Goal: Task Accomplishment & Management: Complete application form

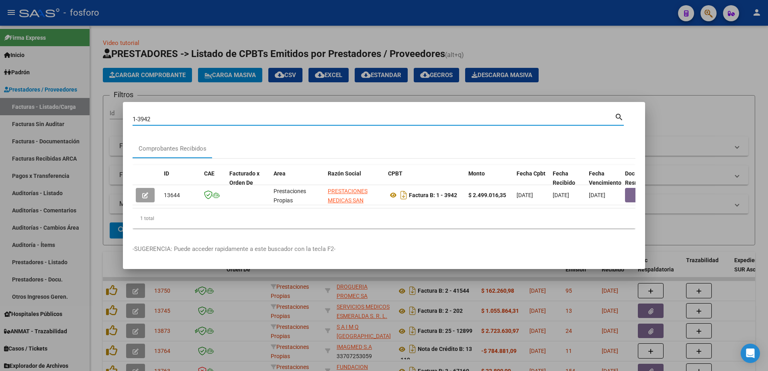
click at [142, 83] on div at bounding box center [384, 185] width 768 height 371
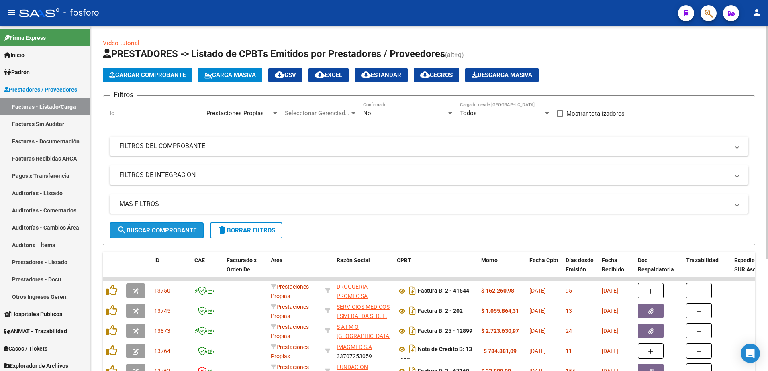
click at [184, 228] on span "search Buscar Comprobante" at bounding box center [157, 230] width 80 height 7
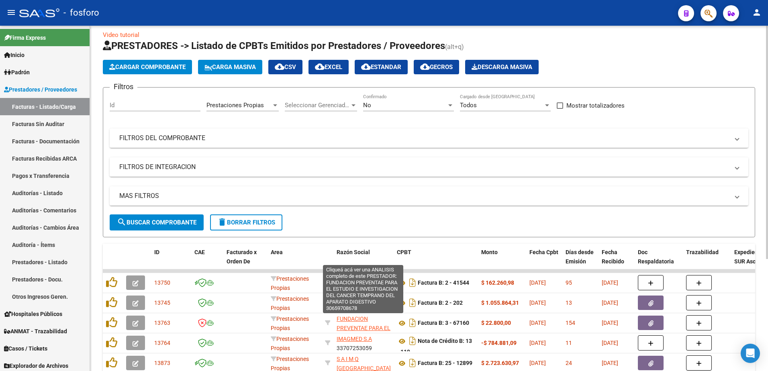
scroll to position [5, 0]
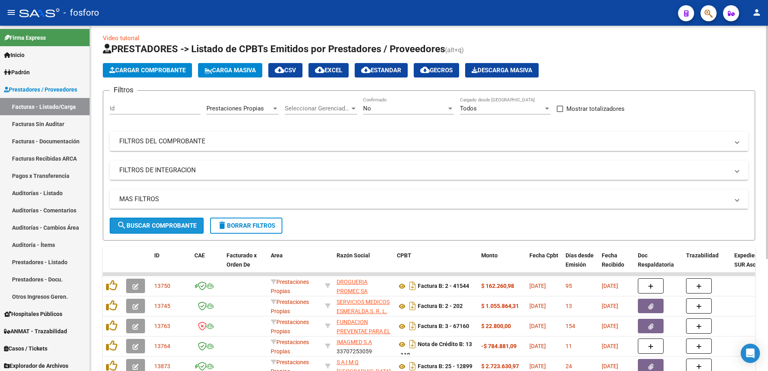
click at [166, 224] on span "search Buscar Comprobante" at bounding box center [157, 225] width 80 height 7
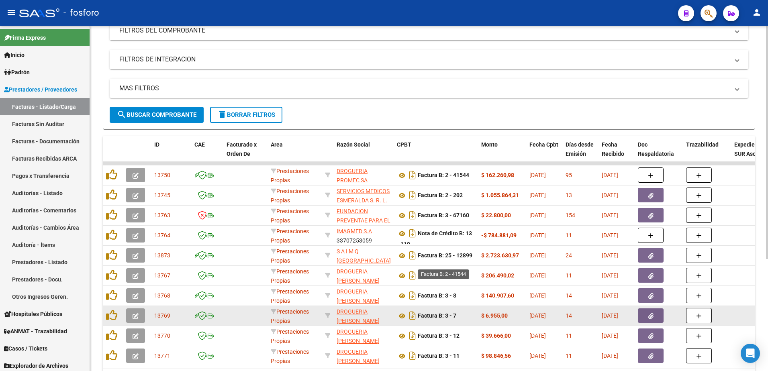
scroll to position [165, 0]
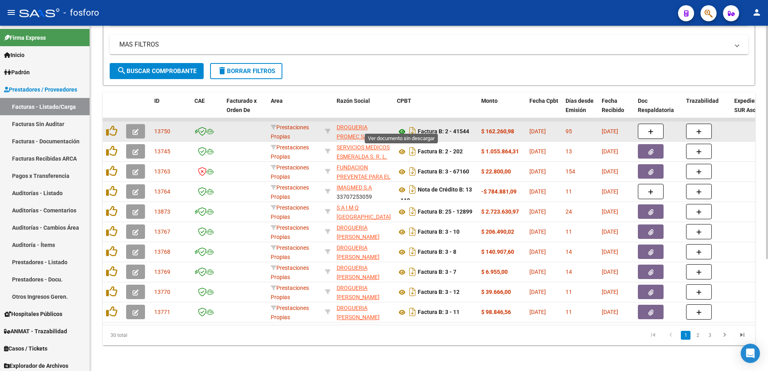
click at [400, 127] on icon at bounding box center [402, 132] width 10 height 10
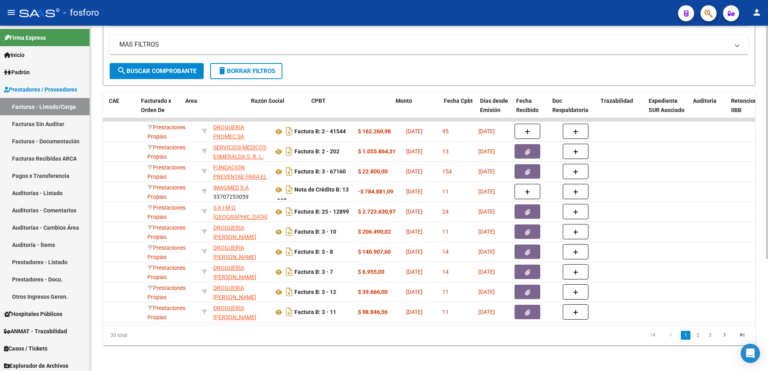
scroll to position [0, 48]
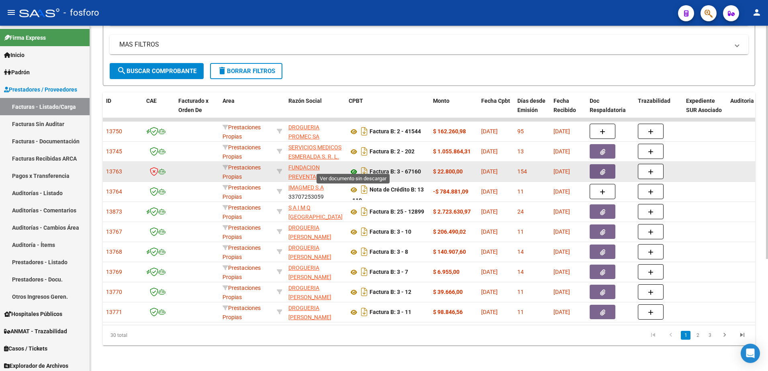
click at [352, 167] on icon at bounding box center [354, 172] width 10 height 10
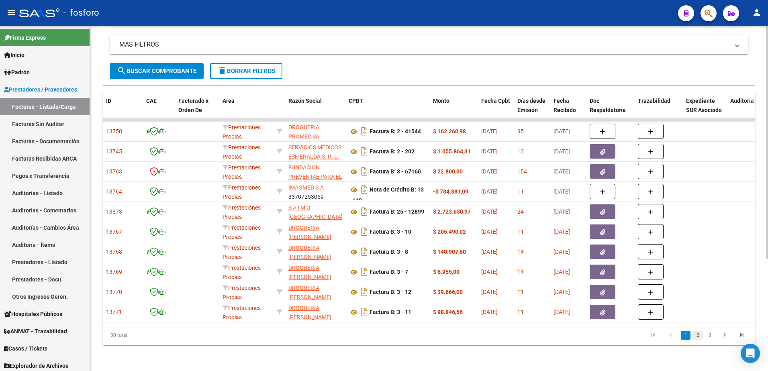
click at [699, 335] on link "2" at bounding box center [698, 335] width 10 height 9
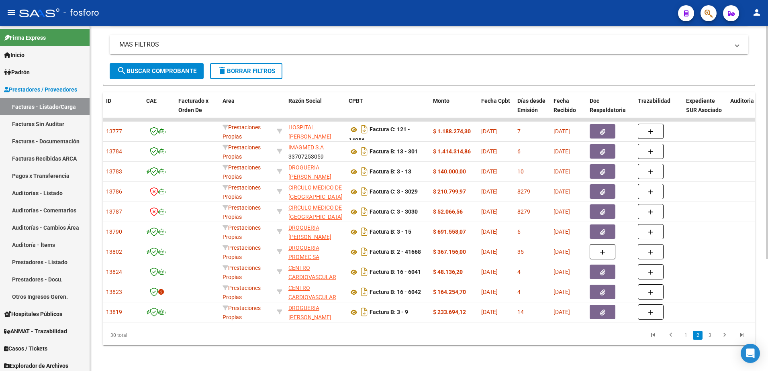
click at [702, 16] on button "button" at bounding box center [708, 13] width 16 height 16
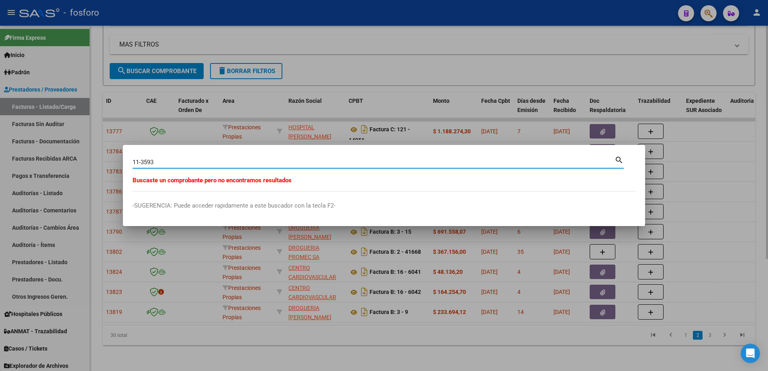
type input "11-3593"
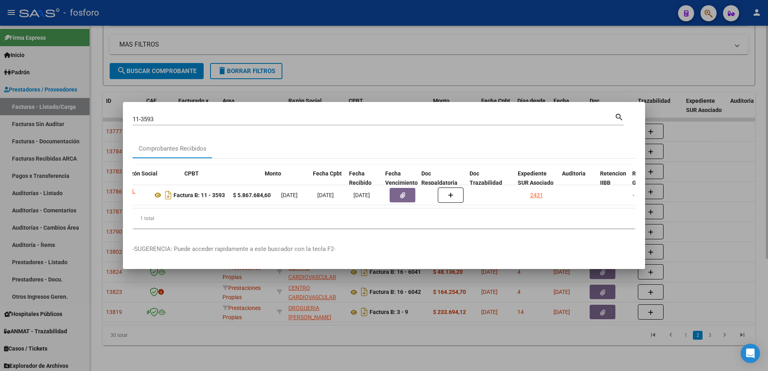
scroll to position [0, 262]
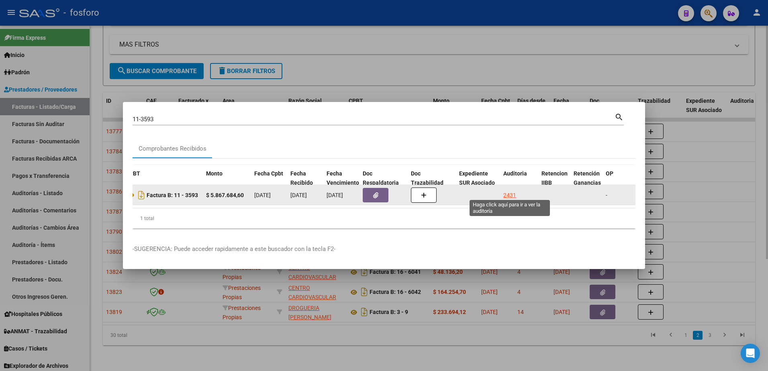
click at [510, 194] on div "2431" at bounding box center [509, 195] width 13 height 9
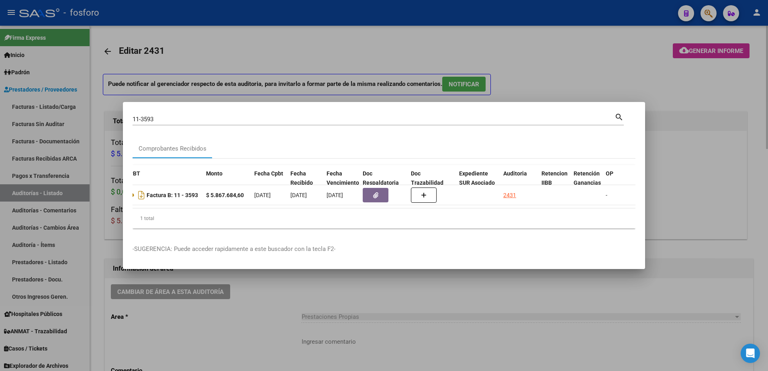
click at [378, 301] on div at bounding box center [384, 185] width 768 height 371
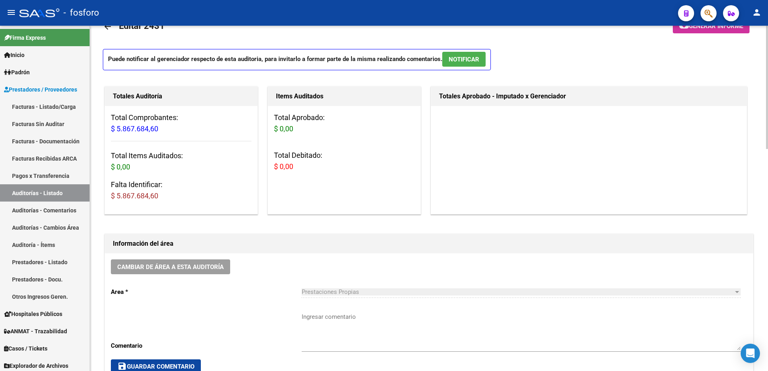
scroll to position [120, 0]
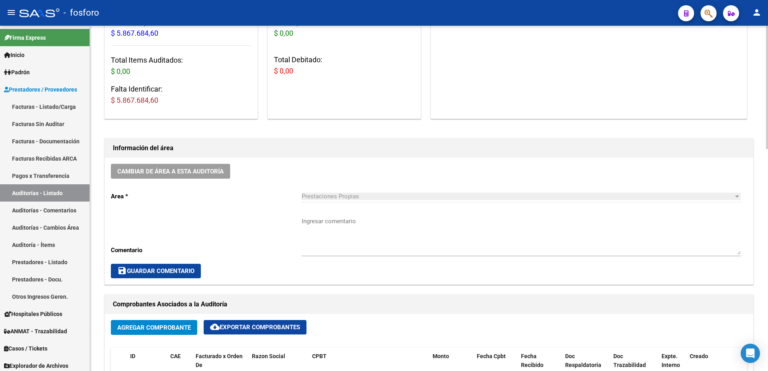
click at [322, 223] on textarea "Ingresar comentario" at bounding box center [521, 236] width 439 height 38
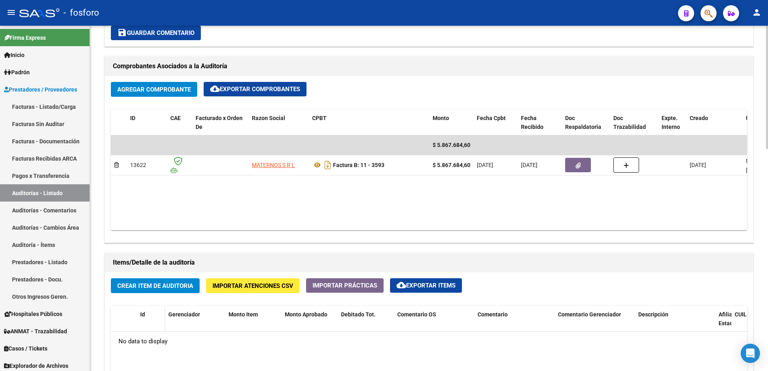
scroll to position [361, 0]
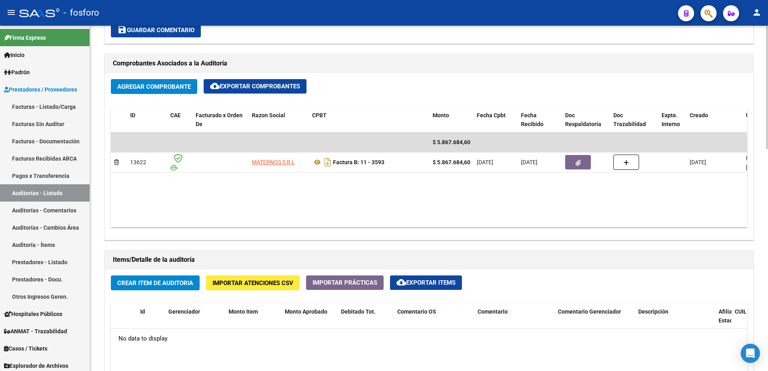
type textarea "fc.11-3593"
click at [141, 29] on span "save Guardar Comentario" at bounding box center [155, 30] width 77 height 7
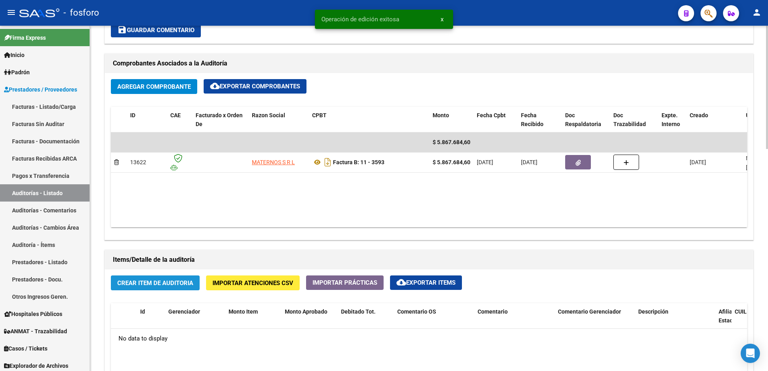
click at [160, 284] on span "Crear Item de Auditoria" at bounding box center [155, 283] width 76 height 7
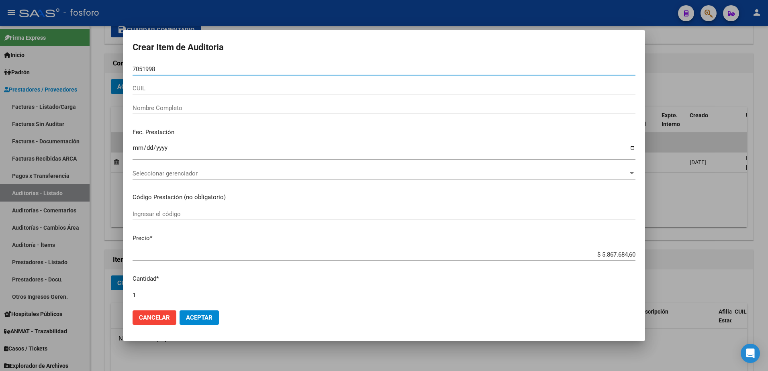
type input "70519980"
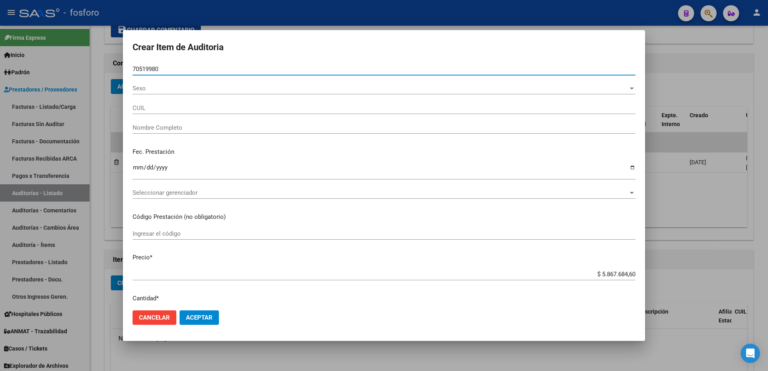
type input "27705199804"
type input "[PERSON_NAME]"
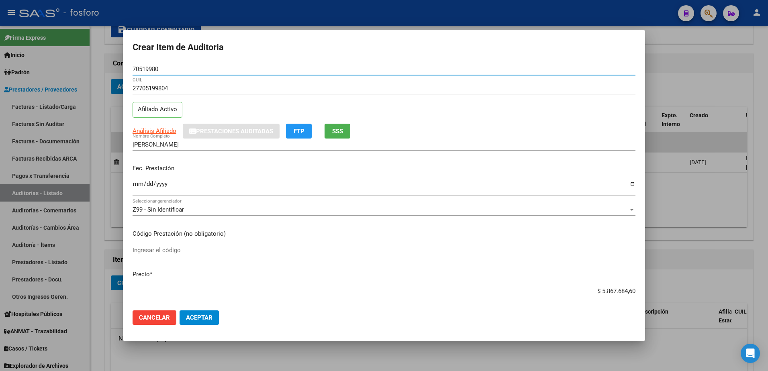
type input "70519980"
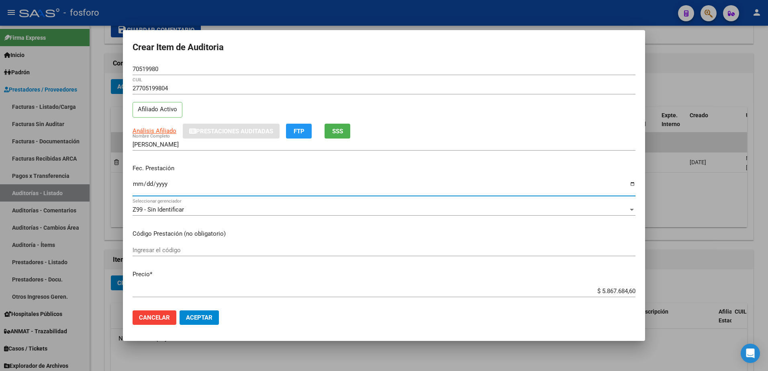
click at [133, 183] on input "Ingresar la fecha" at bounding box center [384, 187] width 503 height 13
type input "[DATE]"
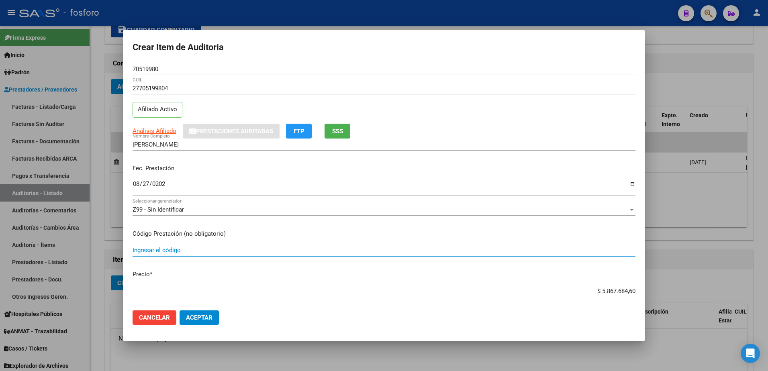
click at [194, 251] on input "Ingresar el código" at bounding box center [384, 250] width 503 height 7
type input "430113/430114-/ MEDICACION"
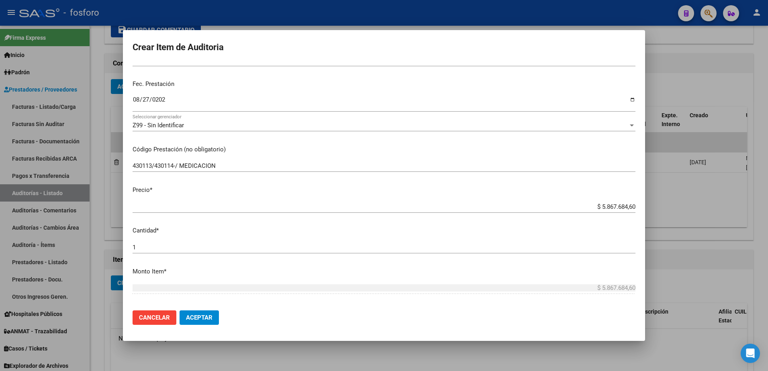
scroll to position [80, 0]
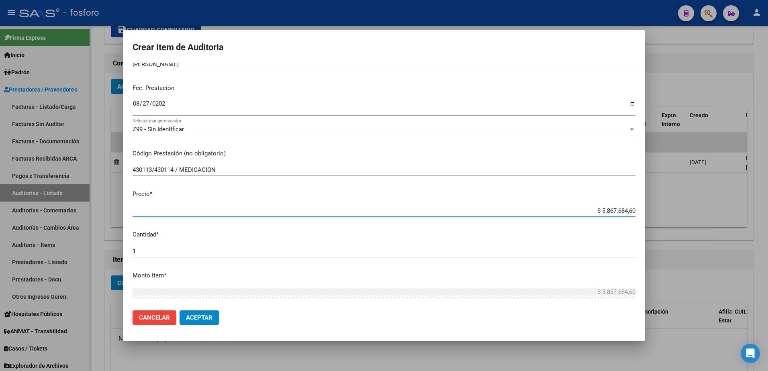
click at [629, 210] on input "$ 5.867.684,60" at bounding box center [384, 210] width 503 height 7
type input "$ 586.768,46"
type input "$ 58.676,84"
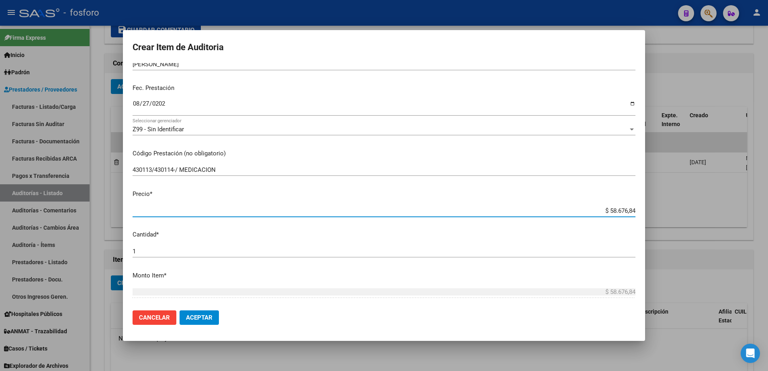
type input "$ 5.867,68"
type input "$ 586,76"
type input "$ 58,67"
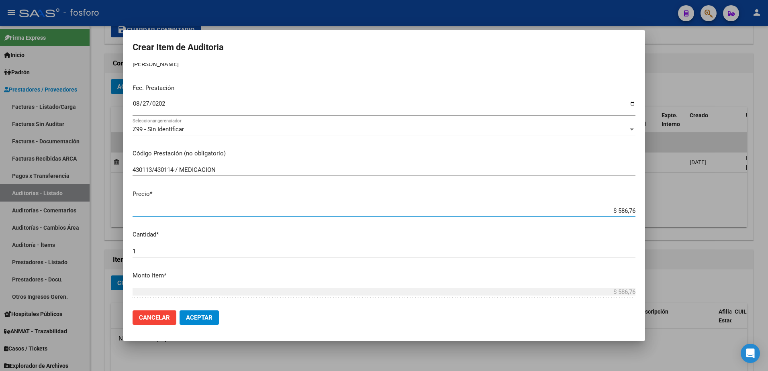
type input "$ 58,67"
type input "$ 5,86"
type input "$ 0,58"
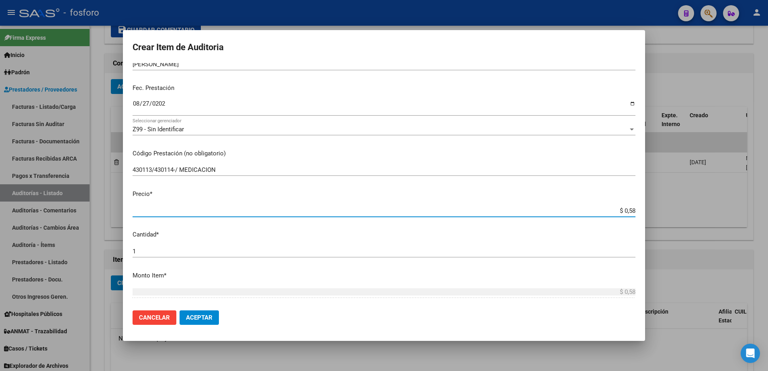
type input "$ 0,05"
type input "$ 0,03"
type input "$ 0,30"
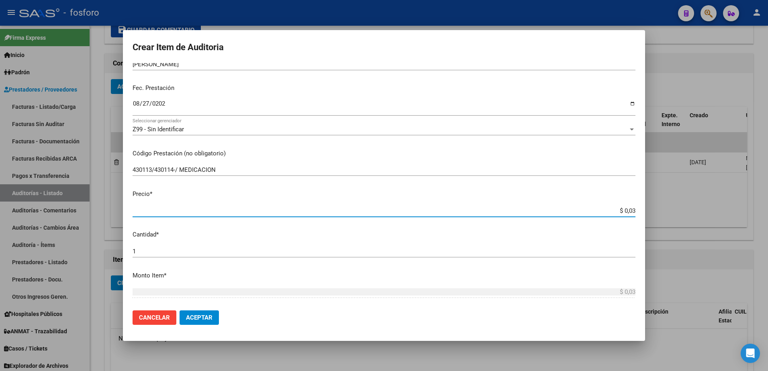
type input "$ 0,30"
type input "$ 3,05"
type input "$ 30,52"
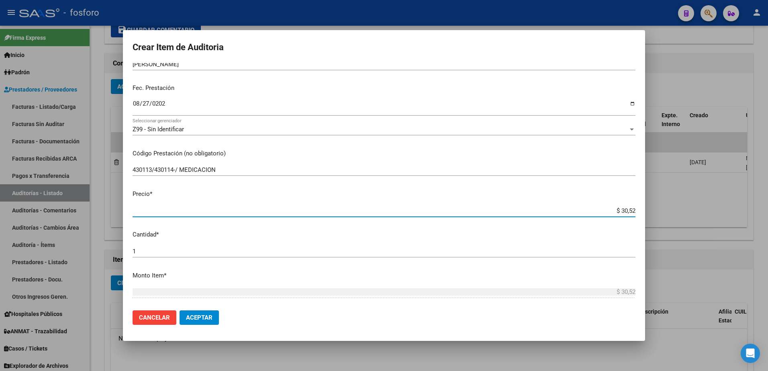
type input "$ 305,27"
type input "$ 3.052,75"
type input "$ 30.527,50"
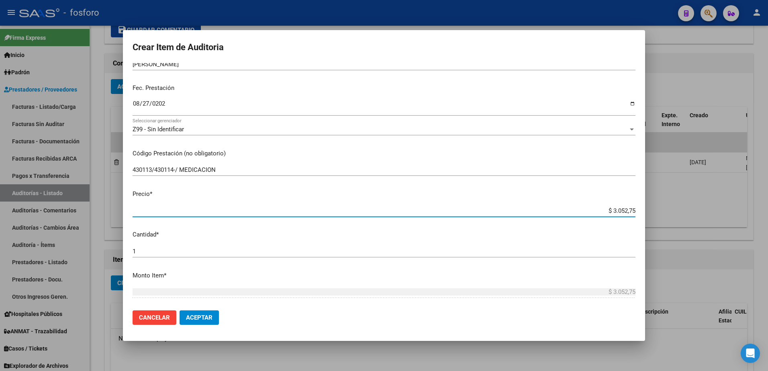
type input "$ 30.527,50"
type input "$ 305.275,02"
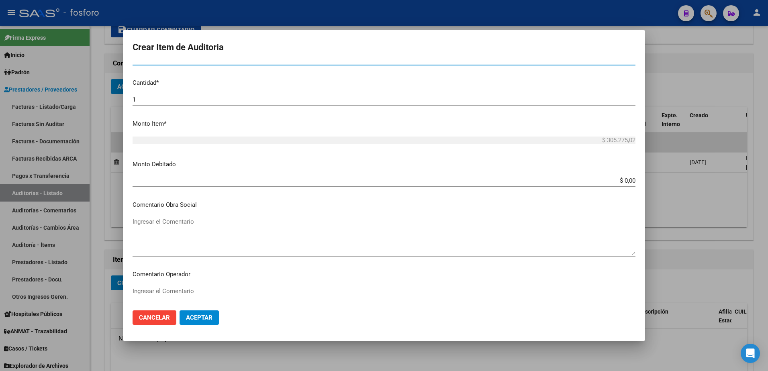
scroll to position [241, 0]
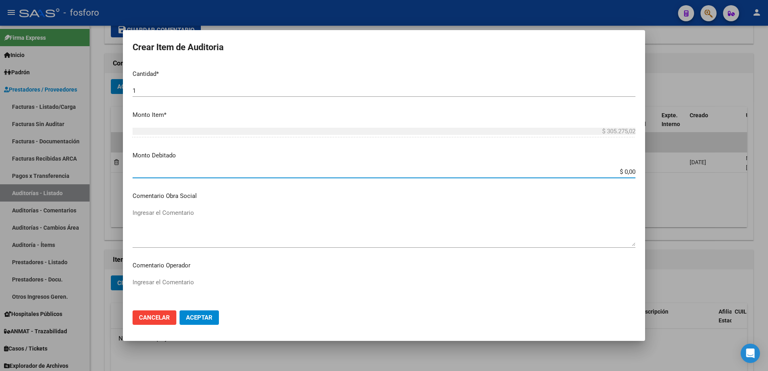
click at [620, 171] on input "$ 0,00" at bounding box center [384, 171] width 503 height 7
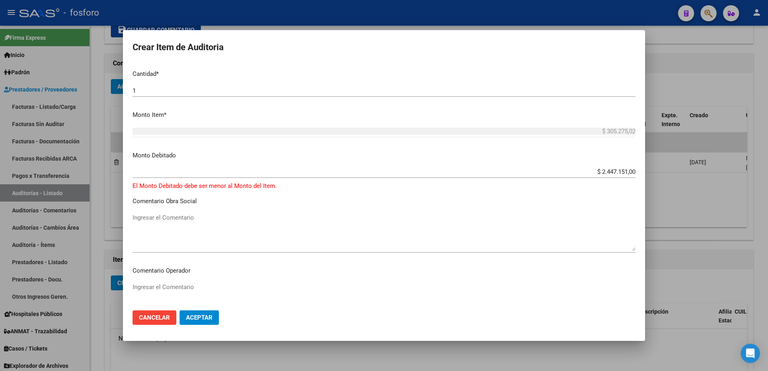
click at [629, 172] on app-form-text-field "Monto Debitado $ 2.447.151,00 [GEOGRAPHIC_DATA]" at bounding box center [387, 163] width 509 height 25
click at [628, 173] on input "$ 2.447.151,00" at bounding box center [384, 171] width 503 height 7
type input "$ 24.471,51"
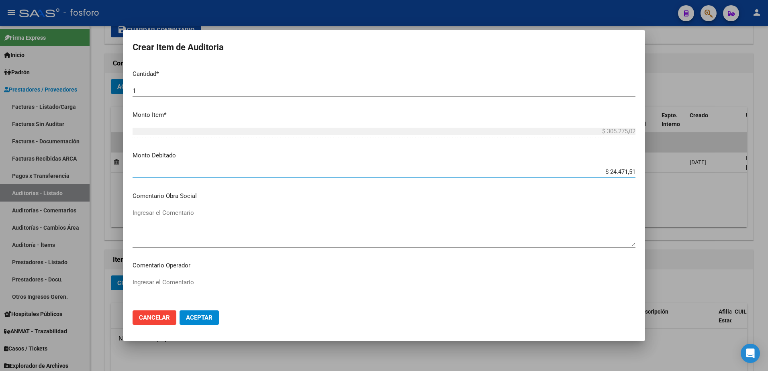
click at [166, 281] on textarea "Ingresar el Comentario" at bounding box center [384, 297] width 503 height 38
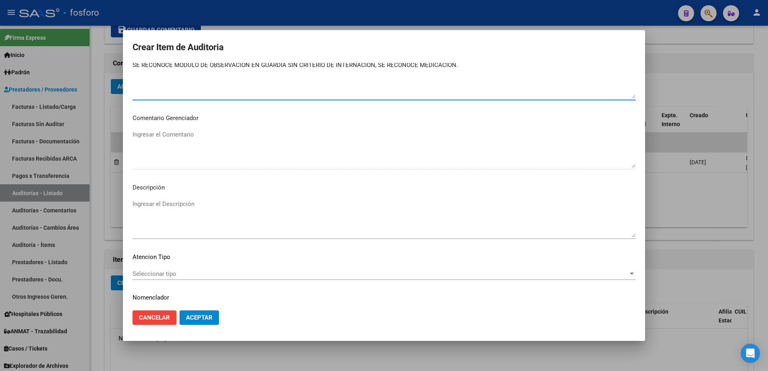
scroll to position [482, 0]
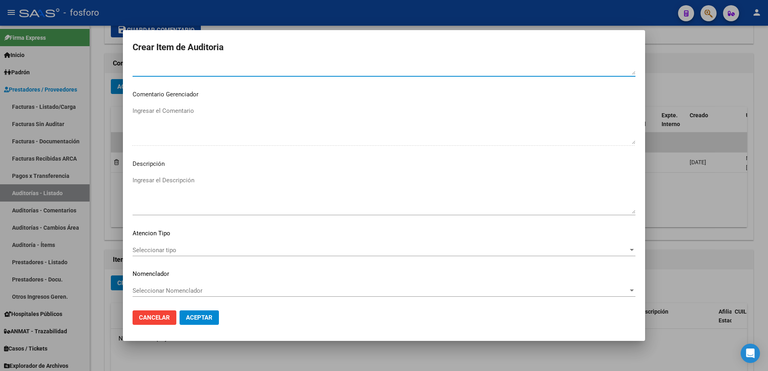
type textarea "SE RECONOCE MODULO DE OBSERVACION EN GUARDIA SIN CRITERIO DE INTERNACION, SE RE…"
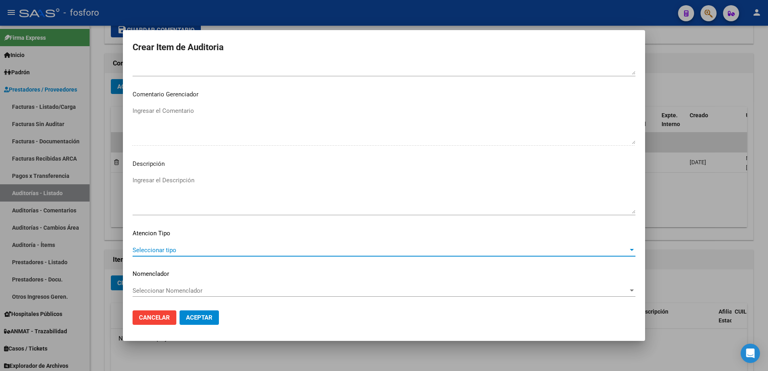
click at [154, 250] on span "Seleccionar tipo" at bounding box center [381, 250] width 496 height 7
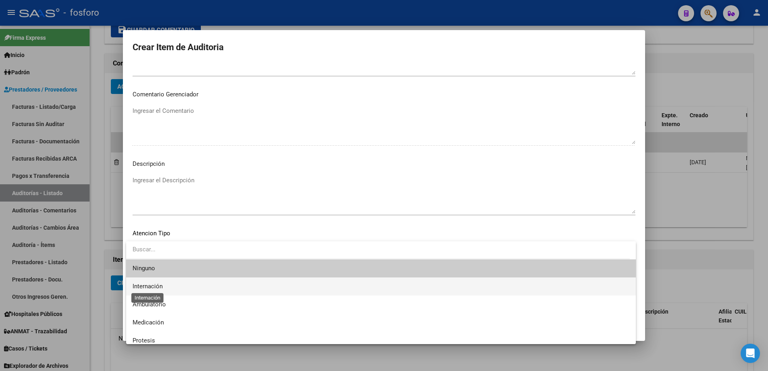
click at [160, 290] on span "Internación" at bounding box center [148, 286] width 30 height 7
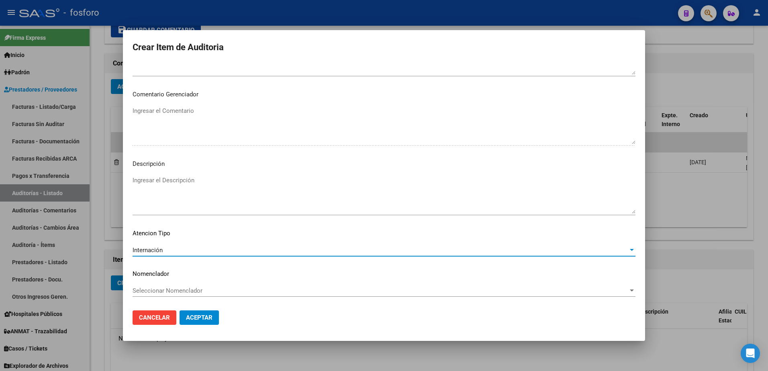
click at [189, 314] on span "Aceptar" at bounding box center [199, 317] width 27 height 7
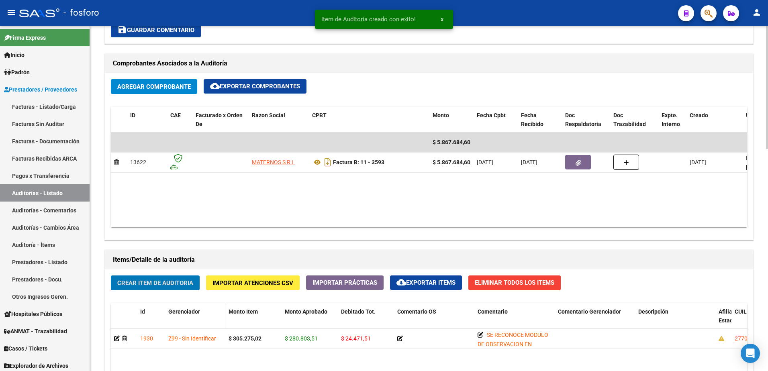
scroll to position [362, 0]
click at [160, 284] on span "Crear Item de Auditoria" at bounding box center [155, 283] width 76 height 7
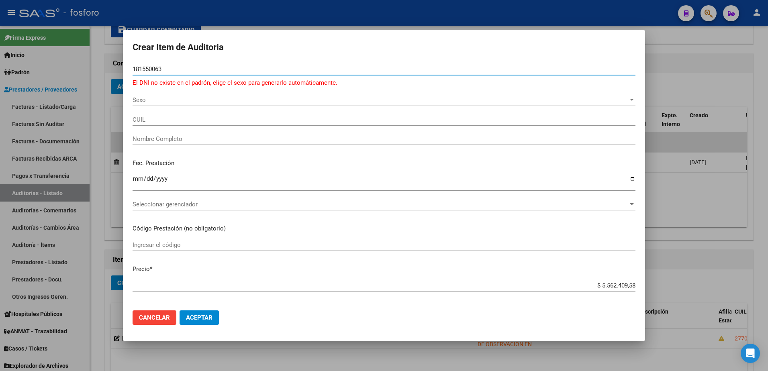
click at [152, 69] on input "181550063" at bounding box center [384, 68] width 503 height 7
type input "18155063"
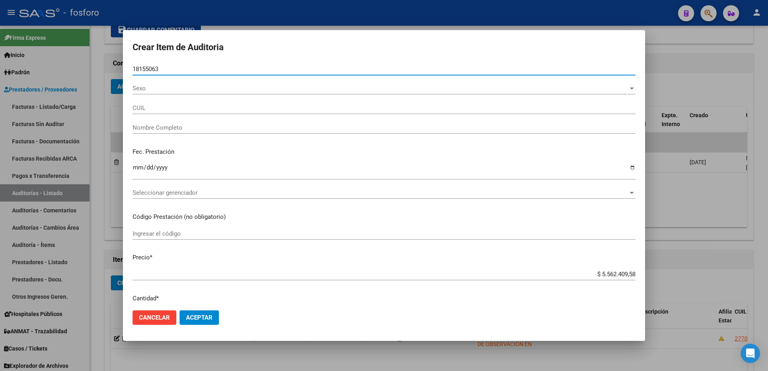
type input "20181550636"
type input "[PERSON_NAME] -"
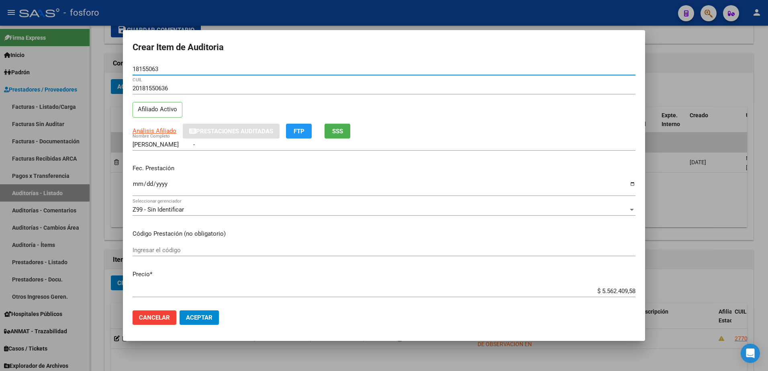
type input "18155063"
click at [137, 184] on input "Ingresar la fecha" at bounding box center [384, 187] width 503 height 13
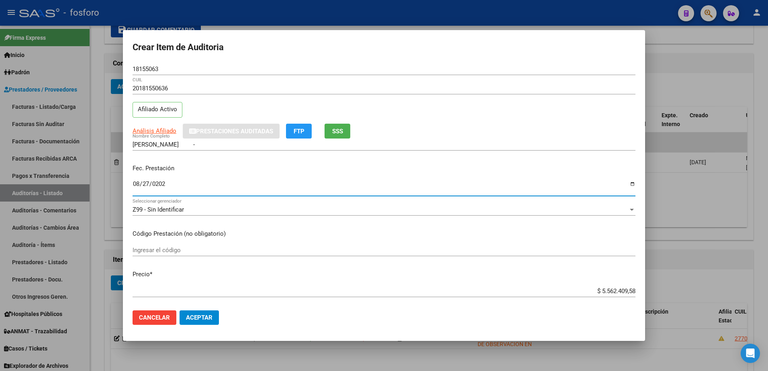
type input "[DATE]"
click at [161, 251] on input "Ingresar el código" at bounding box center [384, 250] width 503 height 7
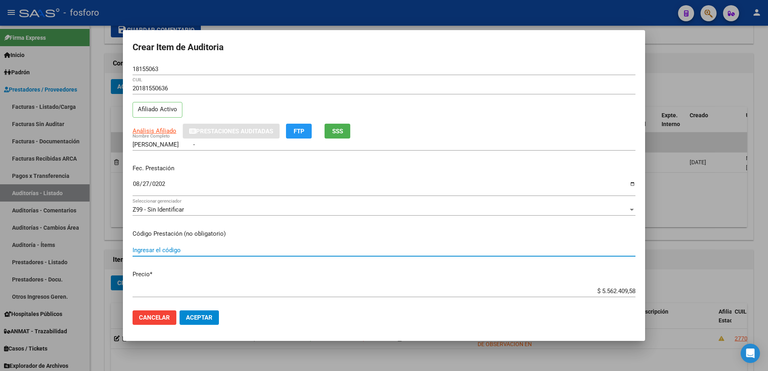
click at [116, 131] on div at bounding box center [384, 185] width 768 height 371
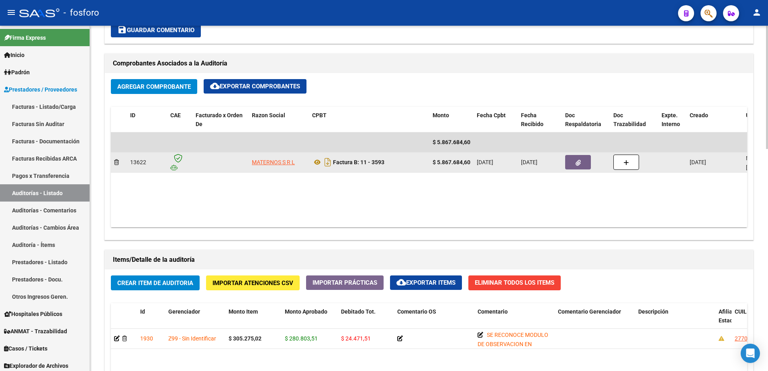
click at [576, 163] on icon "button" at bounding box center [578, 163] width 5 height 6
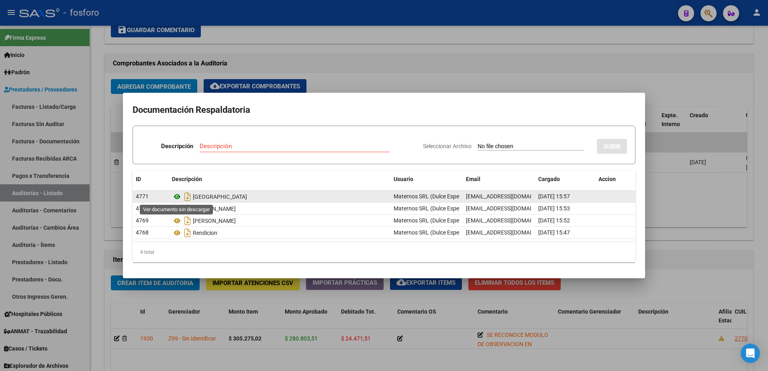
click at [178, 198] on icon at bounding box center [177, 197] width 10 height 10
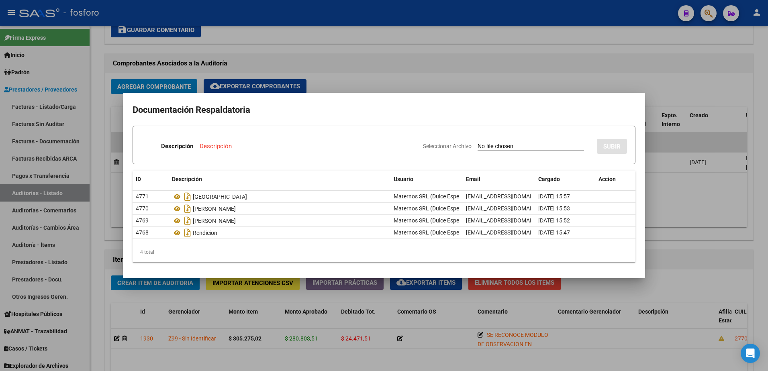
drag, startPoint x: 109, startPoint y: 186, endPoint x: 137, endPoint y: 234, distance: 55.8
click at [109, 186] on div at bounding box center [384, 185] width 768 height 371
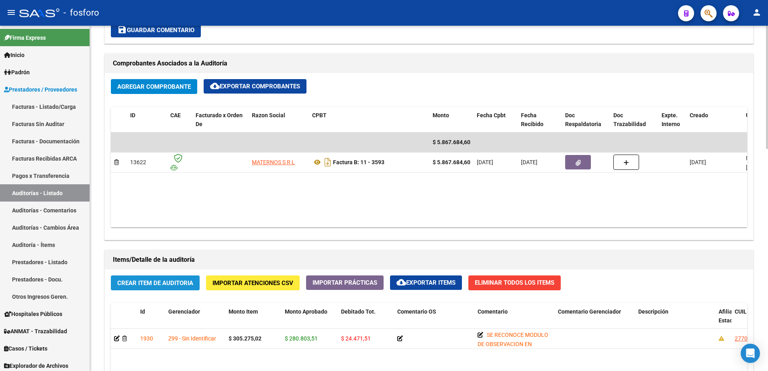
click at [143, 281] on span "Crear Item de Auditoria" at bounding box center [155, 283] width 76 height 7
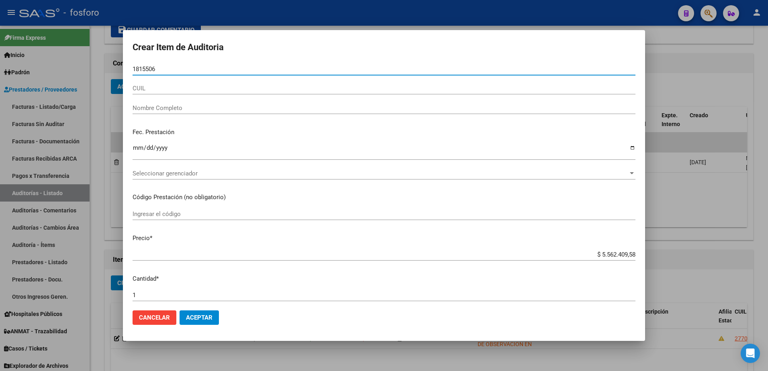
type input "18155063"
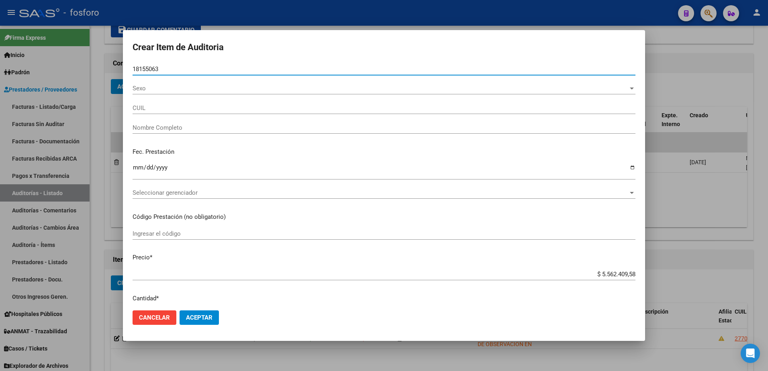
type input "20181550636"
type input "[PERSON_NAME] -"
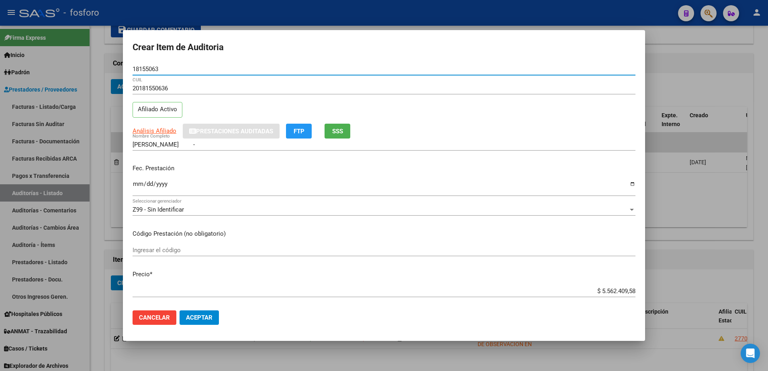
type input "18155063"
click at [135, 185] on input "Ingresar la fecha" at bounding box center [384, 187] width 503 height 13
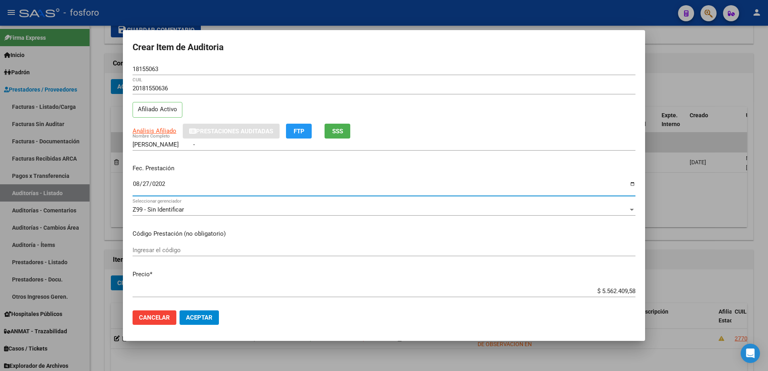
type input "[DATE]"
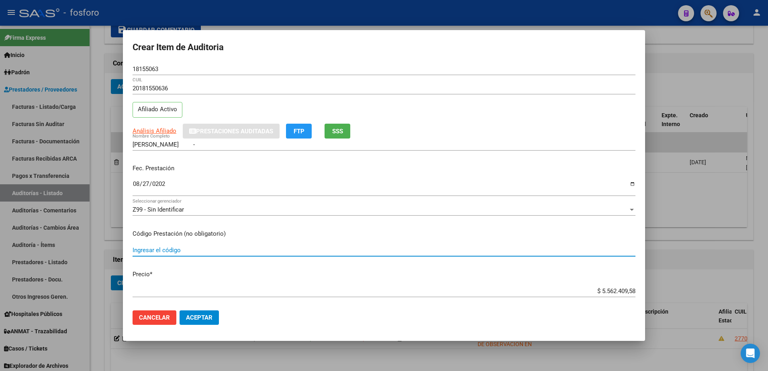
click at [139, 248] on input "Ingresar el código" at bounding box center [384, 250] width 503 height 7
click at [152, 252] on input "180100/180125/" at bounding box center [384, 250] width 503 height 7
click at [202, 252] on input "180100 X2/180125/" at bounding box center [384, 250] width 503 height 7
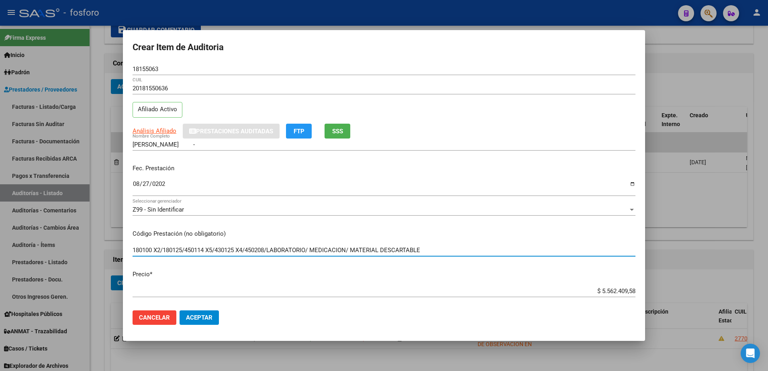
type input "180100 X2/180125/450114 X5/430125 X4/450208/LABORATORIO/ MEDICACION/ MATERIAL D…"
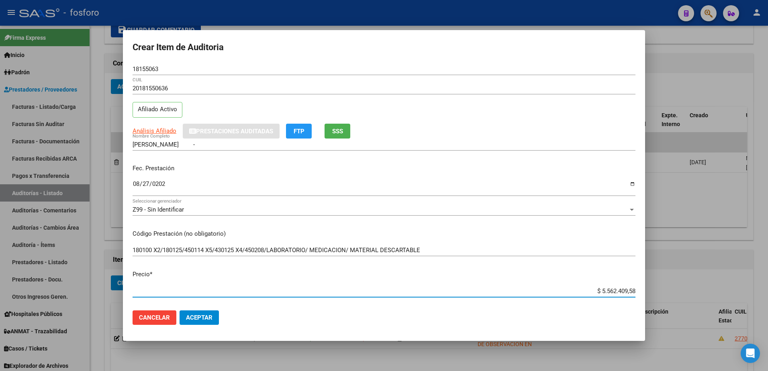
click at [629, 291] on input "$ 5.562.409,58" at bounding box center [384, 291] width 503 height 7
type input "$ 556.240,95"
type input "$ 55.624,09"
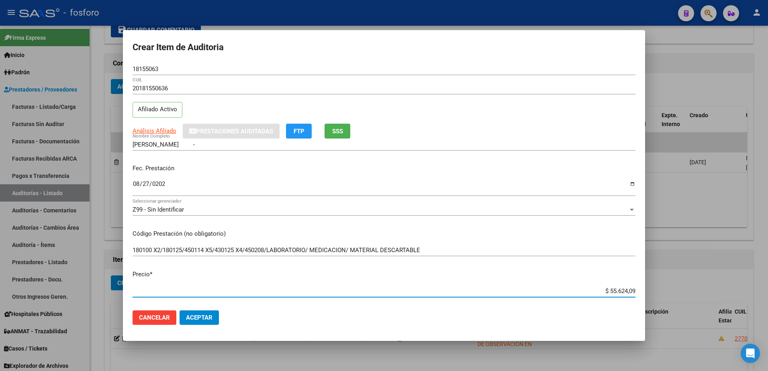
type input "$ 5.562,40"
type input "$ 556,24"
type input "$ 55,62"
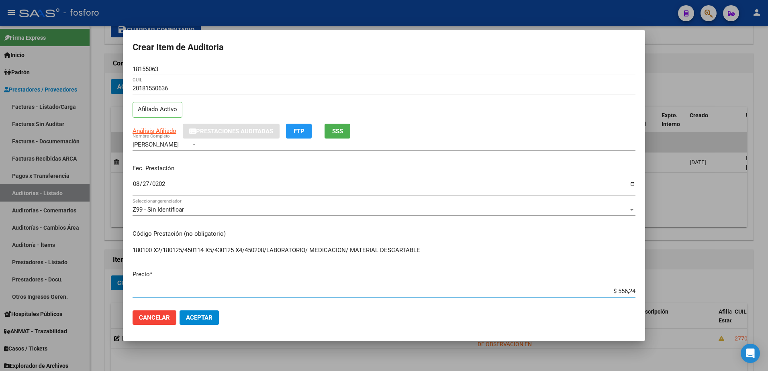
type input "$ 55,62"
type input "$ 5,56"
type input "$ 0,55"
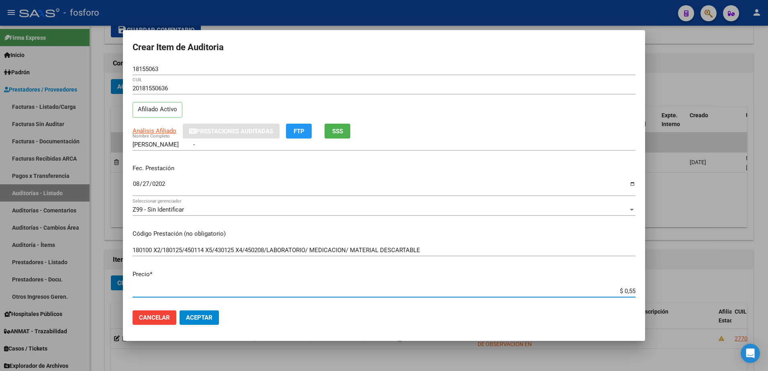
type input "$ 0,05"
type input "$ 0,03"
type input "$ 0,35"
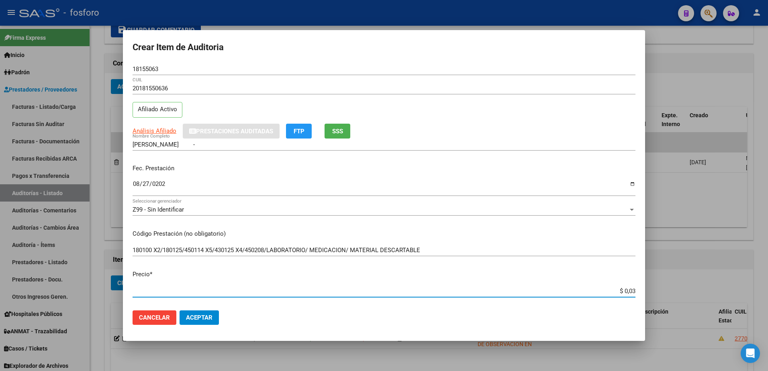
type input "$ 0,35"
type input "$ 3,58"
type input "$ 35,82"
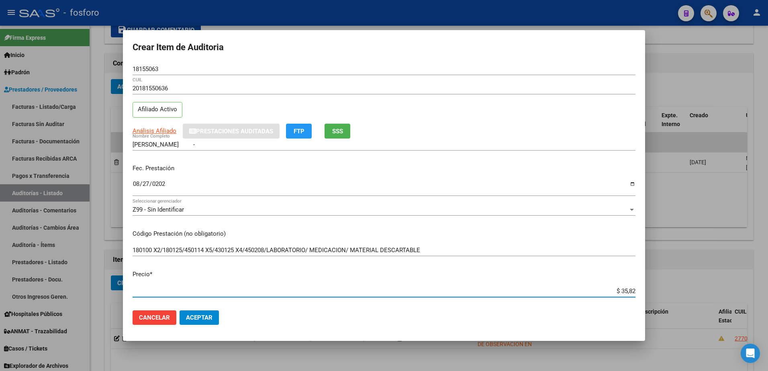
type input "$ 358,22"
type input "$ 3.582,21"
type input "$ 35.822,11"
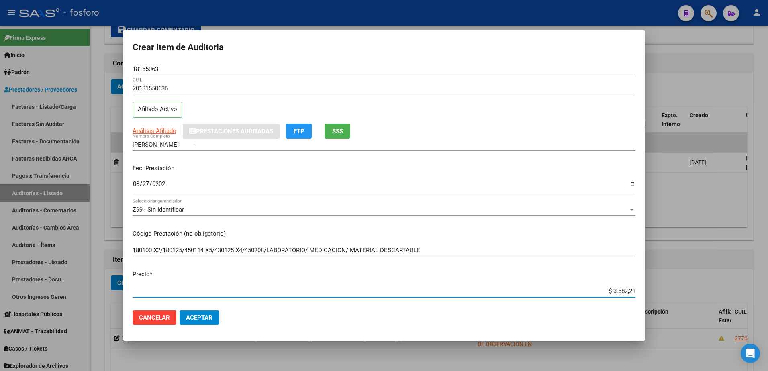
type input "$ 35.822,11"
type input "$ 358.221,17"
type input "$ 3.582.211,76"
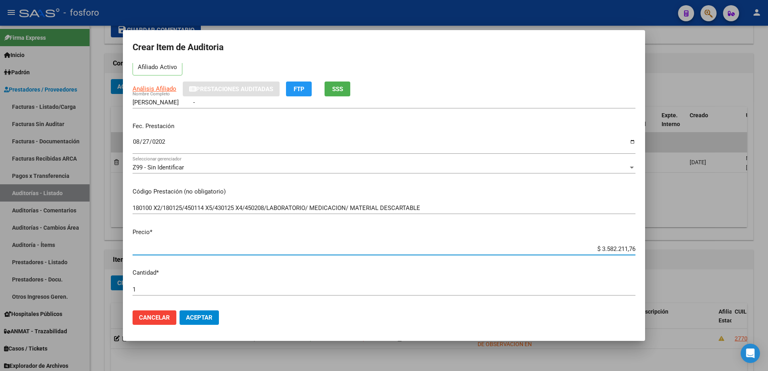
scroll to position [161, 0]
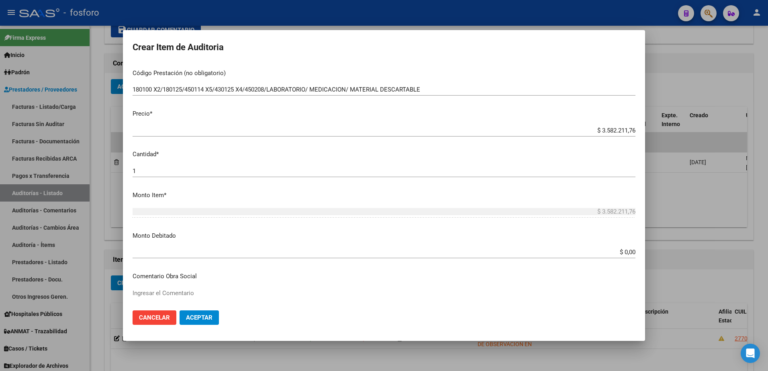
click at [629, 253] on app-form-text-field "Monto Debitado $ 0,00 Ingresar el monto" at bounding box center [387, 243] width 509 height 25
click at [628, 251] on input "$ 0,00" at bounding box center [384, 252] width 503 height 7
type input "$ 727.573,83"
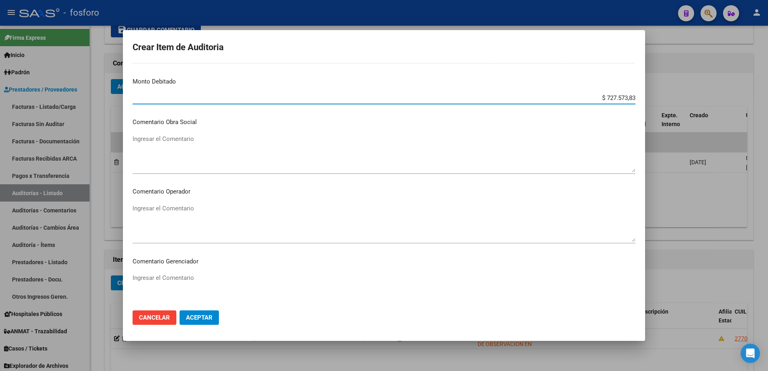
scroll to position [321, 0]
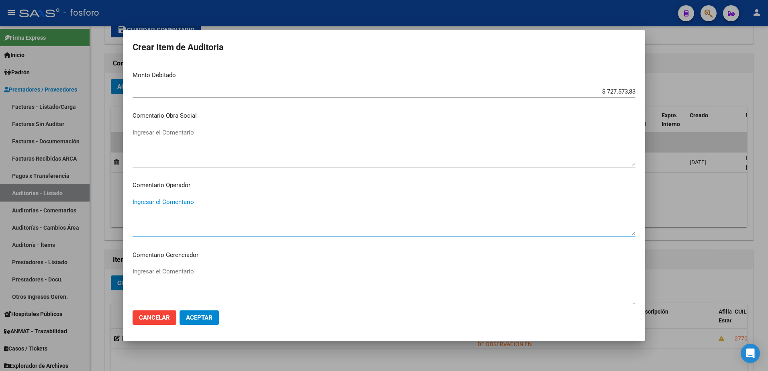
click at [192, 201] on textarea "Ingresar el Comentario" at bounding box center [384, 217] width 503 height 38
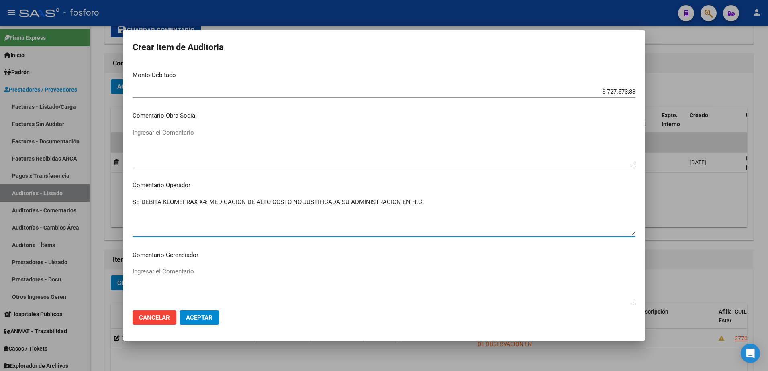
click at [440, 202] on textarea "SE DEBITA KLOMEPRAX X4: MEDICACION DE ALTO COSTO NO JUSTIFICADA SU ADMINISTRACI…" at bounding box center [384, 217] width 503 height 38
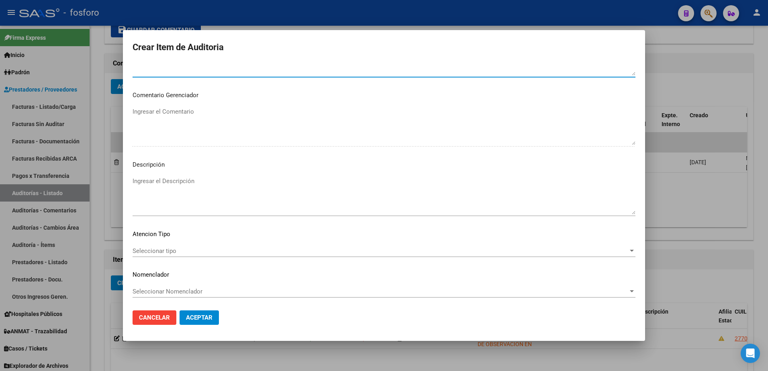
scroll to position [482, 0]
type textarea "SE DEBITA KLOMEPRAX X4: MEDICACION DE ALTO COSTO NO JUSTIFICADA SU ADMINISTRACI…"
click at [157, 243] on mat-dialog-content "18155063 Nro Documento 20181550636 CUIL Afiliado Activo Análisis Afiliado Prest…" at bounding box center [384, 183] width 522 height 241
click at [157, 251] on span "Seleccionar tipo" at bounding box center [381, 250] width 496 height 7
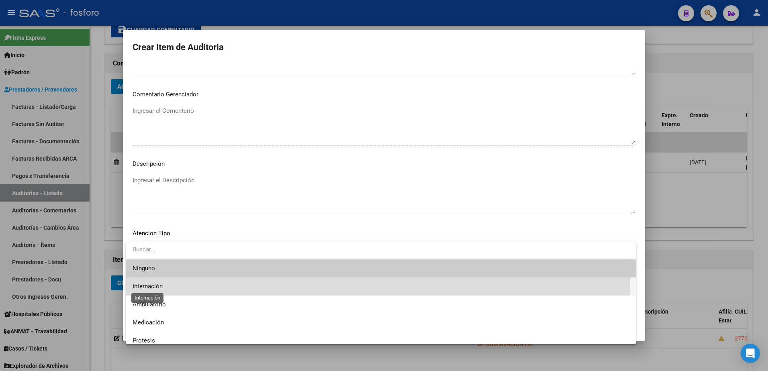
click at [152, 284] on span "Internación" at bounding box center [148, 286] width 30 height 7
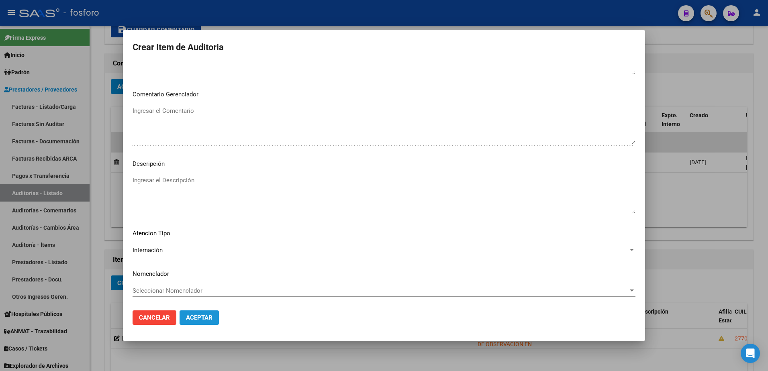
click at [188, 316] on span "Aceptar" at bounding box center [199, 317] width 27 height 7
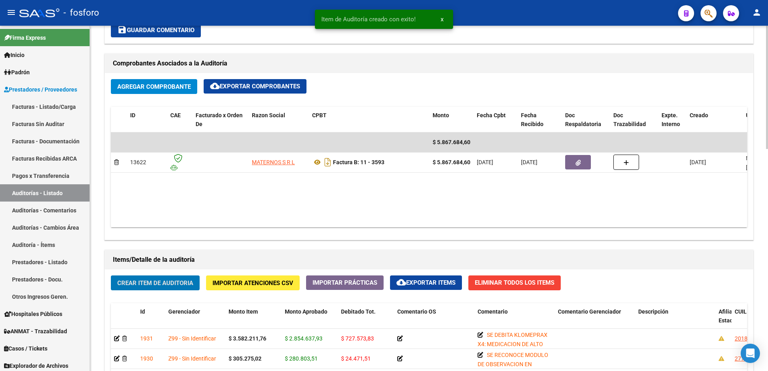
click at [168, 281] on span "Crear Item de Auditoria" at bounding box center [155, 283] width 76 height 7
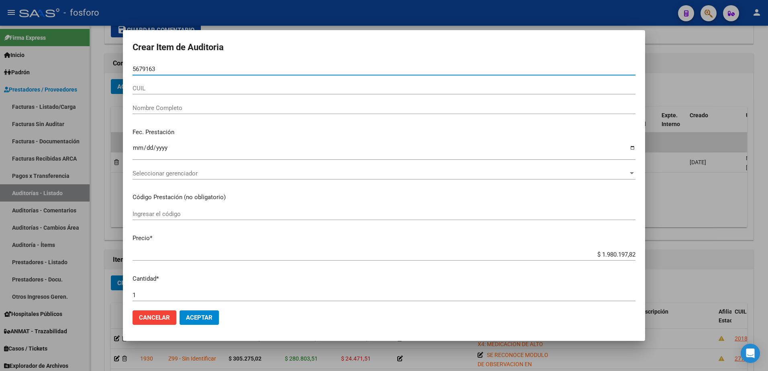
type input "56791634"
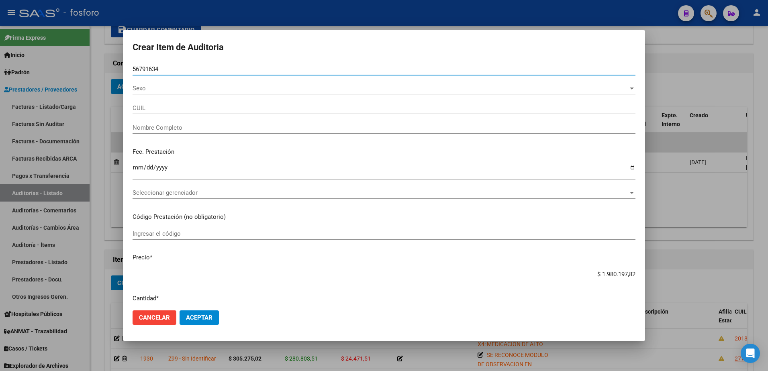
type input "20567916341"
type input "[PERSON_NAME] -"
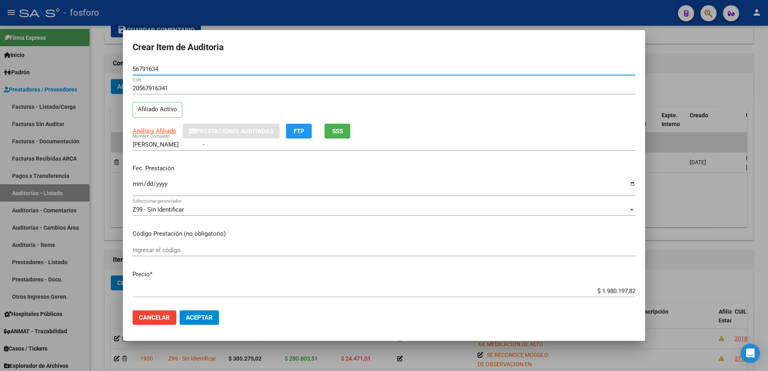
type input "56791634"
click at [106, 154] on div at bounding box center [384, 185] width 768 height 371
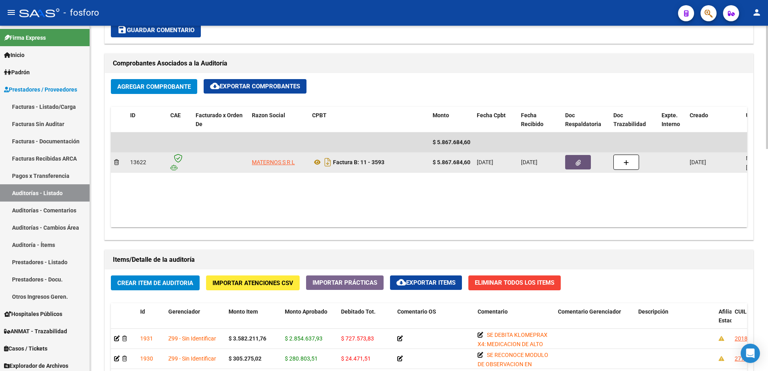
click at [579, 163] on icon "button" at bounding box center [578, 163] width 5 height 6
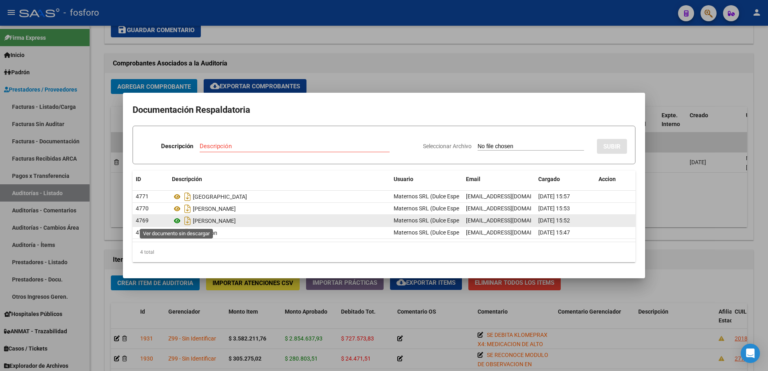
click at [176, 221] on icon at bounding box center [177, 221] width 10 height 10
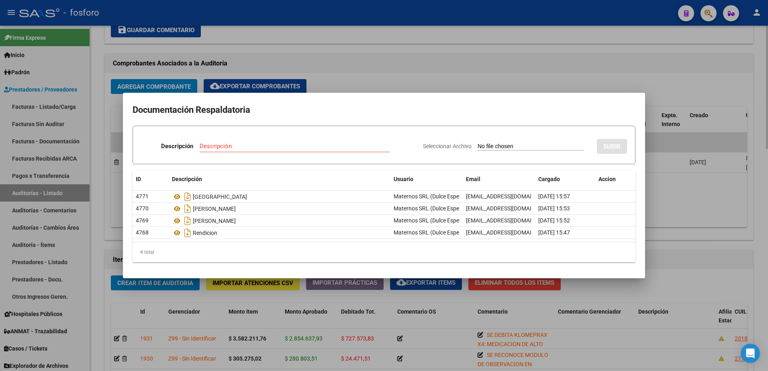
drag, startPoint x: 187, startPoint y: 64, endPoint x: 184, endPoint y: 83, distance: 19.1
click at [187, 68] on div at bounding box center [384, 185] width 768 height 371
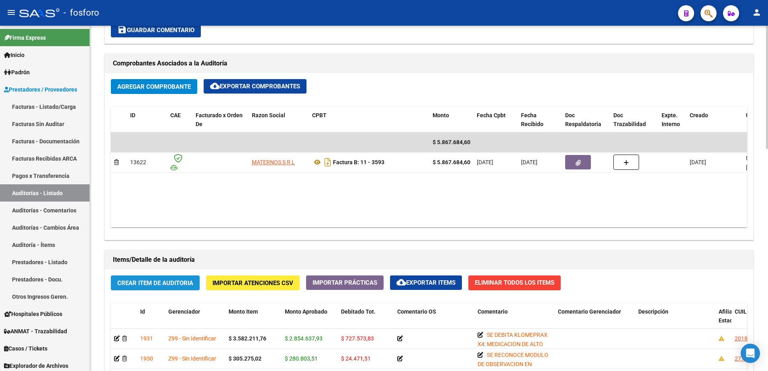
click at [142, 289] on button "Crear Item de Auditoria" at bounding box center [155, 283] width 89 height 15
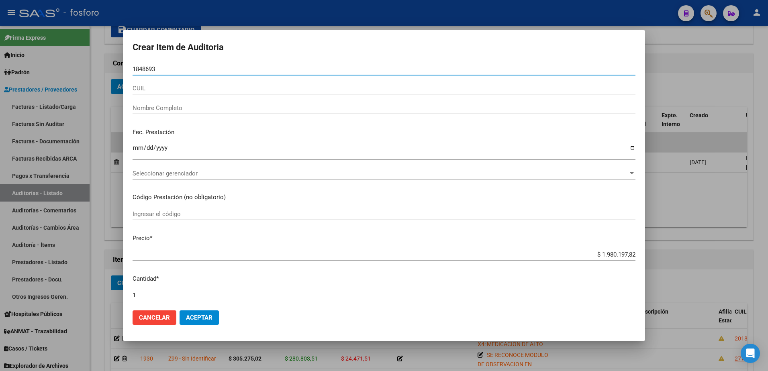
type input "18486931"
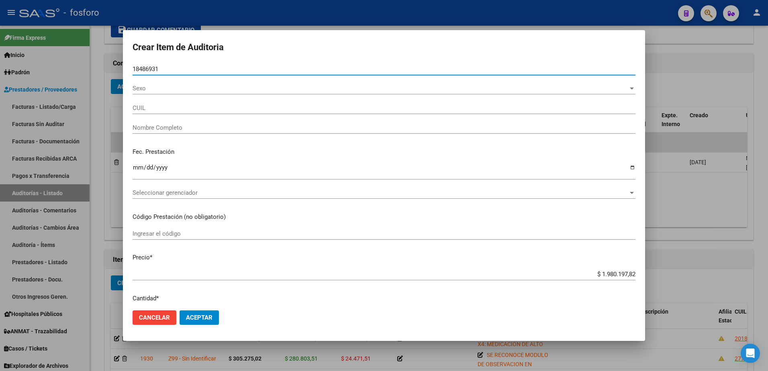
type input "23184869314"
type input "[PERSON_NAME] [PERSON_NAME] -"
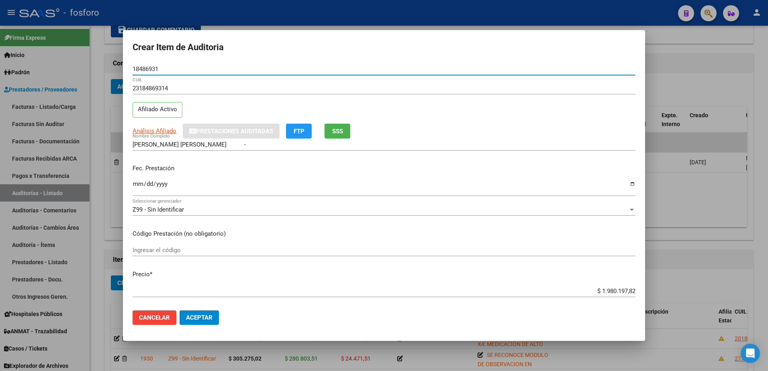
type input "18486931"
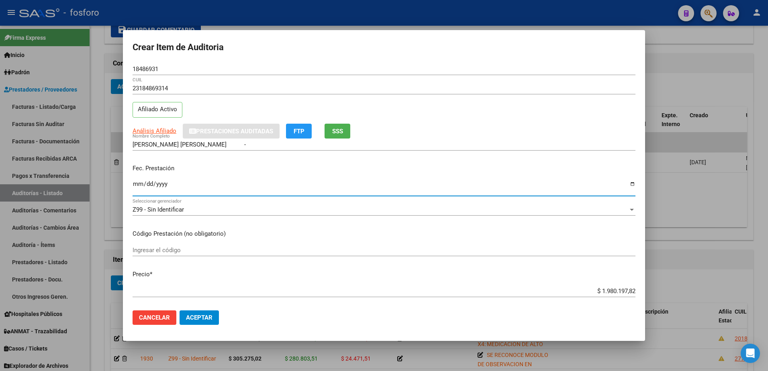
click at [136, 188] on input "Ingresar la fecha" at bounding box center [384, 187] width 503 height 13
type input "[DATE]"
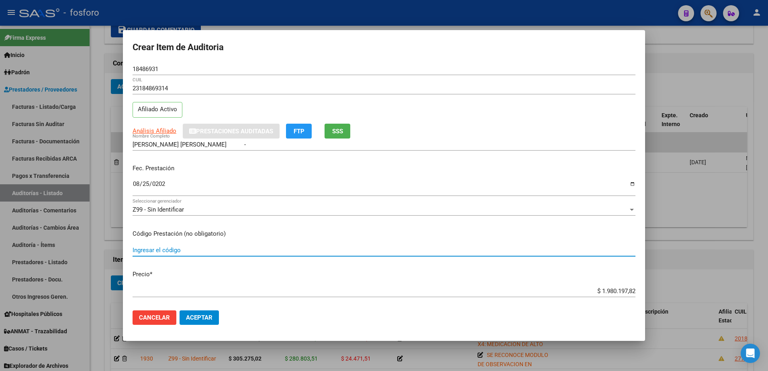
click at [135, 251] on input "Ingresar el código" at bounding box center [384, 250] width 503 height 7
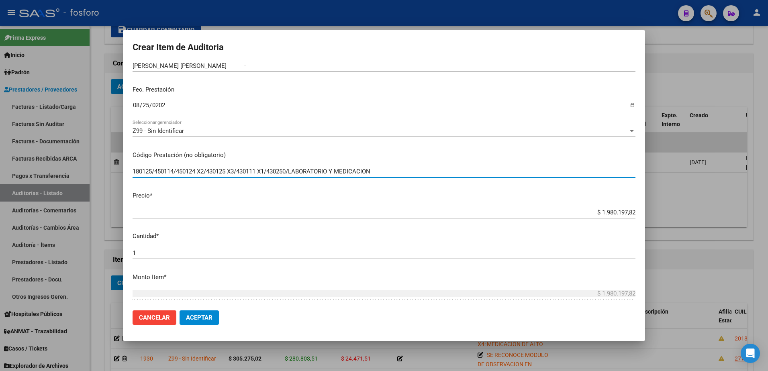
scroll to position [201, 0]
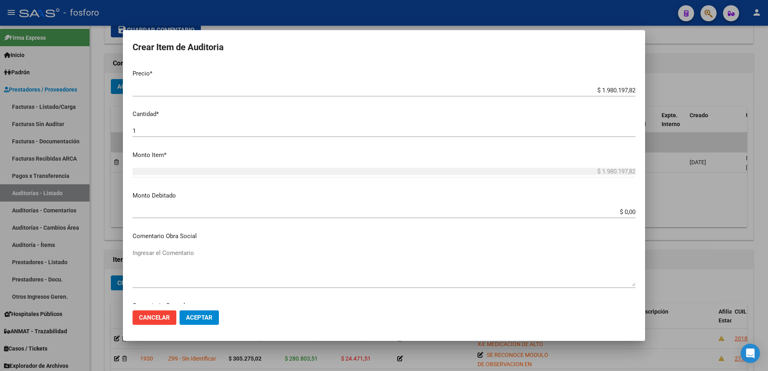
type input "180125/450114/450124 X2/430125 X3/430111 X1/430250/LABORATORIO Y MEDICACION"
click at [629, 212] on input "$ 0,00" at bounding box center [384, 211] width 503 height 7
type input "$ 388.169,11"
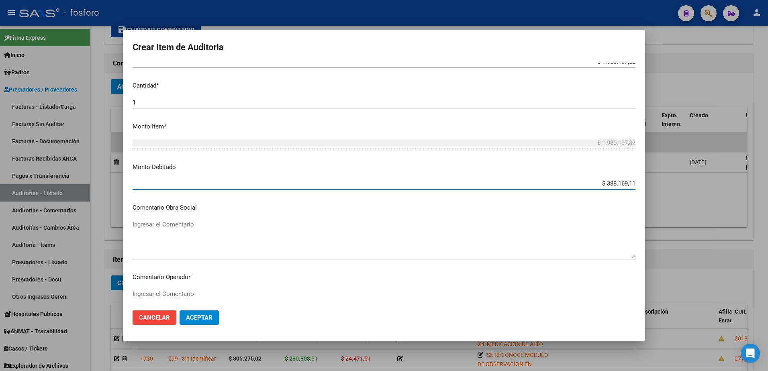
scroll to position [321, 0]
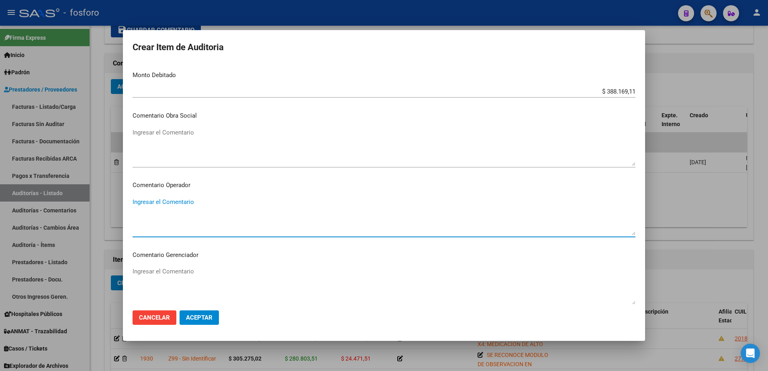
click at [165, 204] on textarea "Ingresar el Comentario" at bounding box center [384, 217] width 503 height 38
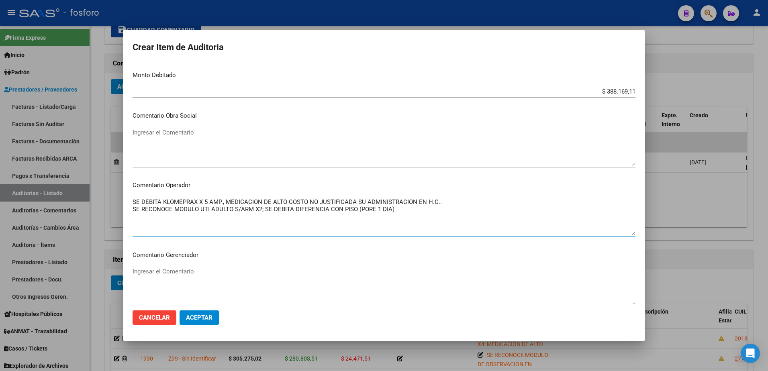
click at [374, 209] on textarea "SE DEBITA KLOMEPRAX X 5 AMP., MEDICACION DE ALTO COSTO NO JUSTIFICADA SU ADMINI…" at bounding box center [384, 217] width 503 height 38
click at [400, 215] on textarea "SE DEBITA KLOMEPRAX X 5 AMP., MEDICACION DE ALTO COSTO NO JUSTIFICADA SU ADMINI…" at bounding box center [384, 217] width 503 height 38
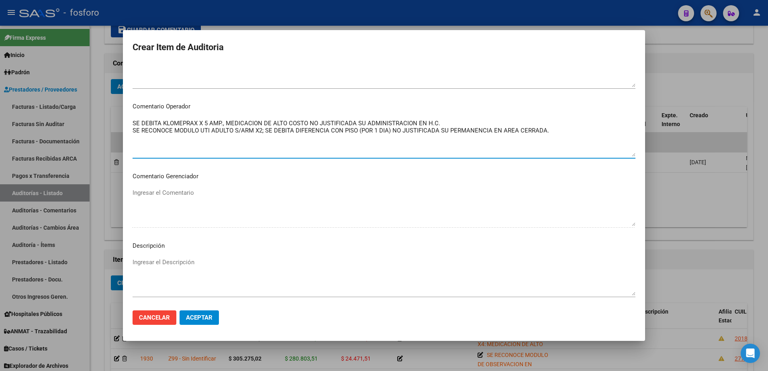
scroll to position [482, 0]
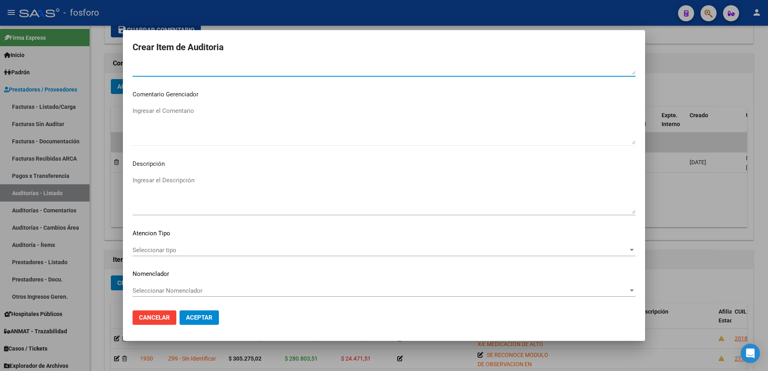
type textarea "SE DEBITA KLOMEPRAX X 5 AMP., MEDICACION DE ALTO COSTO NO JUSTIFICADA SU ADMINI…"
click at [172, 249] on span "Seleccionar tipo" at bounding box center [381, 250] width 496 height 7
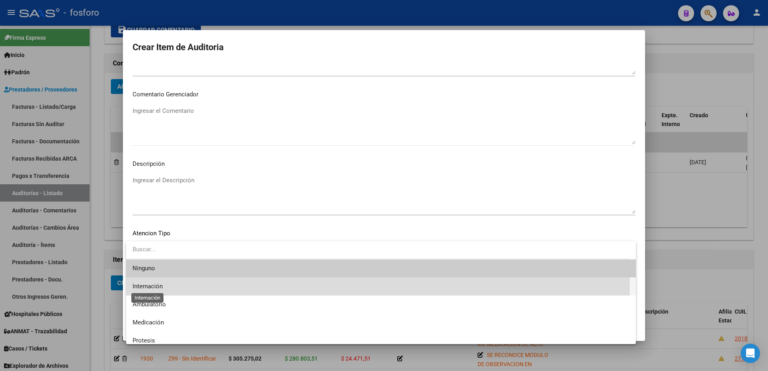
click at [162, 287] on span "Internación" at bounding box center [148, 286] width 30 height 7
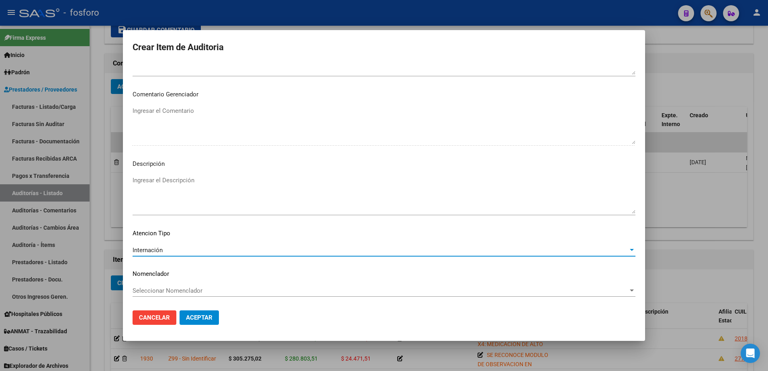
click at [198, 312] on button "Aceptar" at bounding box center [199, 317] width 39 height 14
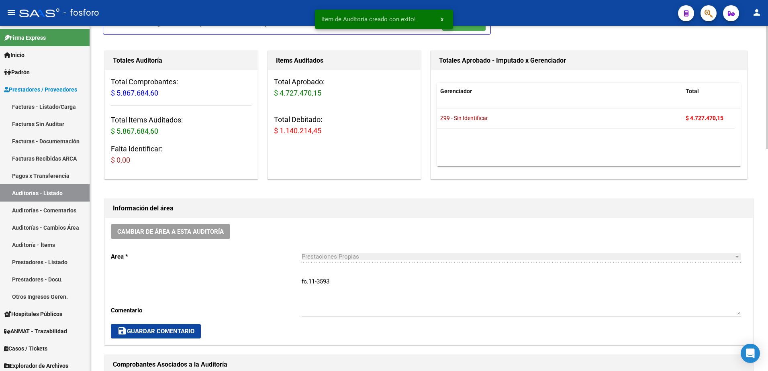
scroll to position [41, 0]
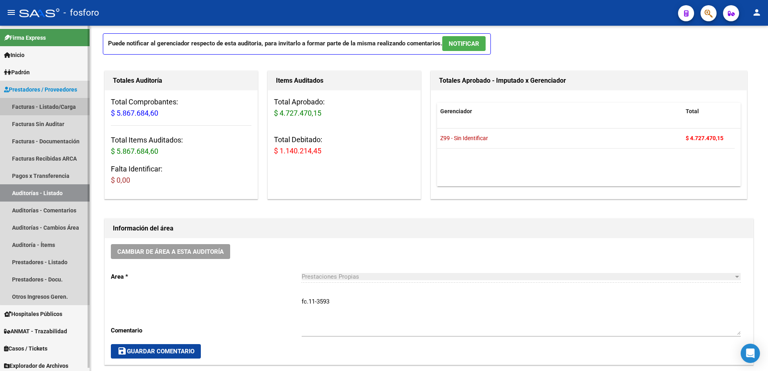
click at [48, 109] on link "Facturas - Listado/Carga" at bounding box center [45, 106] width 90 height 17
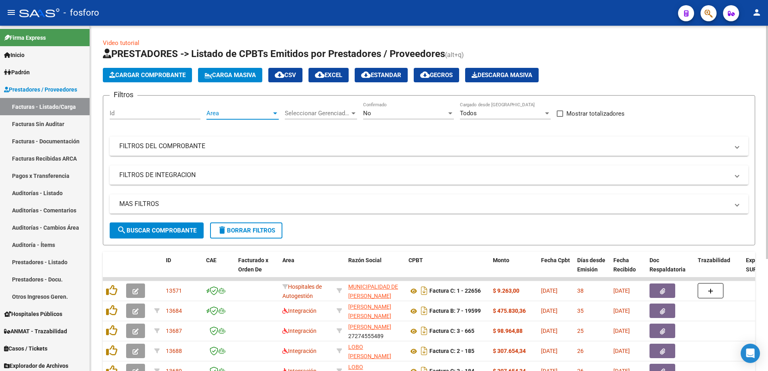
click at [273, 111] on div at bounding box center [275, 113] width 7 height 6
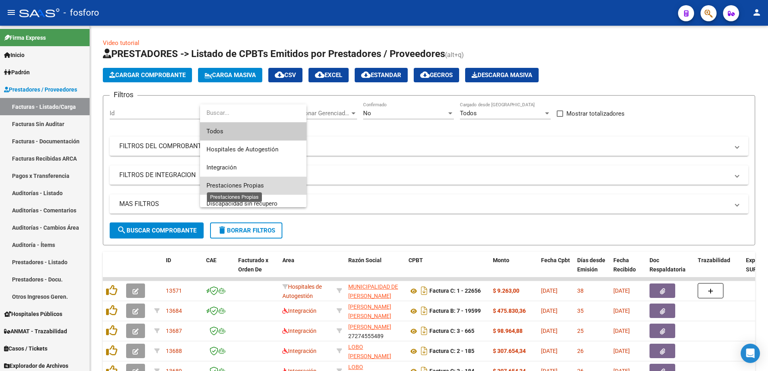
click at [242, 183] on span "Prestaciones Propias" at bounding box center [234, 185] width 57 height 7
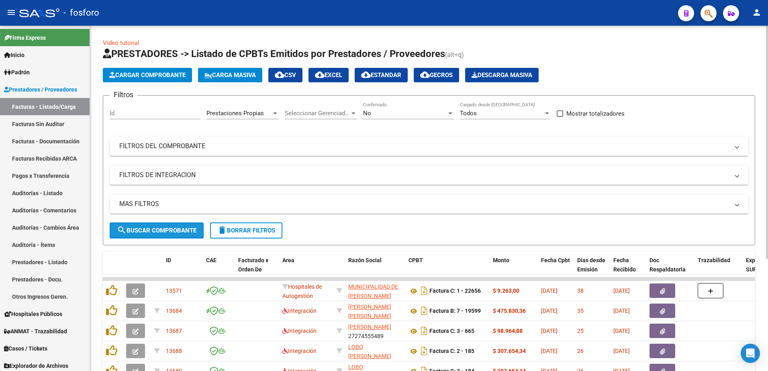
click at [160, 235] on button "search Buscar Comprobante" at bounding box center [157, 231] width 94 height 16
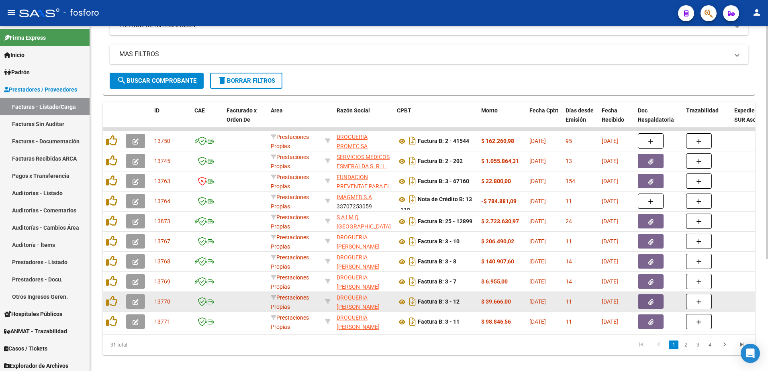
scroll to position [161, 0]
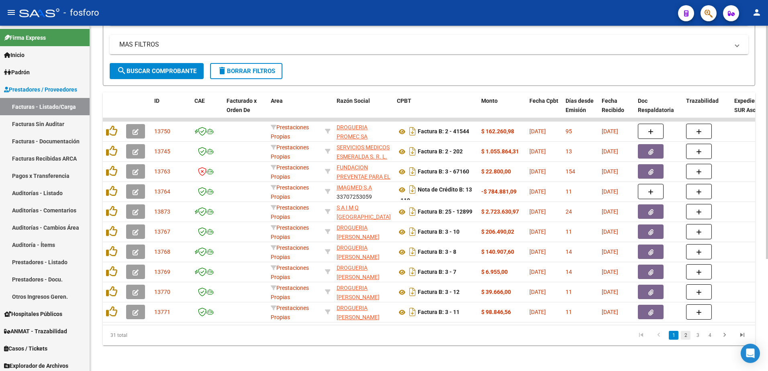
click at [686, 336] on link "2" at bounding box center [686, 335] width 10 height 9
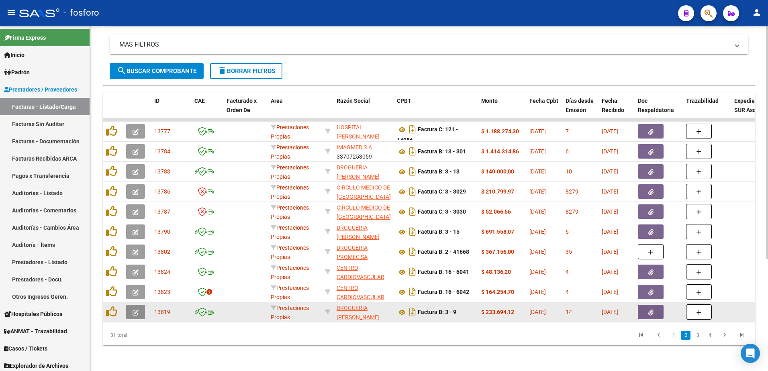
click at [140, 305] on button "button" at bounding box center [135, 312] width 19 height 14
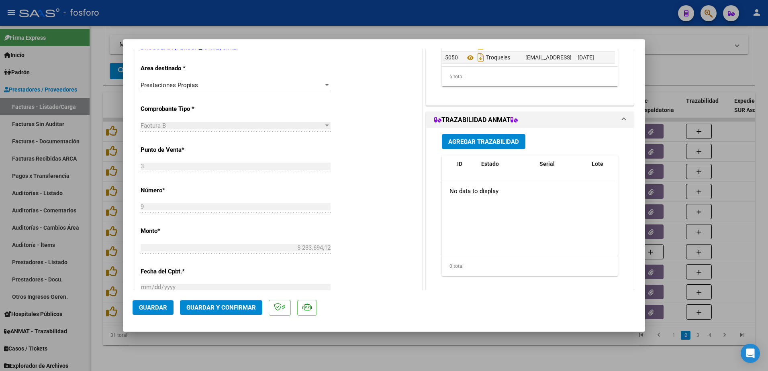
scroll to position [402, 0]
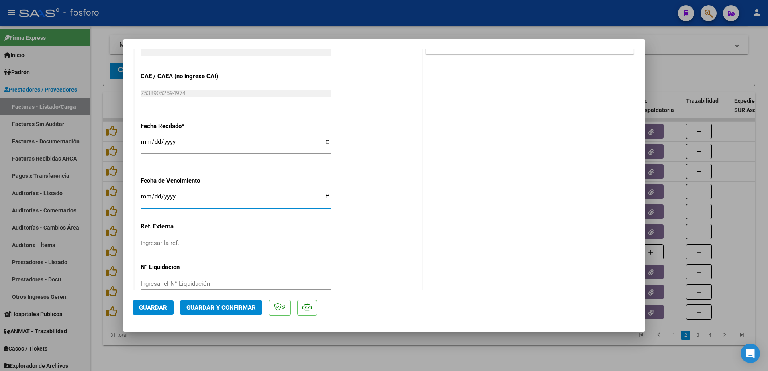
click at [144, 194] on input "Ingresar la fecha" at bounding box center [236, 199] width 190 height 13
type input "[DATE]"
click at [202, 306] on span "Guardar y Confirmar" at bounding box center [220, 307] width 69 height 7
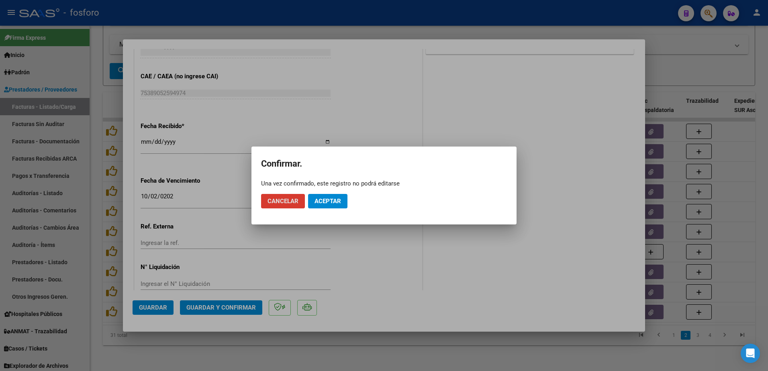
click at [314, 198] on button "Aceptar" at bounding box center [327, 201] width 39 height 14
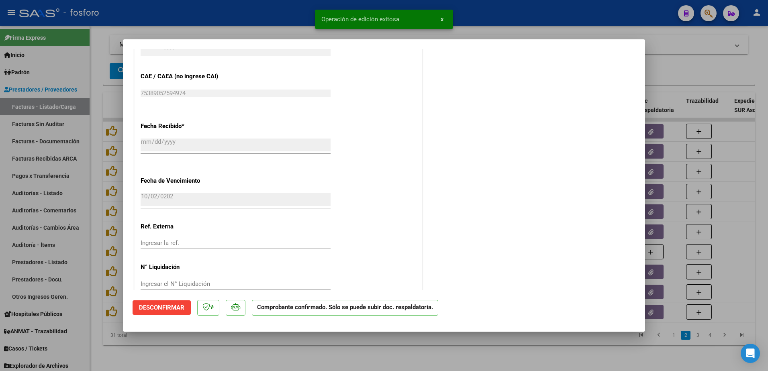
drag, startPoint x: 82, startPoint y: 170, endPoint x: 63, endPoint y: 134, distance: 40.4
click at [82, 169] on div at bounding box center [384, 185] width 768 height 371
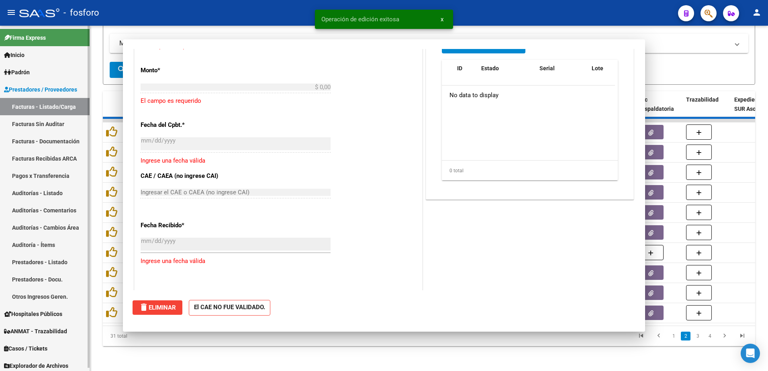
scroll to position [0, 0]
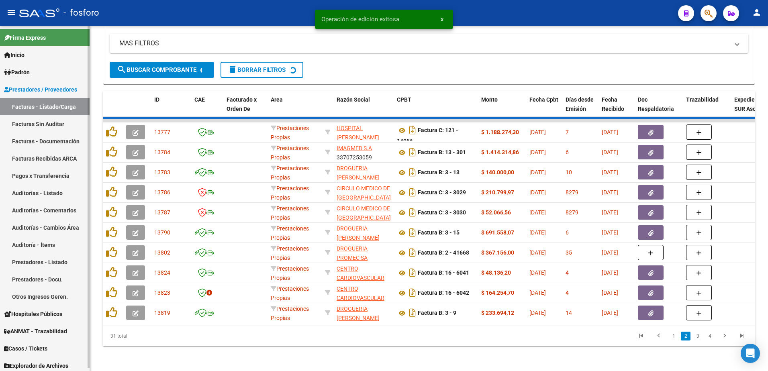
click at [59, 125] on link "Facturas Sin Auditar" at bounding box center [45, 123] width 90 height 17
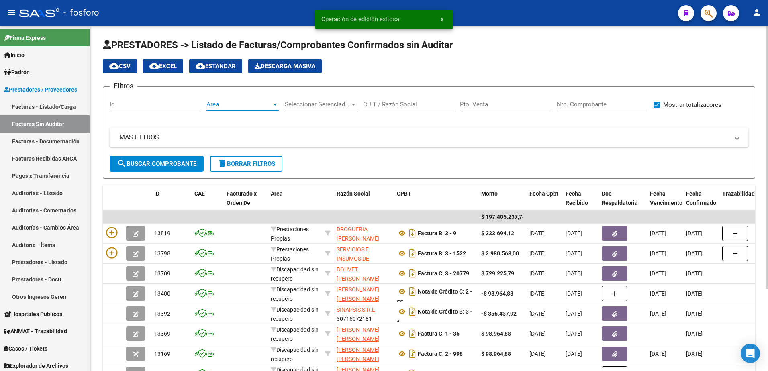
click at [276, 104] on div at bounding box center [275, 105] width 4 height 2
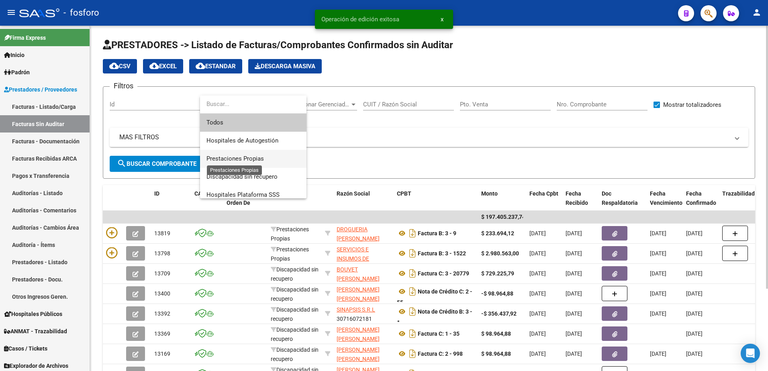
click at [256, 157] on span "Prestaciones Propias" at bounding box center [234, 158] width 57 height 7
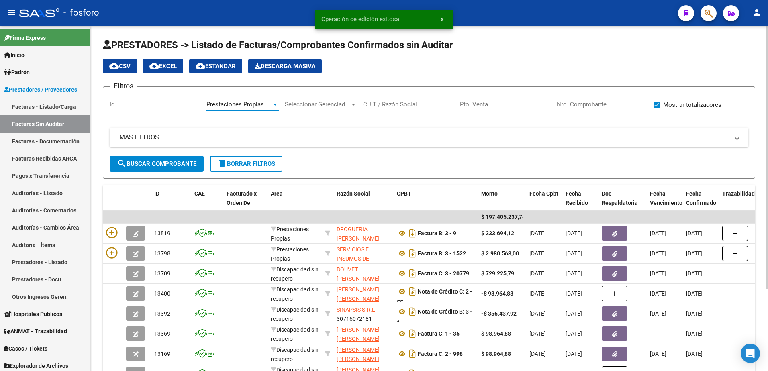
drag, startPoint x: 254, startPoint y: 157, endPoint x: 171, endPoint y: 151, distance: 83.7
click at [171, 151] on div "MAS FILTROS Comprobante Tipo Comprobante Tipo Fecha inicio – Fecha fin Fec. Com…" at bounding box center [429, 142] width 639 height 28
click at [170, 159] on button "search Buscar Comprobante" at bounding box center [157, 164] width 94 height 16
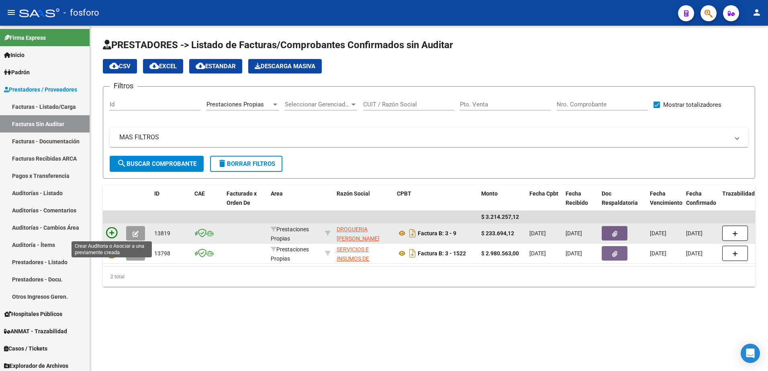
click at [111, 233] on icon at bounding box center [111, 232] width 11 height 11
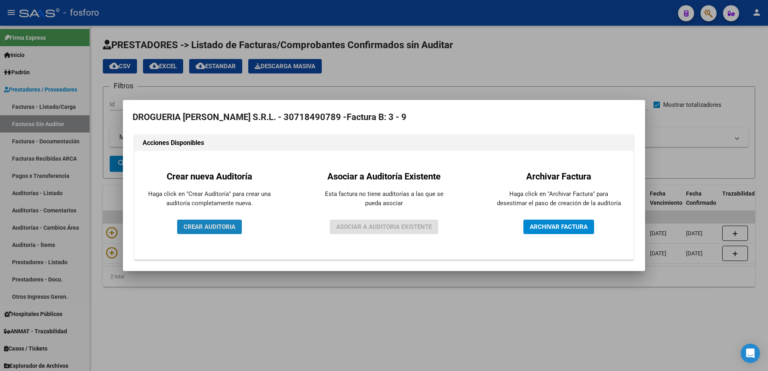
click at [200, 230] on span "CREAR AUDITORIA" at bounding box center [210, 226] width 52 height 7
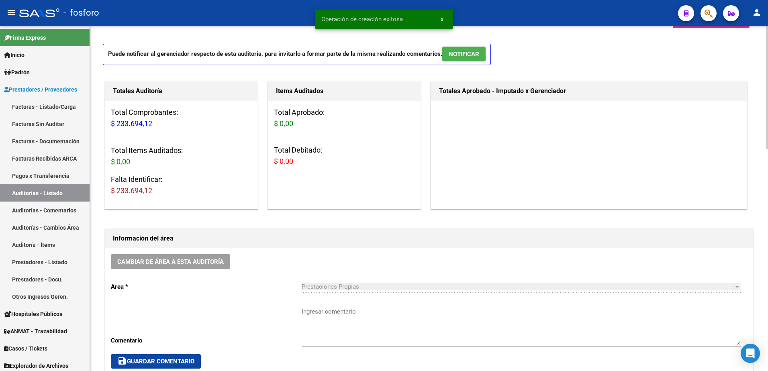
scroll to position [80, 0]
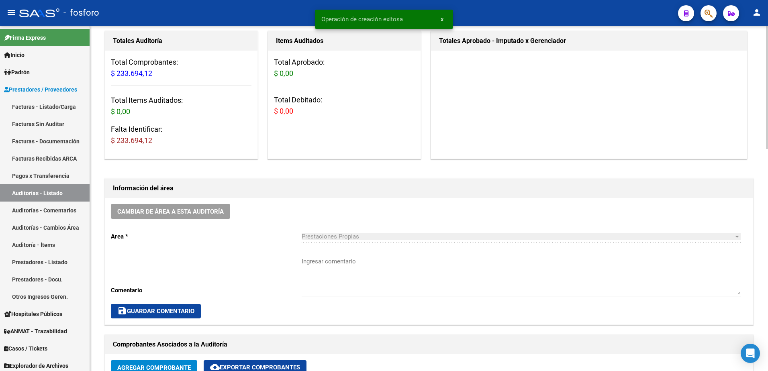
click at [315, 263] on textarea "Ingresar comentario" at bounding box center [521, 276] width 439 height 38
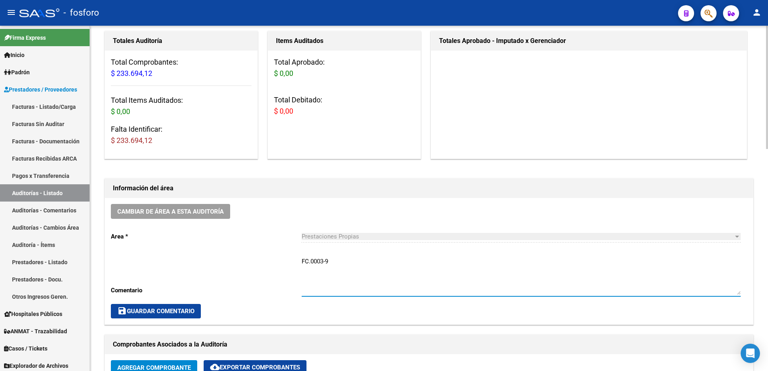
type textarea "FC.0003-9"
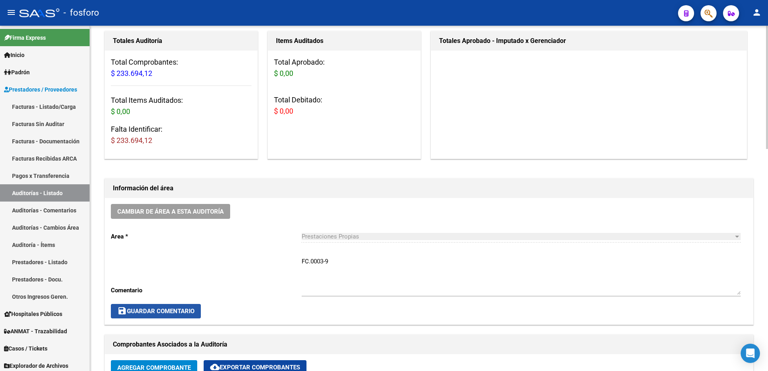
click at [149, 316] on button "save Guardar Comentario" at bounding box center [156, 311] width 90 height 14
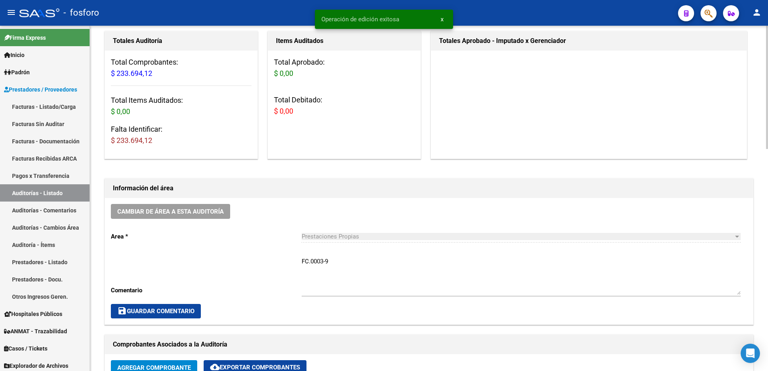
scroll to position [281, 0]
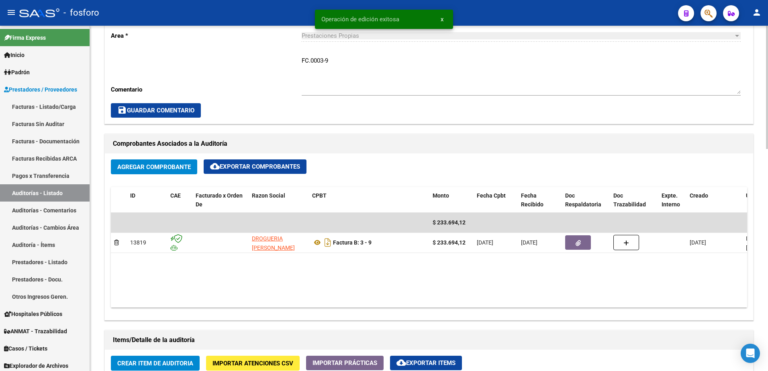
click at [175, 366] on span "Crear Item de Auditoria" at bounding box center [155, 363] width 76 height 7
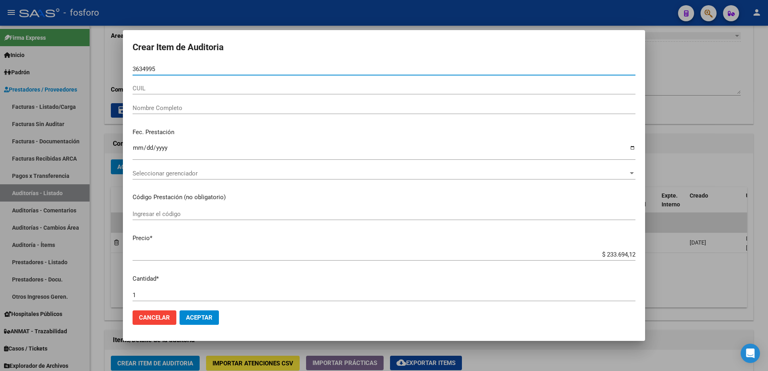
type input "36349951"
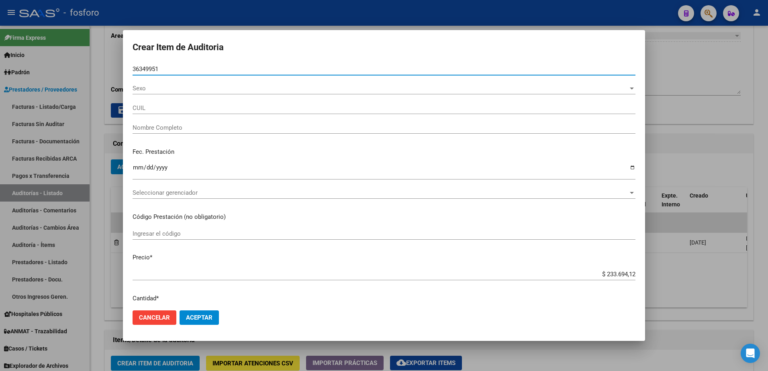
type input "20363499512"
type input "[PERSON_NAME] [PERSON_NAME] -"
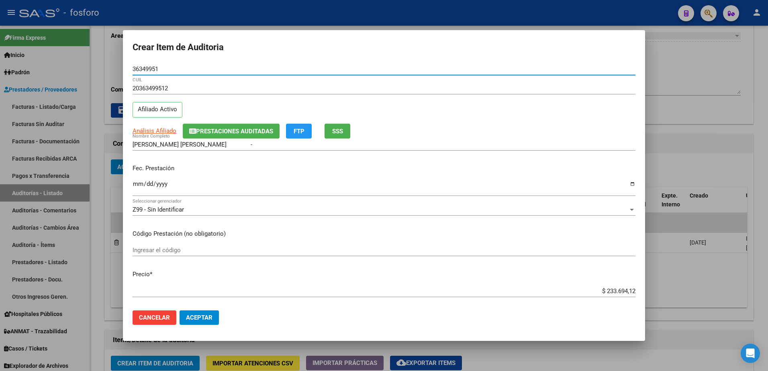
type input "36349951"
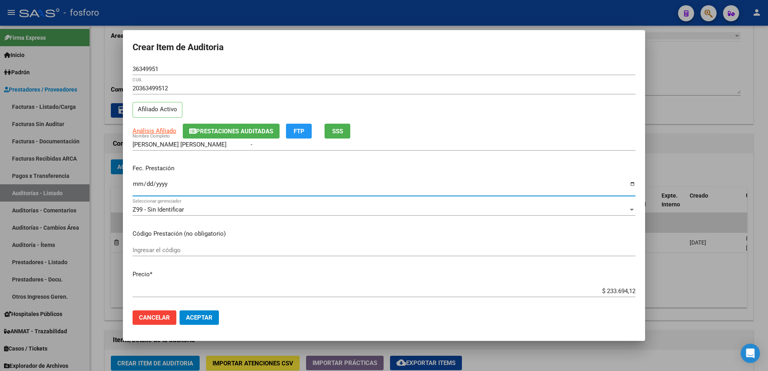
click at [137, 182] on input "Ingresar la fecha" at bounding box center [384, 187] width 503 height 13
type input "[DATE]"
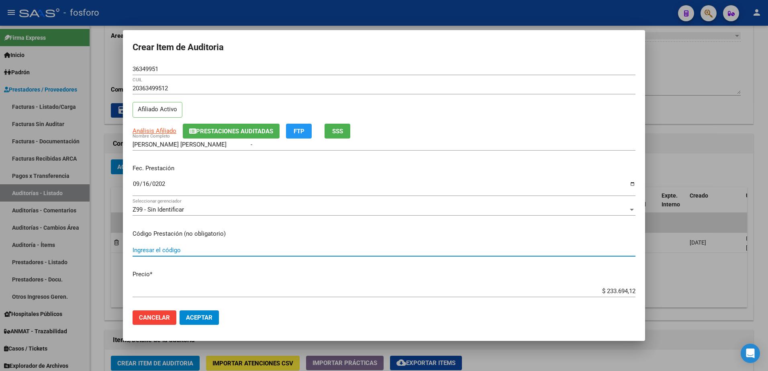
click at [163, 251] on input "Ingresar el código" at bounding box center [384, 250] width 503 height 7
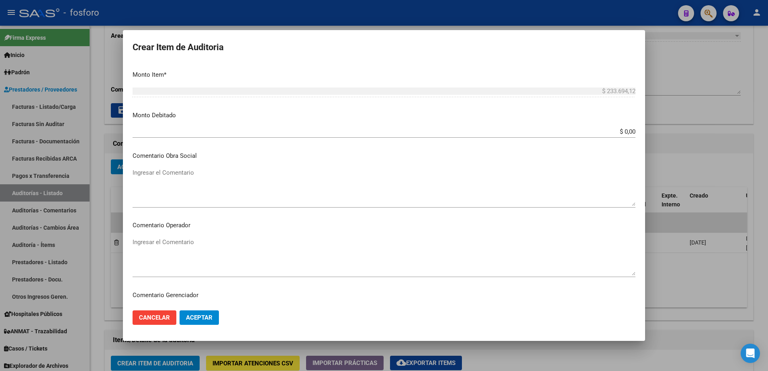
type input "MEDICACION 100% COBERTURA"
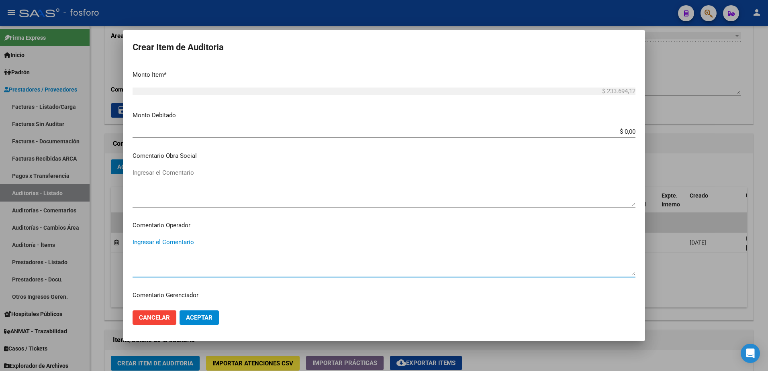
click at [145, 246] on textarea "Ingresar el Comentario" at bounding box center [384, 257] width 503 height 38
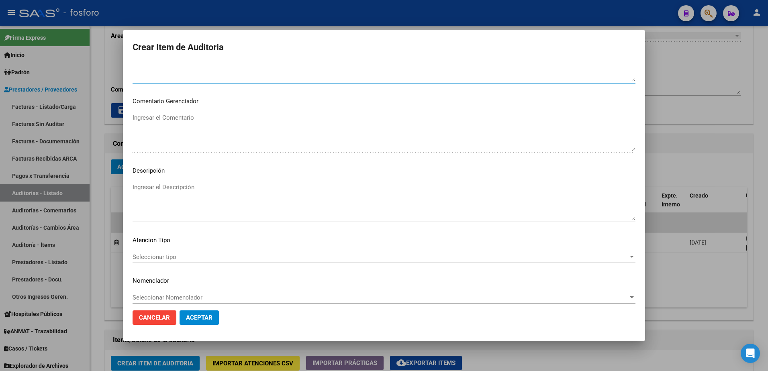
scroll to position [482, 0]
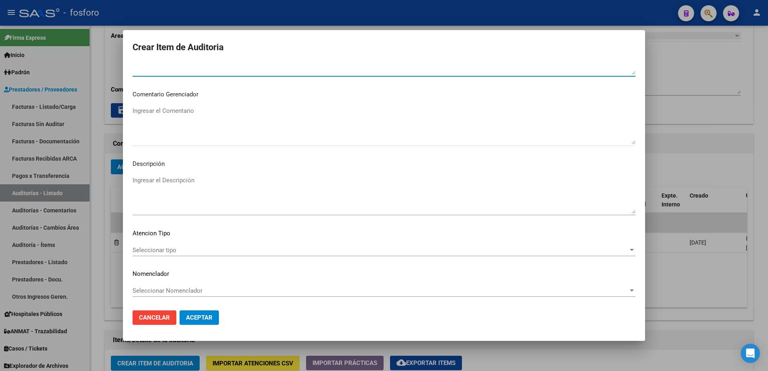
type textarea "SIN DEBITOS"
click at [169, 248] on span "Seleccionar tipo" at bounding box center [381, 250] width 496 height 7
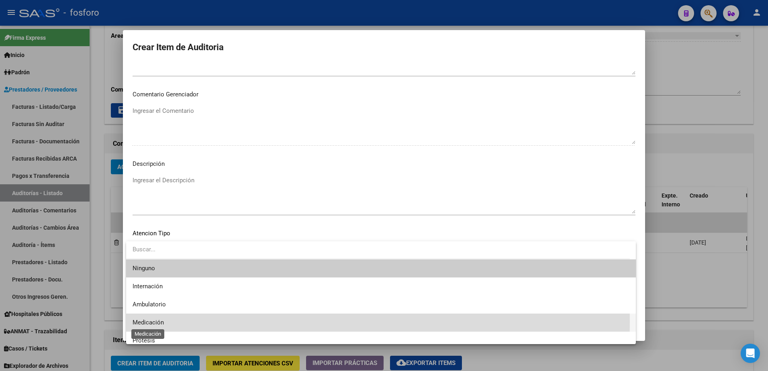
click at [160, 322] on span "Medicación" at bounding box center [148, 322] width 31 height 7
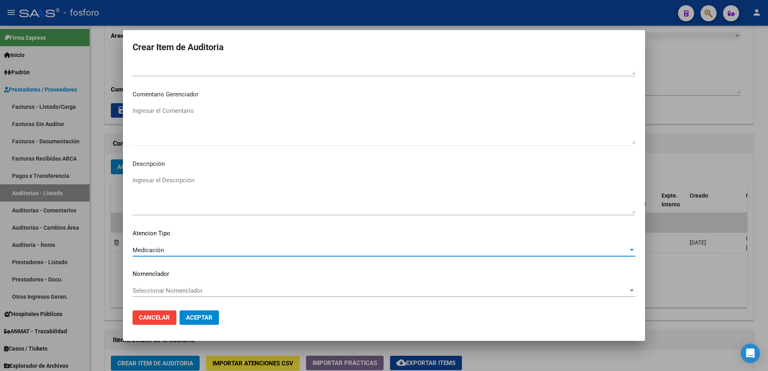
click at [206, 322] on button "Aceptar" at bounding box center [199, 317] width 39 height 14
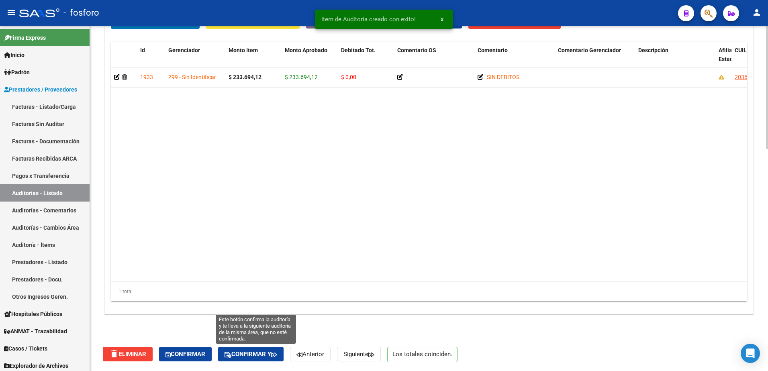
drag, startPoint x: 271, startPoint y: 356, endPoint x: 500, endPoint y: 276, distance: 243.5
click at [273, 357] on span "Confirmar y" at bounding box center [251, 354] width 53 height 7
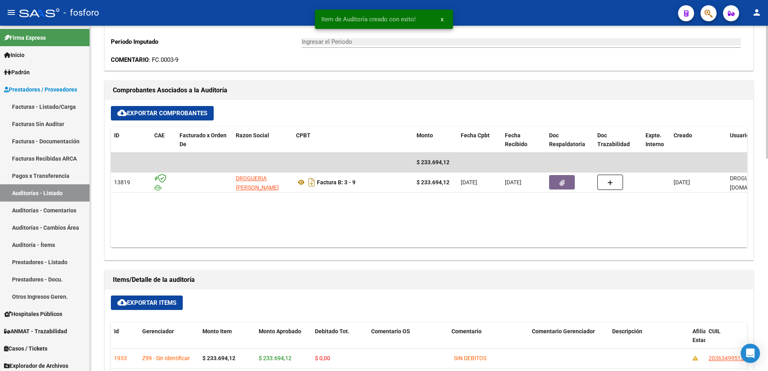
scroll to position [0, 0]
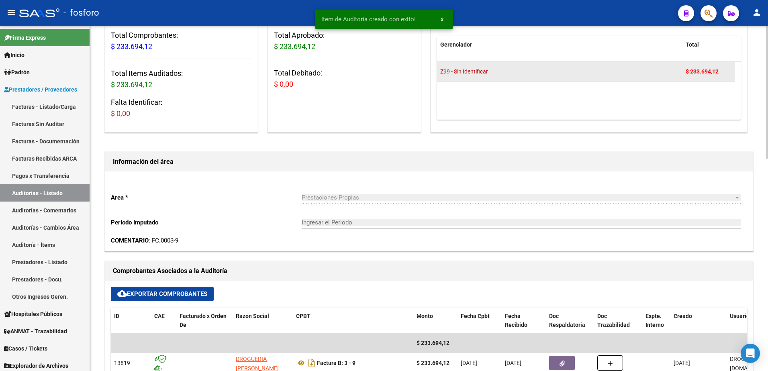
type input "202510"
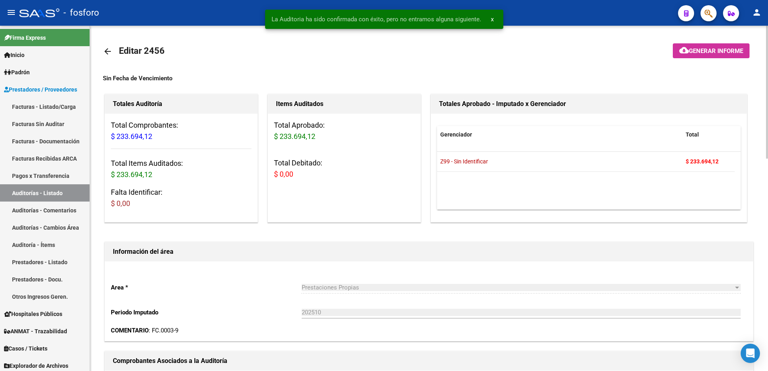
click at [681, 52] on mat-icon "cloud_download" at bounding box center [684, 50] width 10 height 10
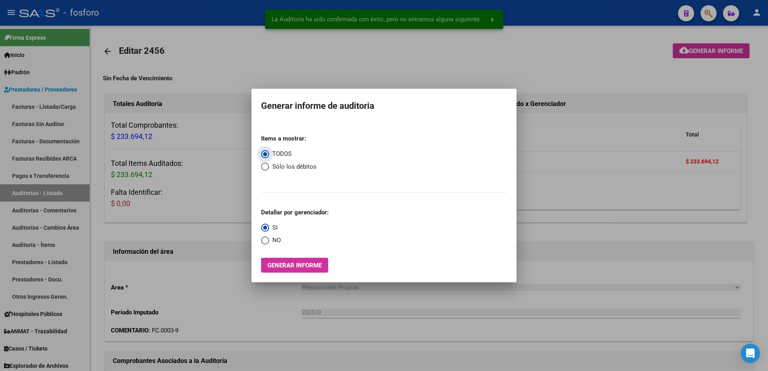
click at [302, 262] on span "Generar informe" at bounding box center [294, 265] width 54 height 7
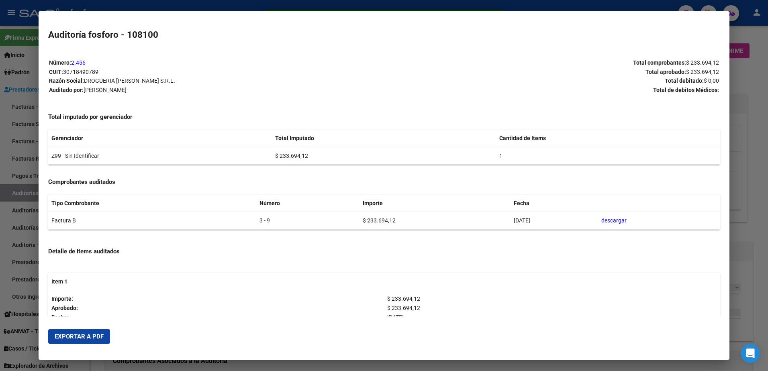
click at [67, 335] on span "Exportar a PDF" at bounding box center [79, 336] width 49 height 7
click at [27, 88] on div at bounding box center [384, 185] width 768 height 371
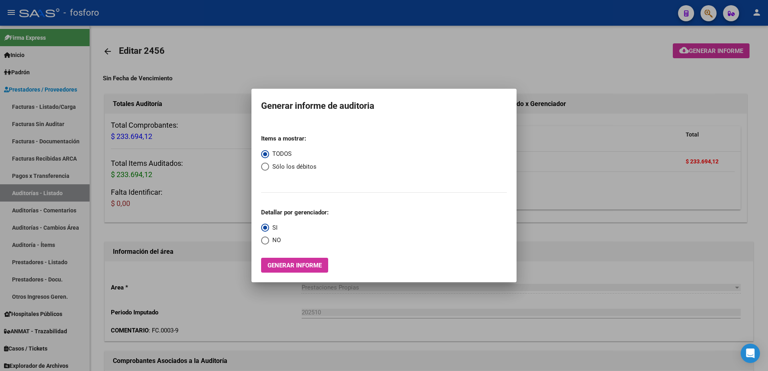
click at [27, 103] on div at bounding box center [384, 185] width 768 height 371
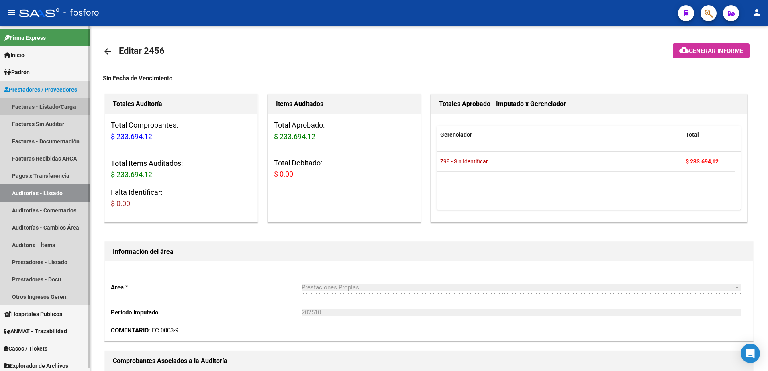
click at [62, 110] on link "Facturas - Listado/Carga" at bounding box center [45, 106] width 90 height 17
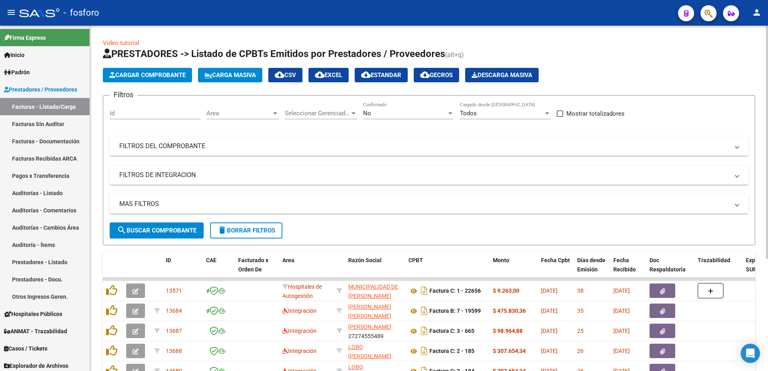
click at [274, 113] on div at bounding box center [275, 113] width 4 height 2
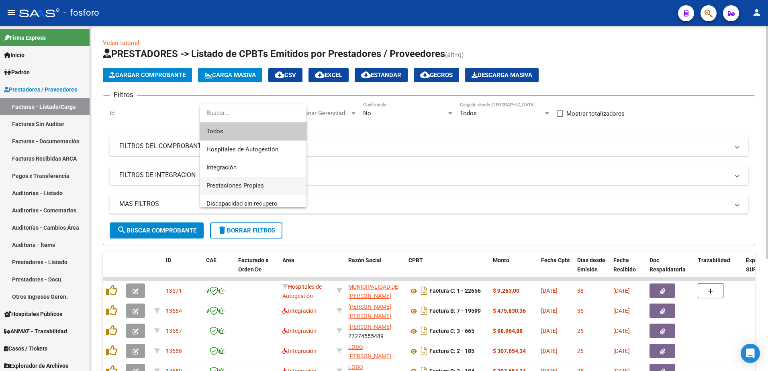
click at [240, 180] on span "Prestaciones Propias" at bounding box center [253, 186] width 94 height 18
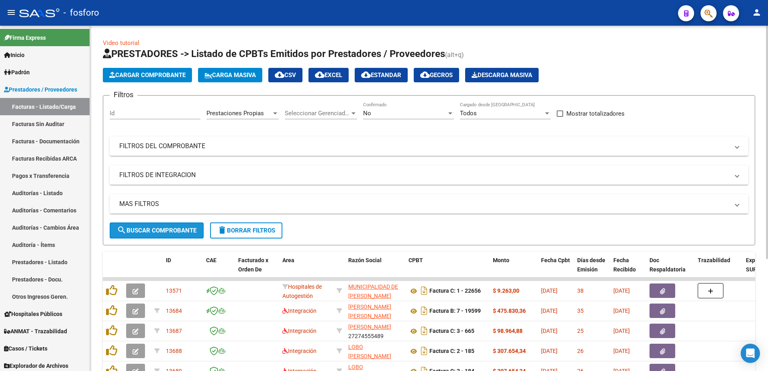
click at [167, 231] on span "search Buscar Comprobante" at bounding box center [157, 230] width 80 height 7
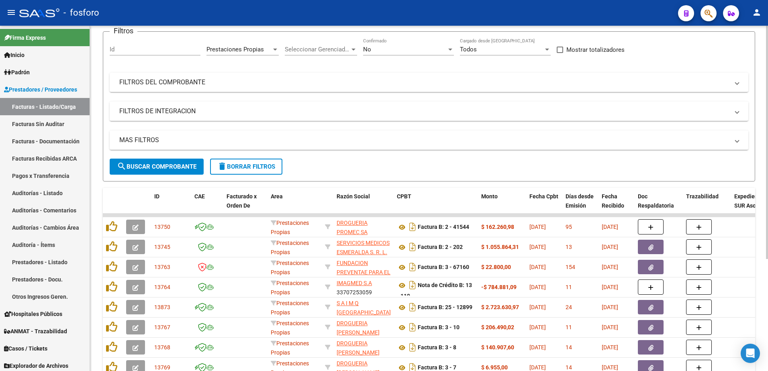
scroll to position [161, 0]
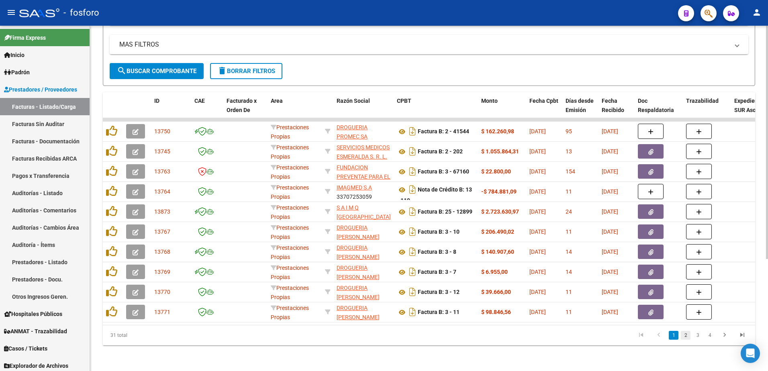
click at [684, 340] on link "2" at bounding box center [686, 335] width 10 height 9
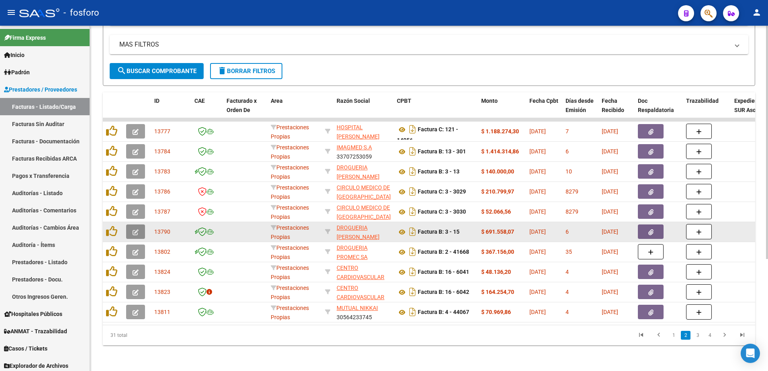
click at [141, 230] on button "button" at bounding box center [135, 232] width 19 height 14
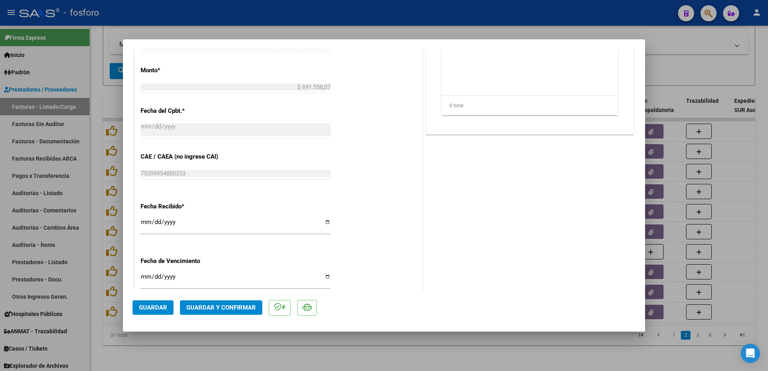
scroll to position [417, 0]
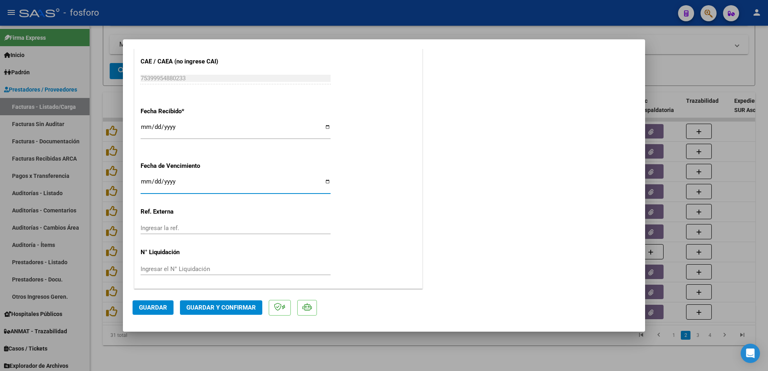
click at [146, 182] on input "Ingresar la fecha" at bounding box center [236, 184] width 190 height 13
type input "[DATE]"
click at [229, 307] on span "Guardar y Confirmar" at bounding box center [220, 307] width 69 height 7
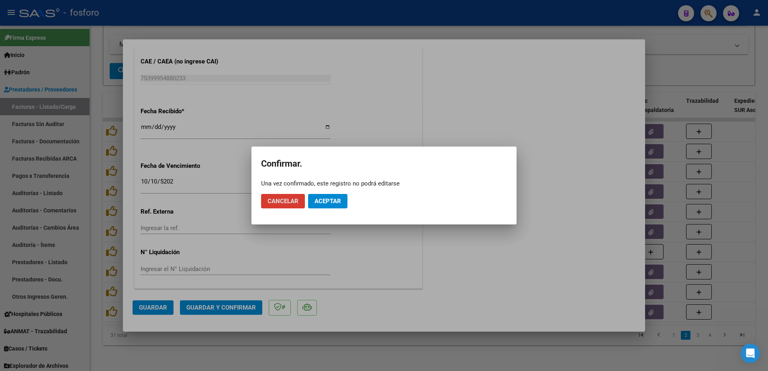
click at [322, 199] on span "Aceptar" at bounding box center [327, 201] width 27 height 7
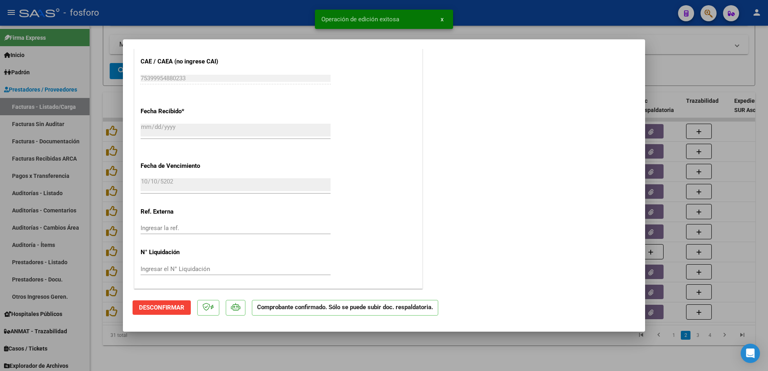
click at [96, 156] on div at bounding box center [384, 185] width 768 height 371
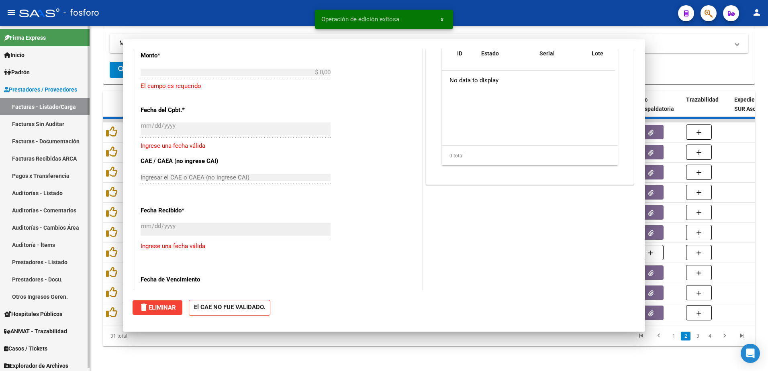
scroll to position [0, 0]
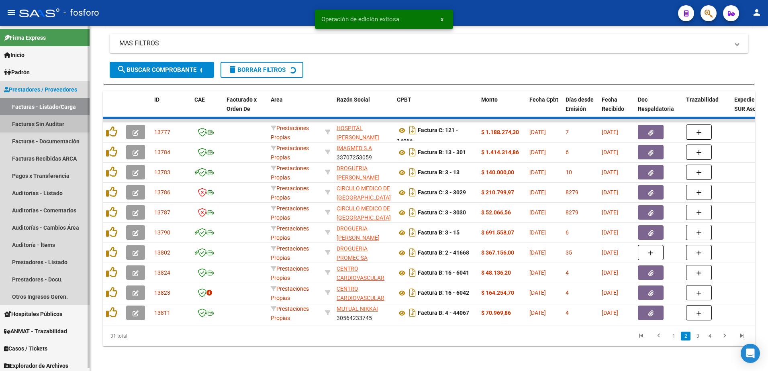
click at [66, 125] on link "Facturas Sin Auditar" at bounding box center [45, 123] width 90 height 17
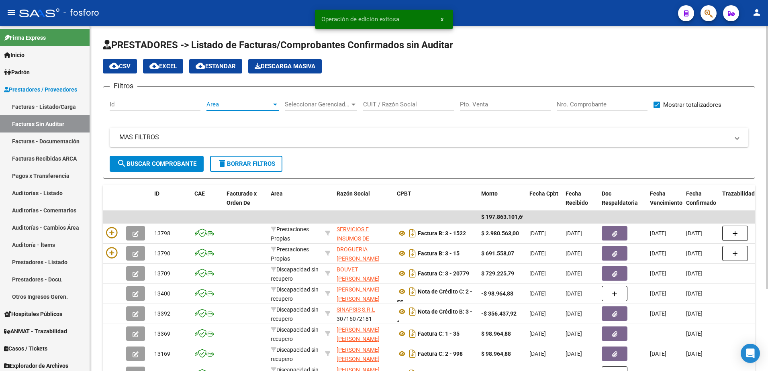
click at [273, 105] on div at bounding box center [275, 105] width 4 height 2
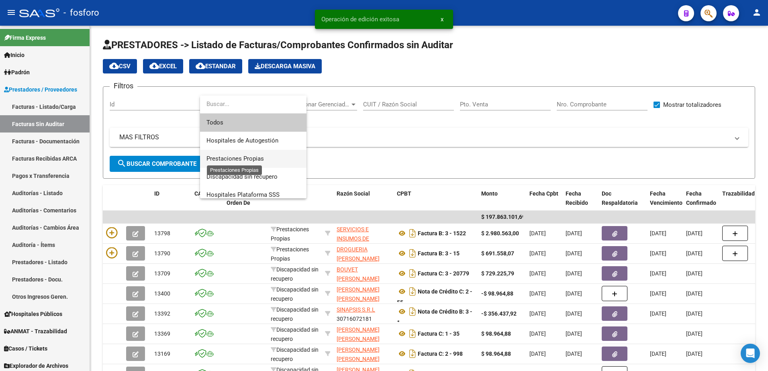
drag, startPoint x: 231, startPoint y: 160, endPoint x: 198, endPoint y: 160, distance: 32.5
click at [198, 160] on div "Operación de edición exitosa x Todos Hospitales de Autogestión Prestaciones Pro…" at bounding box center [384, 185] width 768 height 371
drag, startPoint x: 198, startPoint y: 160, endPoint x: 181, endPoint y: 163, distance: 18.0
click at [181, 163] on div at bounding box center [384, 185] width 768 height 371
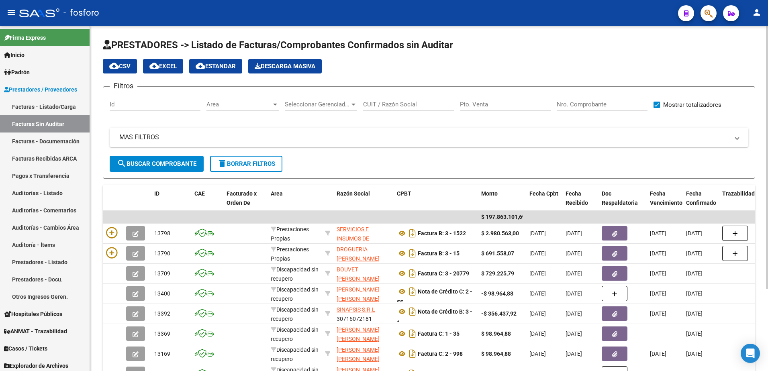
click at [272, 102] on div at bounding box center [275, 104] width 7 height 6
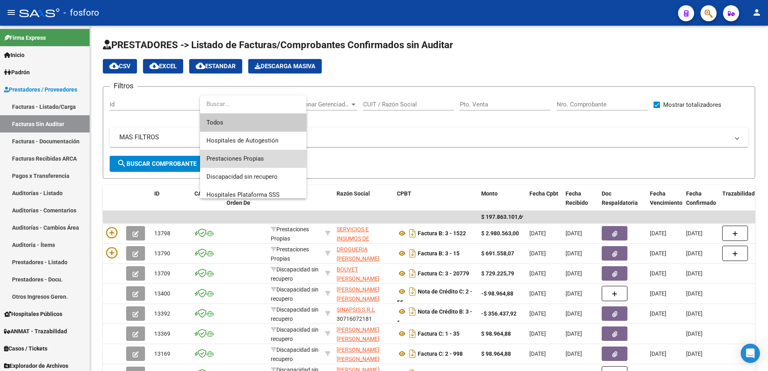
click at [240, 152] on span "Prestaciones Propias" at bounding box center [253, 159] width 94 height 18
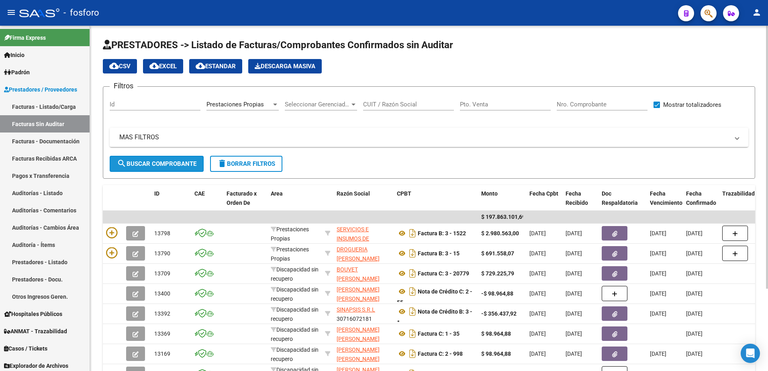
click at [158, 161] on span "search Buscar Comprobante" at bounding box center [157, 163] width 80 height 7
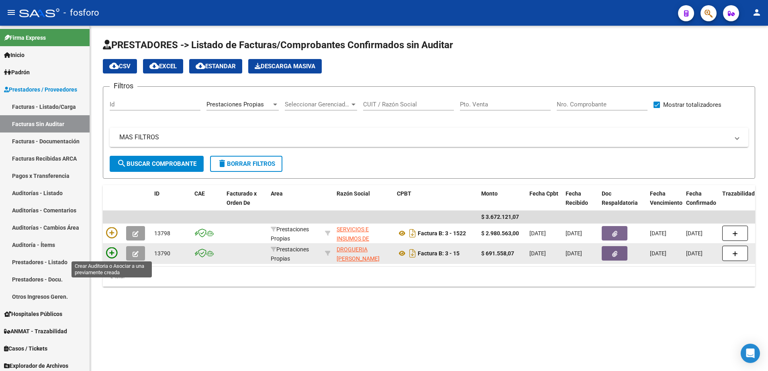
click at [112, 251] on icon at bounding box center [111, 252] width 11 height 11
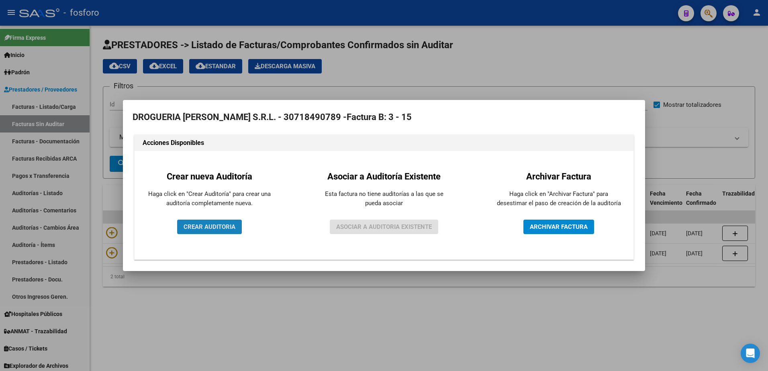
click at [200, 223] on button "CREAR AUDITORIA" at bounding box center [209, 227] width 65 height 14
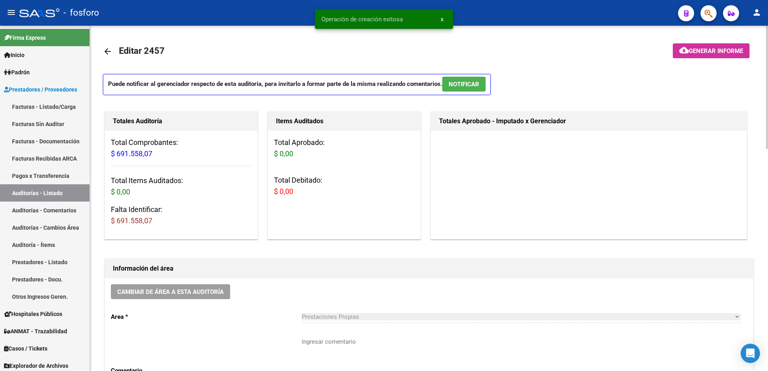
click at [314, 343] on textarea "Ingresar comentario" at bounding box center [521, 356] width 439 height 38
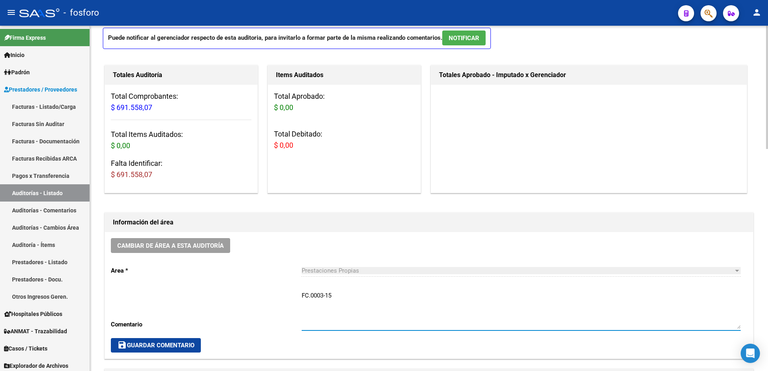
scroll to position [201, 0]
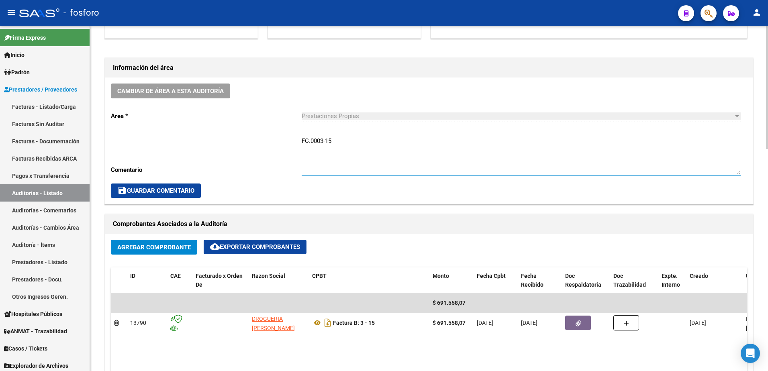
type textarea "FC.0003-15"
click at [169, 190] on span "save Guardar Comentario" at bounding box center [155, 190] width 77 height 7
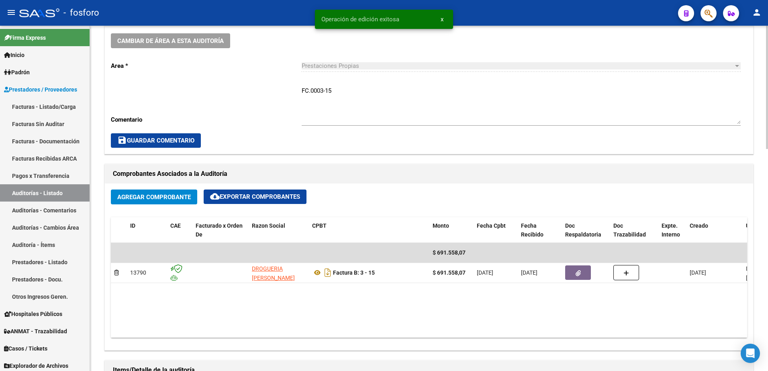
scroll to position [361, 0]
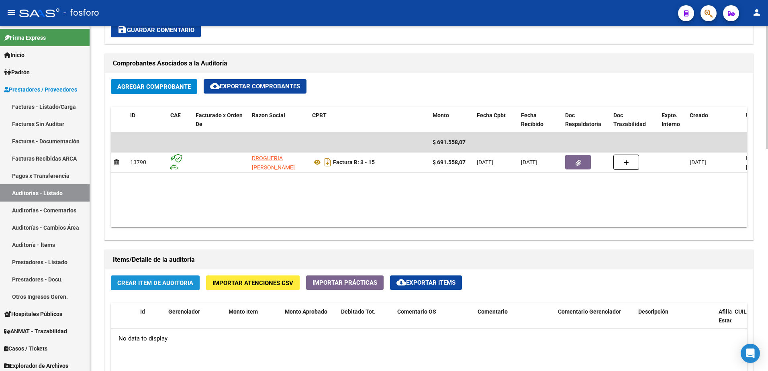
click at [137, 283] on span "Crear Item de Auditoria" at bounding box center [155, 283] width 76 height 7
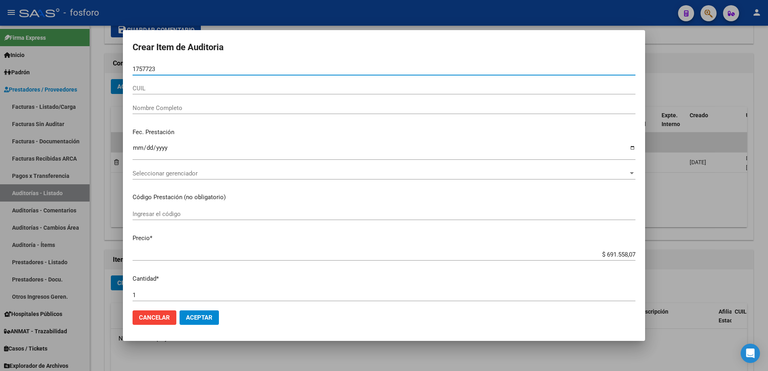
type input "17577235"
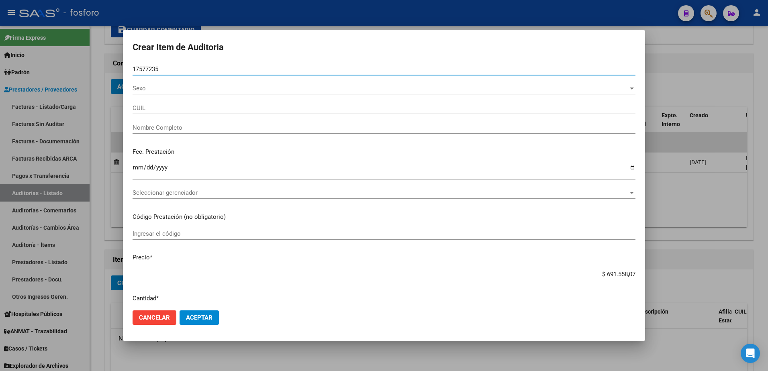
type input "23175772359"
type input "[PERSON_NAME] [PERSON_NAME] -"
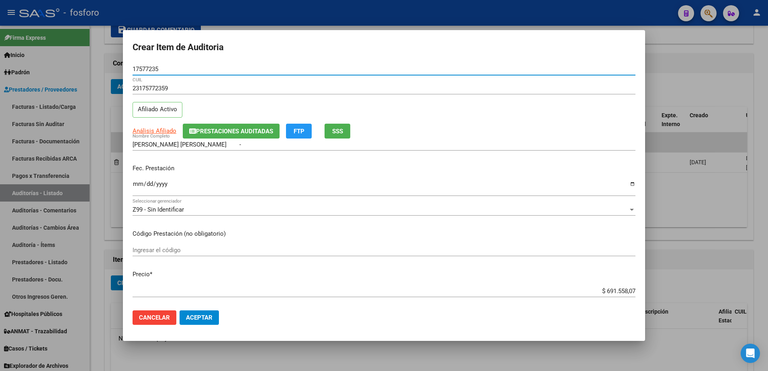
type input "17577235"
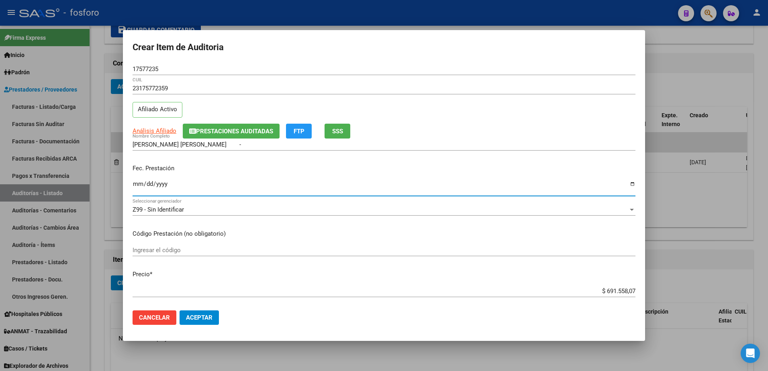
click at [139, 184] on input "Ingresar la fecha" at bounding box center [384, 187] width 503 height 13
type input "[DATE]"
click at [170, 255] on div "Ingresar el código" at bounding box center [384, 250] width 503 height 12
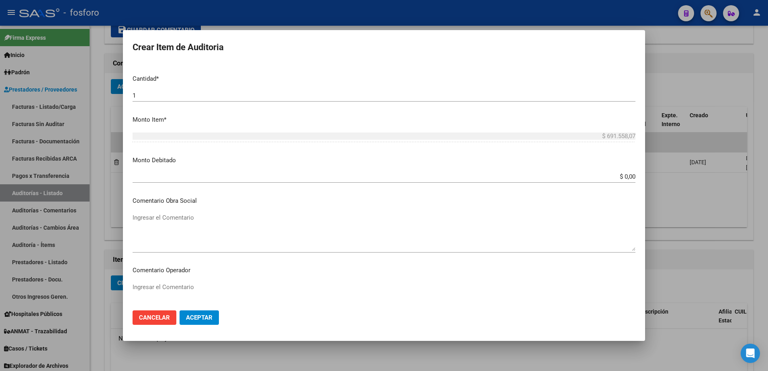
scroll to position [281, 0]
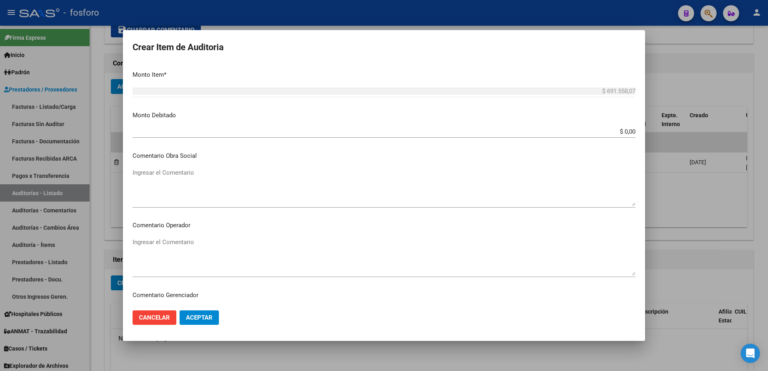
type input "MEDICACION 100% COBERTURA"
click at [146, 242] on textarea "Ingresar el Comentario" at bounding box center [384, 257] width 503 height 38
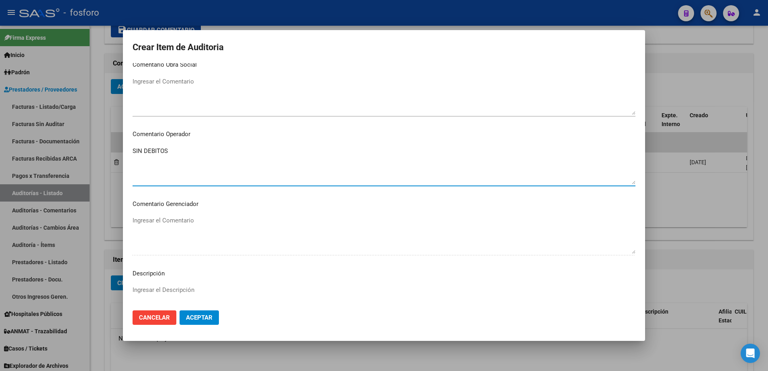
scroll to position [482, 0]
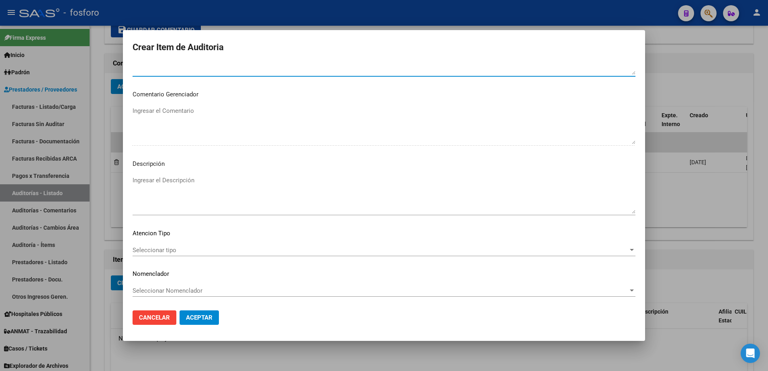
type textarea "SIN DEBITOS"
click at [143, 249] on span "Seleccionar tipo" at bounding box center [381, 250] width 496 height 7
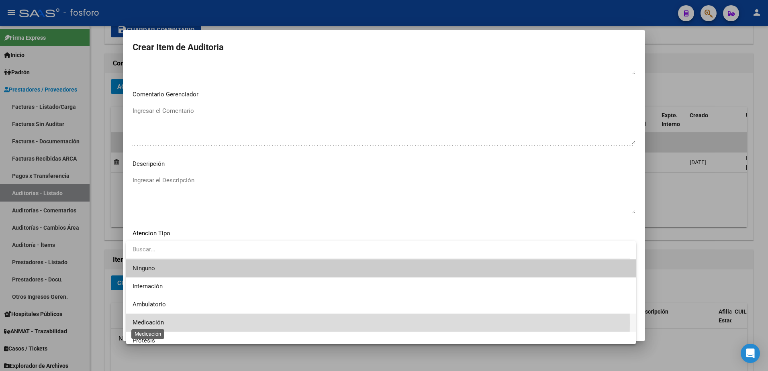
click at [147, 323] on span "Medicación" at bounding box center [148, 322] width 31 height 7
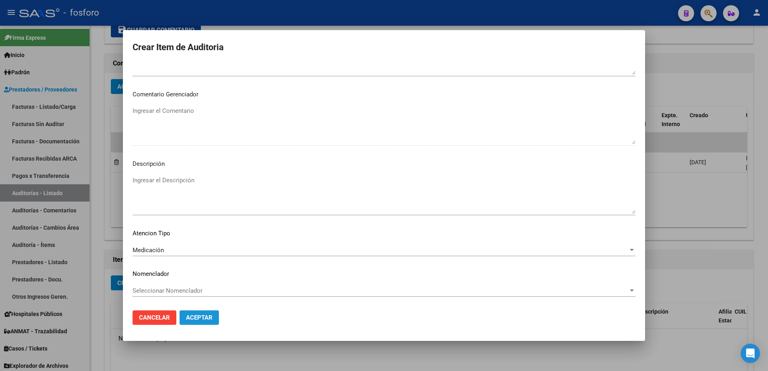
click at [209, 320] on span "Aceptar" at bounding box center [199, 317] width 27 height 7
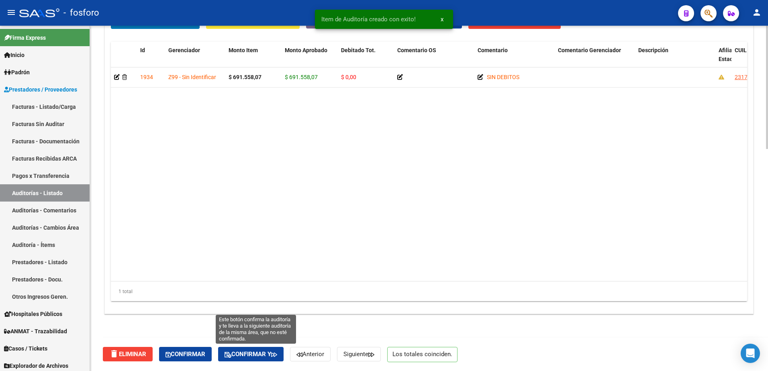
drag, startPoint x: 248, startPoint y: 354, endPoint x: 254, endPoint y: 345, distance: 11.2
click at [248, 354] on span "Confirmar y" at bounding box center [251, 354] width 53 height 7
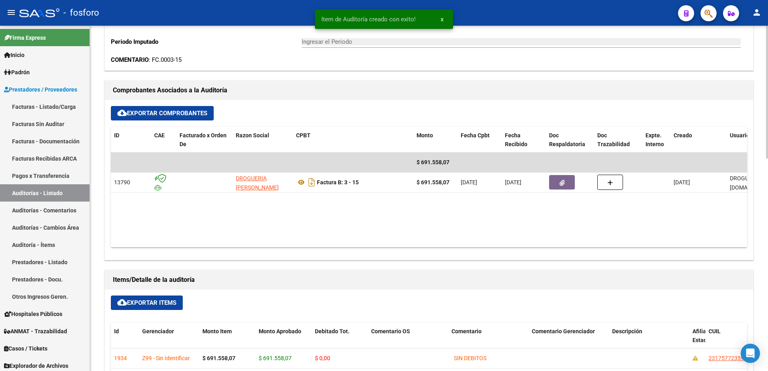
type input "202510"
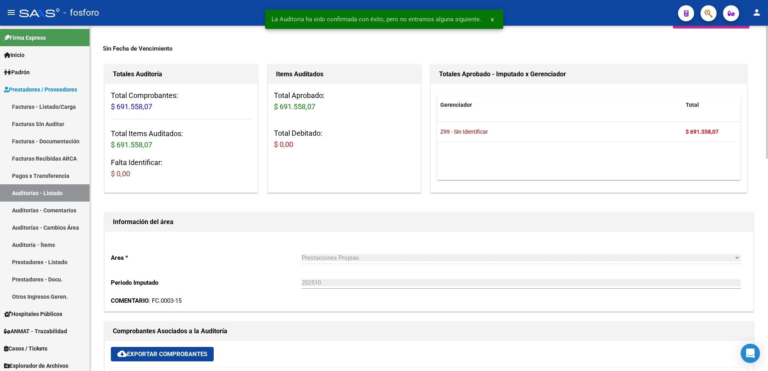
scroll to position [0, 0]
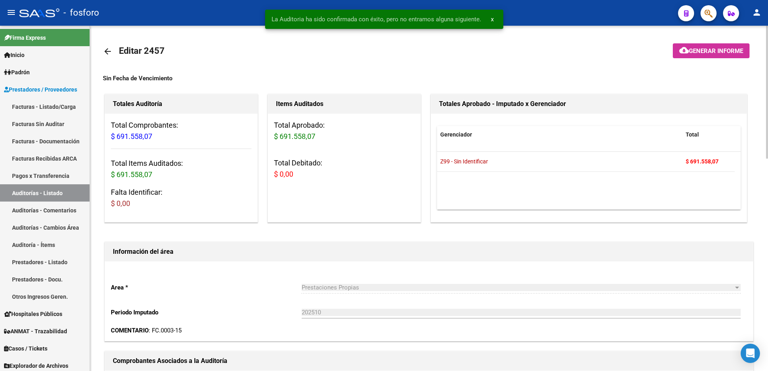
click at [687, 47] on mat-icon "cloud_download" at bounding box center [684, 50] width 10 height 10
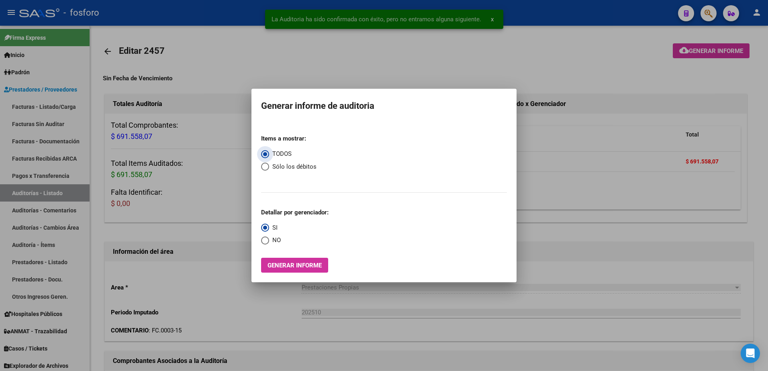
click at [310, 262] on span "Generar informe" at bounding box center [294, 265] width 54 height 7
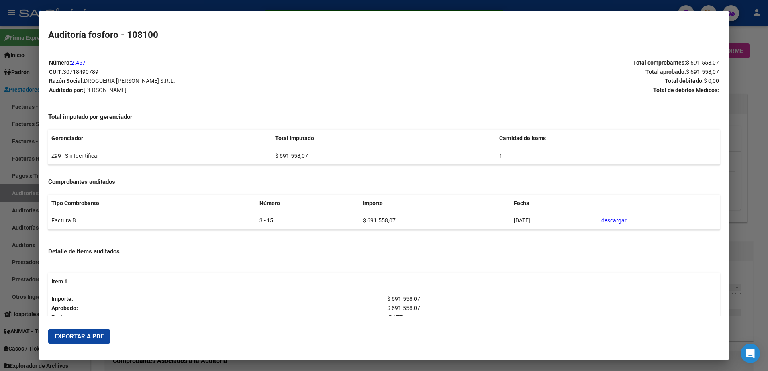
click at [88, 334] on span "Exportar a PDF" at bounding box center [79, 336] width 49 height 7
click at [32, 166] on div at bounding box center [384, 185] width 768 height 371
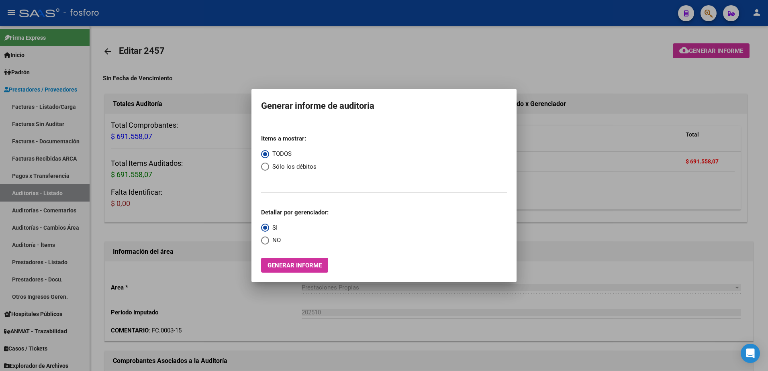
click at [507, 227] on mat-dialog-content "Items a mostrar: TODOS Sólo los débitos Detallar por gerenciador: SI NO Generar…" at bounding box center [383, 197] width 265 height 151
click at [564, 228] on div at bounding box center [384, 185] width 768 height 371
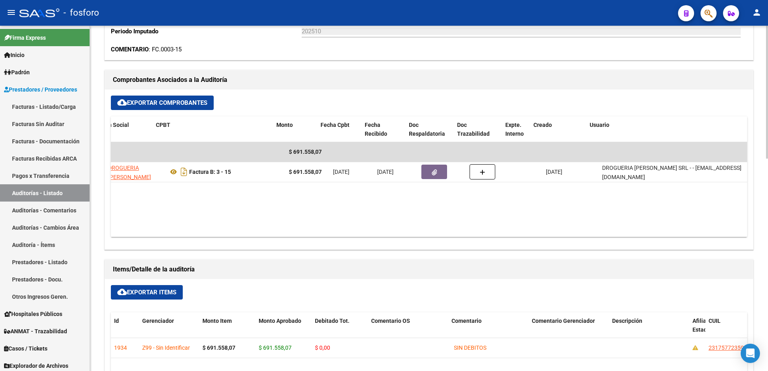
scroll to position [0, 140]
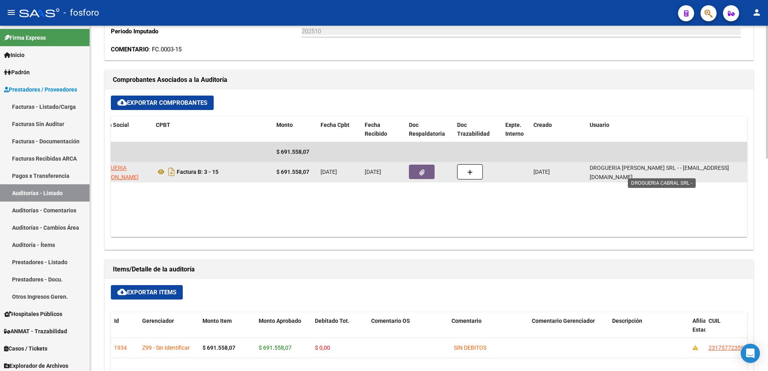
click at [685, 172] on span "DROGUERIA [PERSON_NAME] SRL - - [EMAIL_ADDRESS][DOMAIN_NAME]" at bounding box center [659, 173] width 139 height 16
drag, startPoint x: 662, startPoint y: 172, endPoint x: 743, endPoint y: 171, distance: 81.9
click at [743, 171] on div "DROGUERIA [PERSON_NAME] SRL - - [EMAIL_ADDRESS][DOMAIN_NAME]" at bounding box center [667, 171] width 154 height 17
copy span "[EMAIL_ADDRESS][DOMAIN_NAME]"
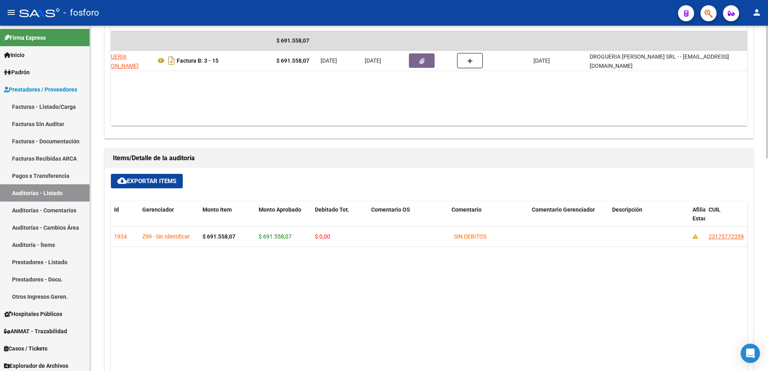
scroll to position [402, 0]
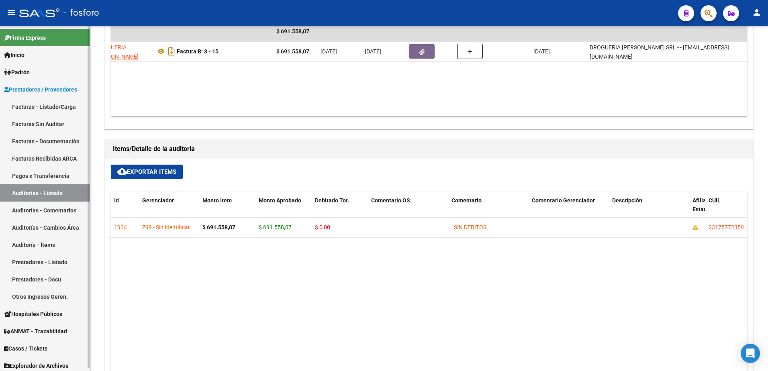
click at [52, 107] on link "Facturas - Listado/Carga" at bounding box center [45, 106] width 90 height 17
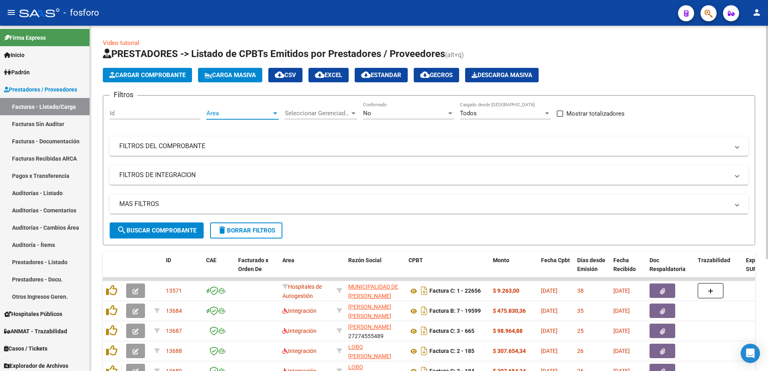
click at [275, 113] on div at bounding box center [275, 113] width 4 height 2
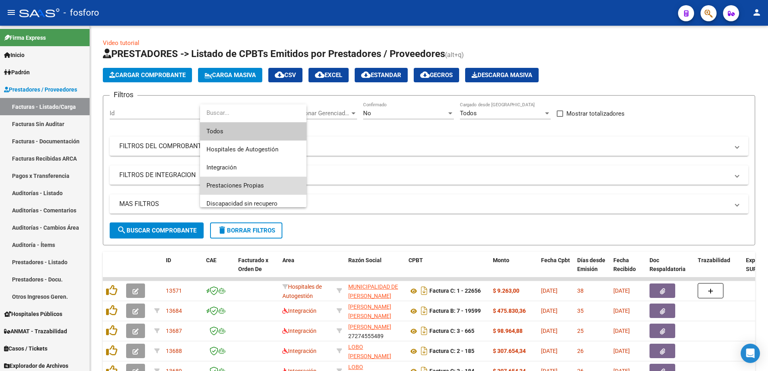
click at [248, 182] on span "Prestaciones Propias" at bounding box center [253, 186] width 94 height 18
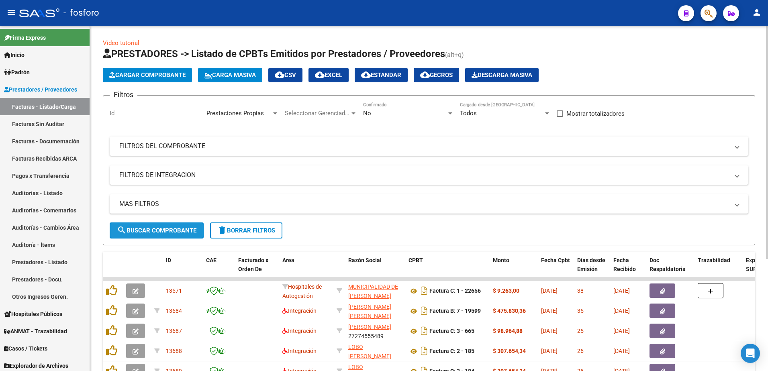
click at [167, 231] on span "search Buscar Comprobante" at bounding box center [157, 230] width 80 height 7
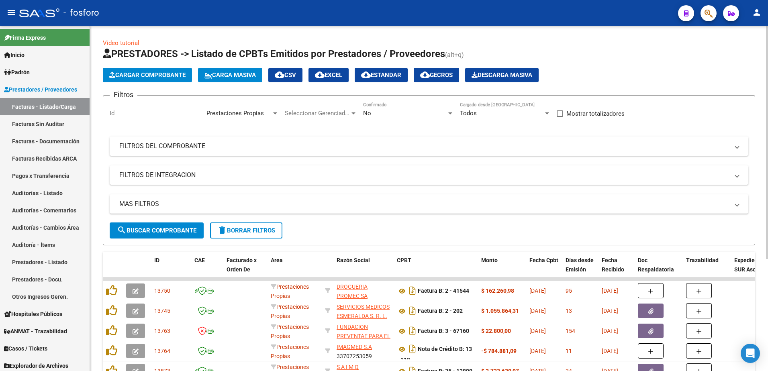
scroll to position [165, 0]
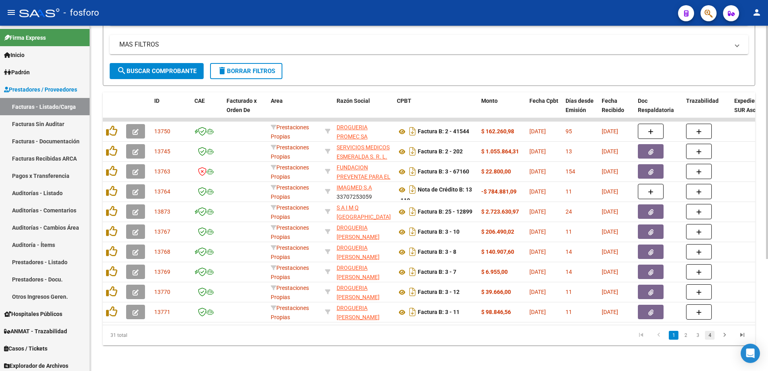
click at [706, 335] on link "4" at bounding box center [710, 335] width 10 height 9
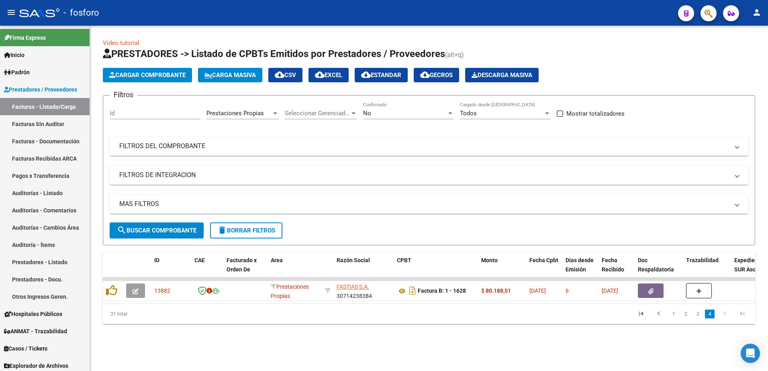
scroll to position [0, 0]
click at [699, 319] on link "3" at bounding box center [698, 314] width 10 height 9
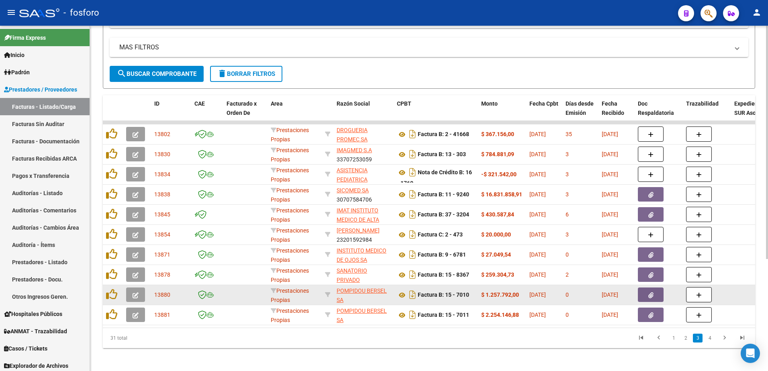
scroll to position [165, 0]
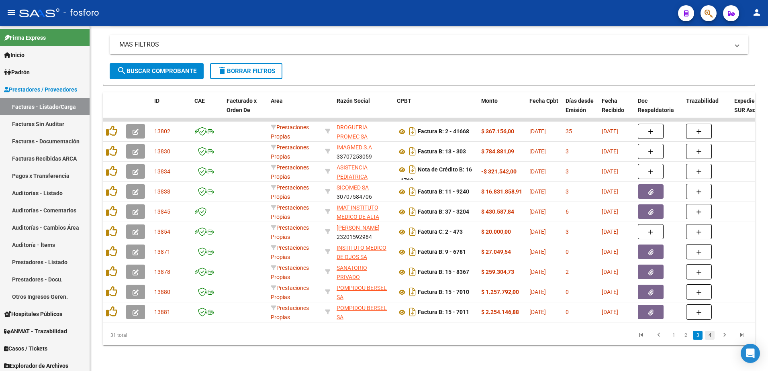
click at [708, 333] on link "4" at bounding box center [710, 335] width 10 height 9
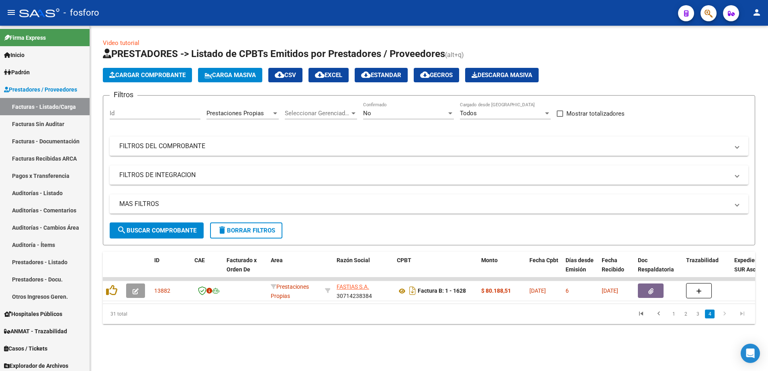
scroll to position [0, 0]
click at [700, 319] on link "3" at bounding box center [698, 314] width 10 height 9
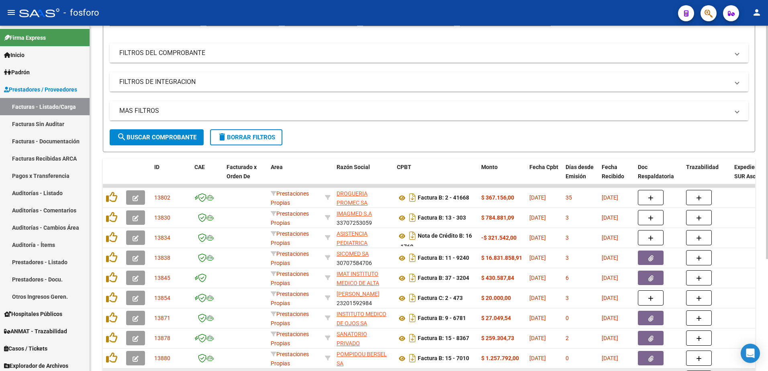
scroll to position [165, 0]
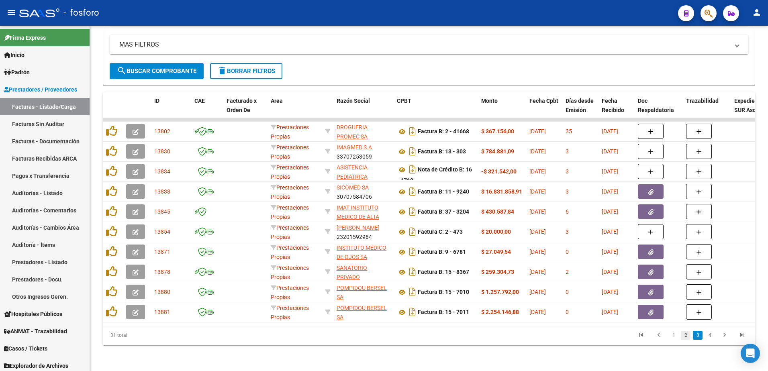
click at [685, 333] on link "2" at bounding box center [686, 335] width 10 height 9
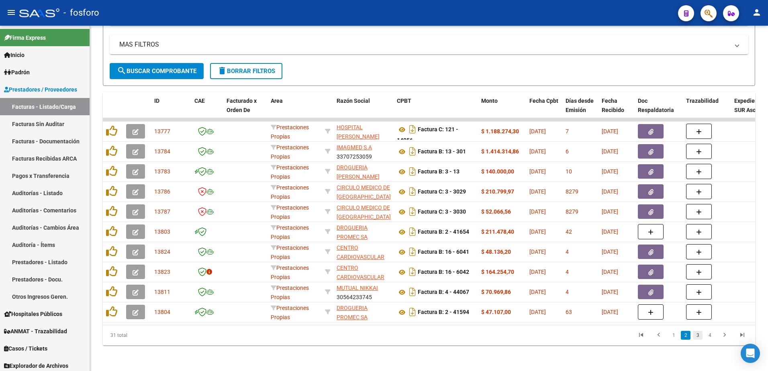
click at [696, 335] on link "3" at bounding box center [698, 335] width 10 height 9
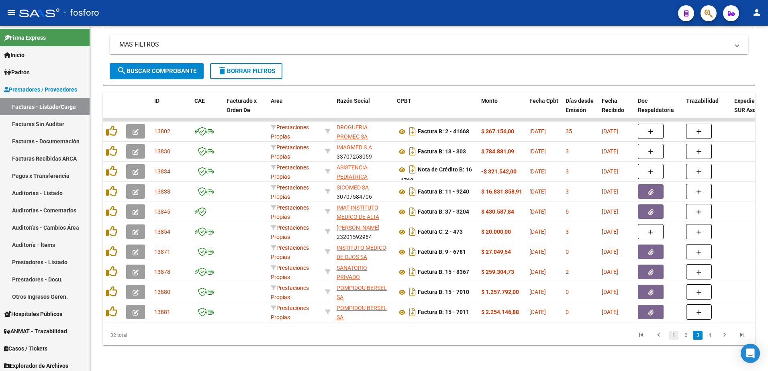
click at [670, 334] on link "1" at bounding box center [674, 335] width 10 height 9
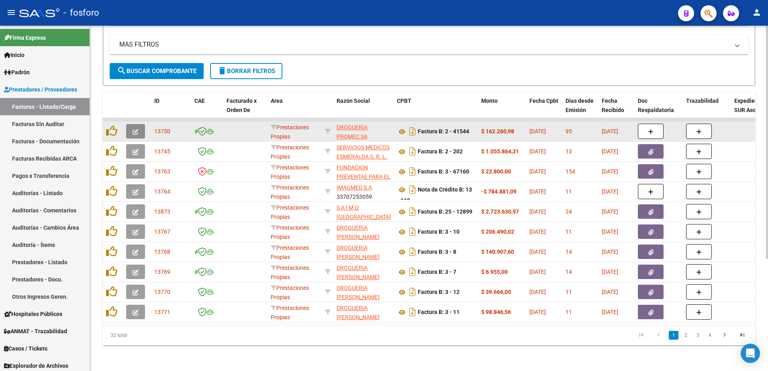
click at [130, 125] on button "button" at bounding box center [135, 131] width 19 height 14
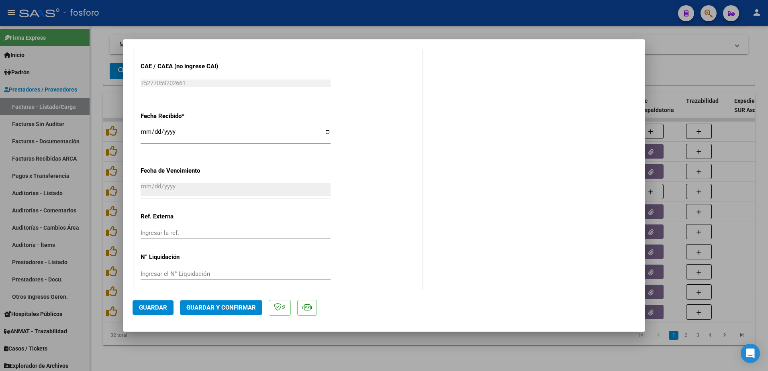
scroll to position [417, 0]
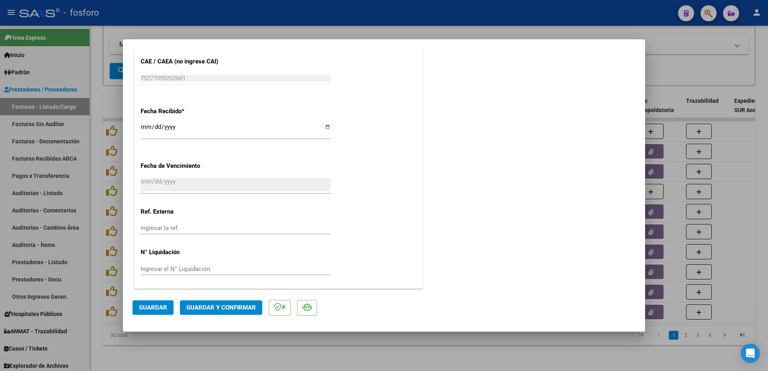
click at [230, 309] on span "Guardar y Confirmar" at bounding box center [220, 307] width 69 height 7
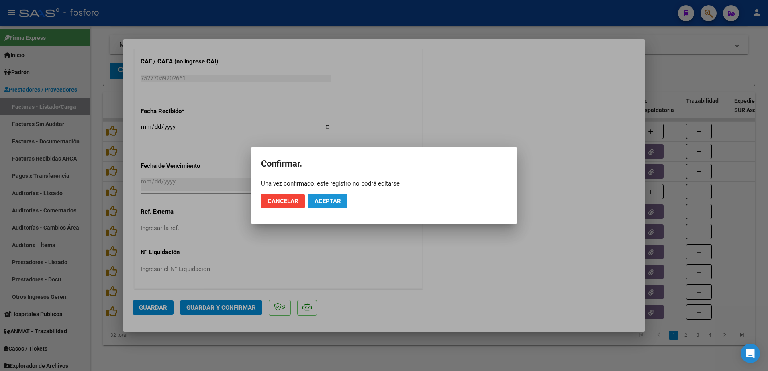
click at [344, 194] on button "Aceptar" at bounding box center [327, 201] width 39 height 14
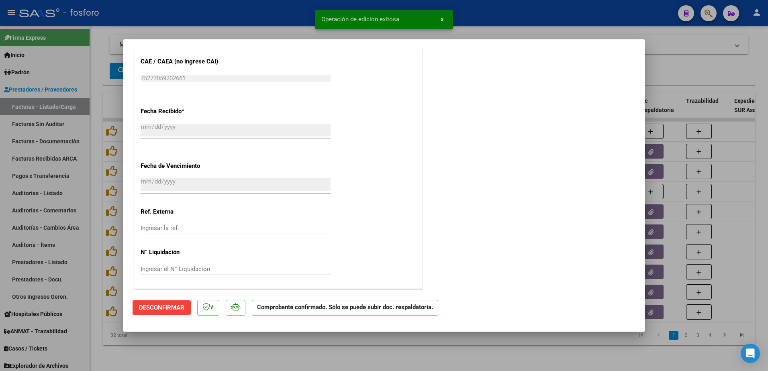
click at [89, 171] on div at bounding box center [384, 185] width 768 height 371
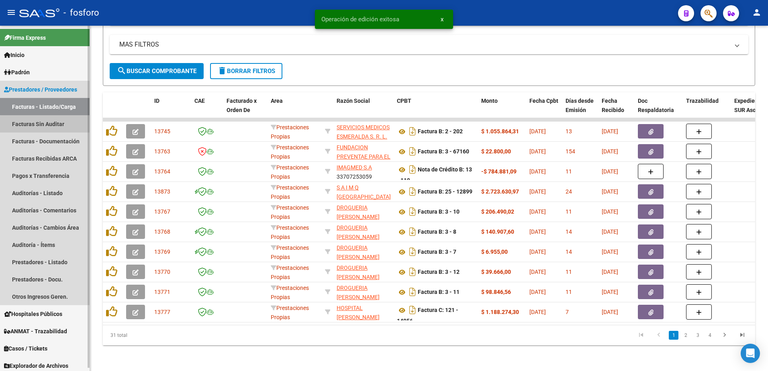
click at [53, 125] on link "Facturas Sin Auditar" at bounding box center [45, 123] width 90 height 17
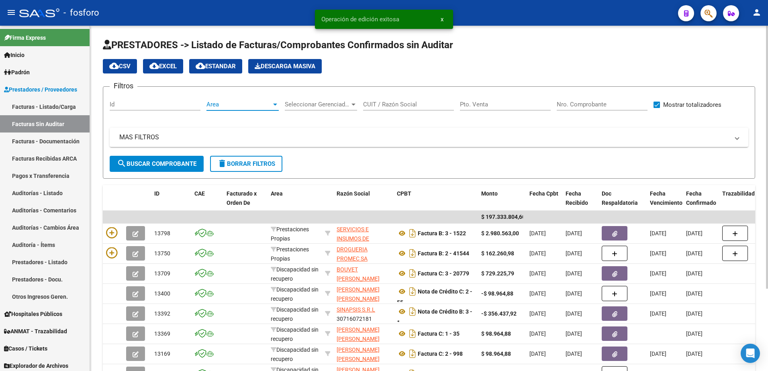
click at [276, 105] on div at bounding box center [275, 105] width 4 height 2
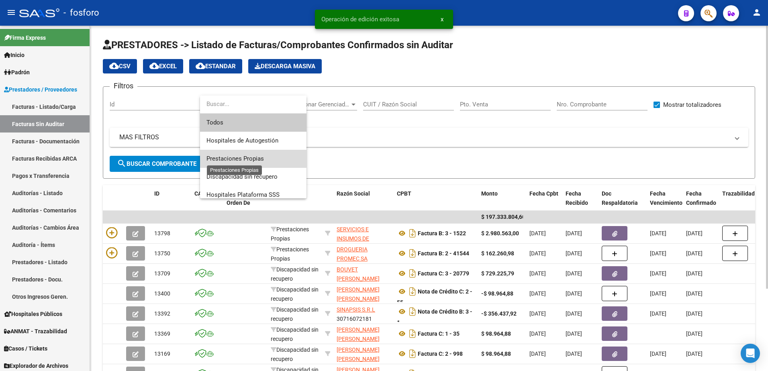
drag, startPoint x: 259, startPoint y: 157, endPoint x: 240, endPoint y: 157, distance: 19.3
click at [251, 157] on span "Prestaciones Propias" at bounding box center [234, 158] width 57 height 7
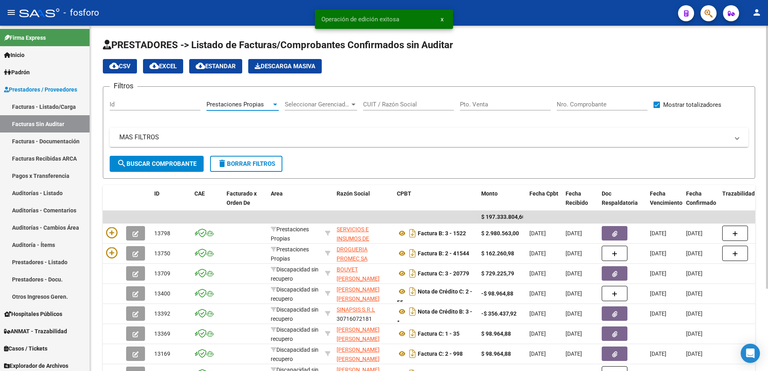
click at [173, 167] on span "search Buscar Comprobante" at bounding box center [157, 163] width 80 height 7
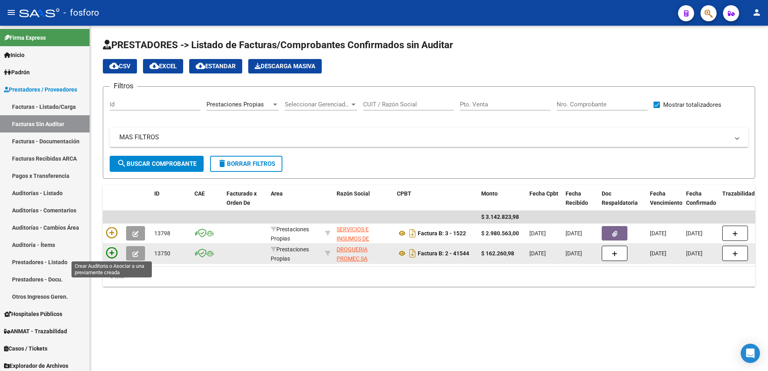
click at [106, 250] on icon at bounding box center [111, 252] width 11 height 11
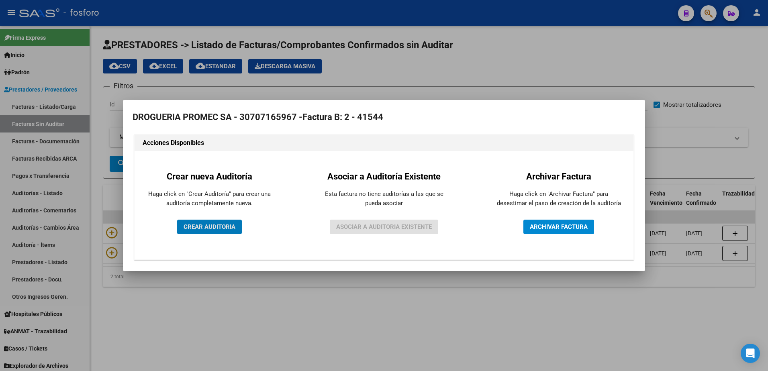
click at [198, 225] on span "CREAR AUDITORIA" at bounding box center [210, 226] width 52 height 7
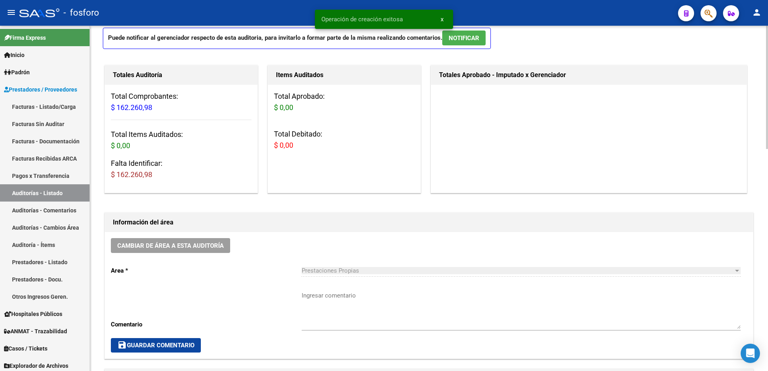
scroll to position [120, 0]
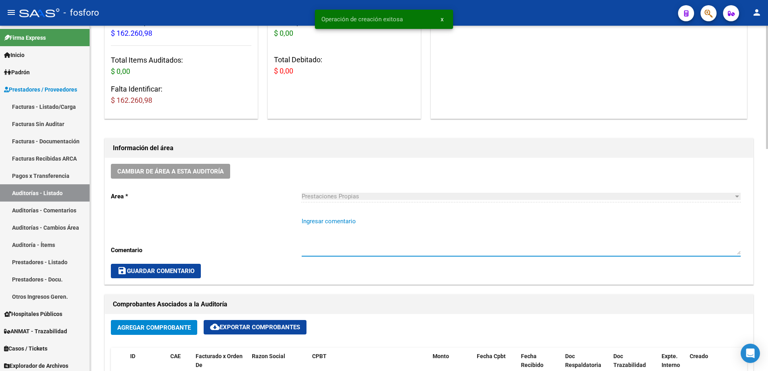
click at [321, 226] on textarea "Ingresar comentario" at bounding box center [521, 236] width 439 height 38
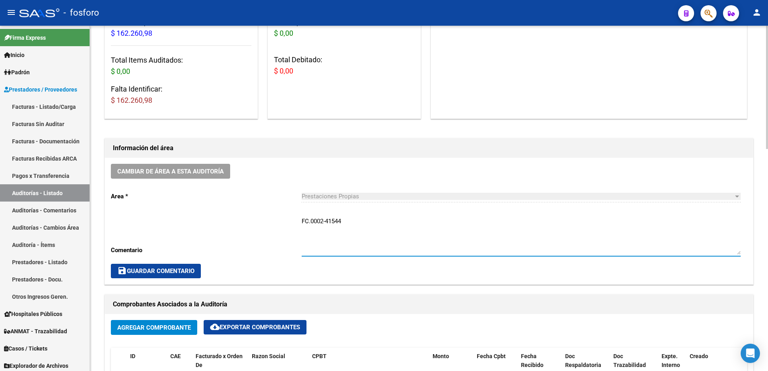
type textarea "FC.0002-41544"
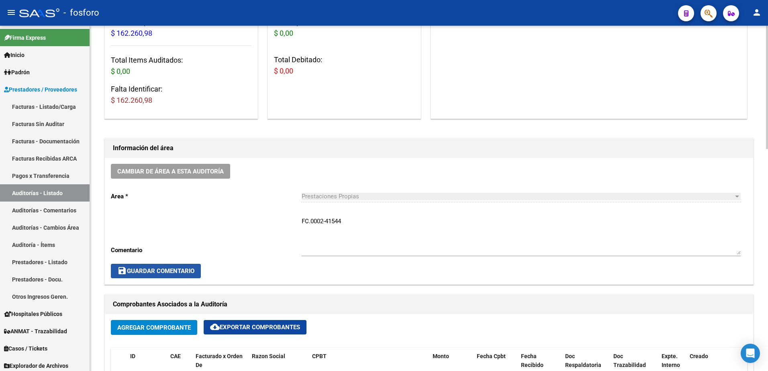
click at [174, 275] on button "save Guardar Comentario" at bounding box center [156, 271] width 90 height 14
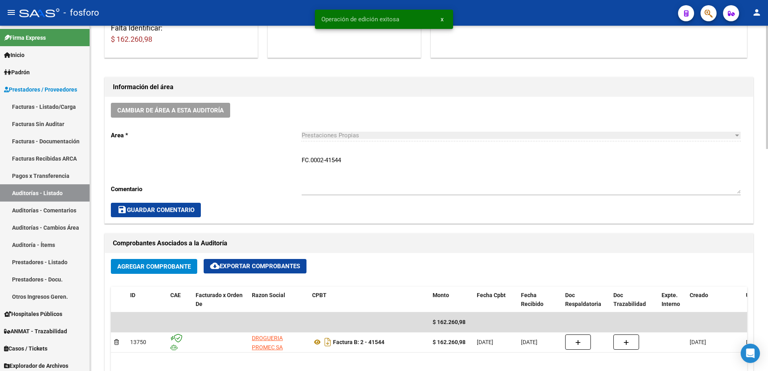
scroll to position [361, 0]
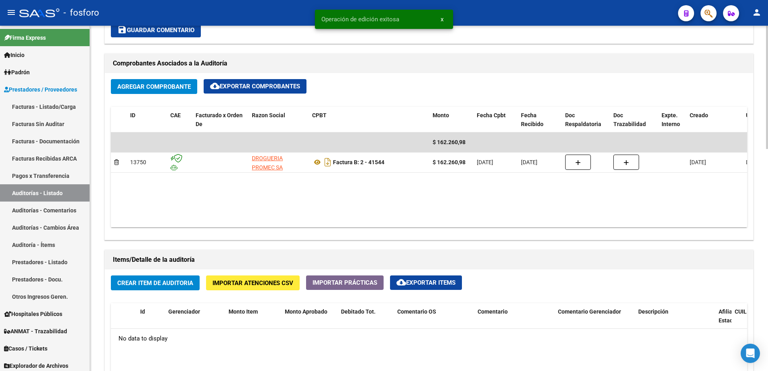
click at [177, 284] on span "Crear Item de Auditoria" at bounding box center [155, 283] width 76 height 7
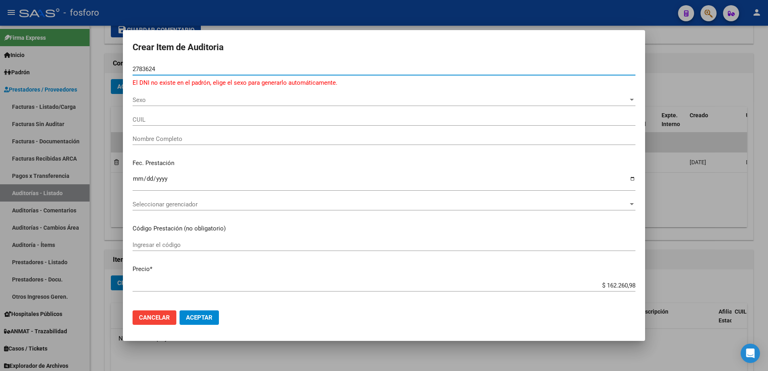
type input "27836249"
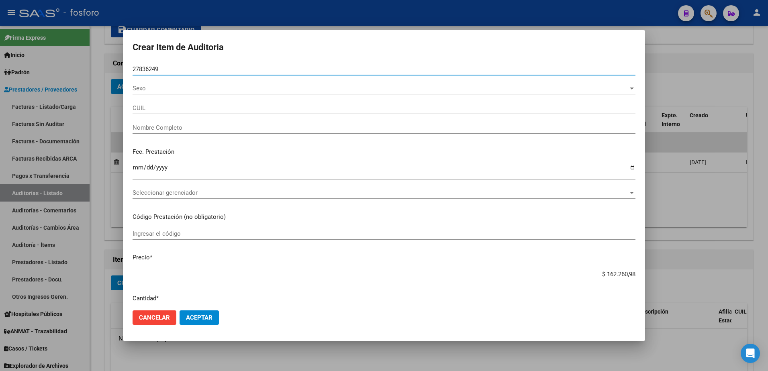
type input "20278362494"
type input "[PERSON_NAME] -"
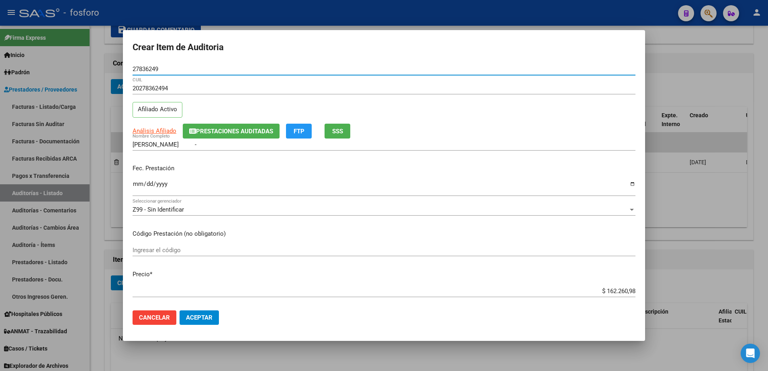
type input "27836249"
click at [136, 184] on input "Ingresar la fecha" at bounding box center [384, 187] width 503 height 13
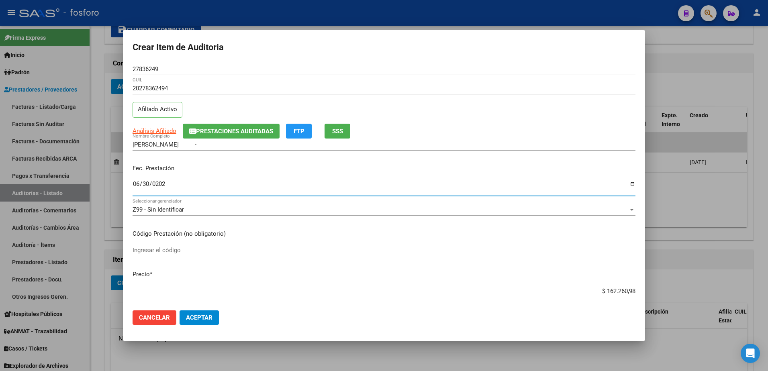
type input "[DATE]"
click at [143, 249] on input "Ingresar el código" at bounding box center [384, 250] width 503 height 7
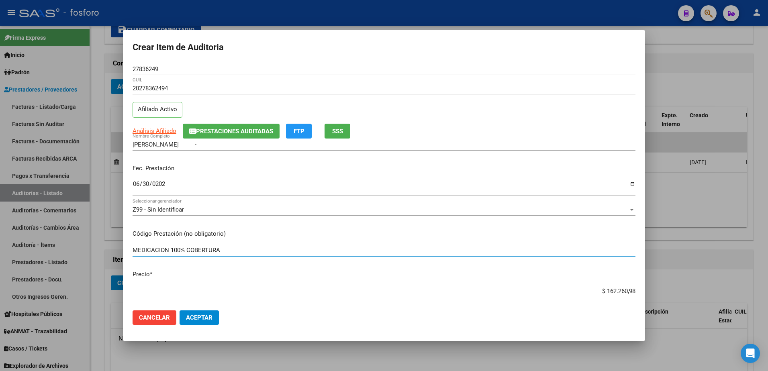
type input "MEDICACION 100% COBERTURA"
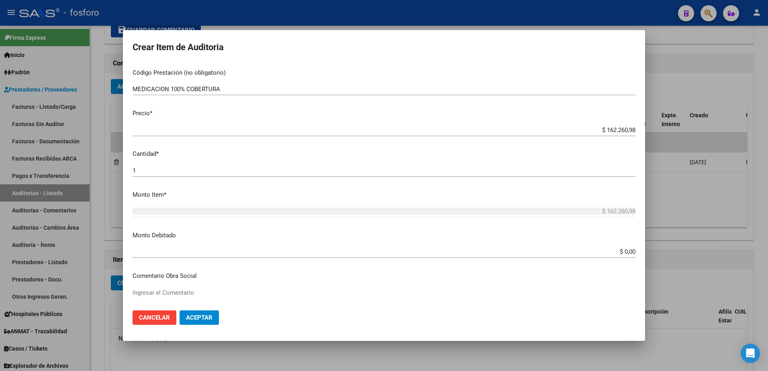
scroll to position [241, 0]
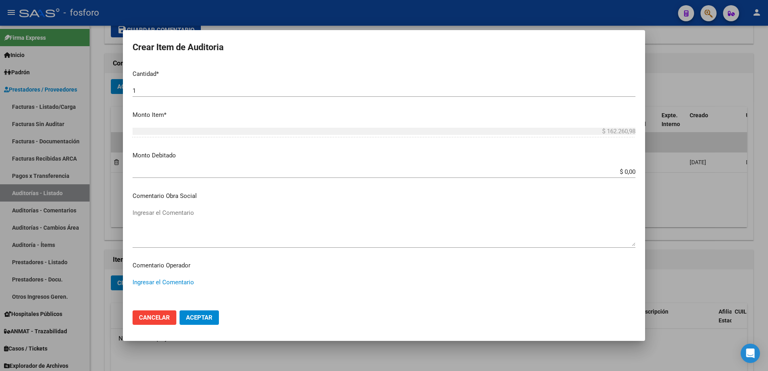
click at [161, 280] on textarea "Ingresar el Comentario" at bounding box center [384, 297] width 503 height 38
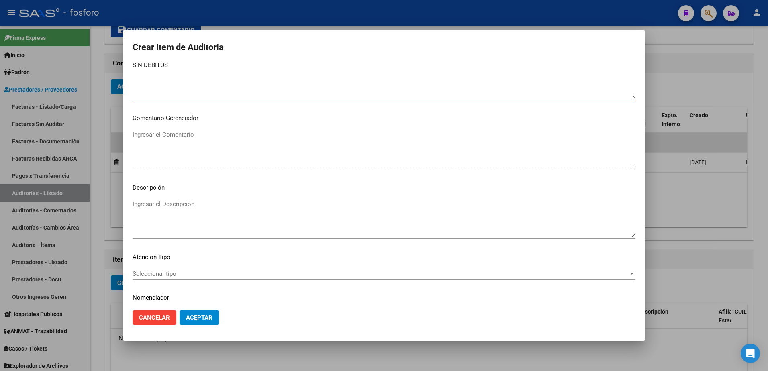
scroll to position [482, 0]
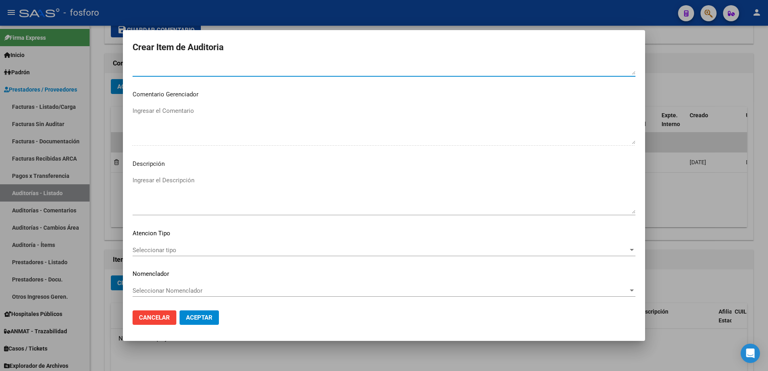
type textarea "SIN DEBITOS"
click at [155, 253] on span "Seleccionar tipo" at bounding box center [381, 250] width 496 height 7
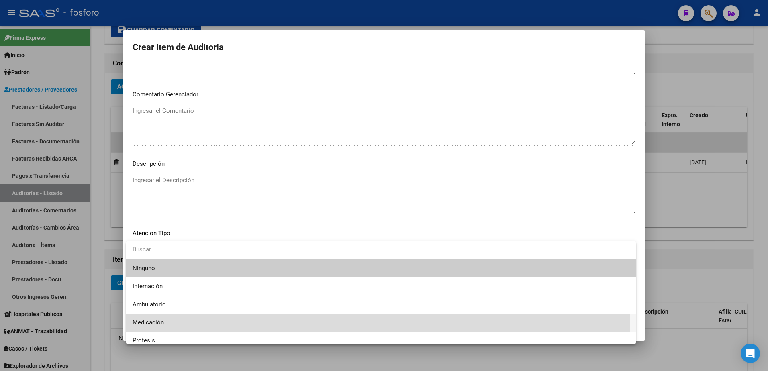
click at [154, 315] on span "Medicación" at bounding box center [381, 323] width 497 height 18
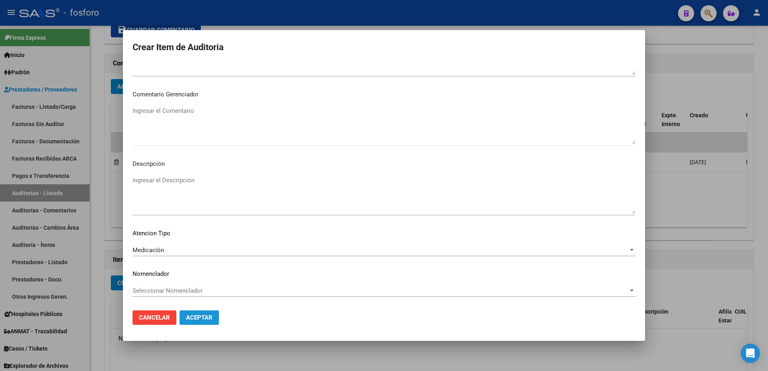
click at [193, 318] on span "Aceptar" at bounding box center [199, 317] width 27 height 7
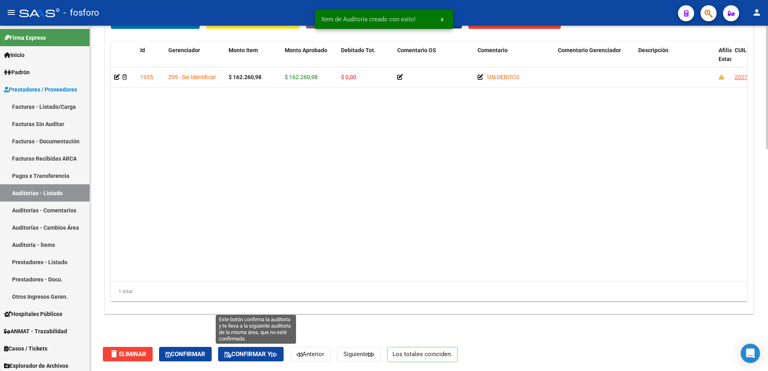
drag, startPoint x: 279, startPoint y: 355, endPoint x: 380, endPoint y: 308, distance: 111.2
click at [277, 354] on icon "button" at bounding box center [274, 355] width 6 height 6
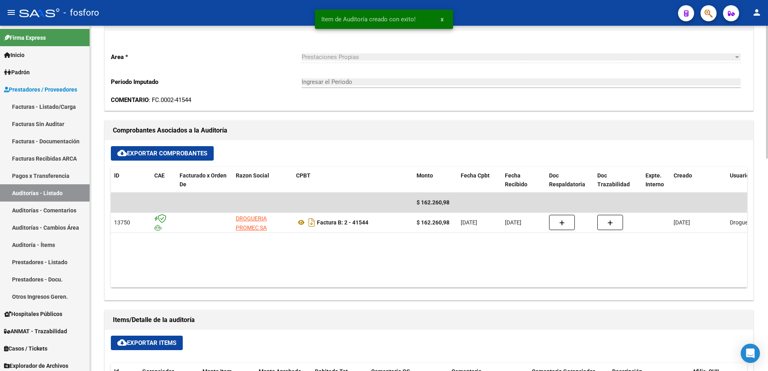
type input "202510"
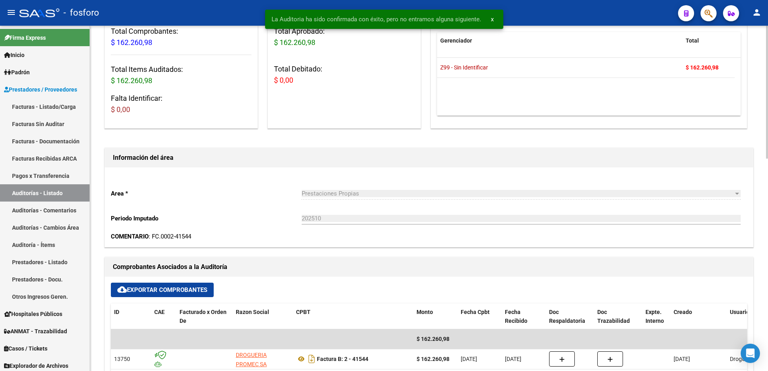
scroll to position [0, 0]
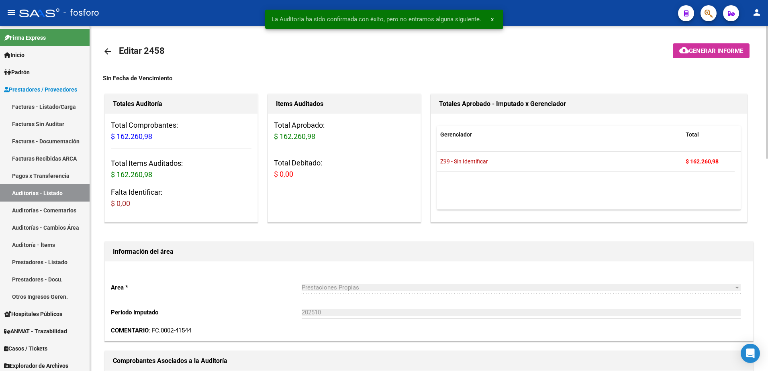
click at [693, 49] on span "Generar informe" at bounding box center [716, 50] width 54 height 7
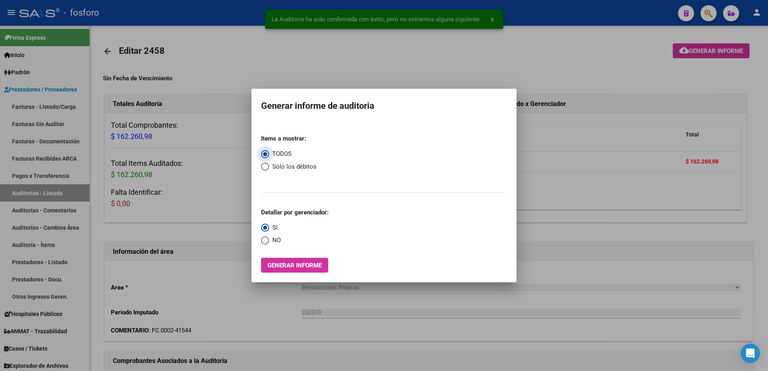
click at [291, 264] on span "Generar informe" at bounding box center [294, 265] width 54 height 7
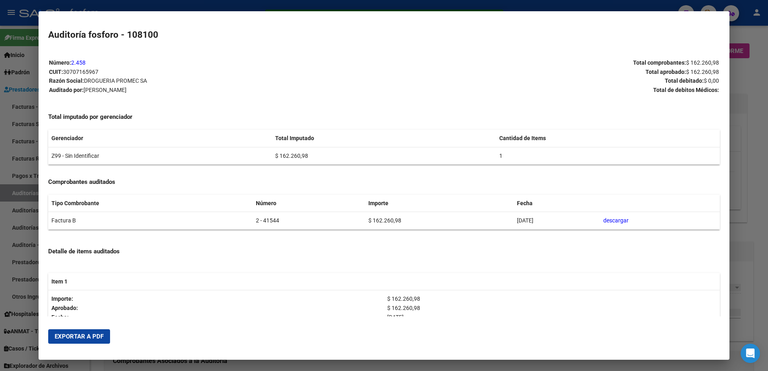
drag, startPoint x: 85, startPoint y: 338, endPoint x: 326, endPoint y: 265, distance: 251.2
click at [98, 335] on span "Exportar a PDF" at bounding box center [79, 336] width 49 height 7
click at [10, 68] on div at bounding box center [384, 185] width 768 height 371
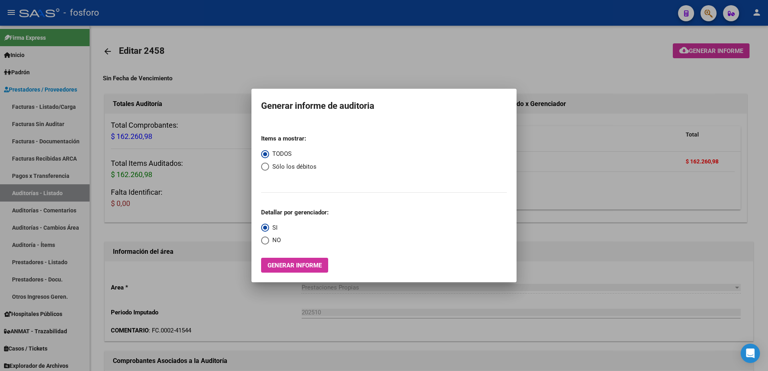
click at [49, 105] on div at bounding box center [384, 185] width 768 height 371
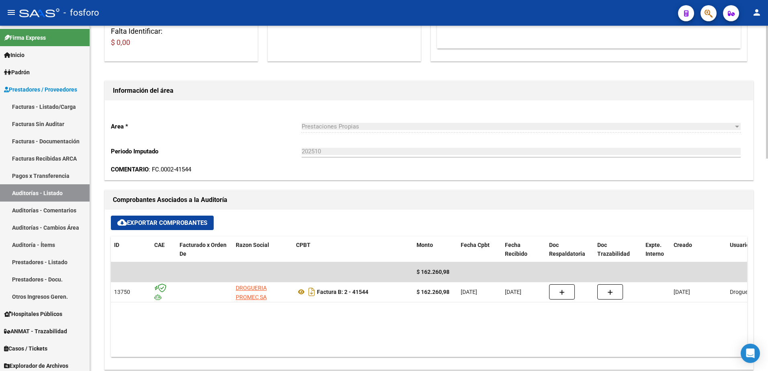
scroll to position [201, 0]
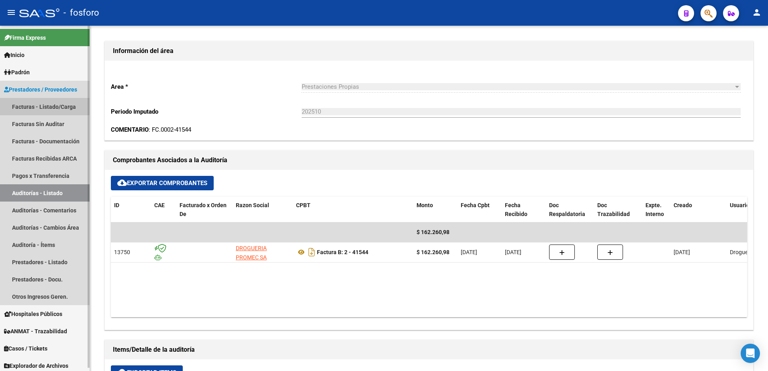
click at [63, 105] on link "Facturas - Listado/Carga" at bounding box center [45, 106] width 90 height 17
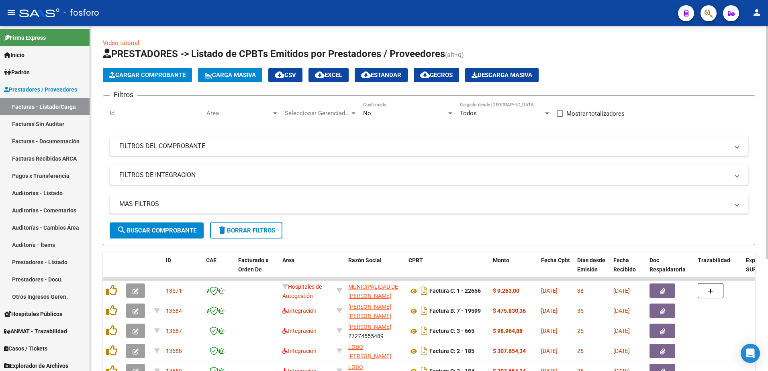
click at [272, 113] on div at bounding box center [275, 113] width 7 height 6
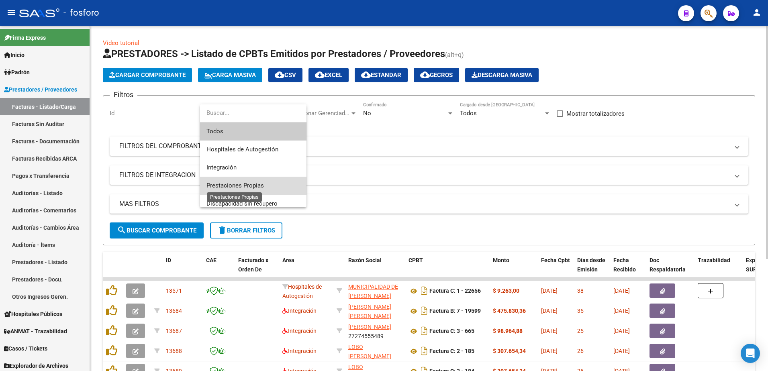
drag, startPoint x: 236, startPoint y: 186, endPoint x: 218, endPoint y: 188, distance: 18.1
click at [225, 186] on span "Prestaciones Propias" at bounding box center [234, 185] width 57 height 7
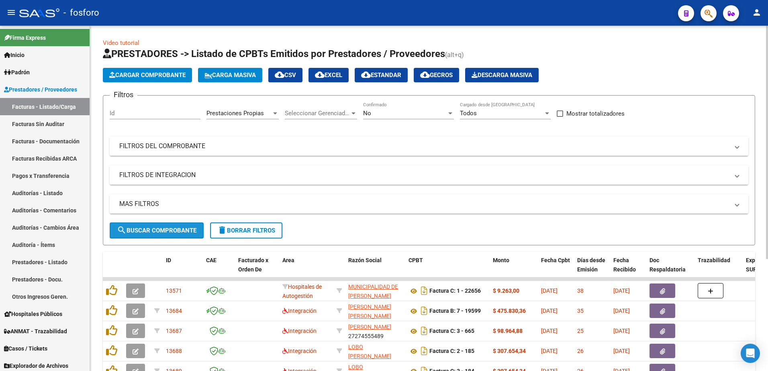
click at [170, 232] on span "search Buscar Comprobante" at bounding box center [157, 230] width 80 height 7
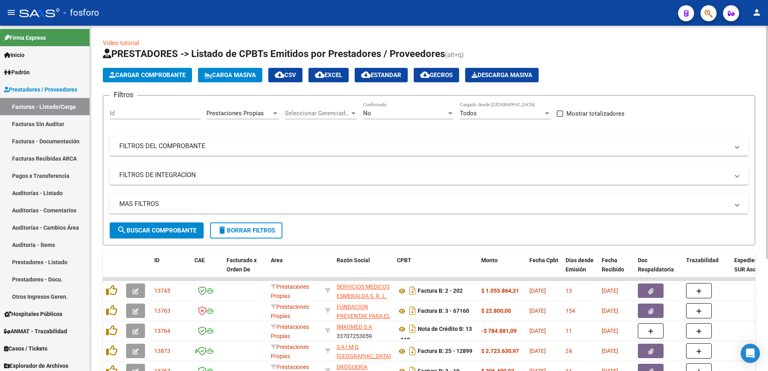
scroll to position [165, 0]
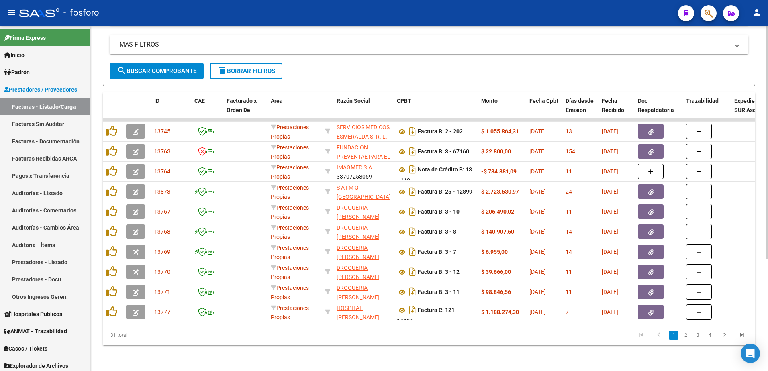
click at [685, 337] on link "2" at bounding box center [686, 335] width 10 height 9
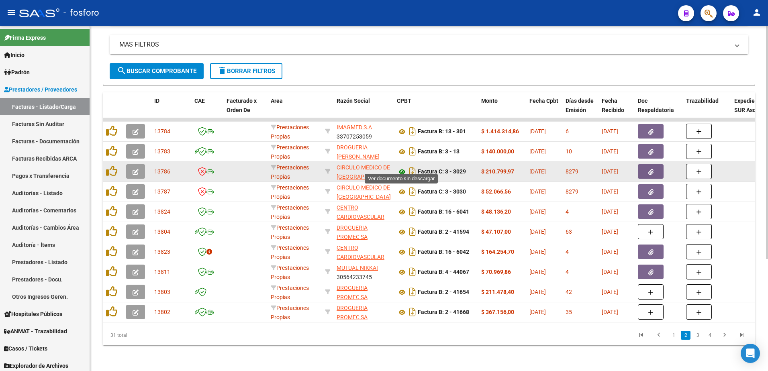
click at [400, 167] on icon at bounding box center [402, 172] width 10 height 10
click at [644, 165] on button "button" at bounding box center [651, 171] width 26 height 14
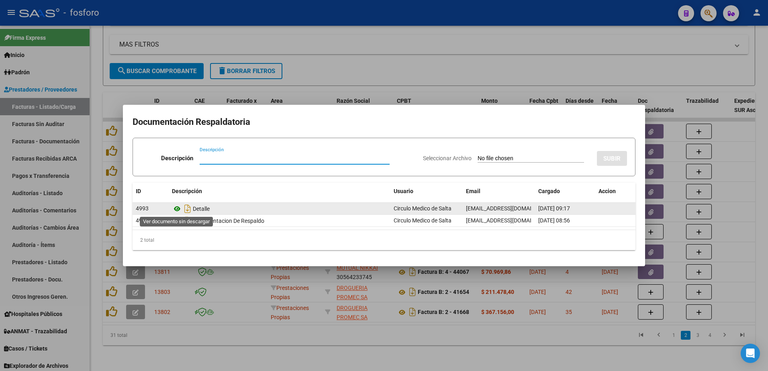
click at [177, 209] on icon at bounding box center [177, 209] width 10 height 10
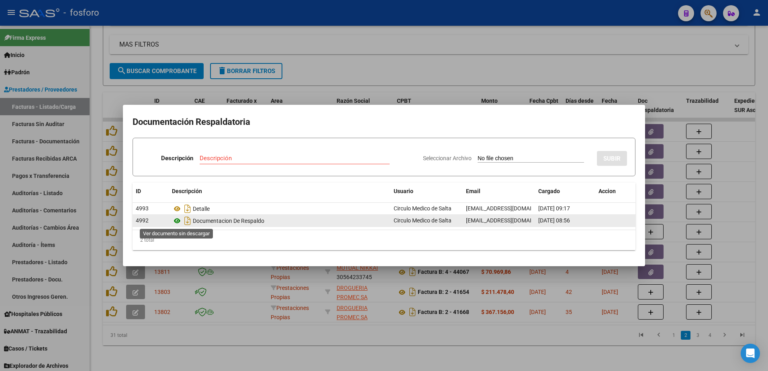
click at [177, 222] on icon at bounding box center [177, 221] width 10 height 10
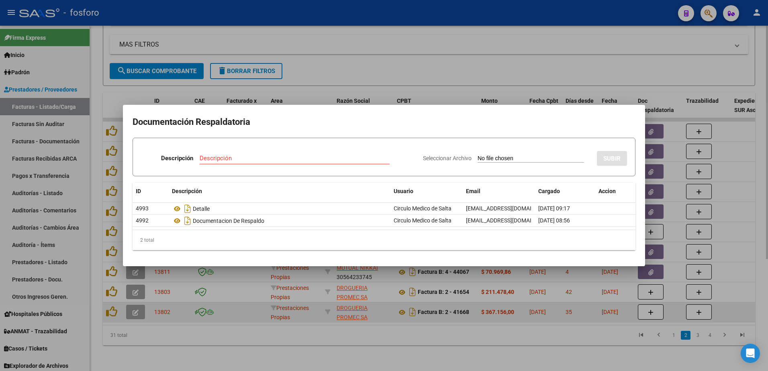
drag, startPoint x: 219, startPoint y: 305, endPoint x: 225, endPoint y: 298, distance: 9.4
click at [220, 304] on div at bounding box center [384, 185] width 768 height 371
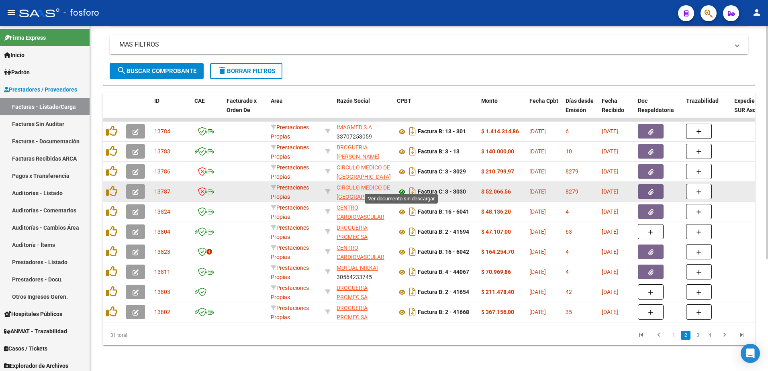
click at [402, 187] on icon at bounding box center [402, 192] width 10 height 10
click at [645, 184] on button "button" at bounding box center [651, 191] width 26 height 14
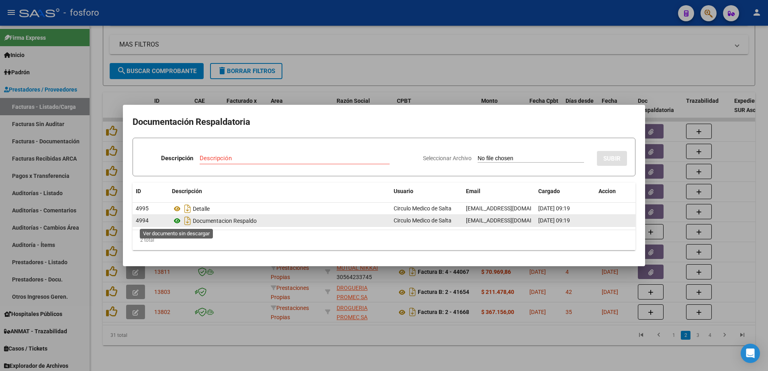
click at [174, 220] on icon at bounding box center [177, 221] width 10 height 10
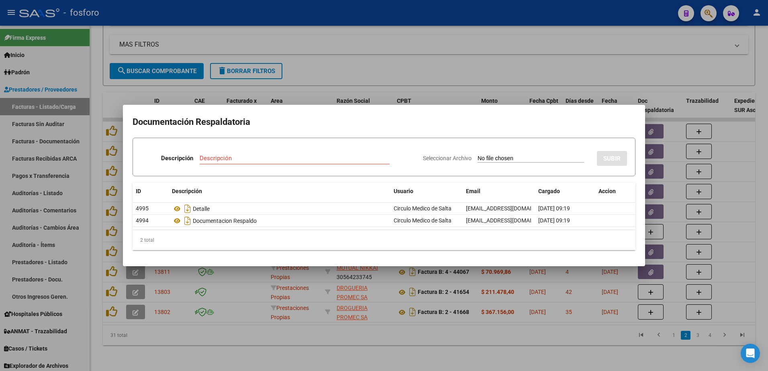
click at [257, 341] on div at bounding box center [384, 185] width 768 height 371
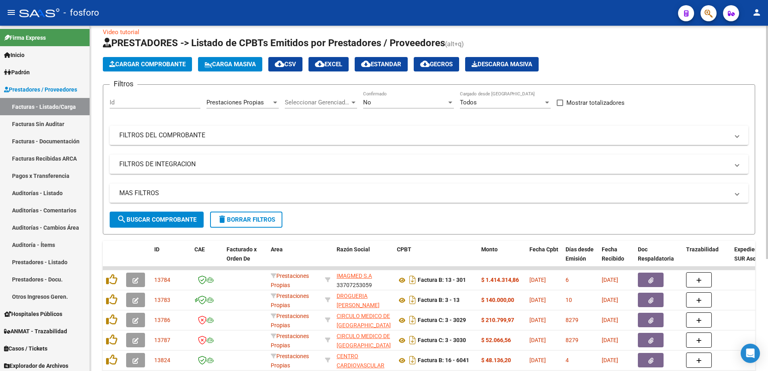
scroll to position [0, 0]
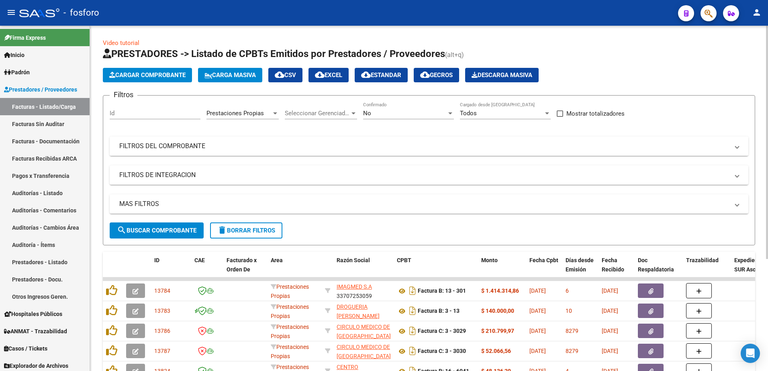
click at [194, 151] on mat-expansion-panel-header "FILTROS DEL COMPROBANTE" at bounding box center [429, 146] width 639 height 19
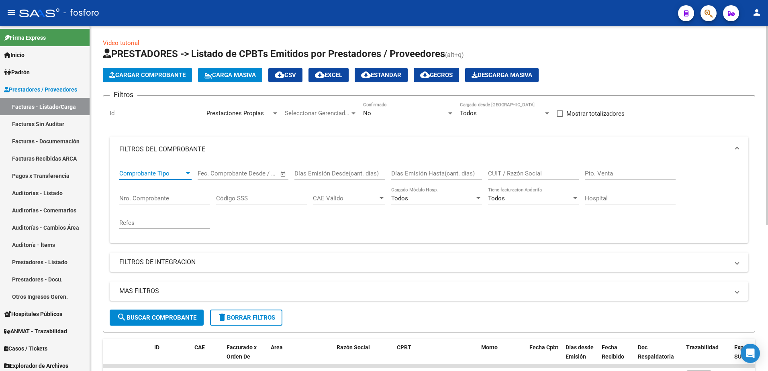
click at [188, 173] on div at bounding box center [188, 173] width 4 height 2
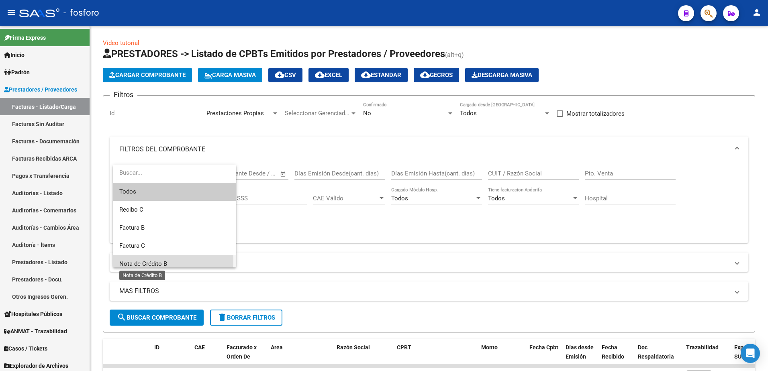
click at [157, 261] on span "Nota de Crédito B" at bounding box center [143, 263] width 48 height 7
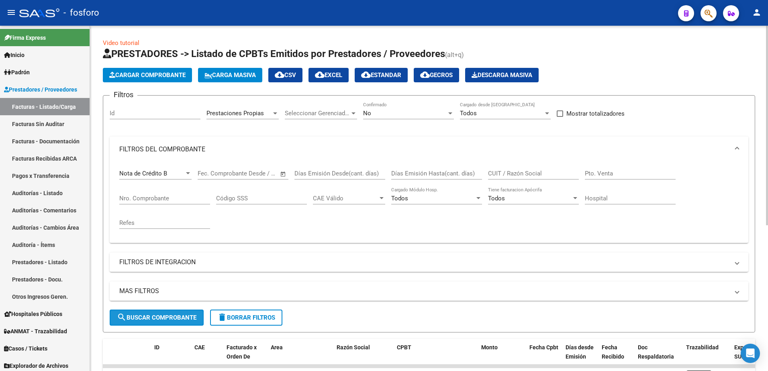
click at [157, 313] on button "search Buscar Comprobante" at bounding box center [157, 318] width 94 height 16
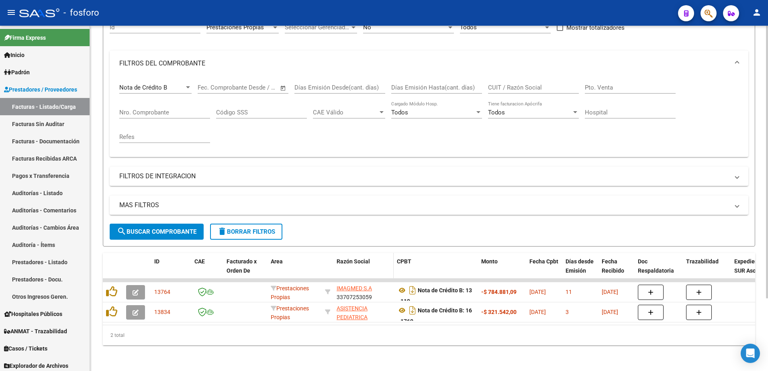
scroll to position [92, 0]
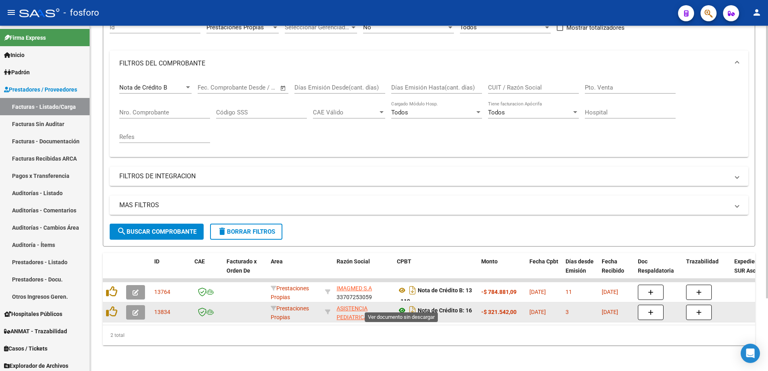
click at [403, 307] on icon at bounding box center [402, 311] width 10 height 10
click at [130, 308] on button "button" at bounding box center [135, 312] width 19 height 14
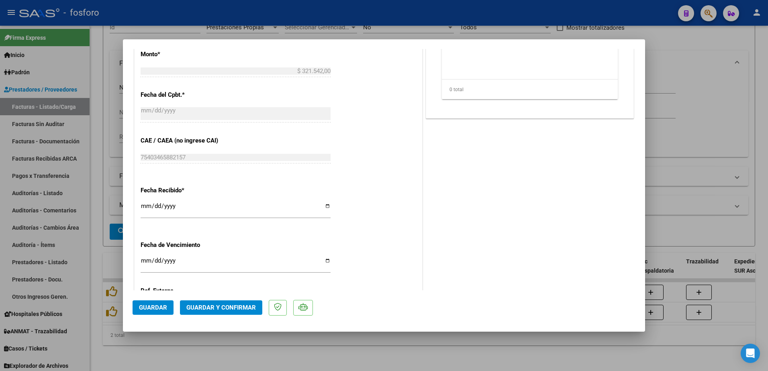
scroll to position [417, 0]
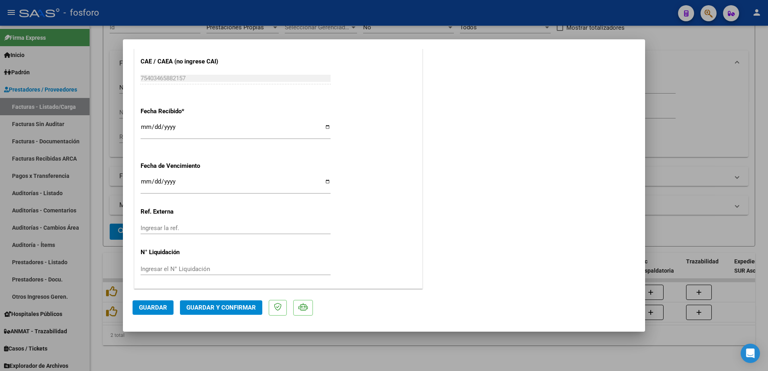
click at [140, 180] on div "CUIT * 30-58497456-3 Ingresar CUIT ANALISIS PRESTADOR ASISTENCIA PEDIATRICA INT…" at bounding box center [279, 4] width 288 height 570
click at [145, 181] on input "Ingresar la fecha" at bounding box center [236, 184] width 190 height 13
type input "[DATE]"
click at [220, 307] on span "Guardar y Confirmar" at bounding box center [220, 307] width 69 height 7
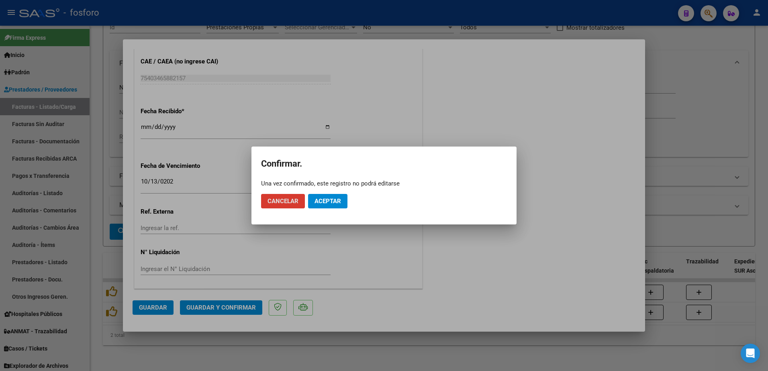
click at [322, 203] on span "Aceptar" at bounding box center [327, 201] width 27 height 7
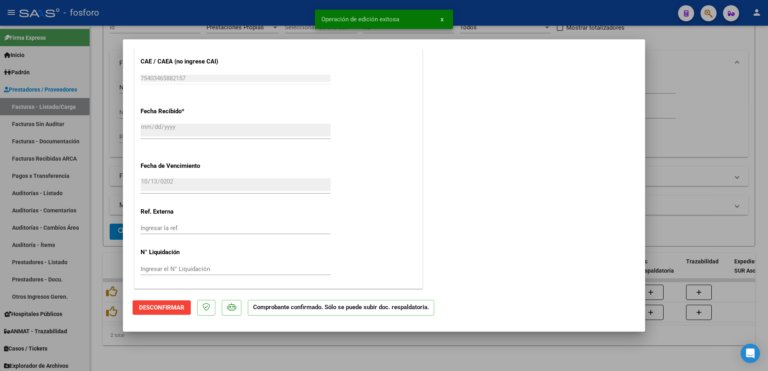
click at [84, 176] on div at bounding box center [384, 185] width 768 height 371
type input "$ 0,00"
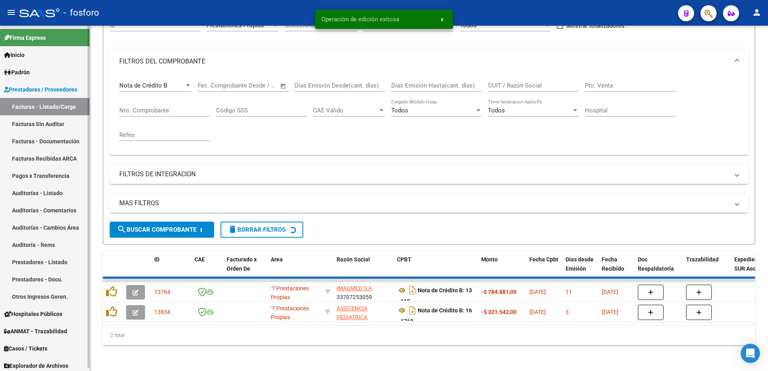
scroll to position [72, 0]
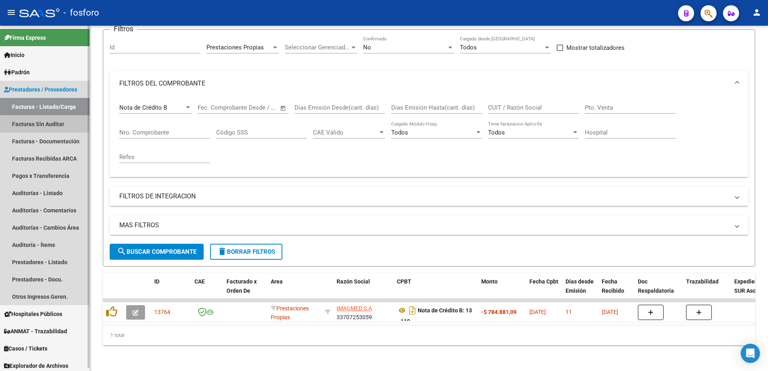
click at [61, 126] on link "Facturas Sin Auditar" at bounding box center [45, 123] width 90 height 17
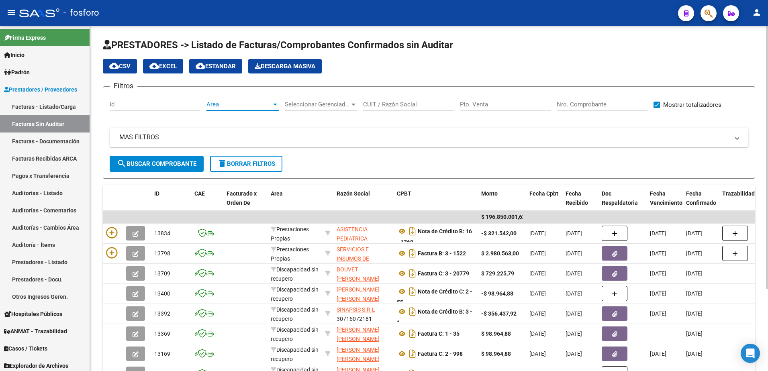
click at [275, 104] on div at bounding box center [275, 105] width 4 height 2
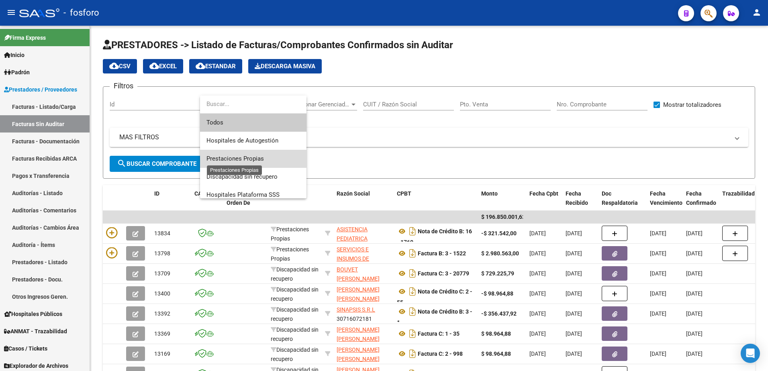
click at [248, 156] on span "Prestaciones Propias" at bounding box center [234, 158] width 57 height 7
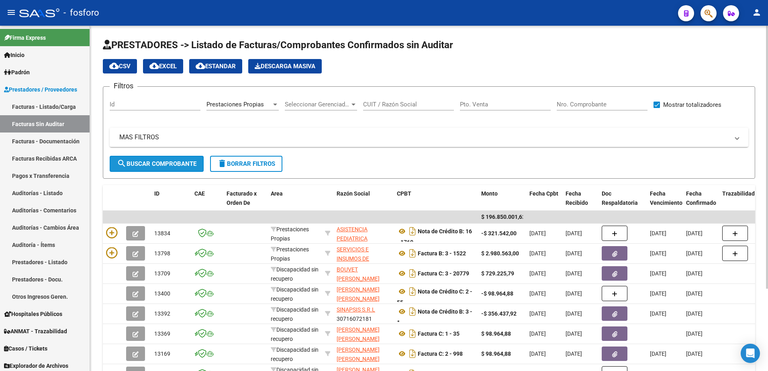
click at [175, 162] on span "search Buscar Comprobante" at bounding box center [157, 163] width 80 height 7
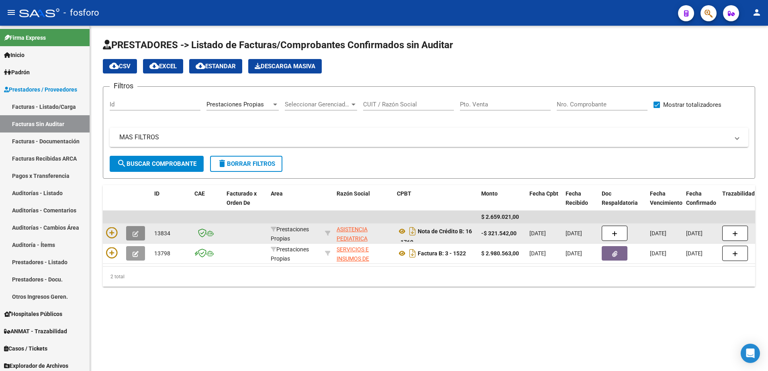
click at [134, 231] on icon "button" at bounding box center [136, 234] width 6 height 6
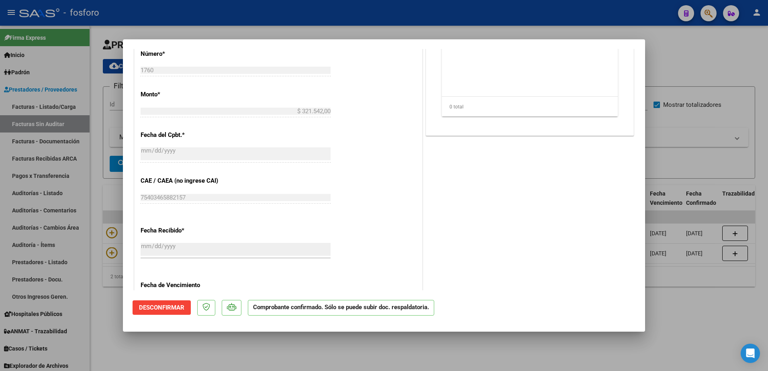
scroll to position [417, 0]
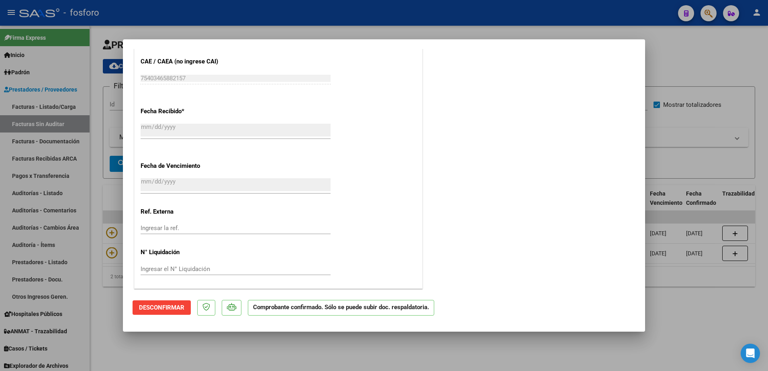
click at [102, 206] on div at bounding box center [384, 185] width 768 height 371
type input "$ 0,00"
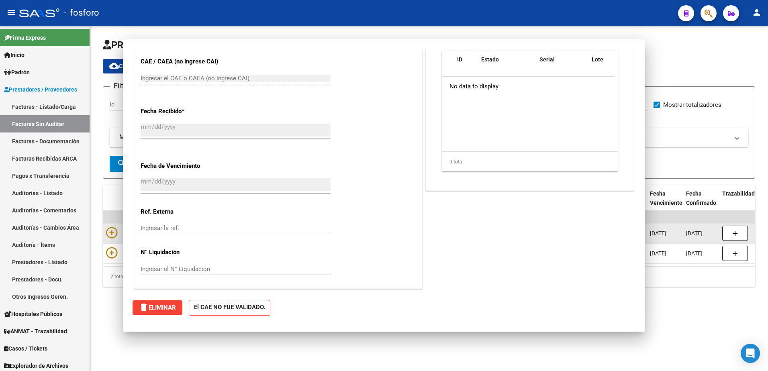
scroll to position [0, 0]
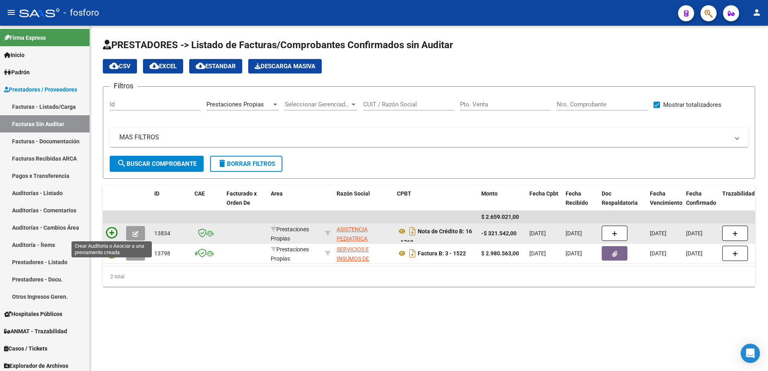
click at [108, 232] on icon at bounding box center [111, 232] width 11 height 11
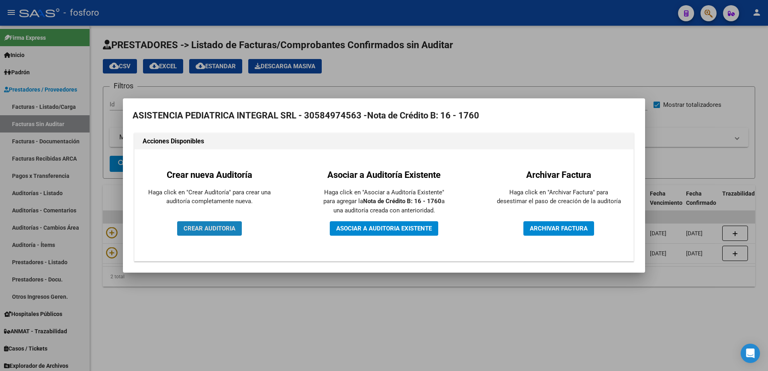
click at [188, 231] on span "CREAR AUDITORIA" at bounding box center [210, 228] width 52 height 7
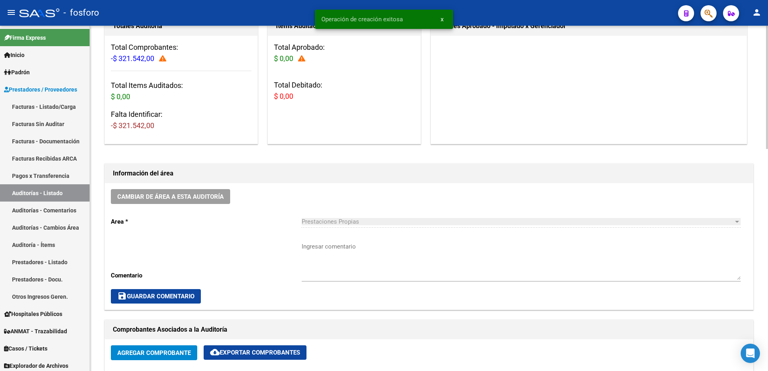
scroll to position [120, 0]
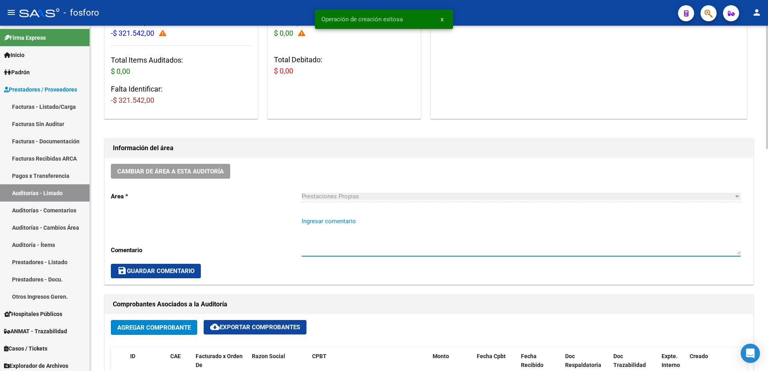
click at [337, 223] on textarea "Ingresar comentario" at bounding box center [521, 236] width 439 height 38
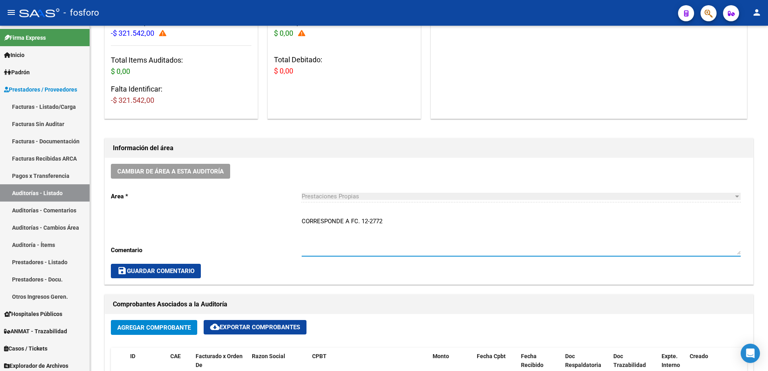
type textarea "CORRESPONDE A FC. 12-2772"
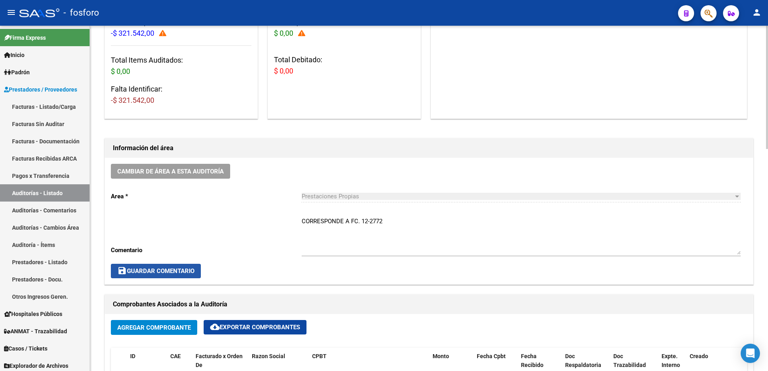
click at [134, 271] on span "save Guardar Comentario" at bounding box center [155, 270] width 77 height 7
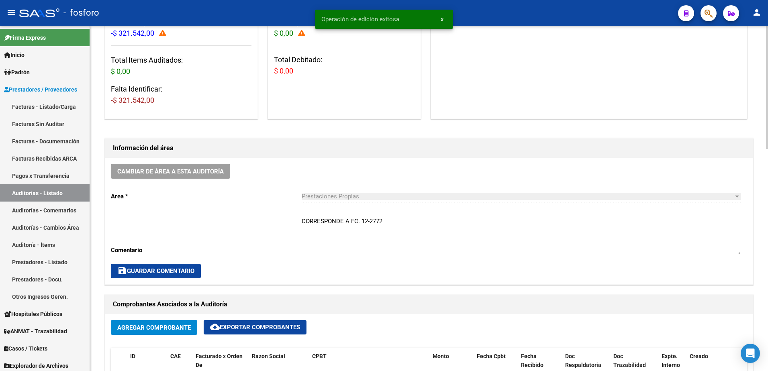
scroll to position [0, 0]
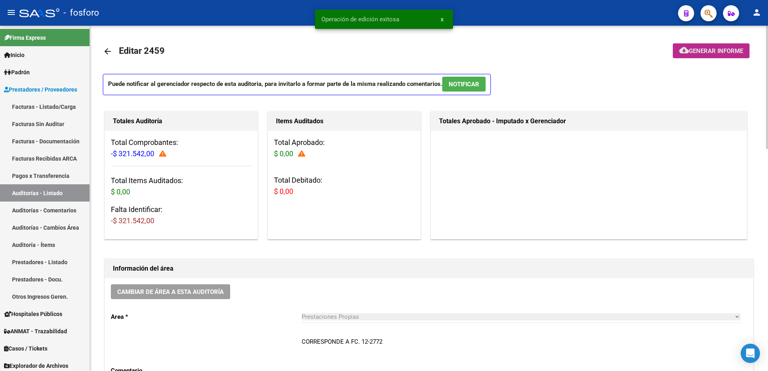
click at [695, 49] on span "Generar informe" at bounding box center [716, 50] width 54 height 7
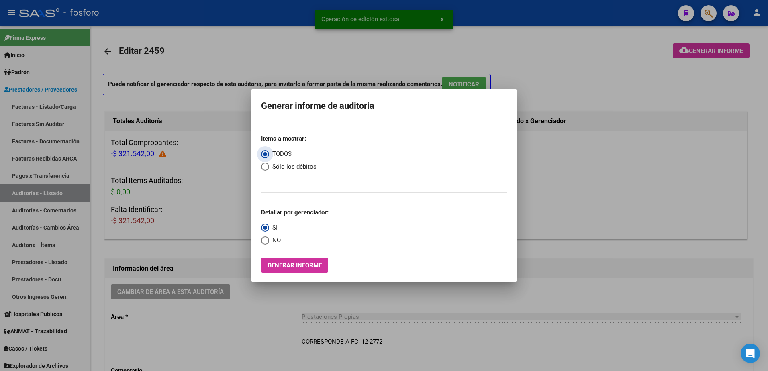
click at [294, 267] on span "Generar informe" at bounding box center [294, 265] width 54 height 7
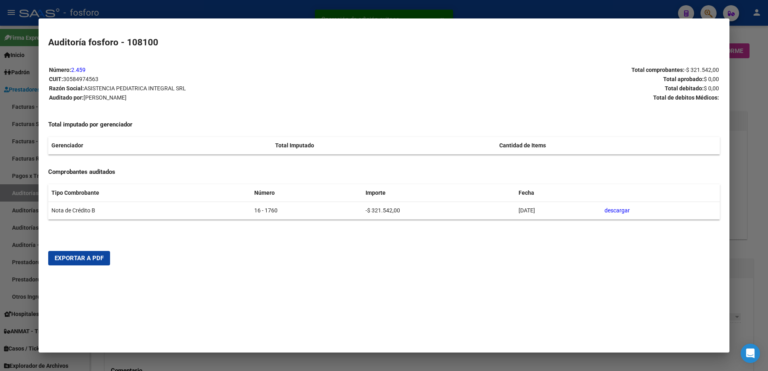
click at [95, 257] on span "Exportar a PDF" at bounding box center [79, 258] width 49 height 7
click at [25, 168] on div at bounding box center [384, 185] width 768 height 371
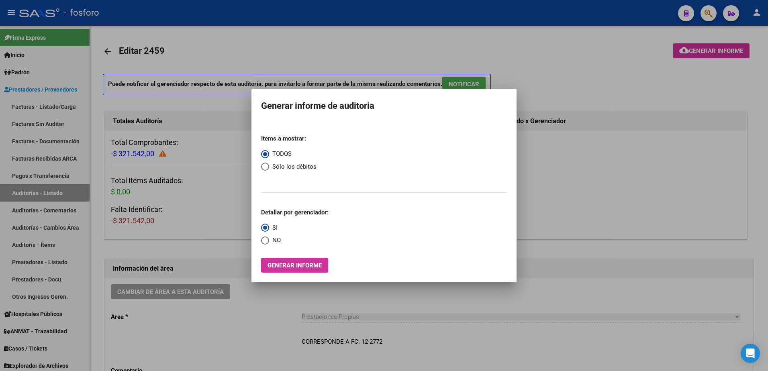
click at [43, 110] on div at bounding box center [384, 185] width 768 height 371
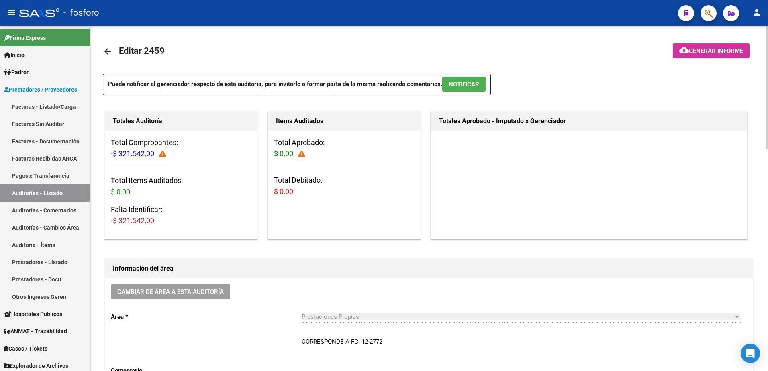
drag, startPoint x: 49, startPoint y: 108, endPoint x: 96, endPoint y: 113, distance: 47.7
click at [49, 108] on link "Facturas - Listado/Carga" at bounding box center [45, 106] width 90 height 17
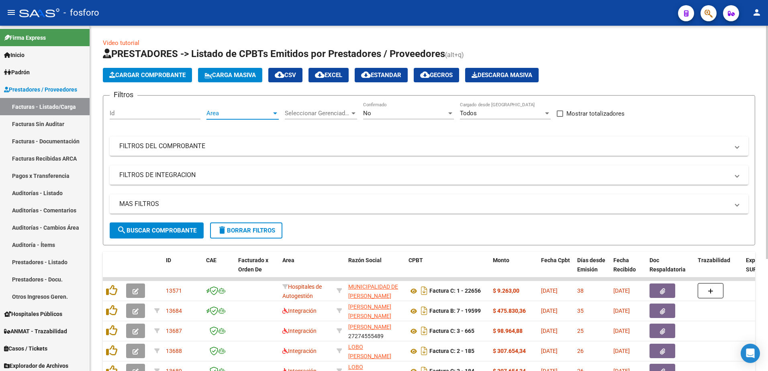
click at [274, 112] on div at bounding box center [275, 113] width 4 height 2
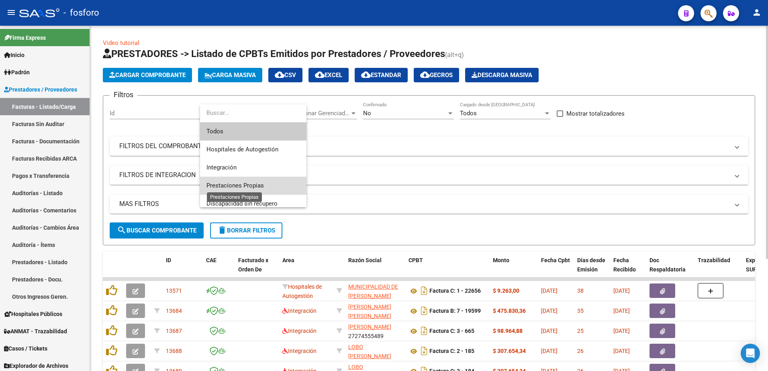
click at [240, 184] on span "Prestaciones Propias" at bounding box center [234, 185] width 57 height 7
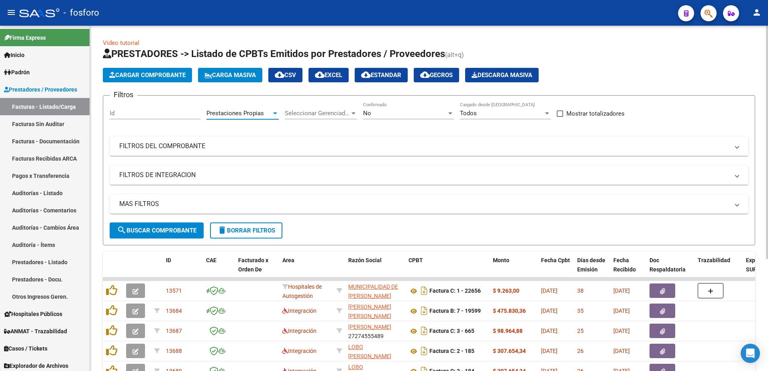
click at [176, 230] on span "search Buscar Comprobante" at bounding box center [157, 230] width 80 height 7
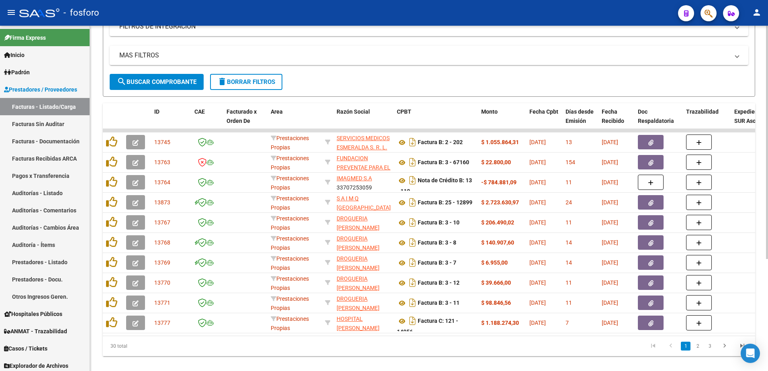
scroll to position [165, 0]
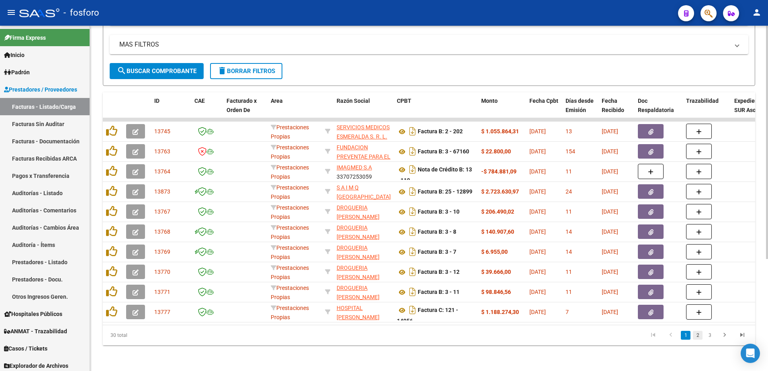
click at [697, 334] on link "2" at bounding box center [698, 335] width 10 height 9
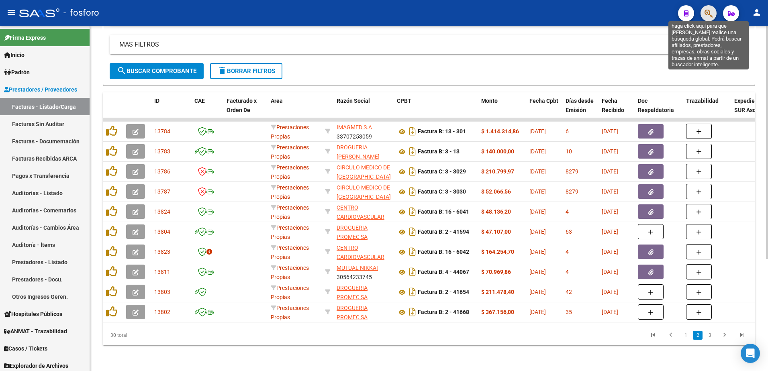
click at [708, 14] on icon "button" at bounding box center [708, 13] width 8 height 9
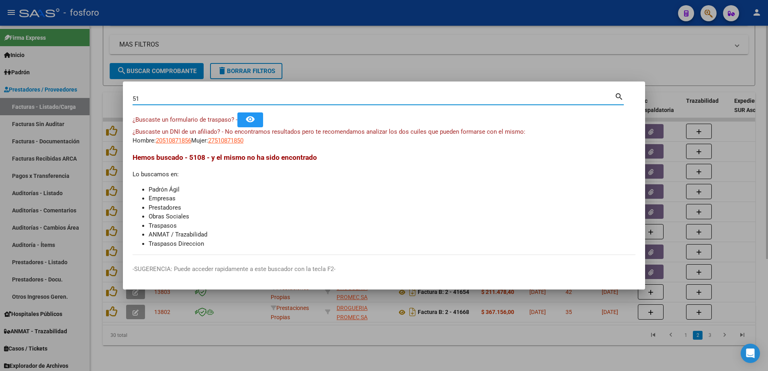
type input "5"
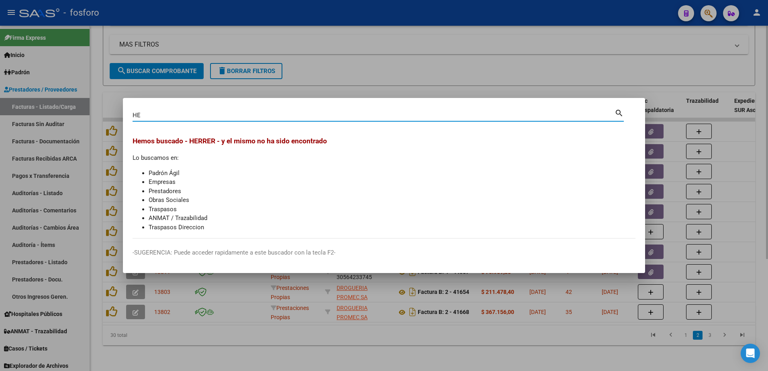
type input "H"
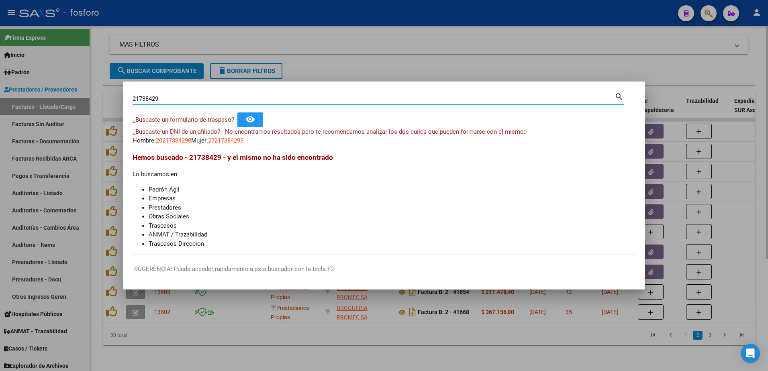
click at [139, 99] on input "21738429" at bounding box center [374, 98] width 482 height 7
click at [170, 95] on input "29738429" at bounding box center [374, 98] width 482 height 7
type input "2"
type input "[PERSON_NAME]"
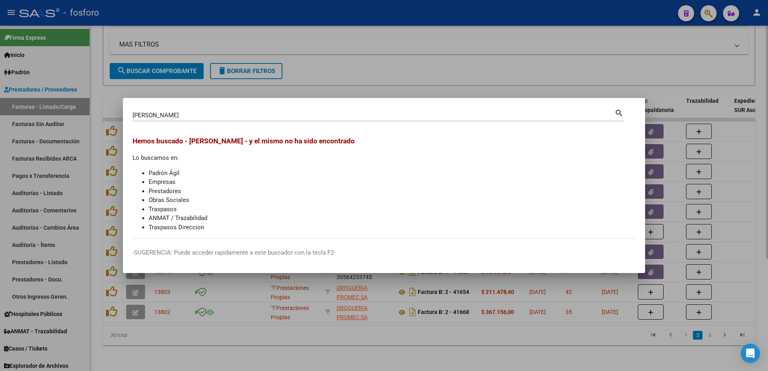
click at [374, 57] on div at bounding box center [384, 185] width 768 height 371
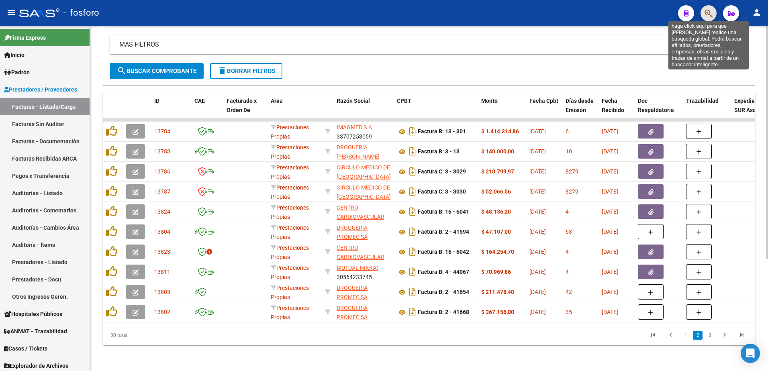
click at [708, 16] on icon "button" at bounding box center [708, 13] width 8 height 9
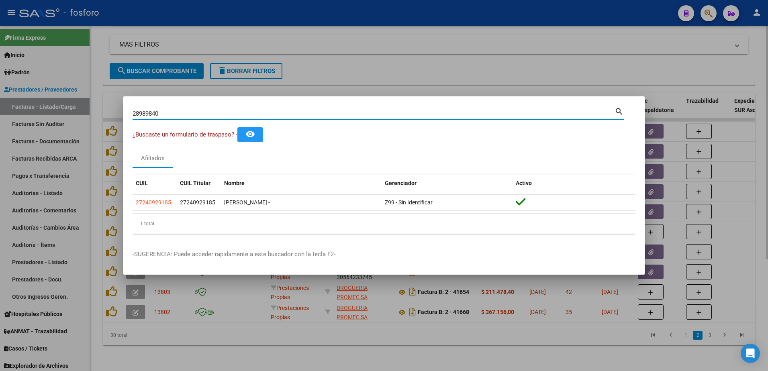
type input "28989840"
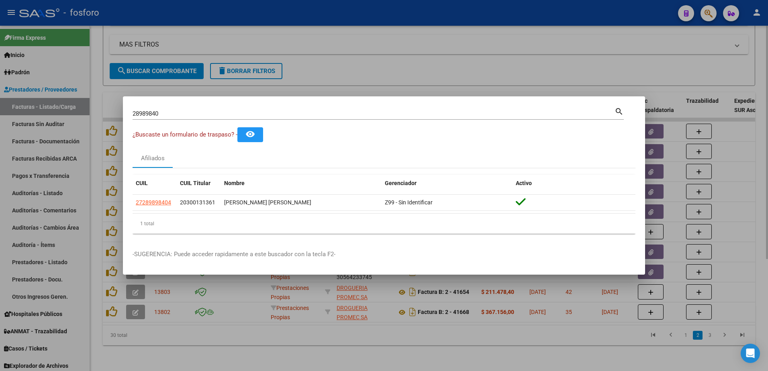
click at [345, 67] on div at bounding box center [384, 185] width 768 height 371
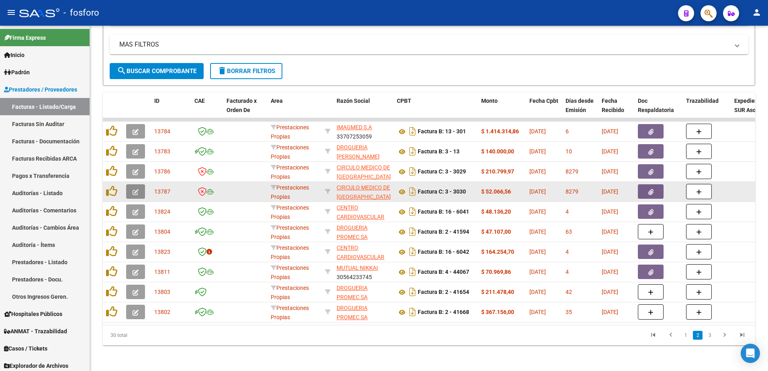
click at [137, 189] on icon "button" at bounding box center [136, 192] width 6 height 6
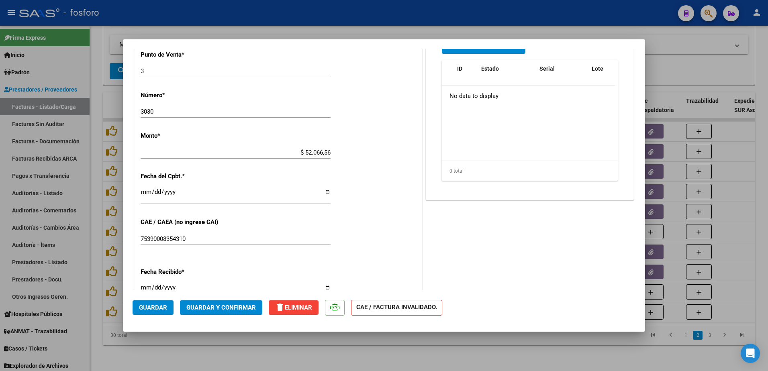
scroll to position [417, 0]
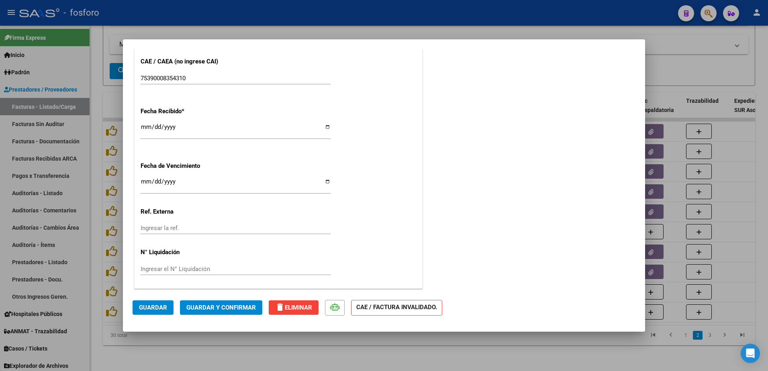
click at [142, 181] on input "Ingresar la fecha" at bounding box center [236, 184] width 190 height 13
type input "[DATE]"
click at [234, 308] on span "Guardar y Confirmar" at bounding box center [220, 307] width 69 height 7
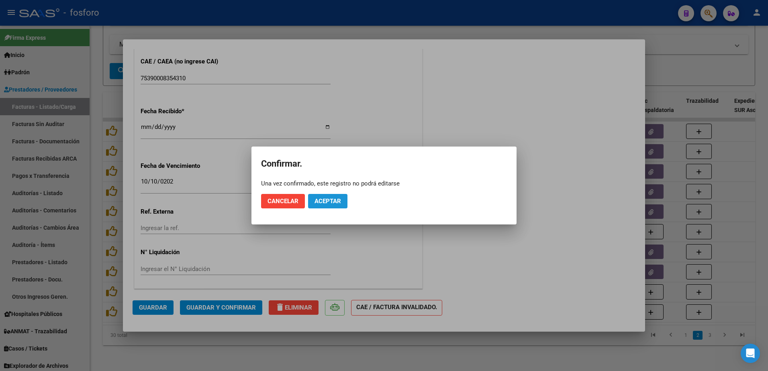
click at [326, 202] on span "Aceptar" at bounding box center [327, 201] width 27 height 7
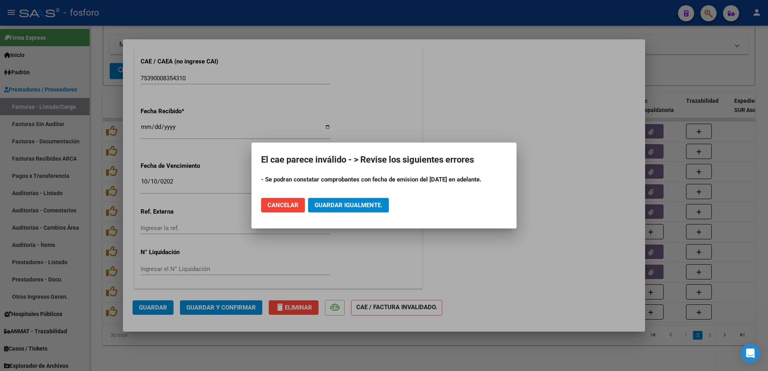
click at [80, 180] on div at bounding box center [384, 185] width 768 height 371
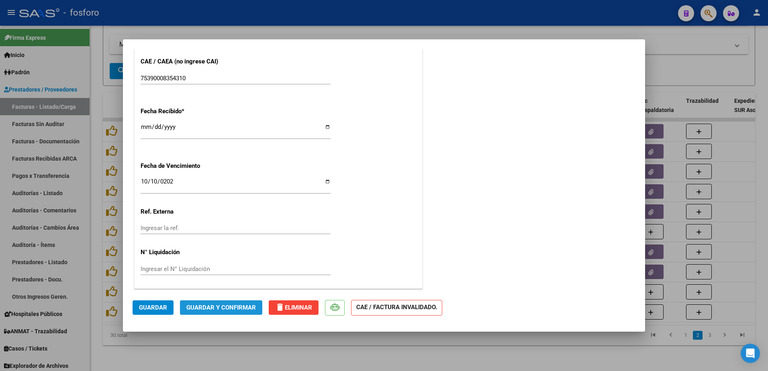
click at [216, 313] on button "Guardar y Confirmar" at bounding box center [221, 307] width 82 height 14
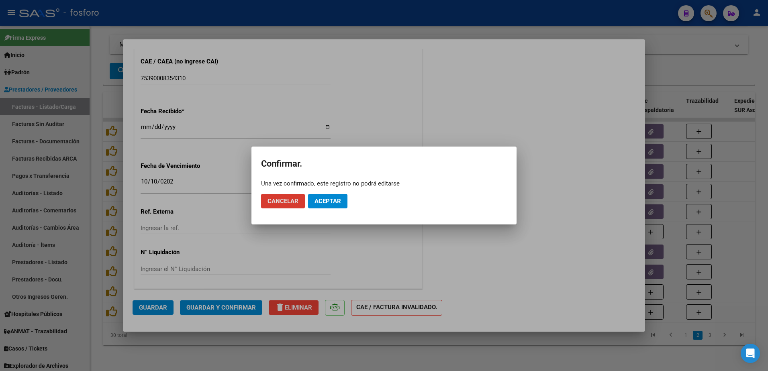
click at [327, 198] on span "Aceptar" at bounding box center [327, 201] width 27 height 7
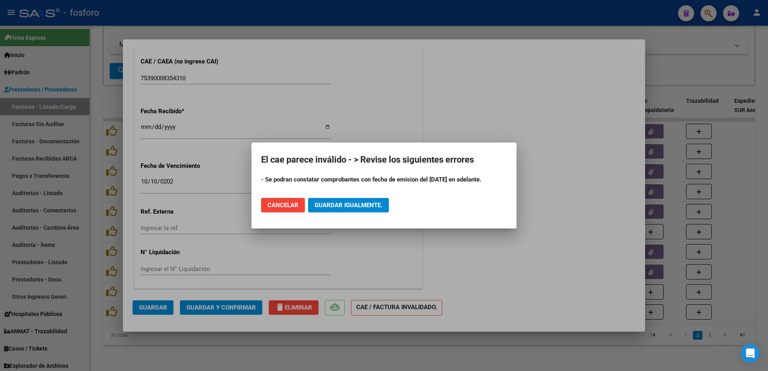
click at [339, 247] on div at bounding box center [384, 185] width 768 height 371
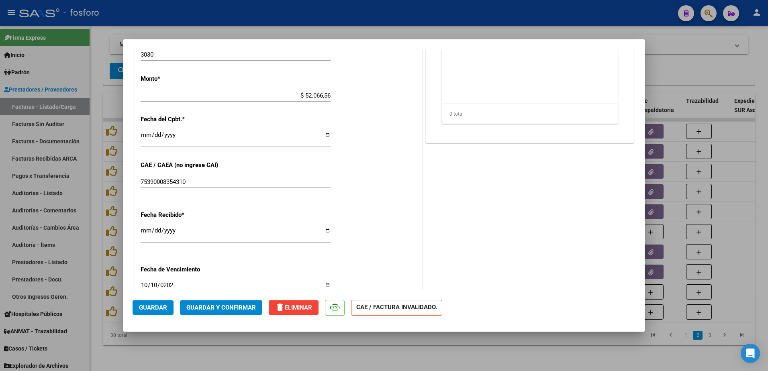
scroll to position [296, 0]
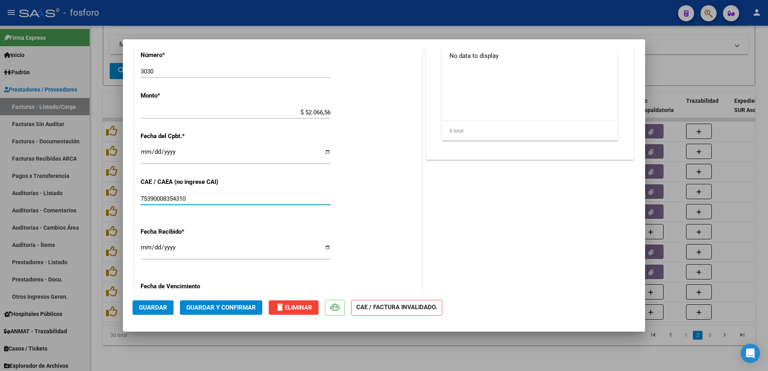
click at [147, 198] on input "75390008354310" at bounding box center [236, 198] width 190 height 7
click at [178, 152] on input "[DATE]" at bounding box center [236, 155] width 190 height 13
type input "[DATE]"
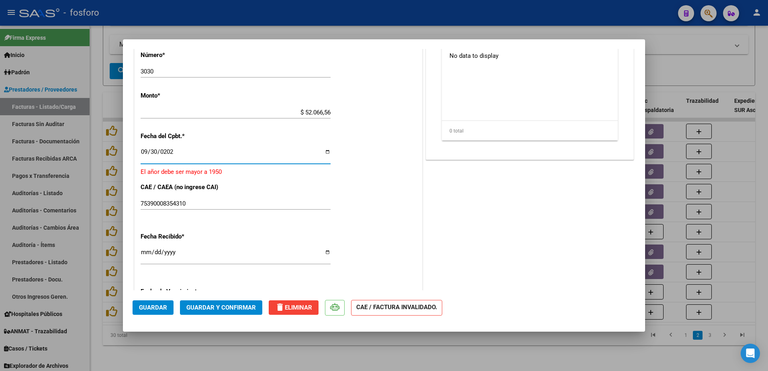
type input "[DATE]"
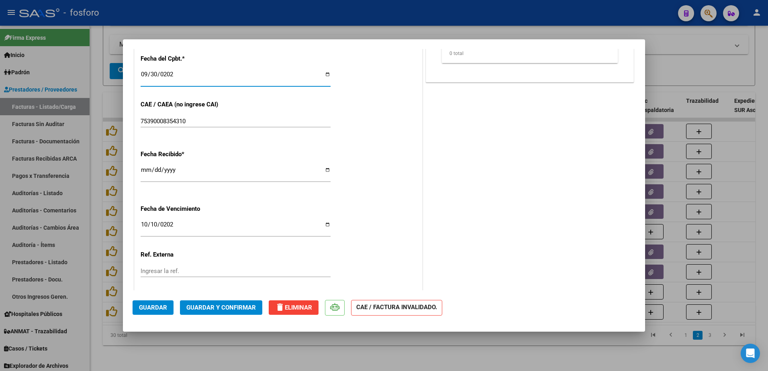
scroll to position [376, 0]
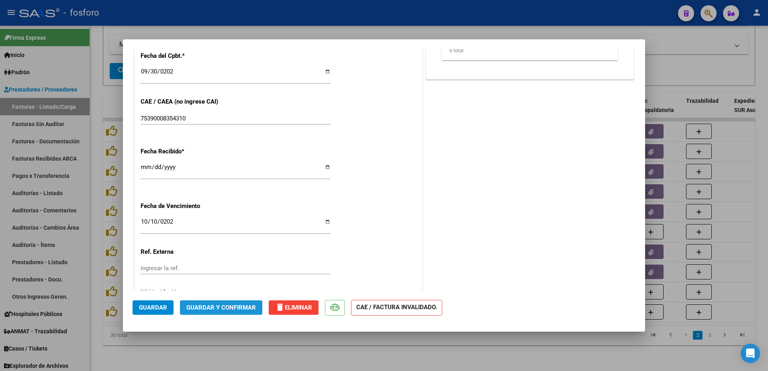
click at [237, 312] on button "Guardar y Confirmar" at bounding box center [221, 307] width 82 height 14
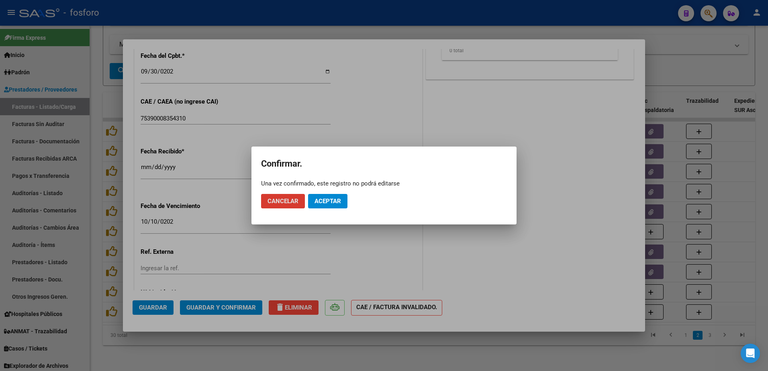
click at [327, 201] on span "Aceptar" at bounding box center [327, 201] width 27 height 7
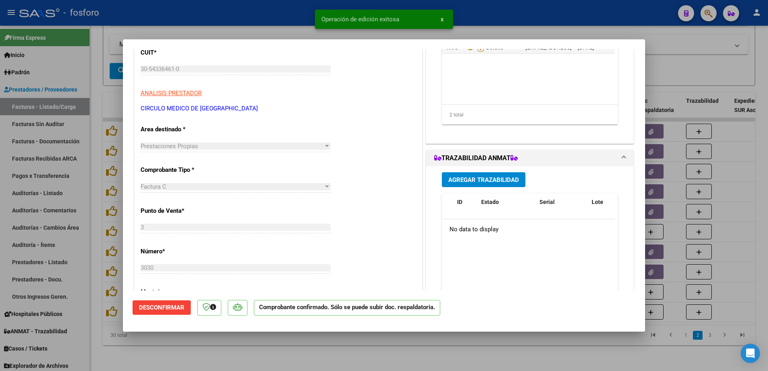
scroll to position [95, 0]
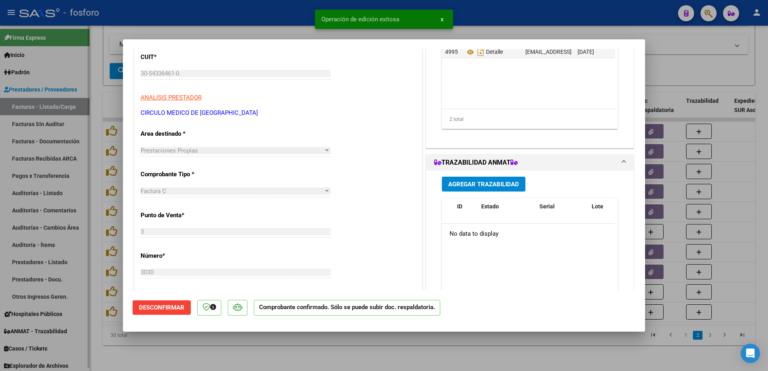
drag, startPoint x: 104, startPoint y: 221, endPoint x: 56, endPoint y: 184, distance: 60.5
click at [104, 220] on div at bounding box center [384, 185] width 768 height 371
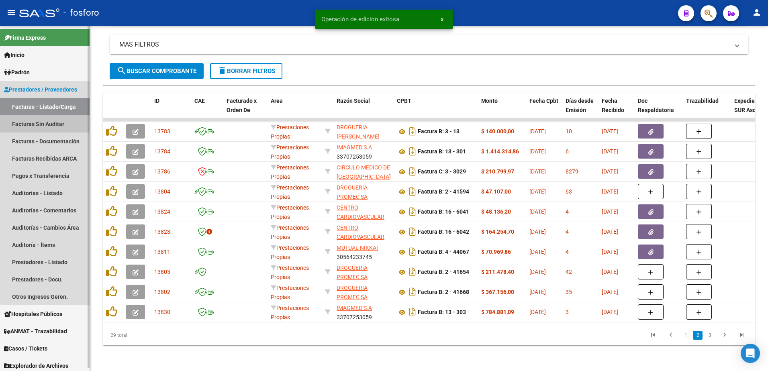
click at [47, 126] on link "Facturas Sin Auditar" at bounding box center [45, 123] width 90 height 17
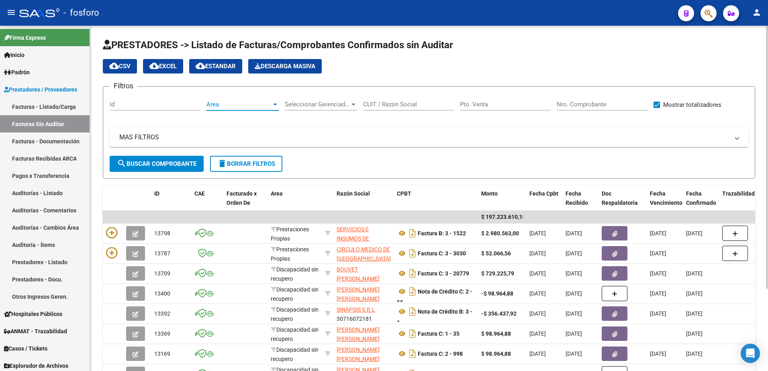
click at [272, 104] on div at bounding box center [275, 104] width 7 height 6
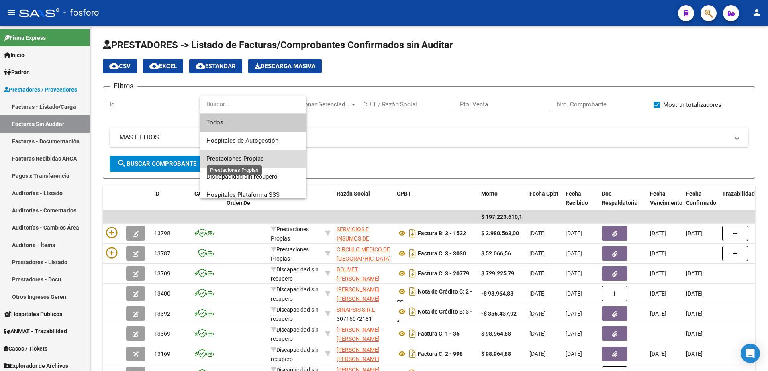
click at [225, 156] on span "Prestaciones Propias" at bounding box center [234, 158] width 57 height 7
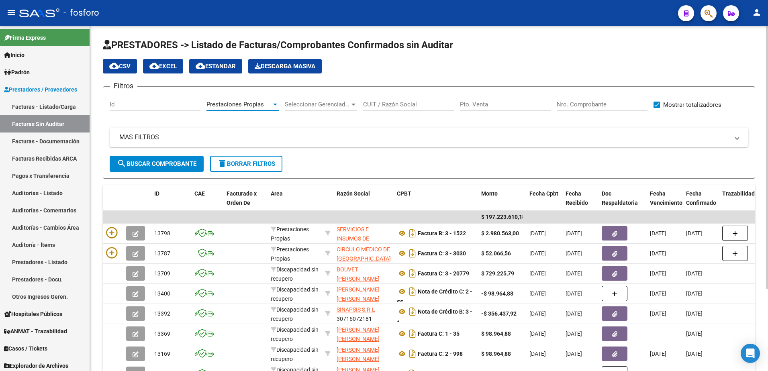
click at [181, 161] on span "search Buscar Comprobante" at bounding box center [157, 163] width 80 height 7
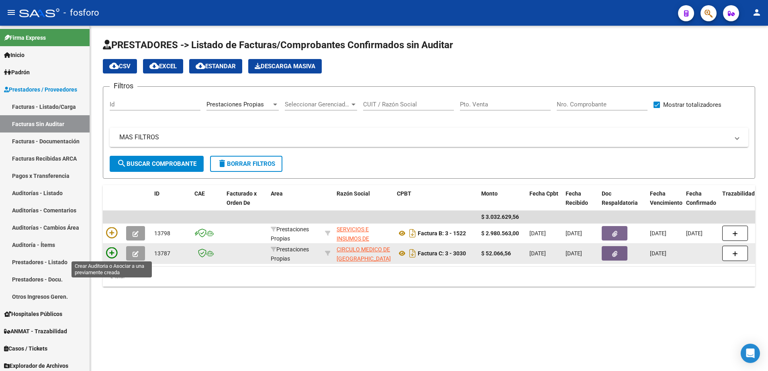
click at [112, 249] on icon at bounding box center [111, 252] width 11 height 11
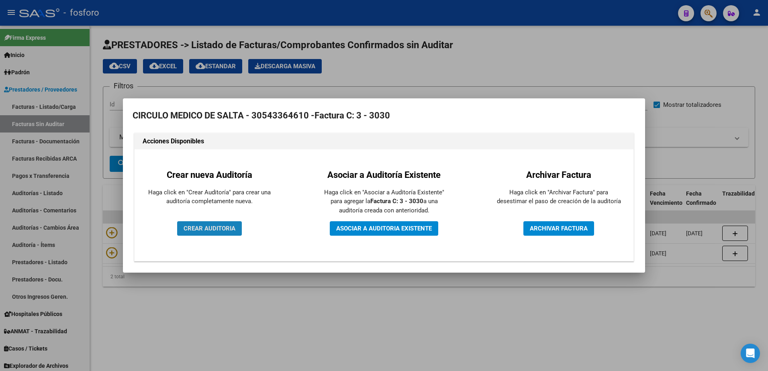
click at [192, 225] on span "CREAR AUDITORIA" at bounding box center [210, 228] width 52 height 7
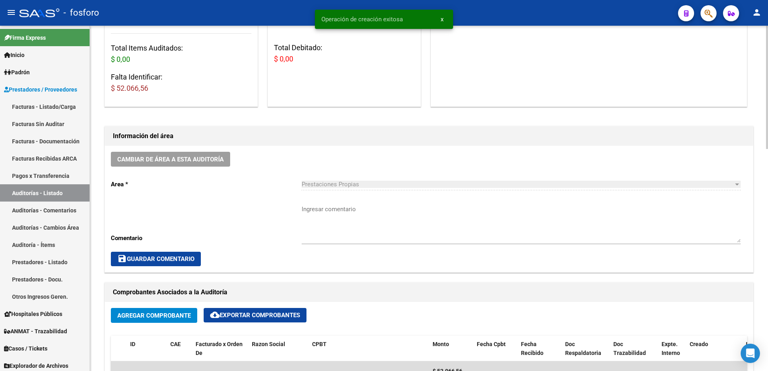
scroll to position [201, 0]
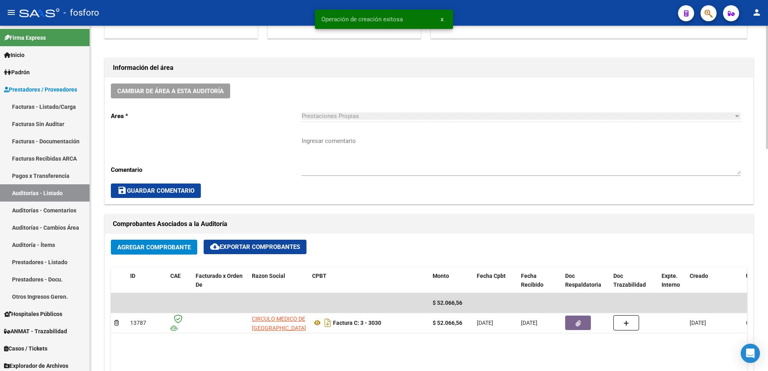
click at [341, 138] on textarea "Ingresar comentario" at bounding box center [521, 156] width 439 height 38
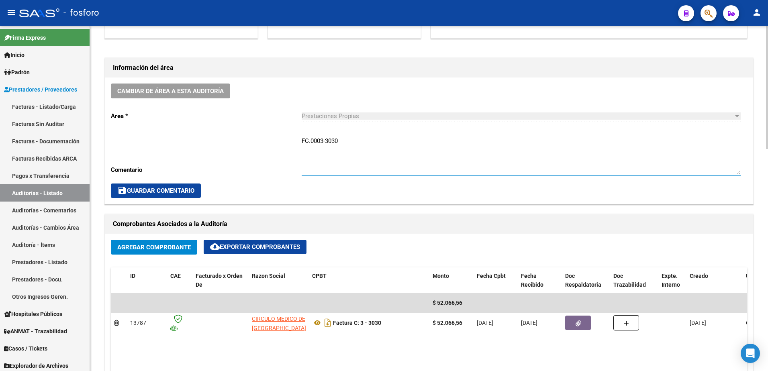
type textarea "FC.0003-3030"
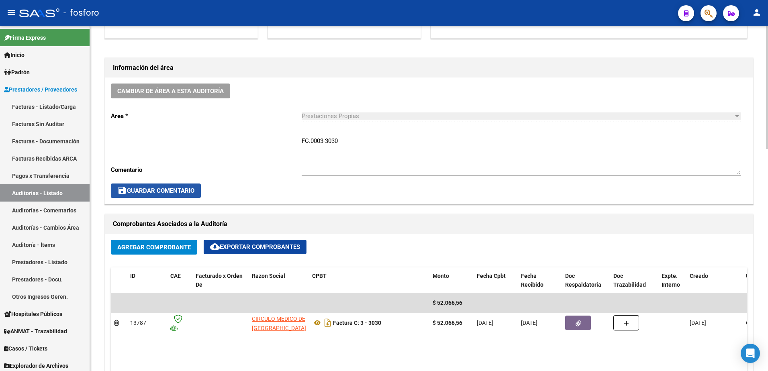
click at [165, 192] on span "save Guardar Comentario" at bounding box center [155, 190] width 77 height 7
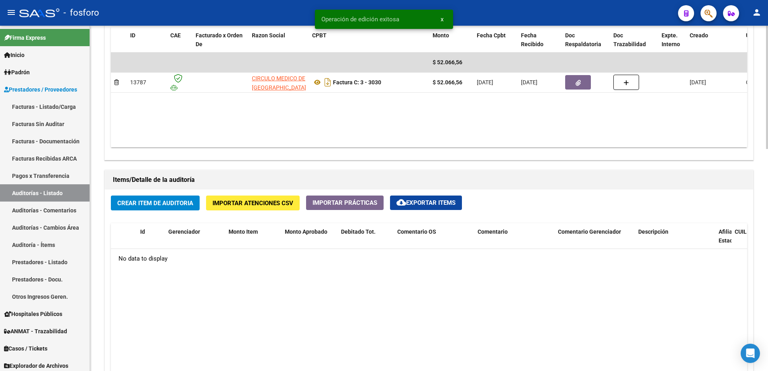
scroll to position [442, 0]
click at [176, 204] on span "Crear Item de Auditoria" at bounding box center [155, 202] width 76 height 7
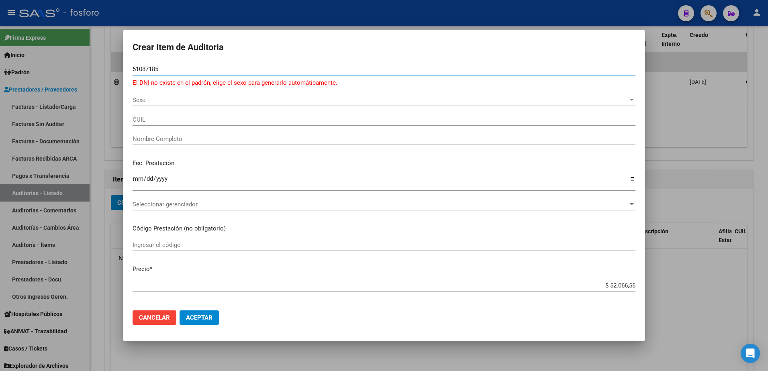
type input "51087185"
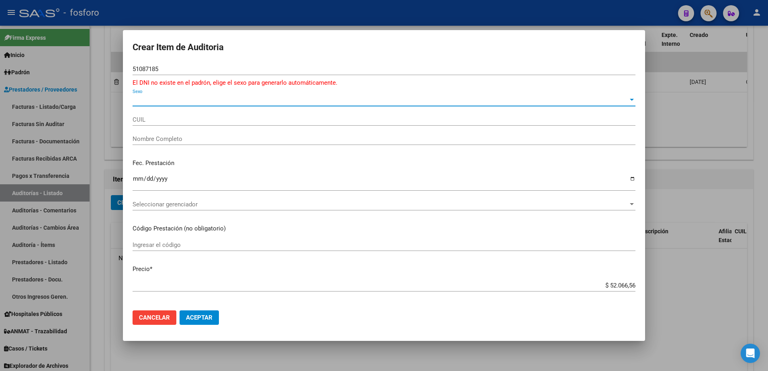
click at [147, 98] on span "Sexo" at bounding box center [381, 99] width 496 height 7
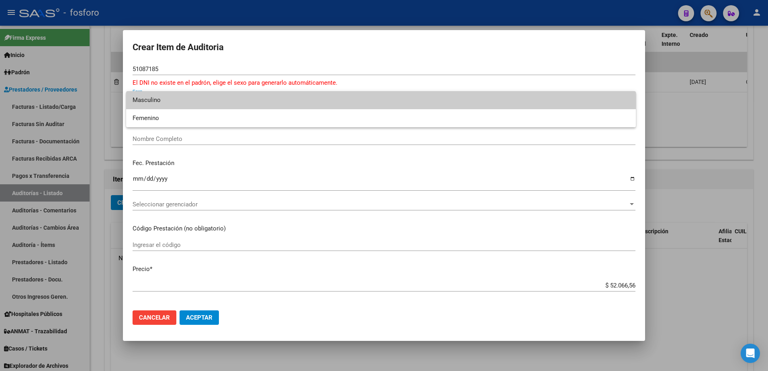
click at [146, 101] on span "Masculino" at bounding box center [381, 100] width 497 height 18
type input "20510871856"
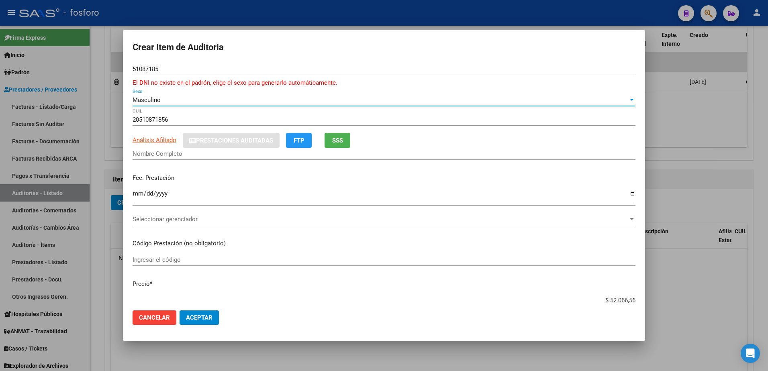
type input "[PERSON_NAME] DI [PERSON_NAME]"
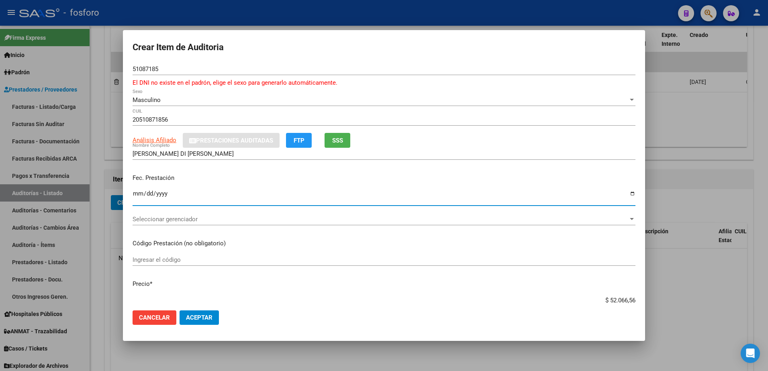
click at [137, 193] on input "Ingresar la fecha" at bounding box center [384, 196] width 503 height 13
type input "[DATE]"
click at [151, 263] on input "Ingresar el código" at bounding box center [384, 259] width 503 height 7
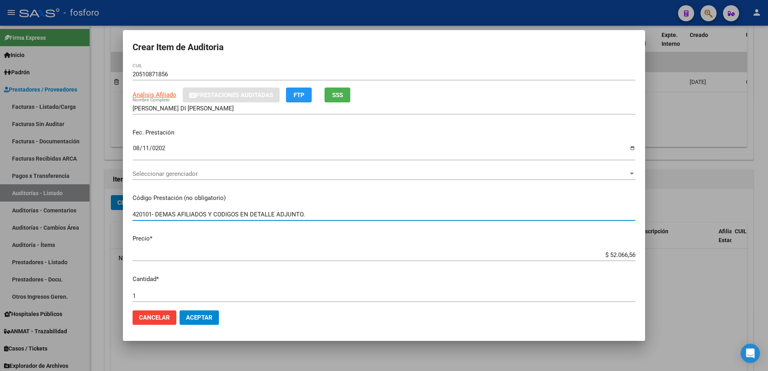
scroll to position [161, 0]
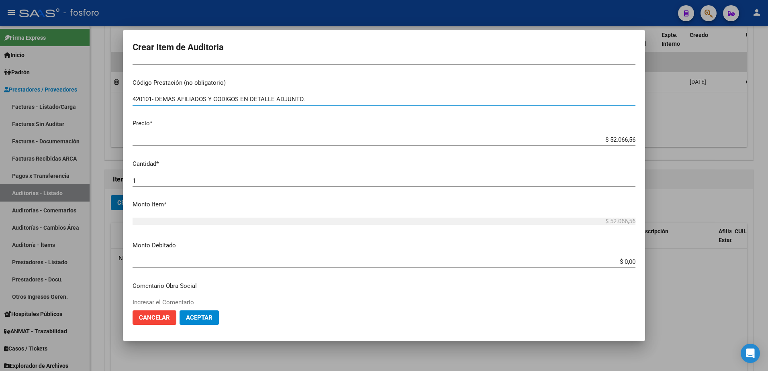
type input "420101- DEMAS AFILIADOS Y CODIGOS EN DETALLE ADJUNTO."
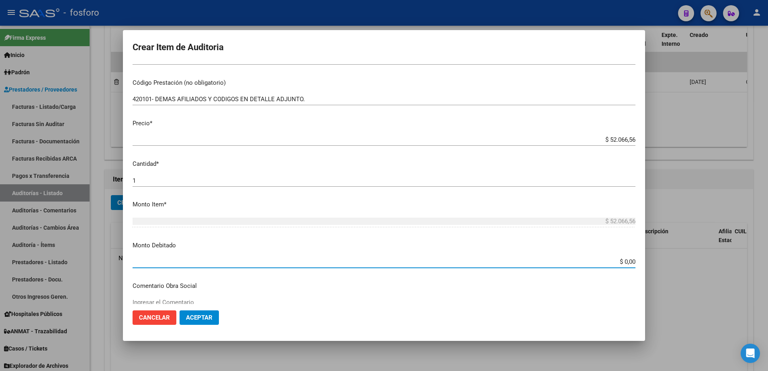
click at [621, 260] on input "$ 0,00" at bounding box center [384, 261] width 503 height 7
type input "$ 18.278,00"
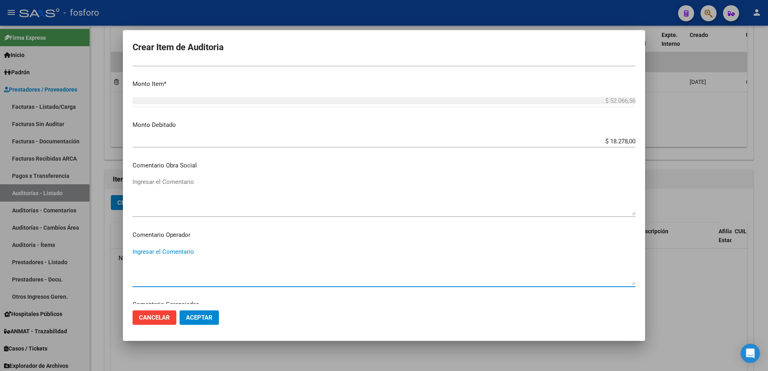
click at [156, 249] on textarea "Ingresar el Comentario" at bounding box center [384, 266] width 503 height 38
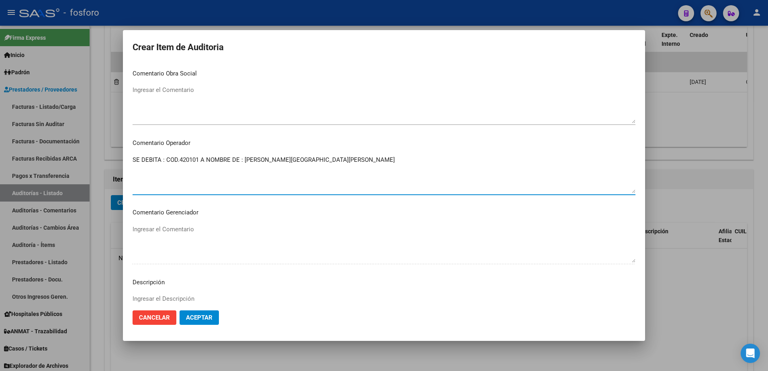
scroll to position [361, 0]
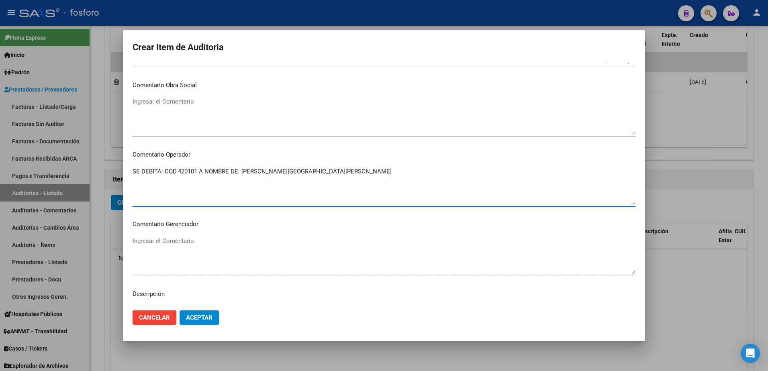
click at [329, 169] on textarea "SE DEBITA: COD.420101 A NOMBRE DE: [PERSON_NAME][GEOGRAPHIC_DATA][PERSON_NAME]" at bounding box center [384, 186] width 503 height 38
drag, startPoint x: 199, startPoint y: 173, endPoint x: 199, endPoint y: 177, distance: 4.4
click at [199, 174] on textarea "SE DEBITA: COD.420101 A NOMBRE DE: [PERSON_NAME] DI [PERSON_NAME] POR SER ASOCI…" at bounding box center [384, 186] width 503 height 38
click at [359, 172] on textarea "SE DEBITA: COD.420101 , PRESTADOR 3615 [PERSON_NAME] [PERSON_NAME], A NOMBRE DE…" at bounding box center [384, 186] width 503 height 38
click at [427, 172] on textarea "SE DEBITA: COD.420101, PRESTADOR 3615 [PERSON_NAME] [PERSON_NAME], PACIENTE: [P…" at bounding box center [384, 186] width 503 height 38
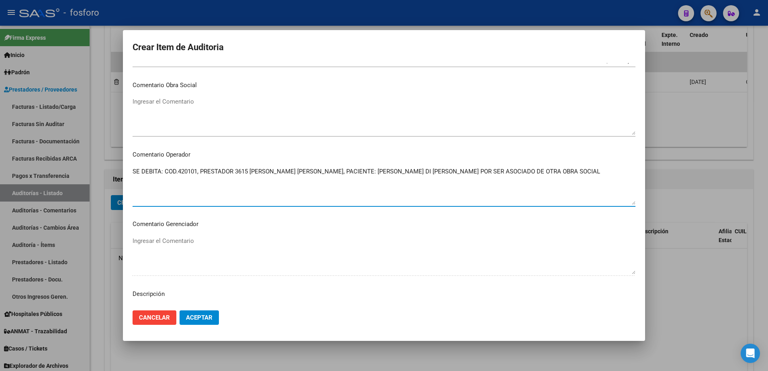
click at [454, 172] on textarea "SE DEBITA: COD.420101, PRESTADOR 3615 [PERSON_NAME] [PERSON_NAME], PACIENTE: [P…" at bounding box center [384, 186] width 503 height 38
click at [541, 178] on textarea "SE DEBITA: COD.420101, PRESTADOR 3615 [PERSON_NAME] [PERSON_NAME], PACIENTE: [P…" at bounding box center [384, 186] width 503 height 38
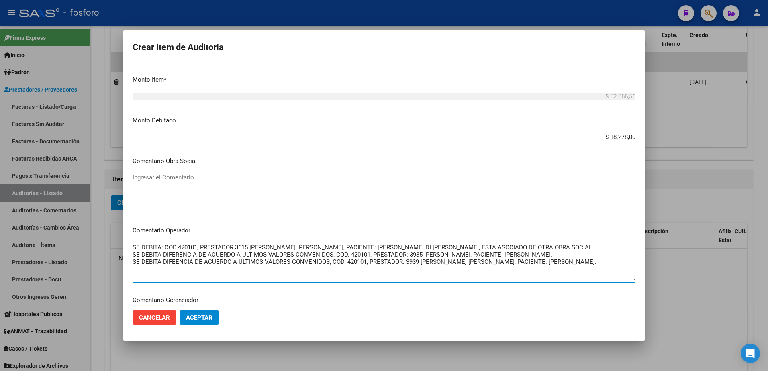
scroll to position [442, 0]
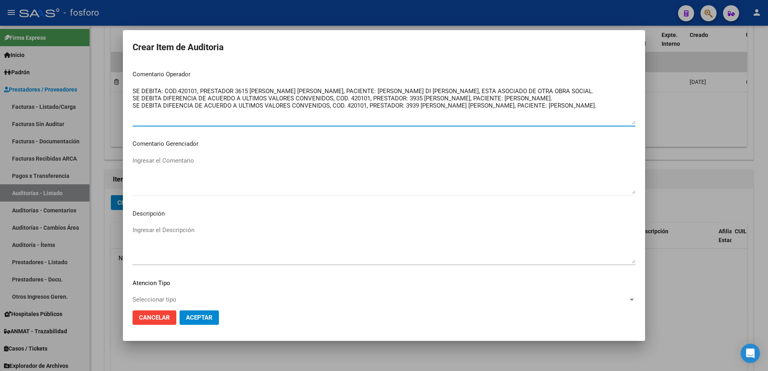
click at [548, 91] on textarea "SE DEBITA: COD.420101, PRESTADOR 3615 [PERSON_NAME] [PERSON_NAME], PACIENTE: [P…" at bounding box center [384, 106] width 503 height 38
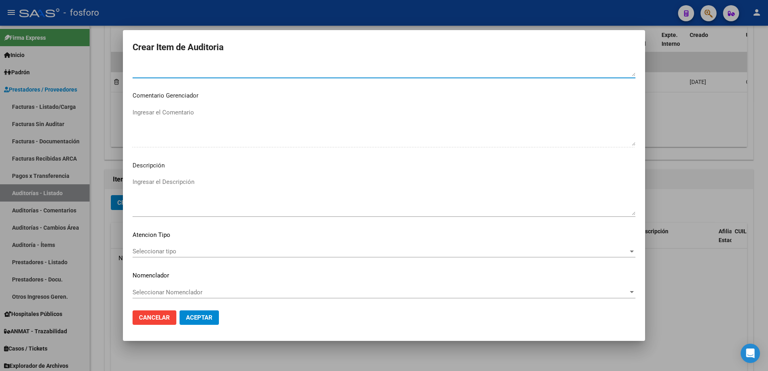
scroll to position [492, 0]
type textarea "SE DEBITA: COD.420101, PRESTADOR 3615 [PERSON_NAME] [PERSON_NAME], PACIENTE: [P…"
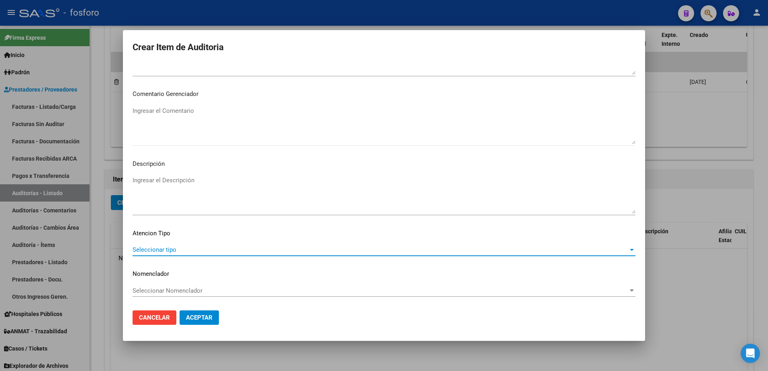
click at [159, 248] on span "Seleccionar tipo" at bounding box center [381, 249] width 496 height 7
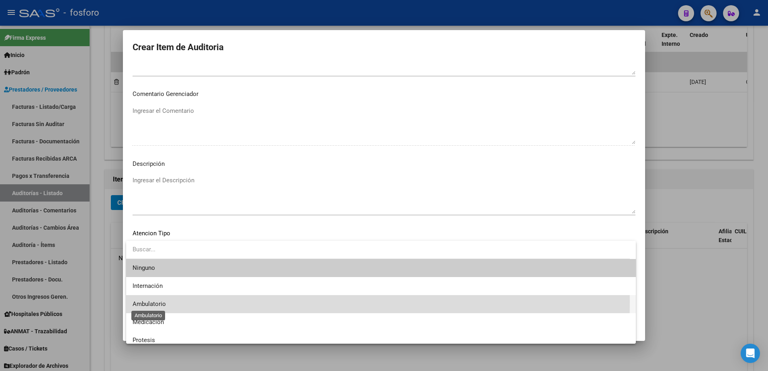
click at [162, 302] on span "Ambulatorio" at bounding box center [149, 303] width 33 height 7
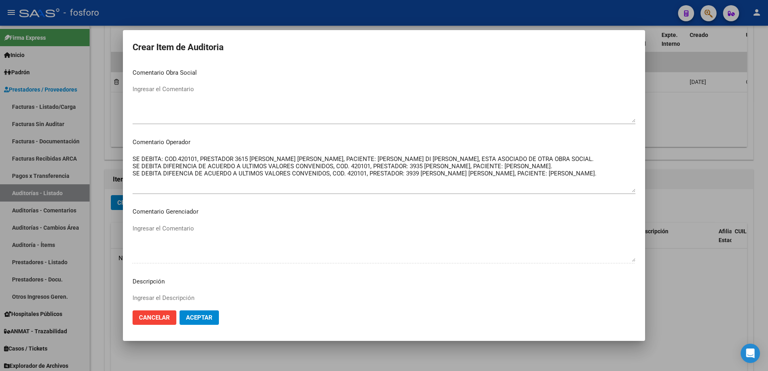
scroll to position [371, 0]
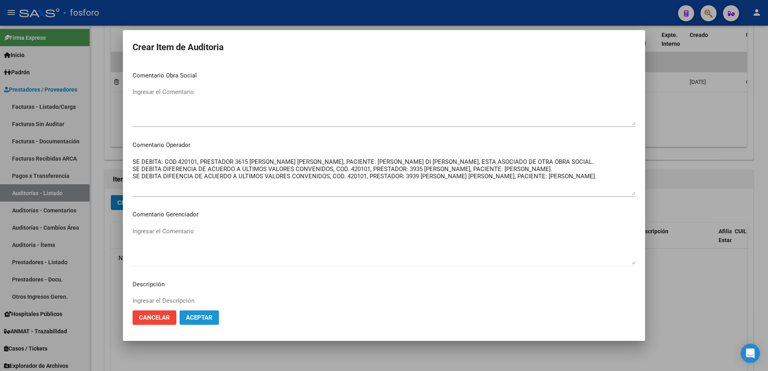
click at [199, 320] on span "Aceptar" at bounding box center [199, 317] width 27 height 7
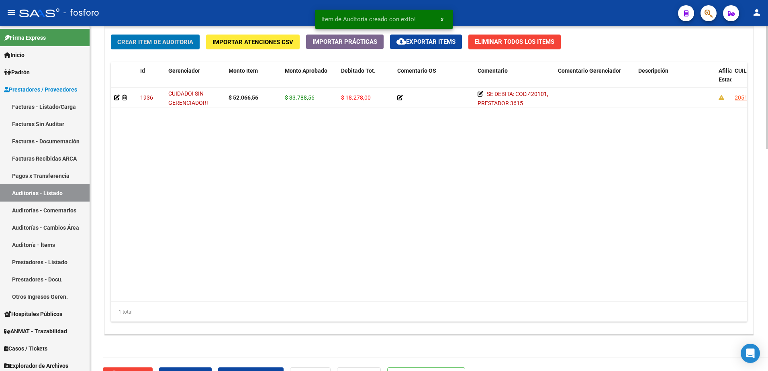
scroll to position [623, 0]
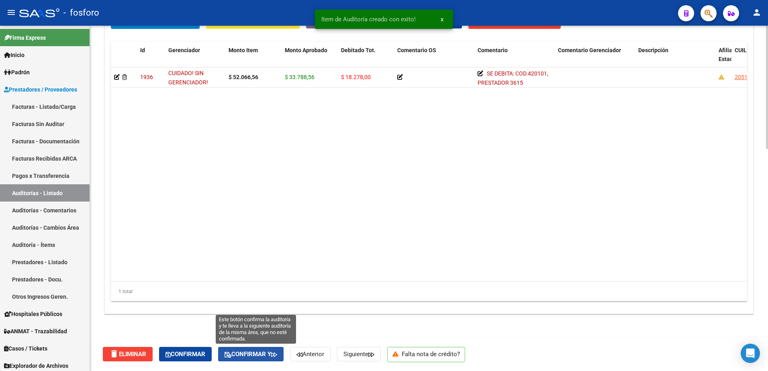
click at [261, 349] on button "Confirmar y" at bounding box center [250, 354] width 65 height 14
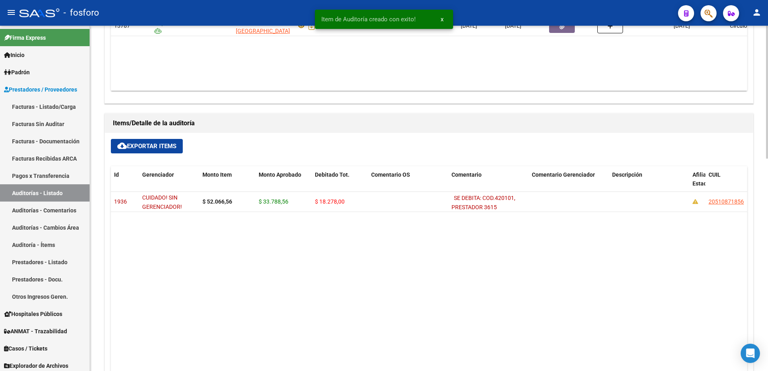
type input "202510"
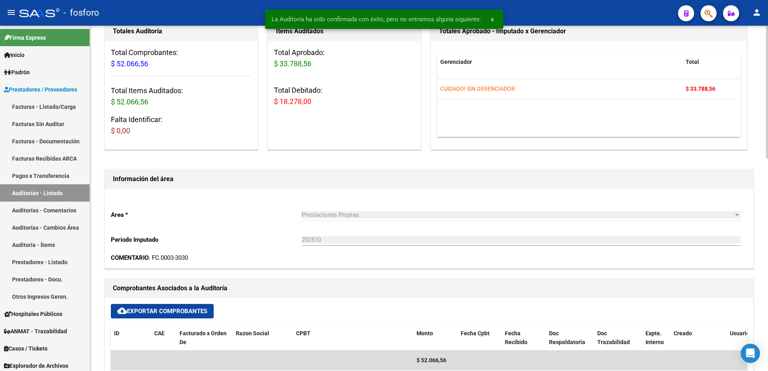
scroll to position [0, 0]
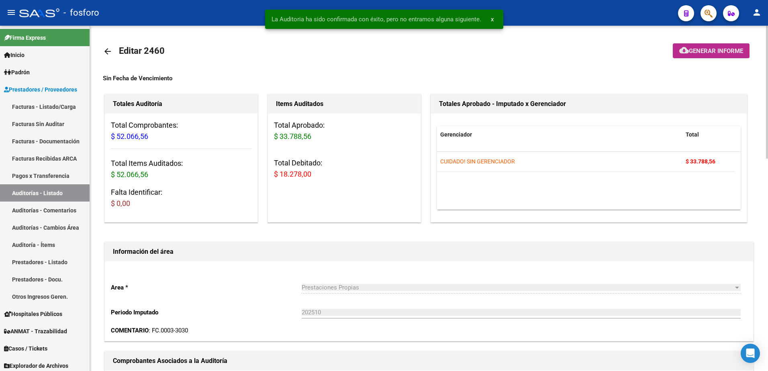
click at [708, 55] on button "cloud_download Generar informe" at bounding box center [711, 50] width 77 height 15
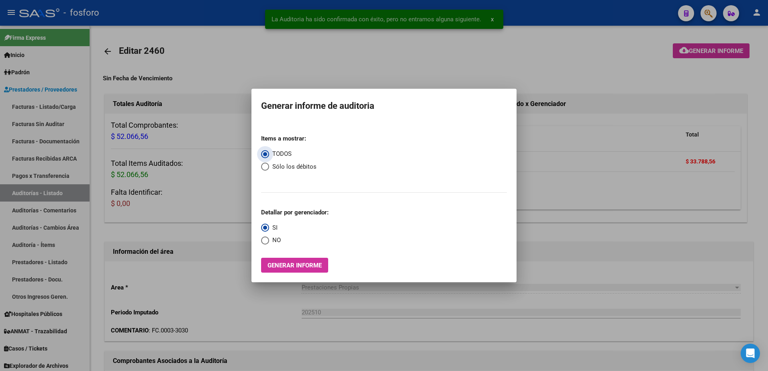
click at [286, 261] on button "Generar informe" at bounding box center [294, 265] width 67 height 15
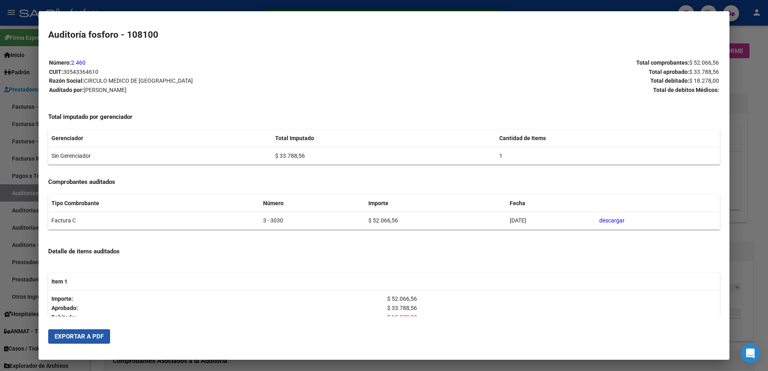
click at [64, 337] on span "Exportar a PDF" at bounding box center [79, 336] width 49 height 7
drag, startPoint x: 754, startPoint y: 75, endPoint x: 752, endPoint y: 71, distance: 4.9
click at [753, 74] on div at bounding box center [384, 185] width 768 height 371
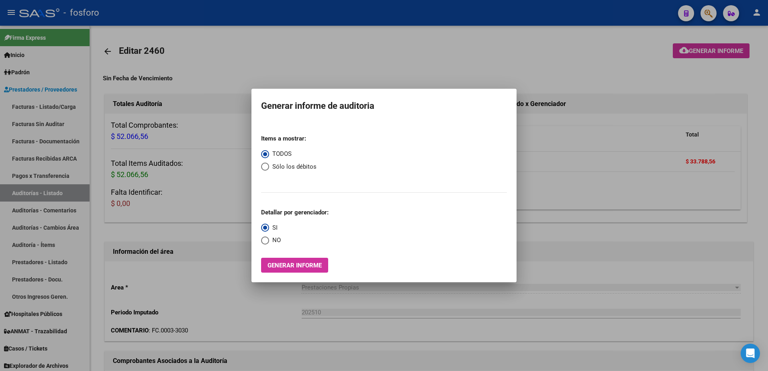
click at [713, 17] on div at bounding box center [384, 185] width 768 height 371
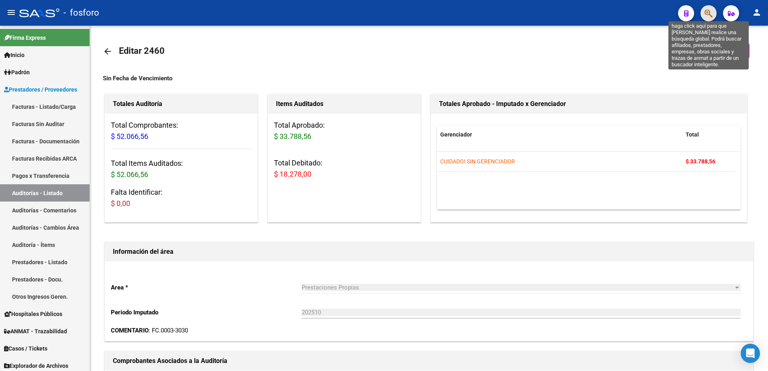
click at [713, 16] on icon "button" at bounding box center [708, 13] width 8 height 9
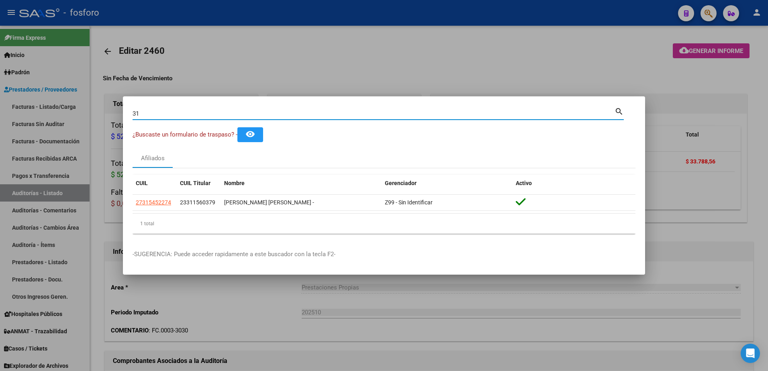
type input "3"
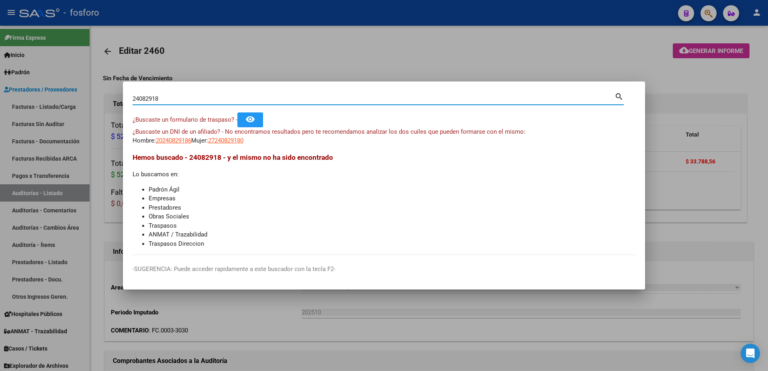
click at [146, 97] on input "24082918" at bounding box center [374, 98] width 482 height 7
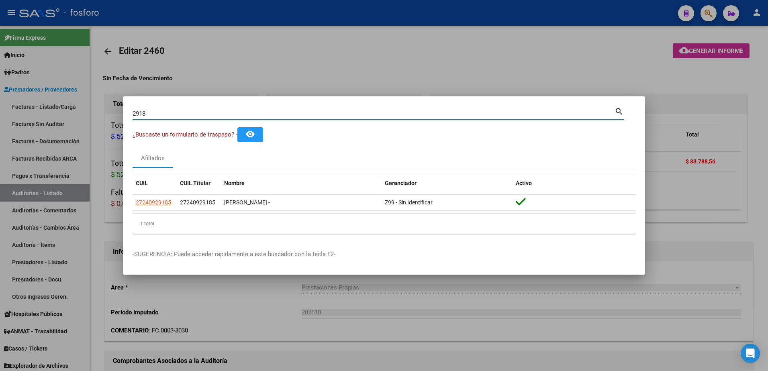
click at [150, 112] on input "2918" at bounding box center [374, 113] width 482 height 7
type input "2"
type input "3"
type input "2"
type input "24138821"
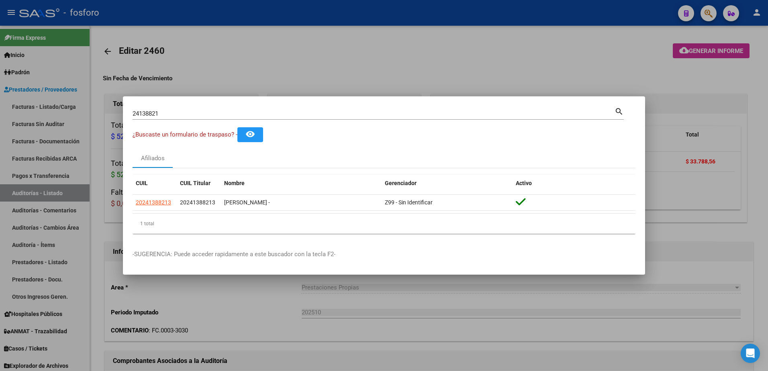
click at [31, 241] on div at bounding box center [384, 185] width 768 height 371
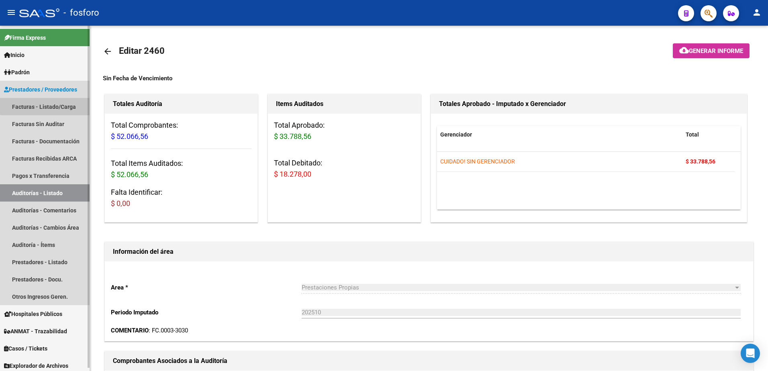
click at [60, 104] on link "Facturas - Listado/Carga" at bounding box center [45, 106] width 90 height 17
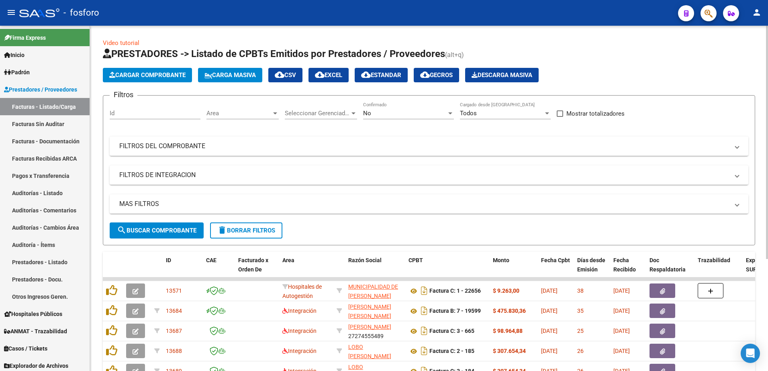
click at [276, 114] on div at bounding box center [275, 113] width 4 height 2
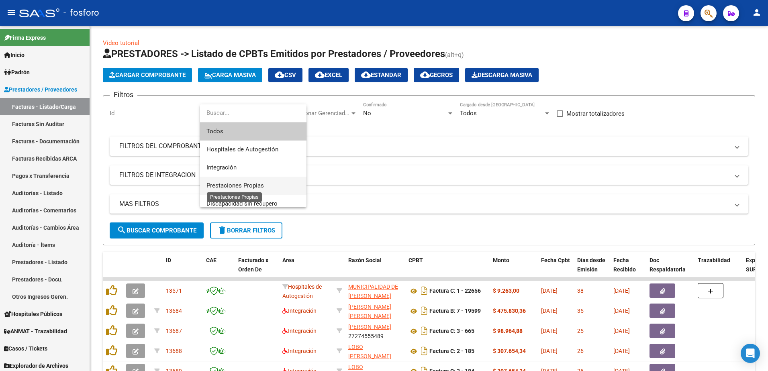
click at [243, 188] on span "Prestaciones Propias" at bounding box center [234, 185] width 57 height 7
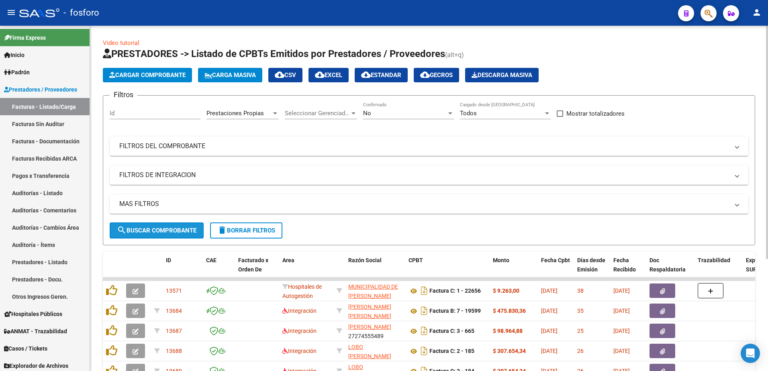
click at [169, 233] on span "search Buscar Comprobante" at bounding box center [157, 230] width 80 height 7
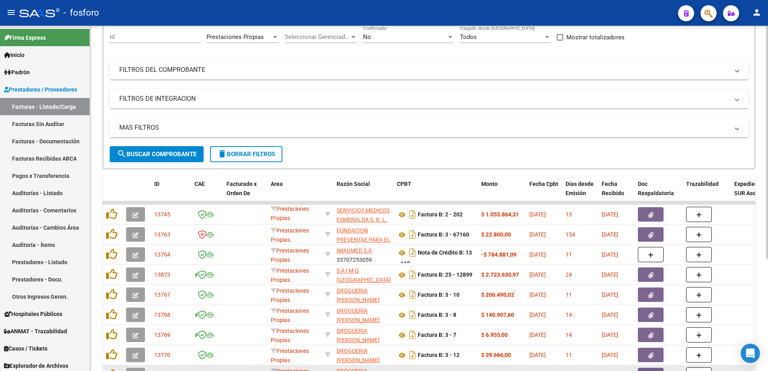
scroll to position [165, 0]
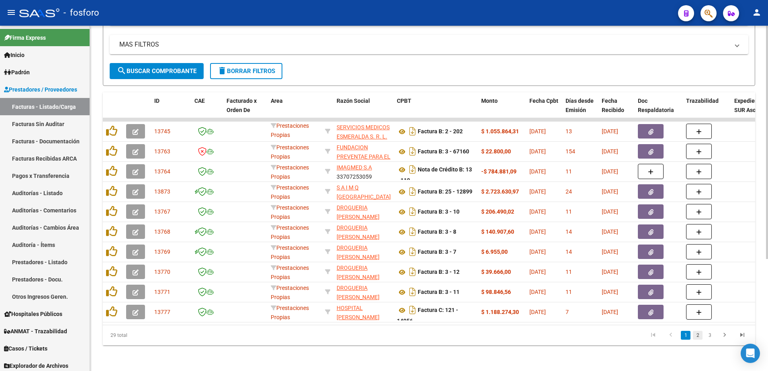
click at [697, 335] on link "2" at bounding box center [698, 335] width 10 height 9
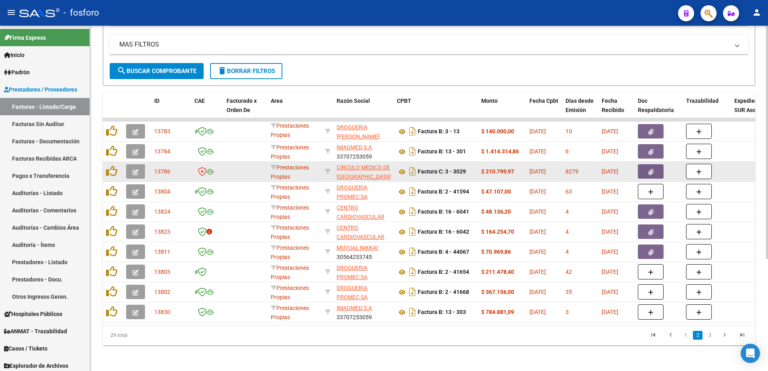
click at [139, 164] on button "button" at bounding box center [135, 171] width 19 height 14
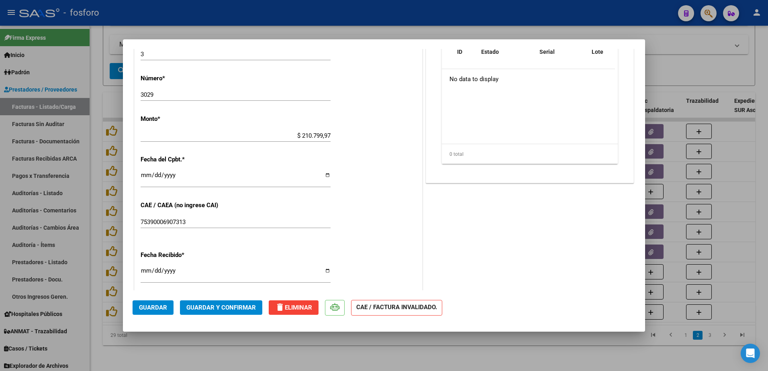
scroll to position [361, 0]
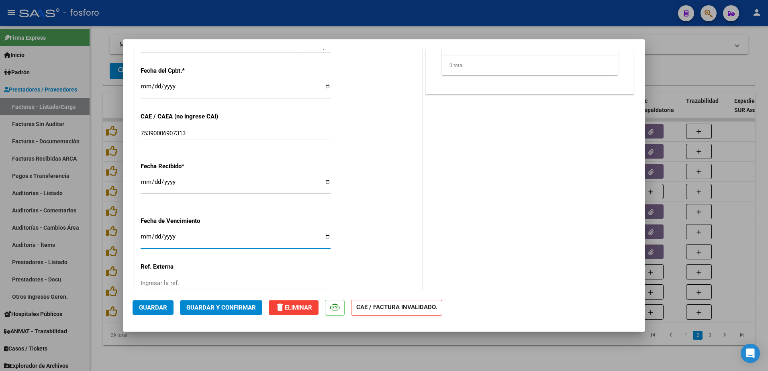
click at [144, 234] on input "Ingresar la fecha" at bounding box center [236, 239] width 190 height 13
type input "[DATE]"
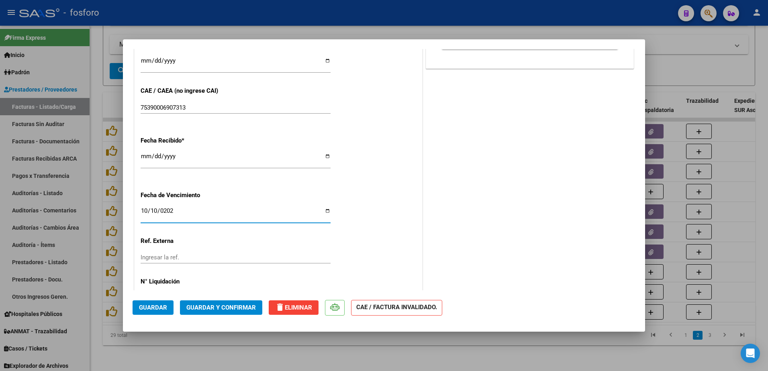
scroll to position [417, 0]
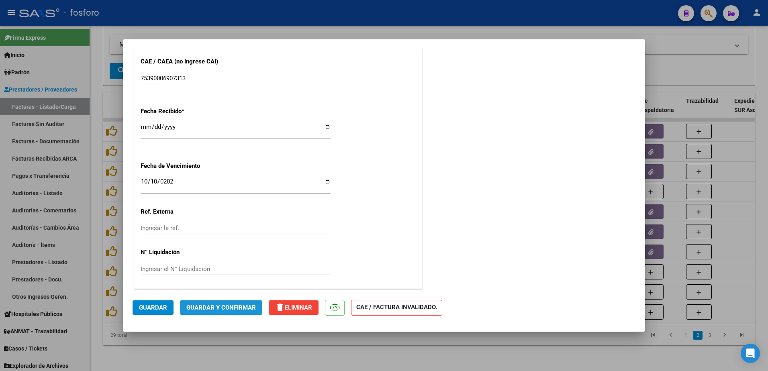
click at [234, 308] on span "Guardar y Confirmar" at bounding box center [220, 307] width 69 height 7
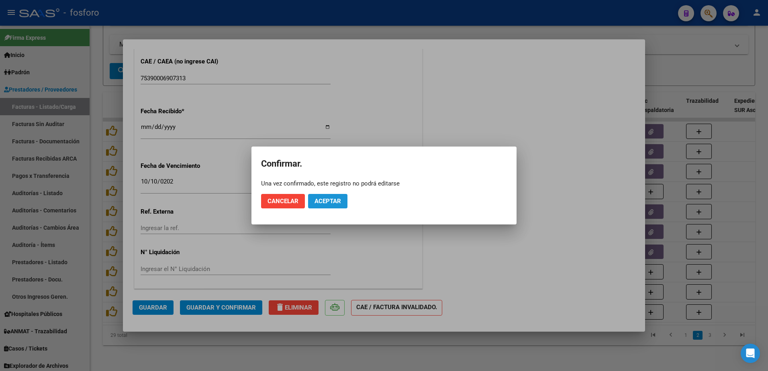
click at [327, 201] on span "Aceptar" at bounding box center [327, 201] width 27 height 7
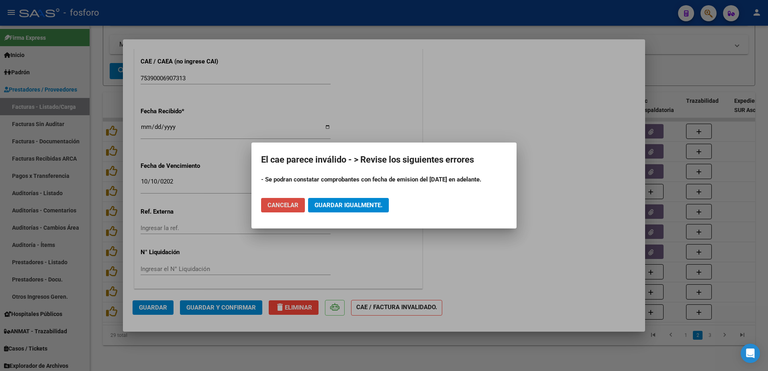
click at [284, 200] on button "Cancelar" at bounding box center [283, 205] width 44 height 14
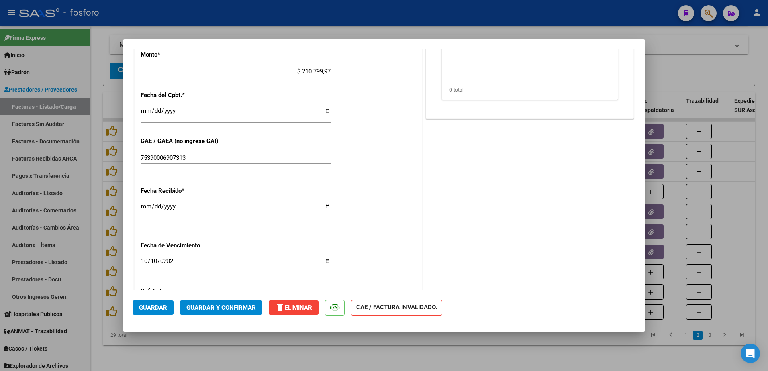
scroll to position [336, 0]
click at [153, 110] on input "[DATE]" at bounding box center [236, 114] width 190 height 13
click at [147, 110] on input "[DATE]" at bounding box center [236, 114] width 190 height 13
type input "[DATE]"
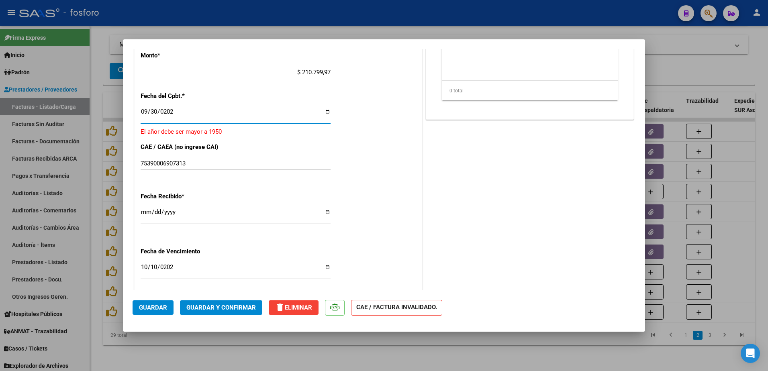
type input "[DATE]"
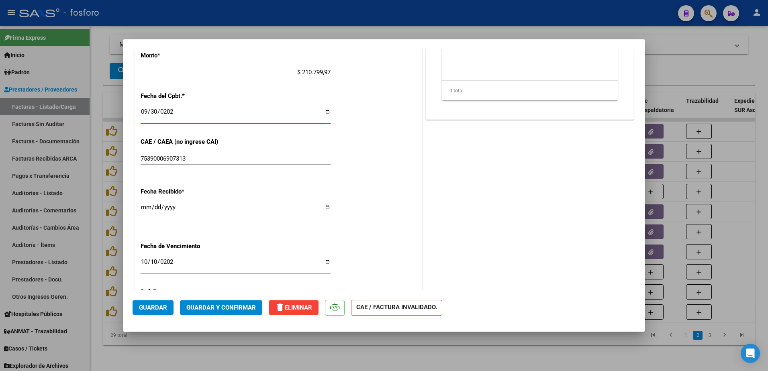
scroll to position [417, 0]
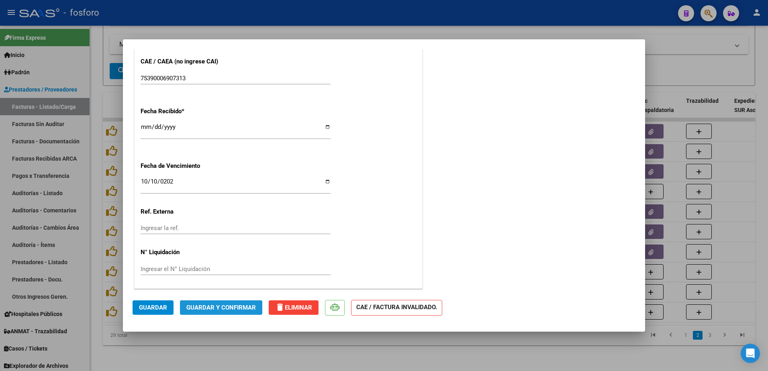
click at [235, 309] on span "Guardar y Confirmar" at bounding box center [220, 307] width 69 height 7
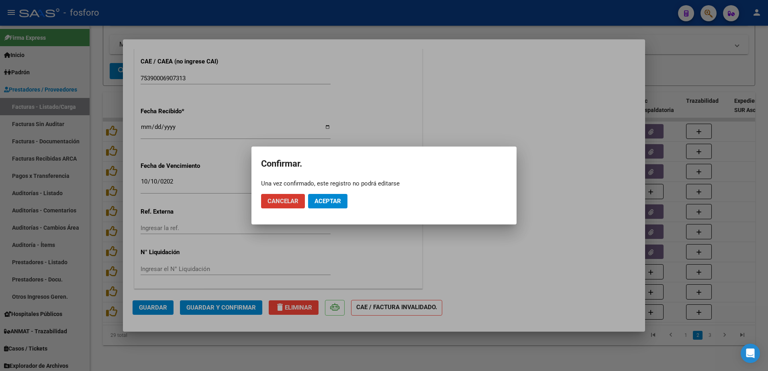
click at [314, 199] on span "Aceptar" at bounding box center [327, 201] width 27 height 7
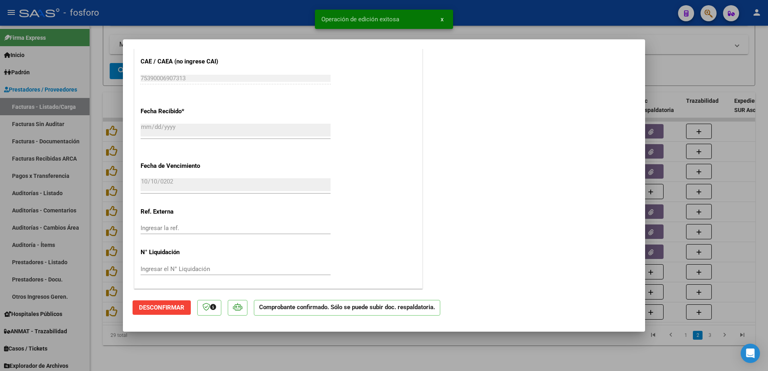
click at [101, 198] on div at bounding box center [384, 185] width 768 height 371
type input "$ 0,00"
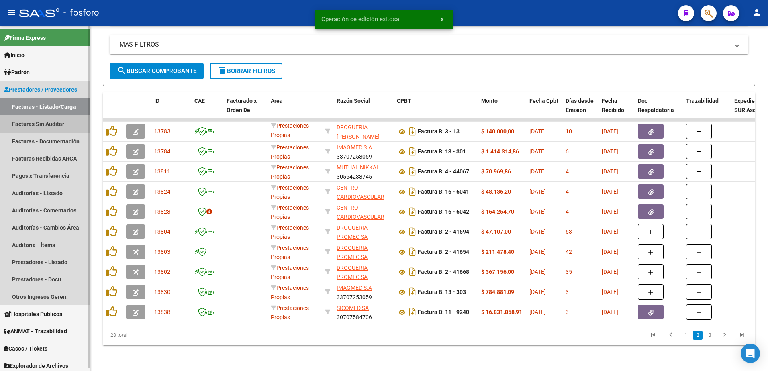
click at [57, 124] on link "Facturas Sin Auditar" at bounding box center [45, 123] width 90 height 17
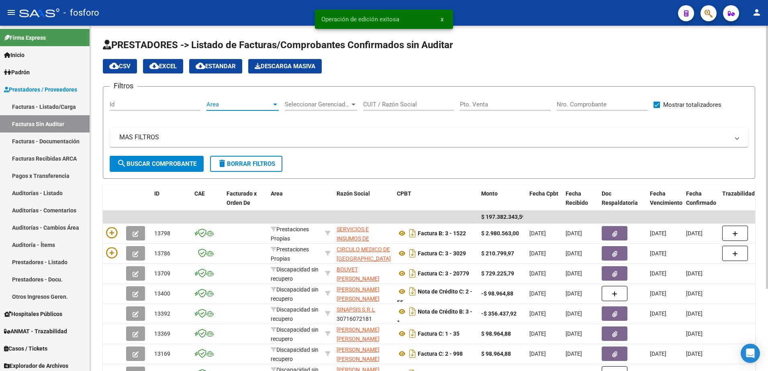
click at [275, 106] on div at bounding box center [275, 104] width 7 height 6
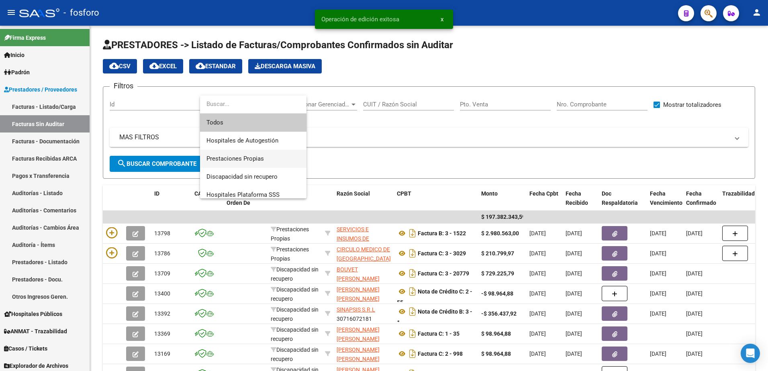
click at [239, 165] on span "Prestaciones Propias" at bounding box center [253, 159] width 94 height 18
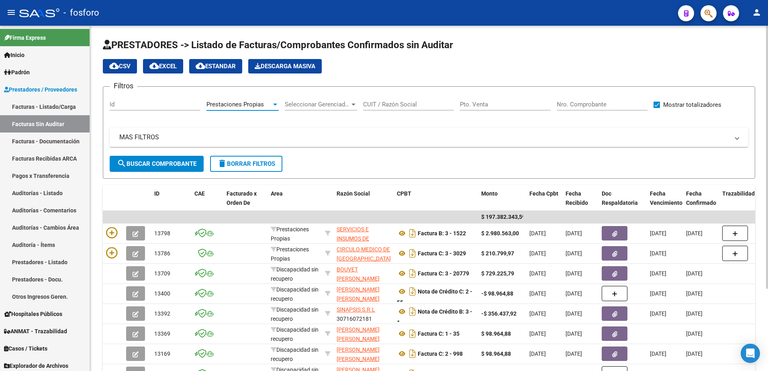
click at [187, 165] on span "search Buscar Comprobante" at bounding box center [157, 163] width 80 height 7
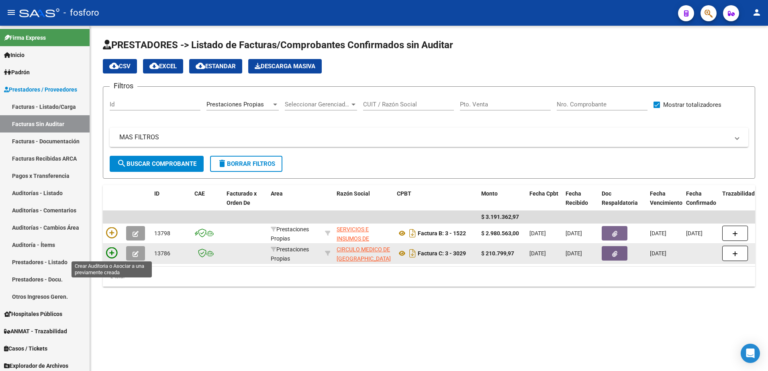
click at [112, 253] on icon at bounding box center [111, 252] width 11 height 11
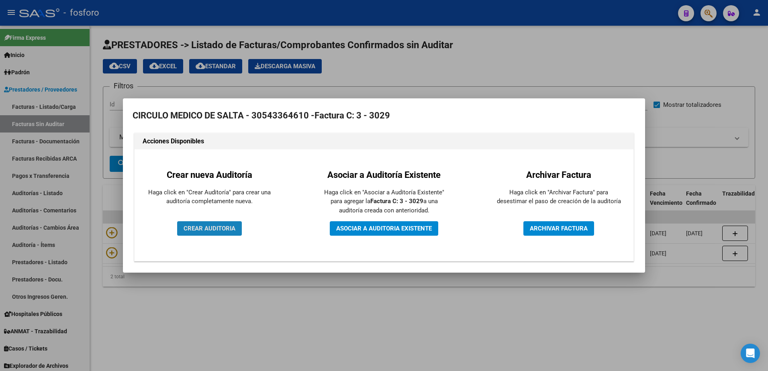
click at [204, 225] on span "CREAR AUDITORIA" at bounding box center [210, 228] width 52 height 7
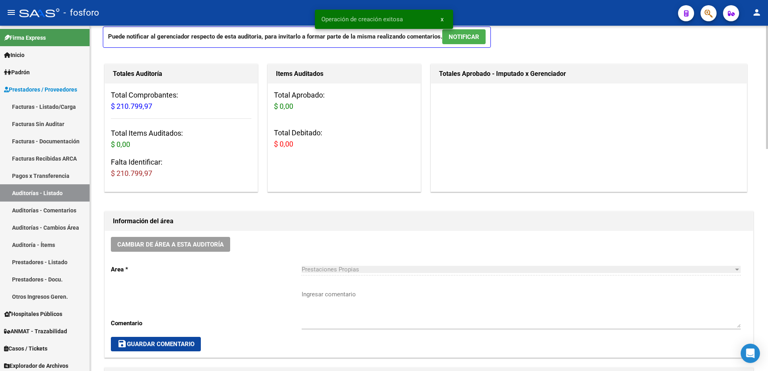
scroll to position [241, 0]
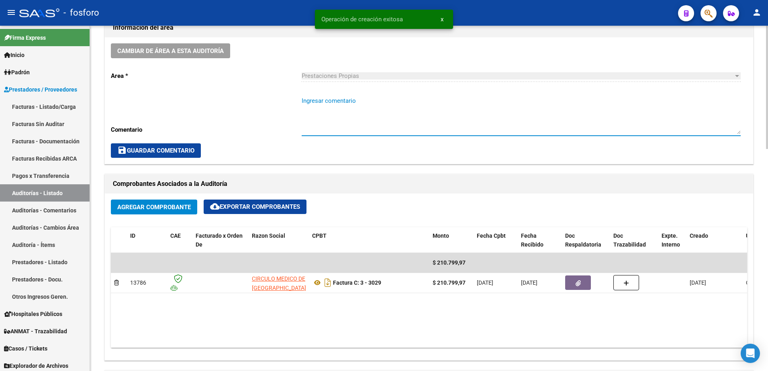
click at [329, 104] on textarea "Ingresar comentario" at bounding box center [521, 115] width 439 height 38
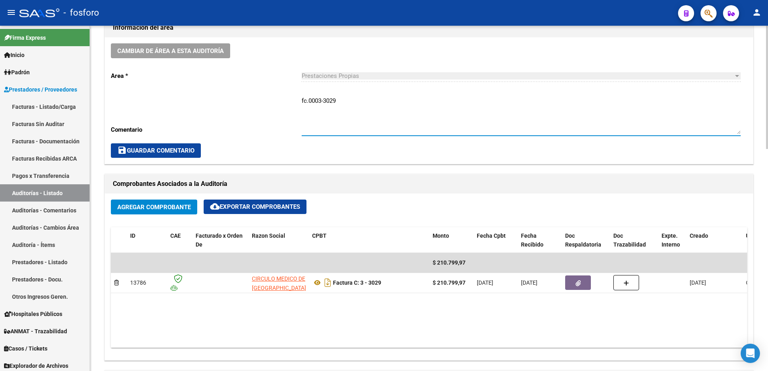
type textarea "fc.0003-3029"
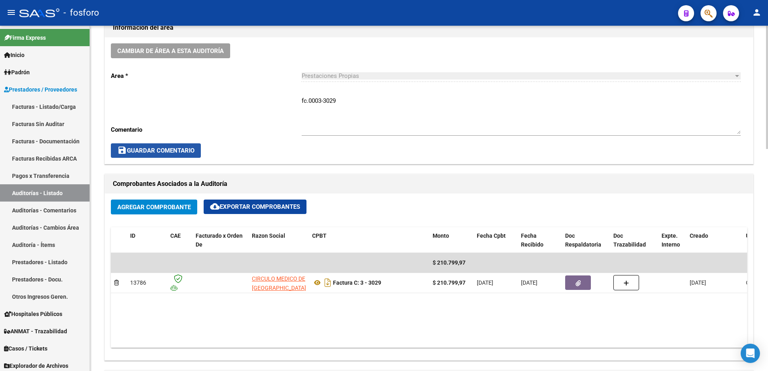
click at [148, 149] on span "save Guardar Comentario" at bounding box center [155, 150] width 77 height 7
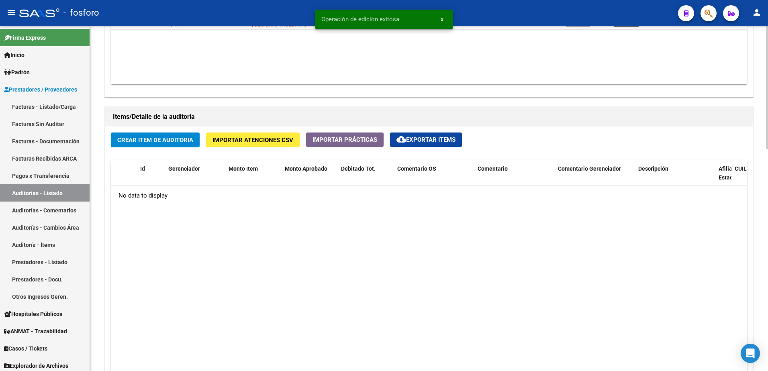
scroll to position [522, 0]
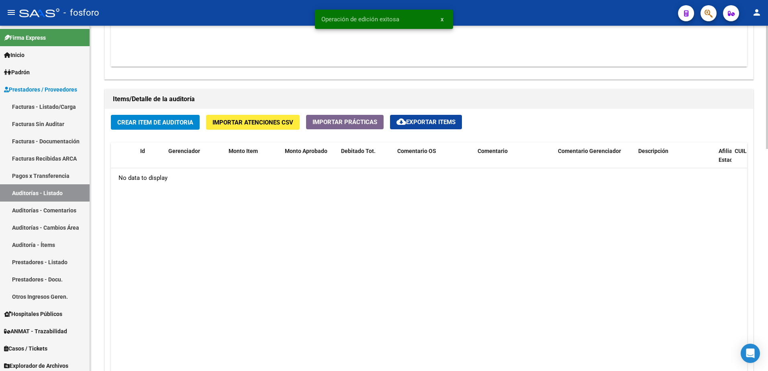
click at [151, 121] on span "Crear Item de Auditoria" at bounding box center [155, 122] width 76 height 7
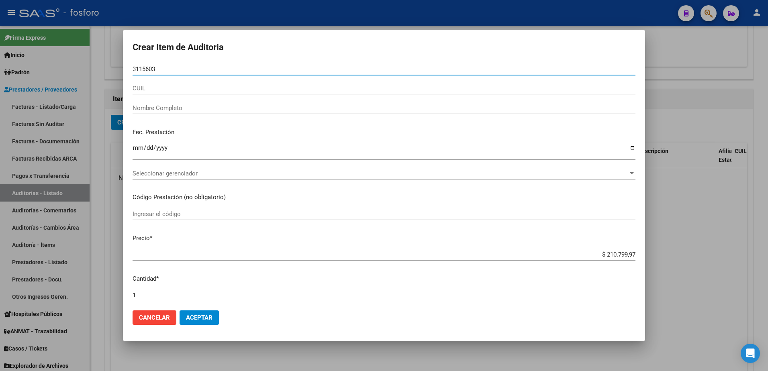
type input "31156037"
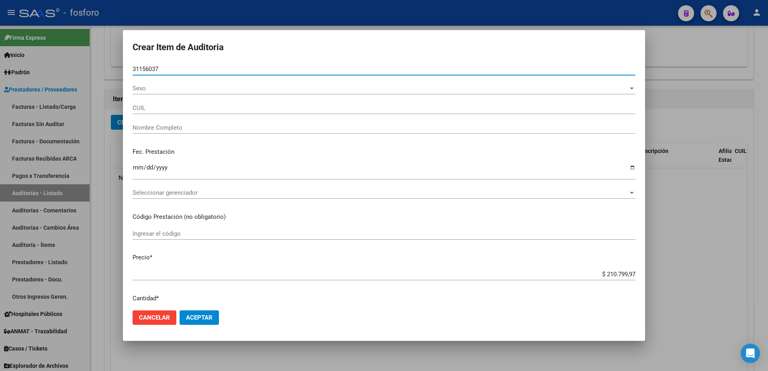
type input "23311560379"
type input "[PERSON_NAME] [PERSON_NAME] -"
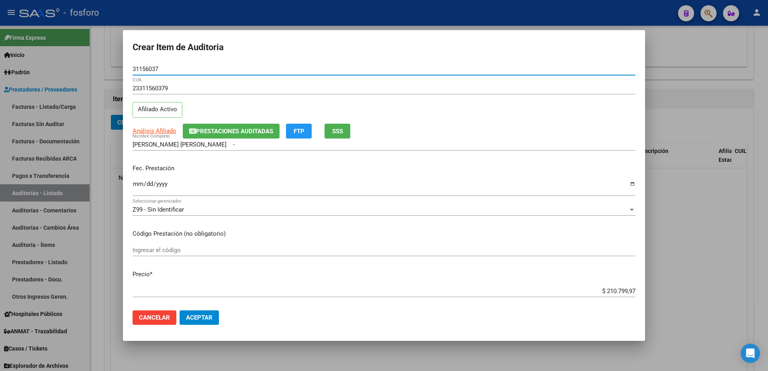
type input "31156037"
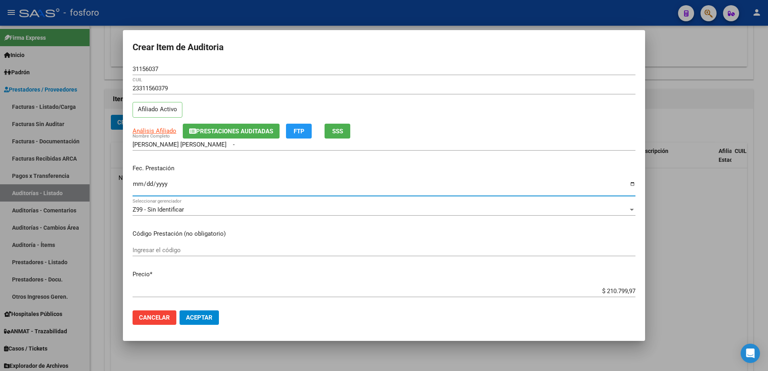
click at [135, 186] on input "Ingresar la fecha" at bounding box center [384, 187] width 503 height 13
type input "[DATE]"
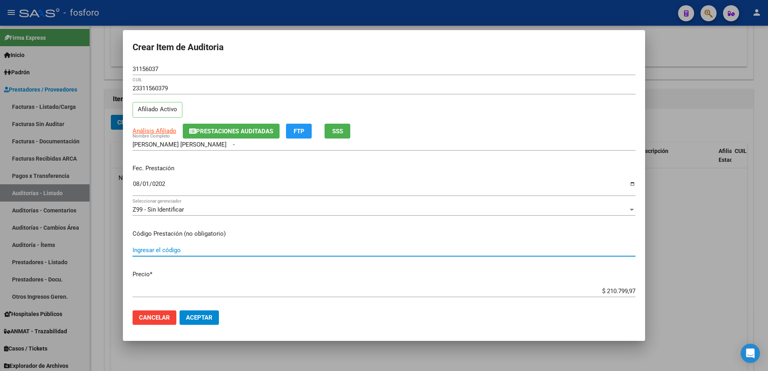
click at [173, 253] on input "Ingresar el código" at bounding box center [384, 250] width 503 height 7
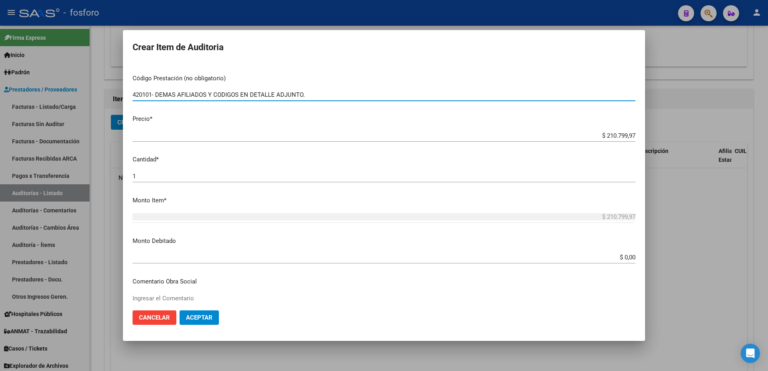
scroll to position [281, 0]
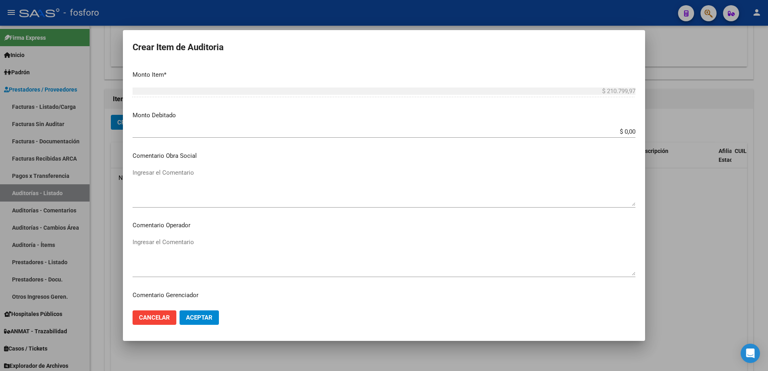
type input "420101- DEMAS AFILIADOS Y CODIGOS EN DETALLE ADJUNTO."
click at [621, 131] on input "$ 0,00" at bounding box center [384, 131] width 503 height 7
type input "$ 8.170,00"
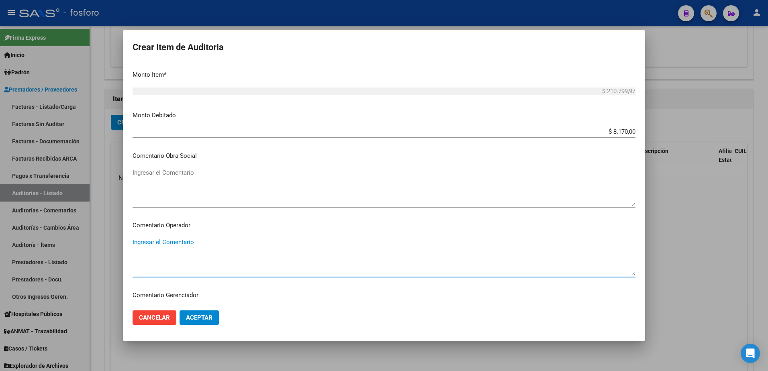
click at [151, 248] on textarea "Ingresar el Comentario" at bounding box center [384, 257] width 503 height 38
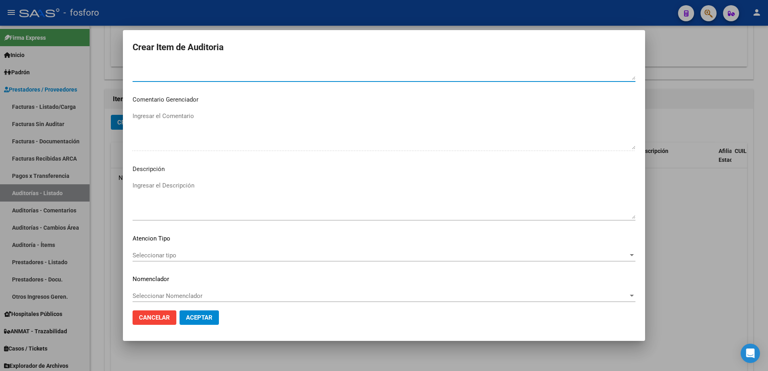
scroll to position [482, 0]
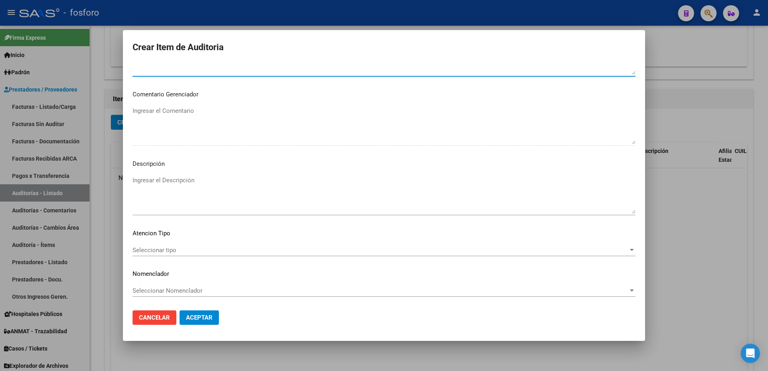
type textarea "SE DEBITA DIFERENCIA DEL 5% EN PRESTACIONES DEL MES [PERSON_NAME] DE ACUERDO A …"
click at [163, 247] on span "Seleccionar tipo" at bounding box center [381, 250] width 496 height 7
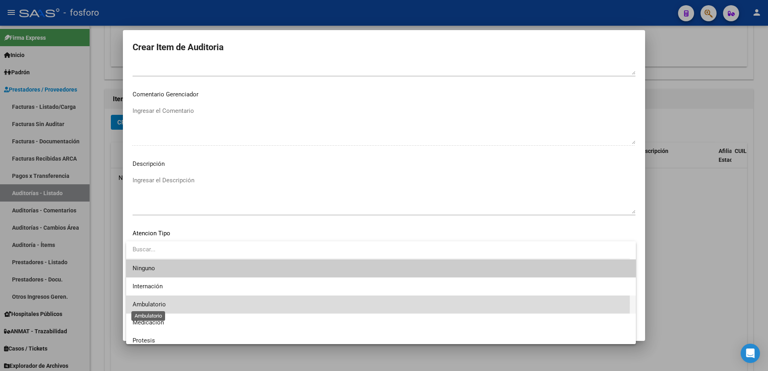
click at [156, 304] on span "Ambulatorio" at bounding box center [149, 304] width 33 height 7
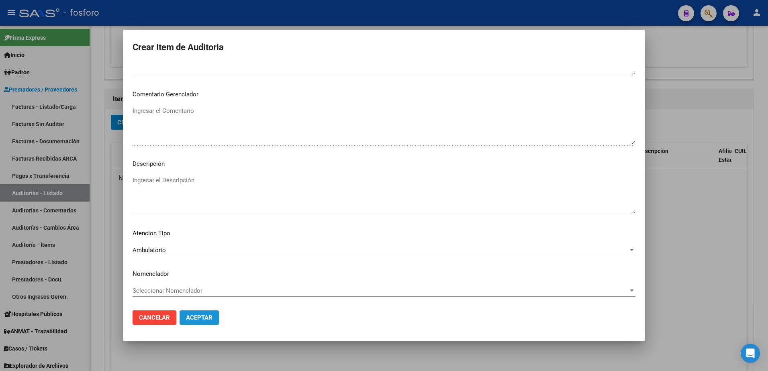
click at [200, 316] on span "Aceptar" at bounding box center [199, 317] width 27 height 7
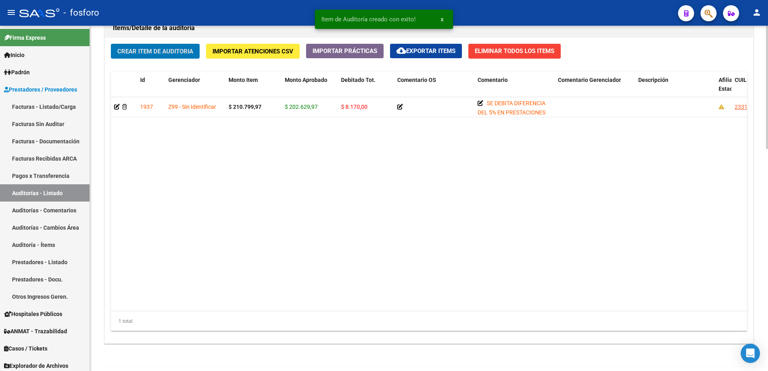
scroll to position [623, 0]
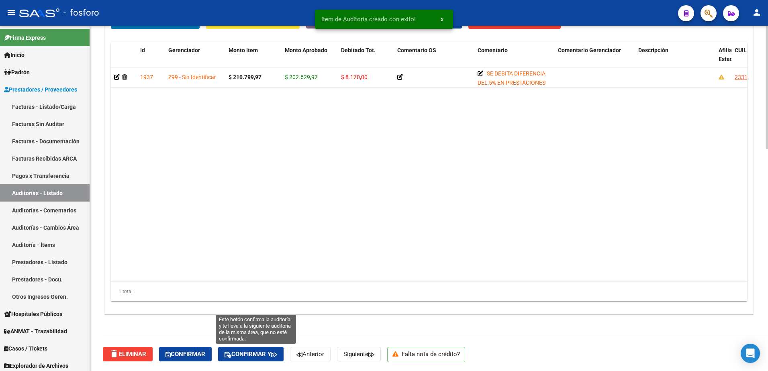
click at [266, 354] on span "Confirmar y" at bounding box center [251, 354] width 53 height 7
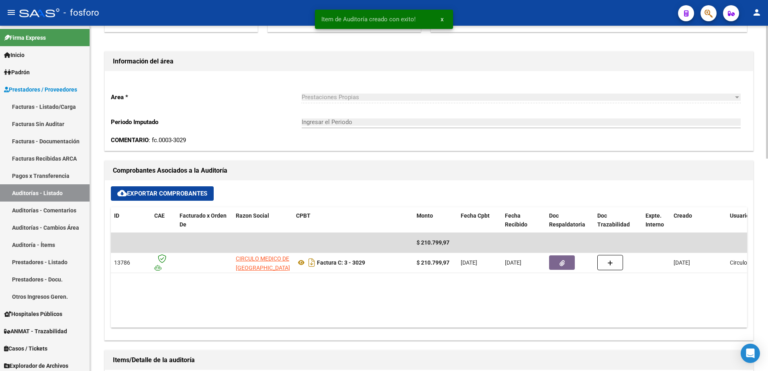
type input "202510"
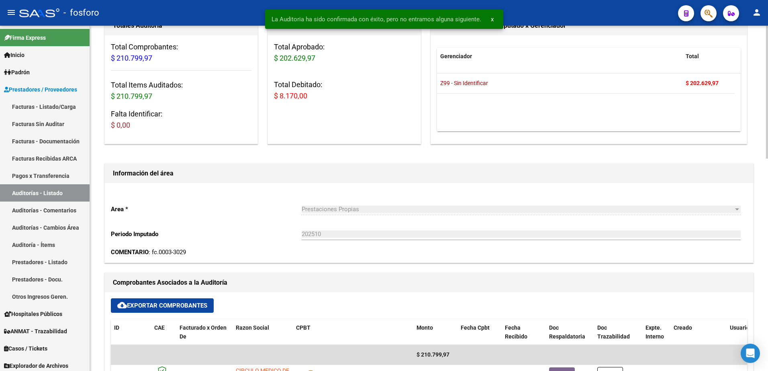
scroll to position [0, 0]
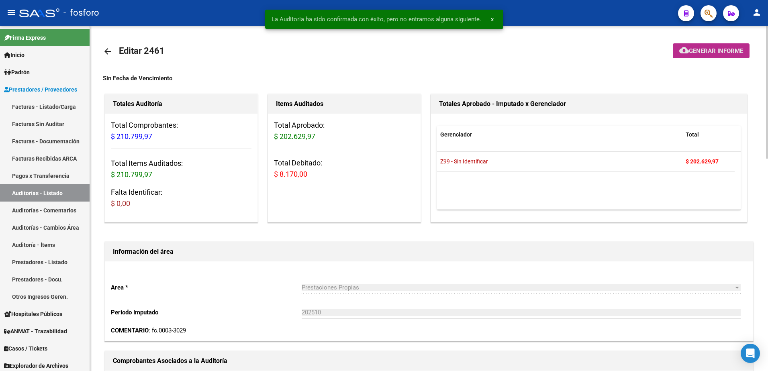
click at [694, 51] on span "Generar informe" at bounding box center [716, 50] width 54 height 7
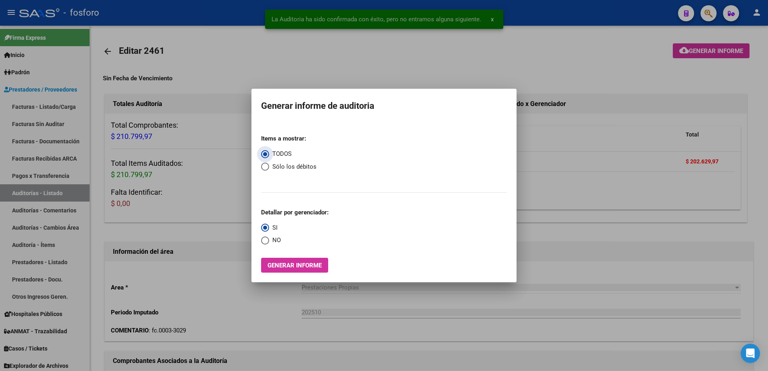
click at [301, 270] on button "Generar informe" at bounding box center [294, 265] width 67 height 15
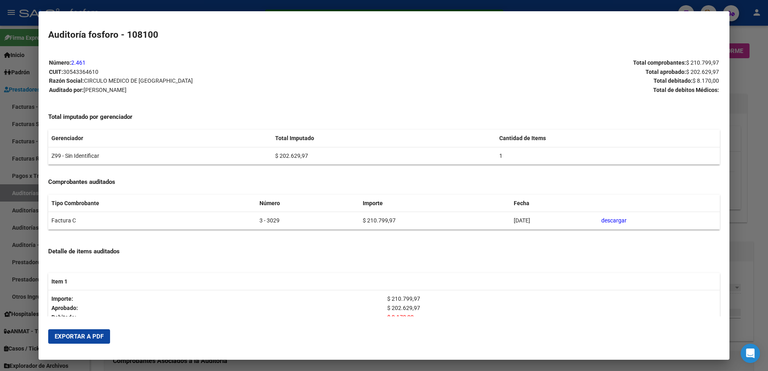
click at [59, 339] on span "Exportar a PDF" at bounding box center [79, 336] width 49 height 7
click at [33, 151] on div at bounding box center [384, 185] width 768 height 371
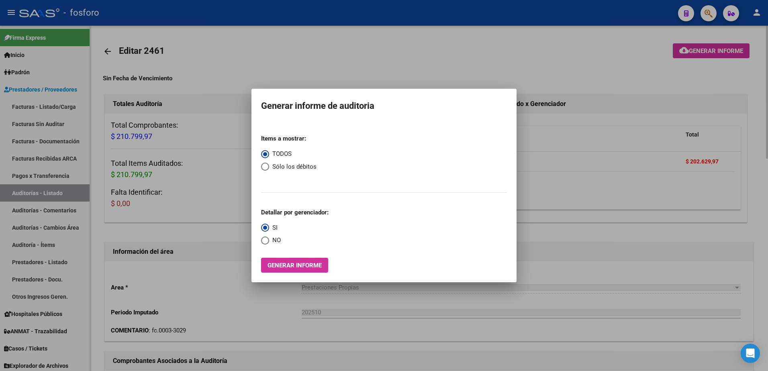
click at [555, 252] on div at bounding box center [384, 185] width 768 height 371
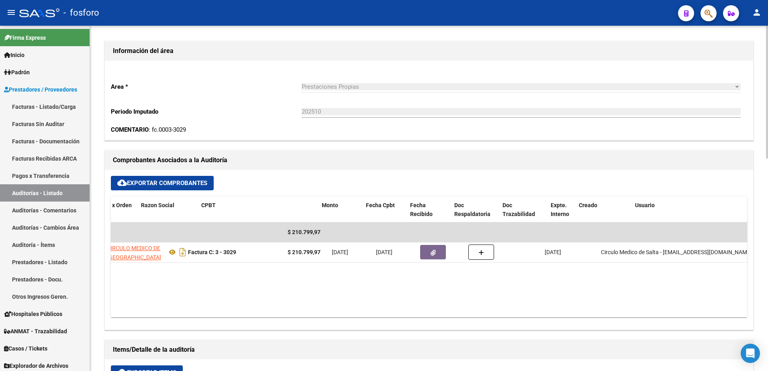
scroll to position [0, 140]
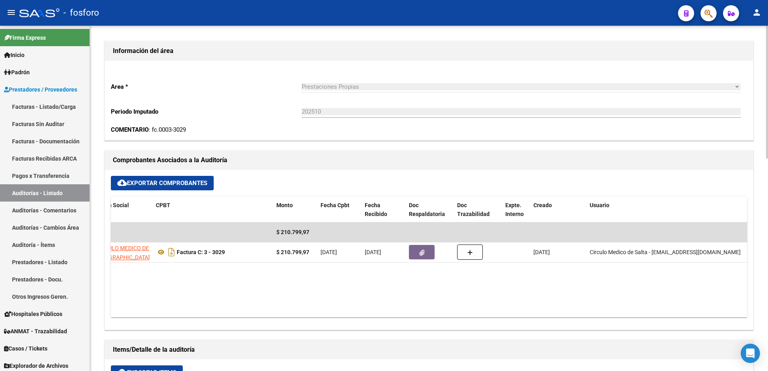
drag, startPoint x: 654, startPoint y: 251, endPoint x: 749, endPoint y: 244, distance: 95.5
click at [749, 244] on div "cloud_download Exportar Comprobantes ID CAE Facturado x Orden De Razon Social C…" at bounding box center [429, 250] width 648 height 160
copy span "[EMAIL_ADDRESS][DOMAIN_NAME]"
click at [40, 159] on link "Facturas Recibidas ARCA" at bounding box center [45, 158] width 90 height 17
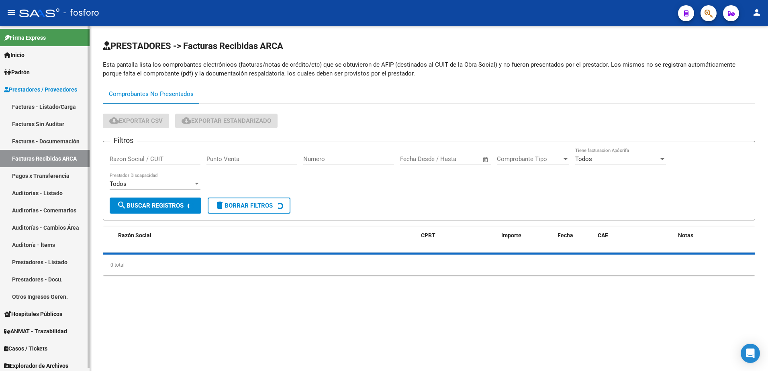
click at [57, 106] on link "Facturas - Listado/Carga" at bounding box center [45, 106] width 90 height 17
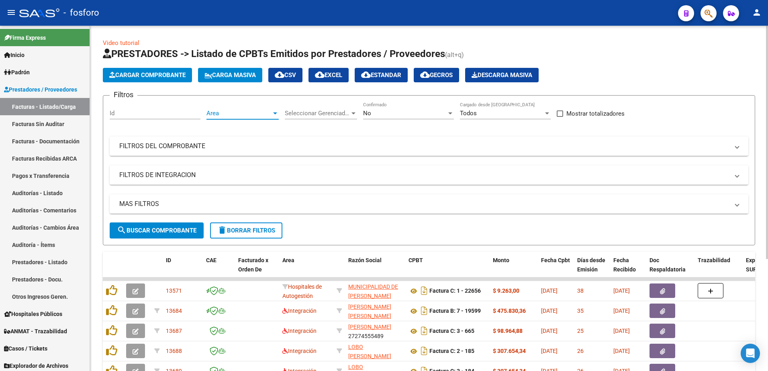
click at [277, 113] on div at bounding box center [275, 113] width 4 height 2
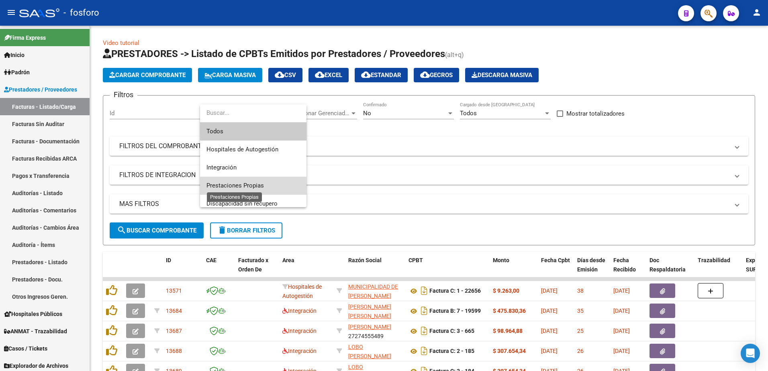
click at [262, 188] on span "Prestaciones Propias" at bounding box center [234, 185] width 57 height 7
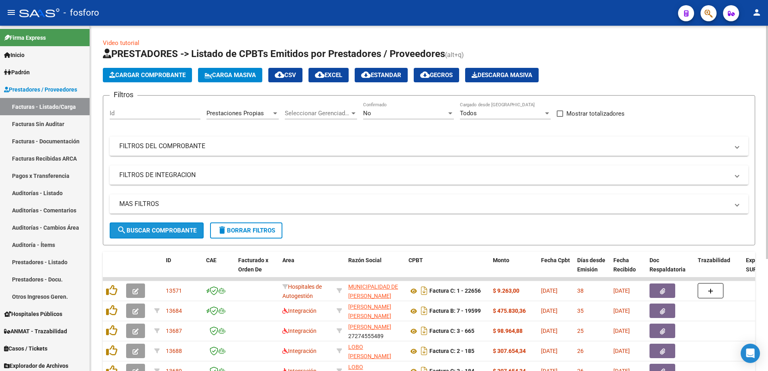
click at [154, 229] on span "search Buscar Comprobante" at bounding box center [157, 230] width 80 height 7
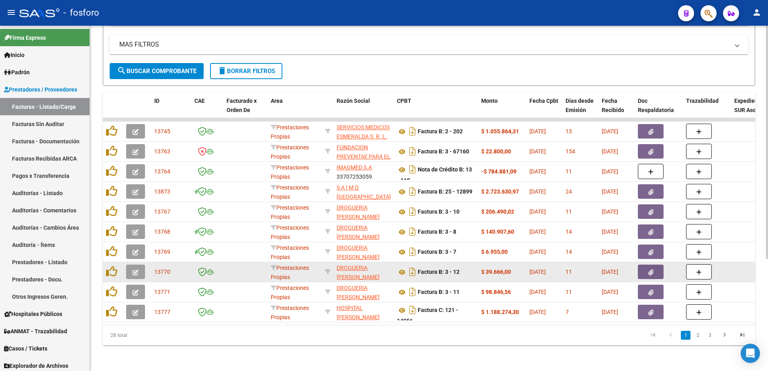
scroll to position [165, 0]
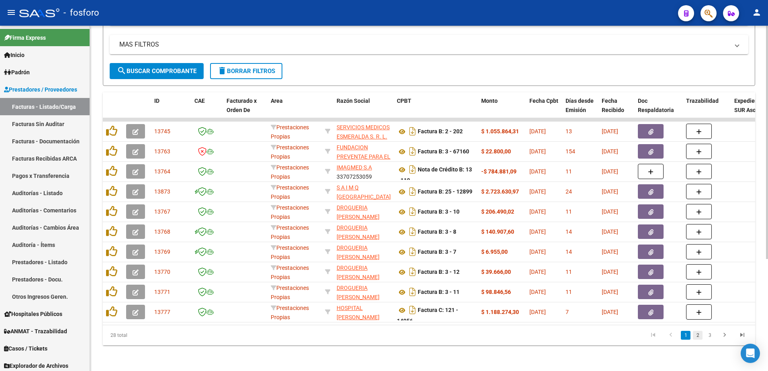
click at [697, 337] on link "2" at bounding box center [698, 335] width 10 height 9
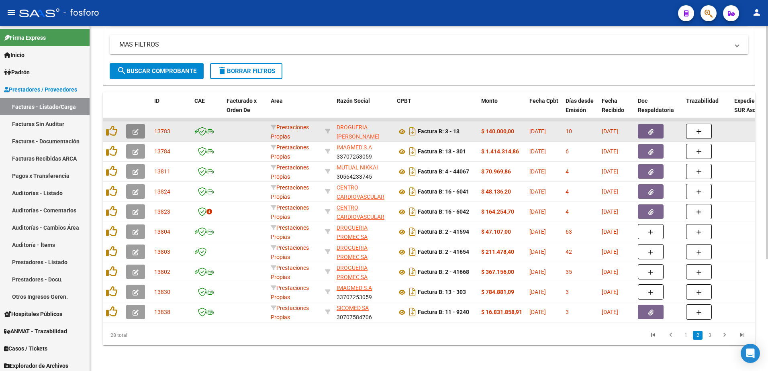
click at [129, 125] on button "button" at bounding box center [135, 131] width 19 height 14
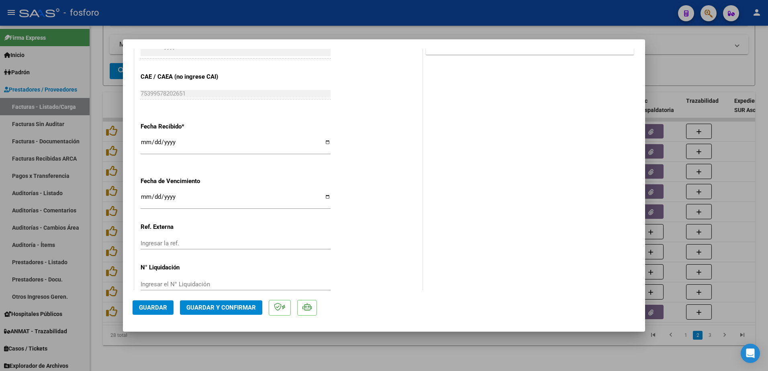
scroll to position [402, 0]
click at [141, 196] on input "Ingresar la fecha" at bounding box center [236, 199] width 190 height 13
type input "[DATE]"
click at [210, 308] on span "Guardar y Confirmar" at bounding box center [220, 307] width 69 height 7
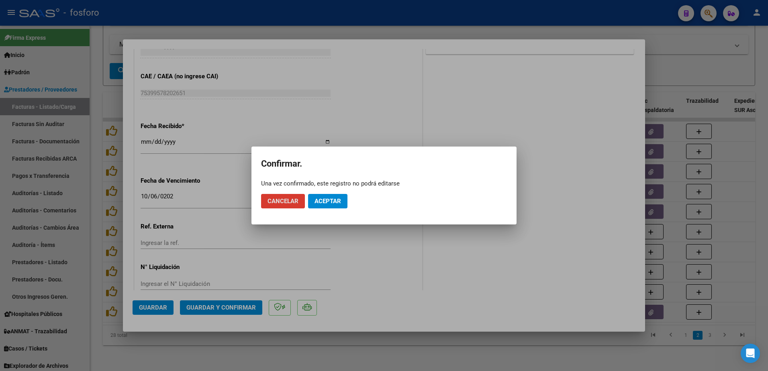
click at [321, 197] on button "Aceptar" at bounding box center [327, 201] width 39 height 14
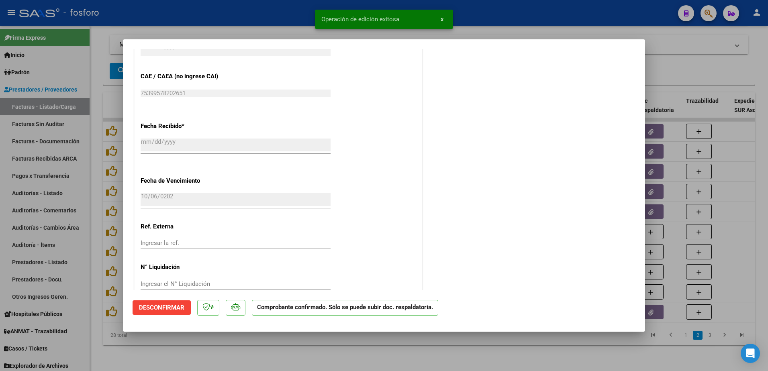
click at [71, 157] on div at bounding box center [384, 185] width 768 height 371
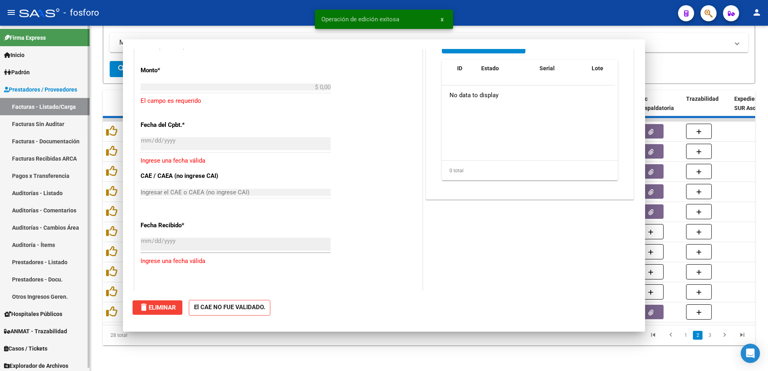
scroll to position [0, 0]
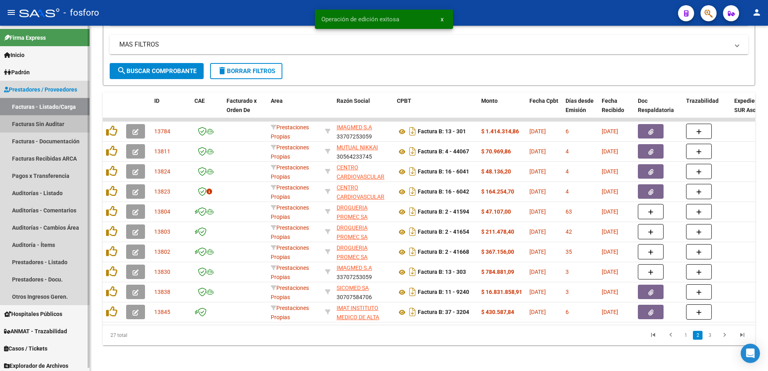
click at [57, 127] on link "Facturas Sin Auditar" at bounding box center [45, 123] width 90 height 17
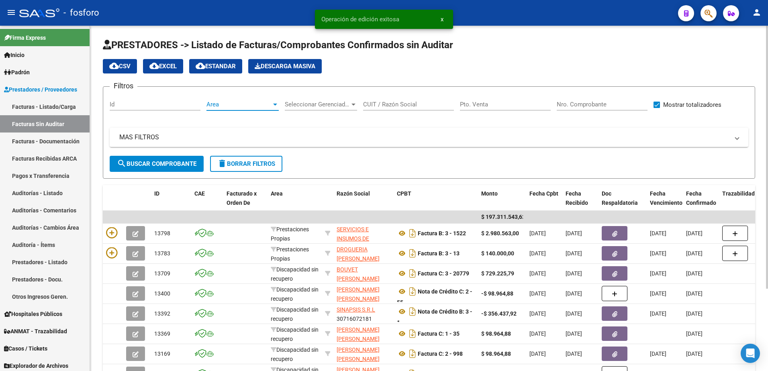
click at [276, 106] on div at bounding box center [275, 104] width 7 height 6
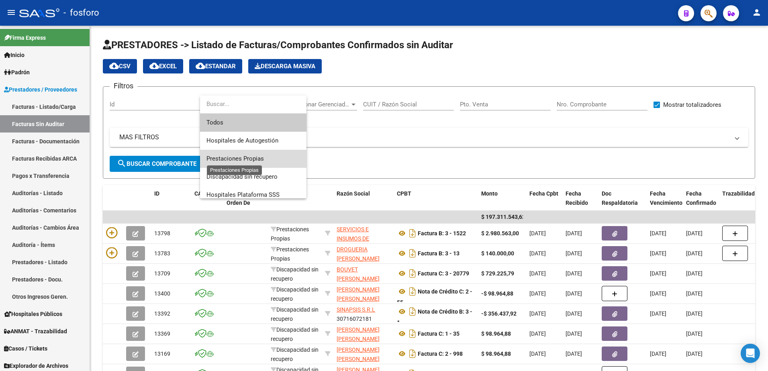
click at [257, 159] on span "Prestaciones Propias" at bounding box center [234, 158] width 57 height 7
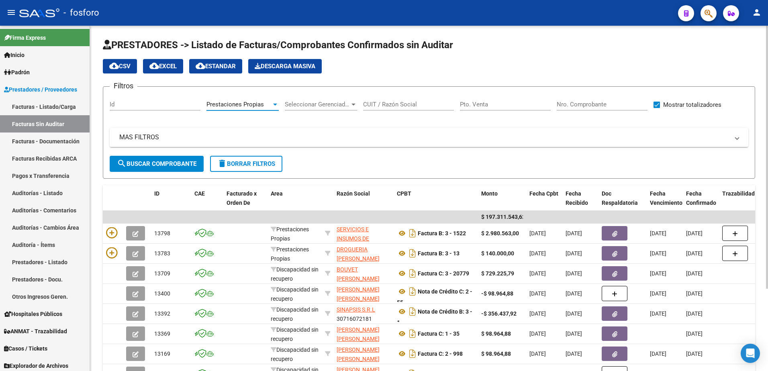
click at [155, 164] on span "search Buscar Comprobante" at bounding box center [157, 163] width 80 height 7
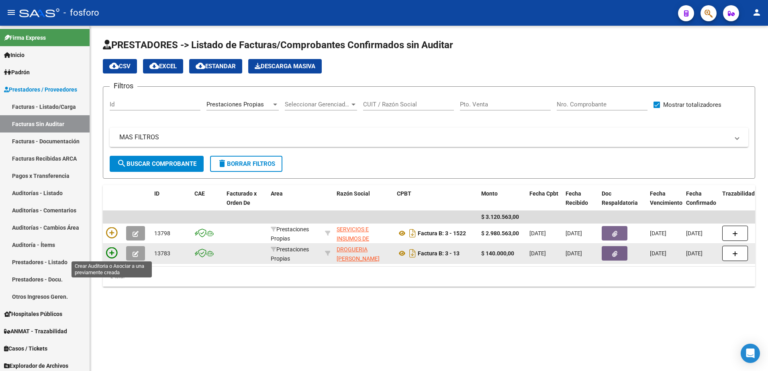
click at [108, 253] on icon at bounding box center [111, 252] width 11 height 11
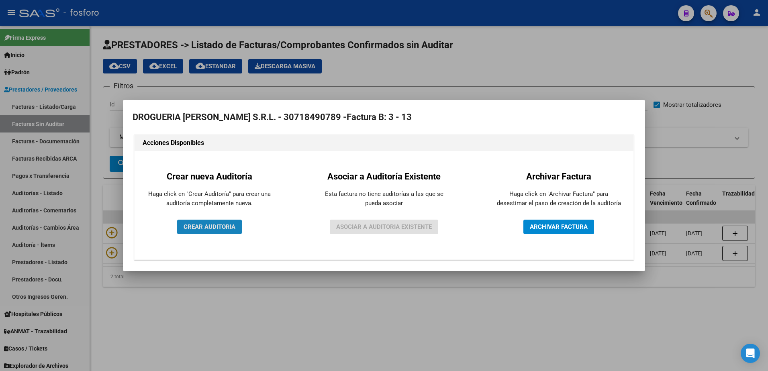
click at [188, 229] on span "CREAR AUDITORIA" at bounding box center [210, 226] width 52 height 7
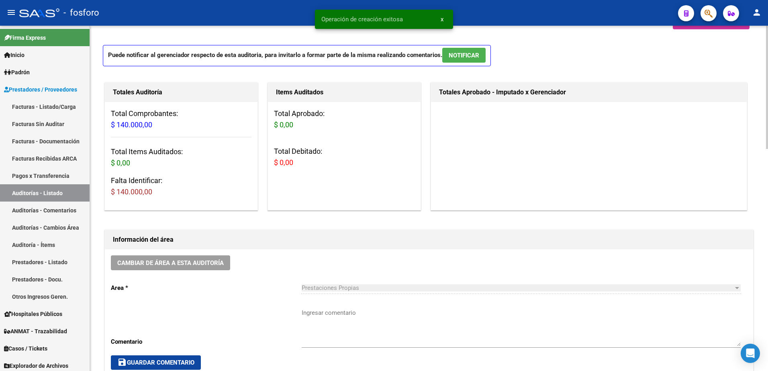
scroll to position [161, 0]
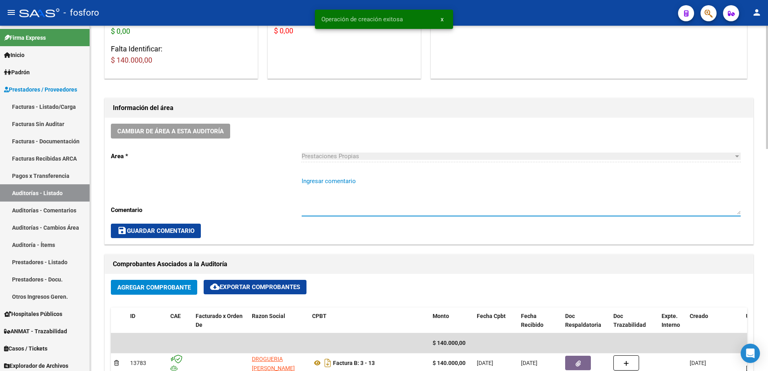
click at [319, 187] on textarea "Ingresar comentario" at bounding box center [521, 196] width 439 height 38
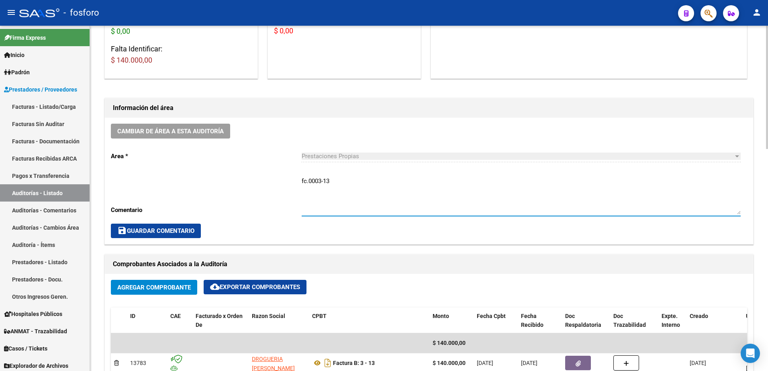
type textarea "fc.0003-13"
click at [166, 227] on span "save Guardar Comentario" at bounding box center [155, 230] width 77 height 7
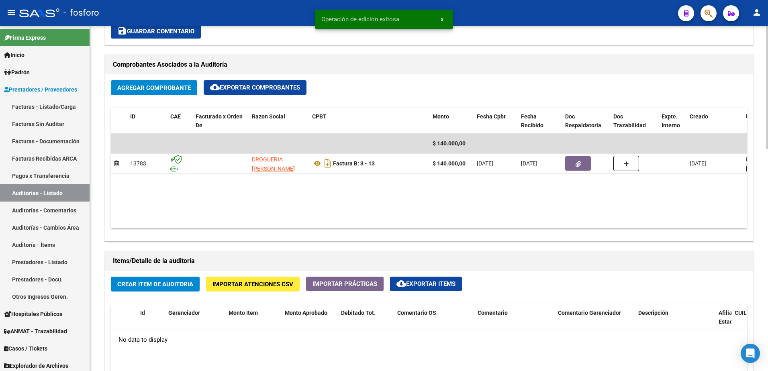
scroll to position [361, 0]
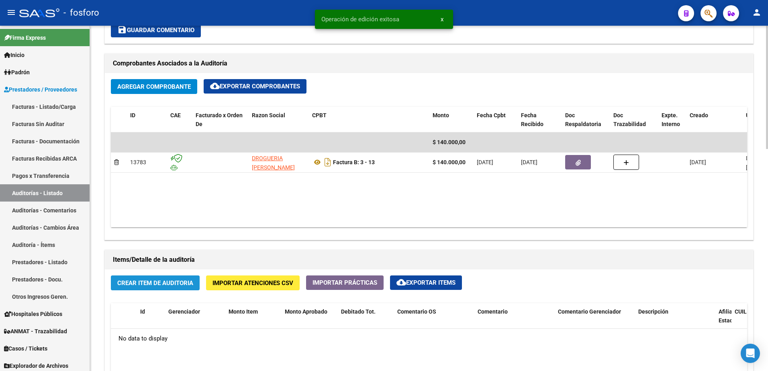
click at [185, 284] on span "Crear Item de Auditoria" at bounding box center [155, 283] width 76 height 7
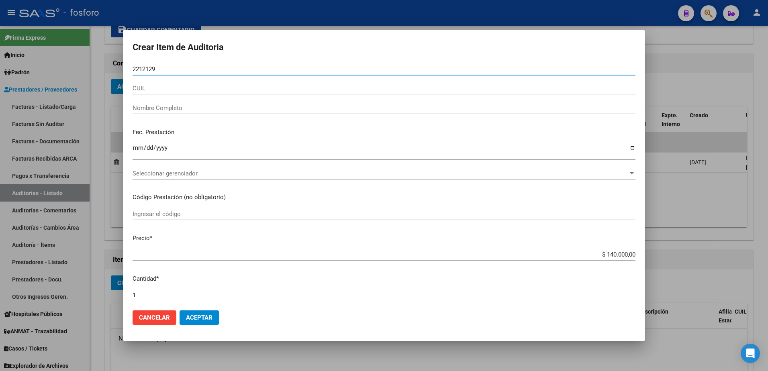
type input "22121296"
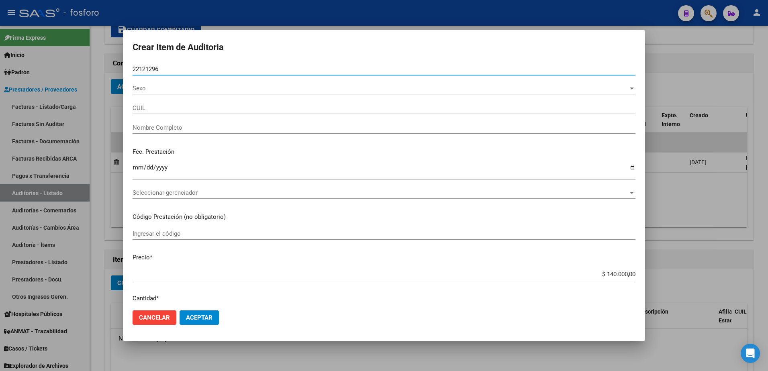
type input "20221212968"
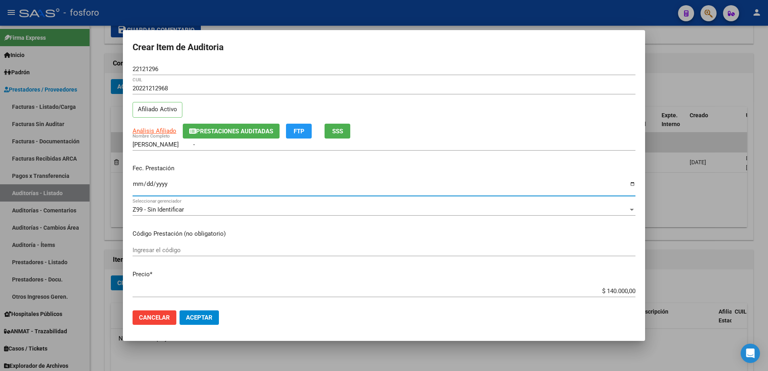
click at [137, 184] on input "Ingresar la fecha" at bounding box center [384, 187] width 503 height 13
